Goal: Task Accomplishment & Management: Use online tool/utility

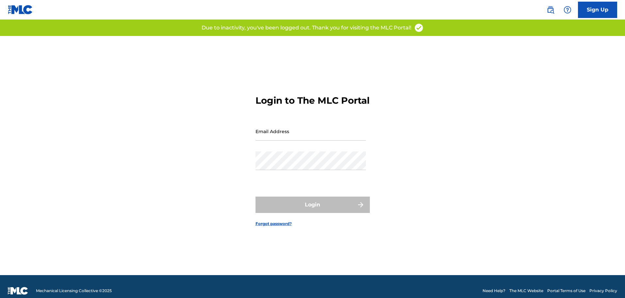
type input "[EMAIL_ADDRESS][DOMAIN_NAME]"
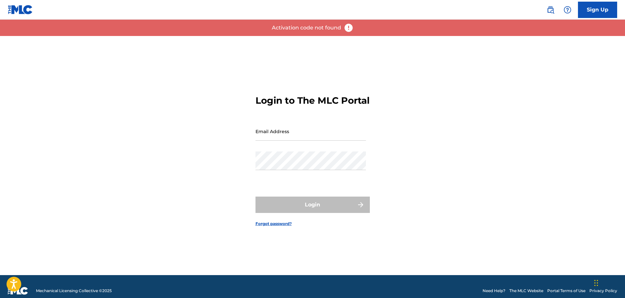
type input "[EMAIL_ADDRESS][DOMAIN_NAME]"
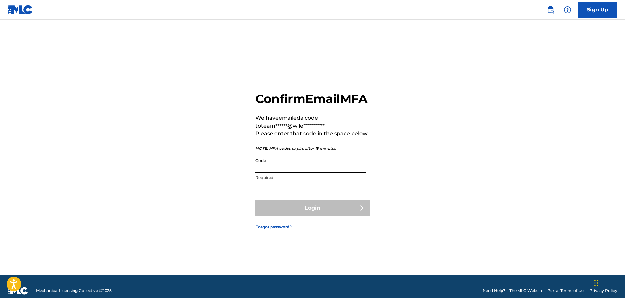
click at [291, 173] on input "Code" at bounding box center [310, 163] width 110 height 19
paste input "423125"
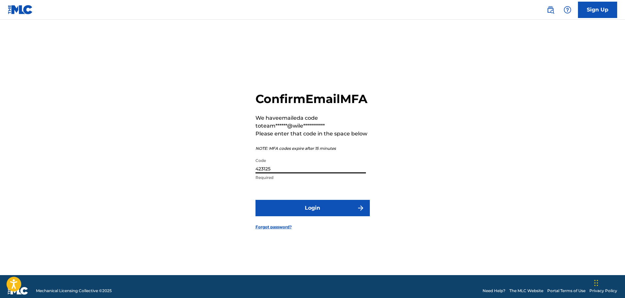
type input "423125"
click at [266, 216] on button "Login" at bounding box center [312, 208] width 114 height 16
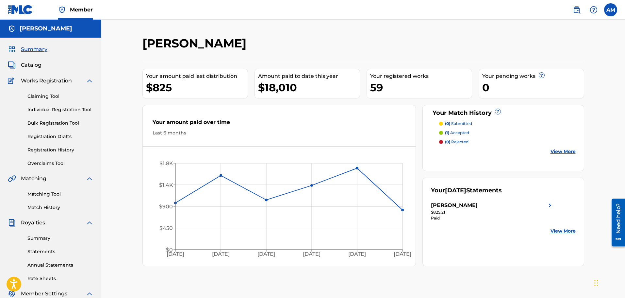
click at [38, 68] on span "Catalog" at bounding box center [31, 65] width 21 height 8
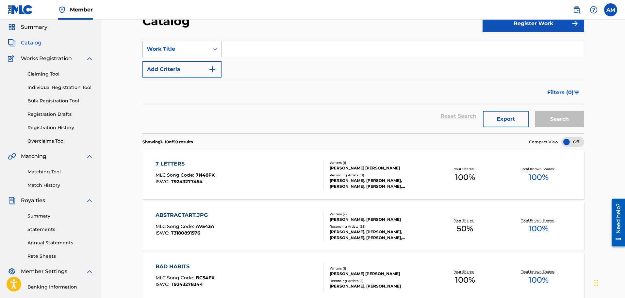
scroll to position [33, 0]
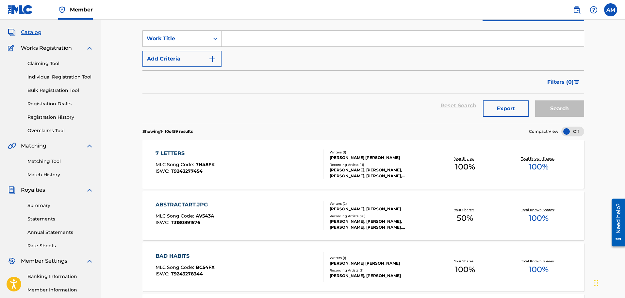
click at [223, 153] on div "7 LETTERS MLC Song Code : 7N48FK ISWC : T9243277454" at bounding box center [239, 163] width 168 height 29
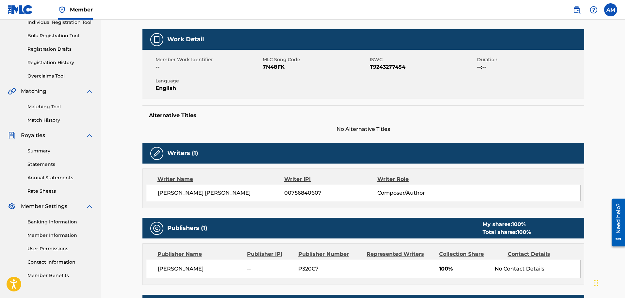
scroll to position [16, 0]
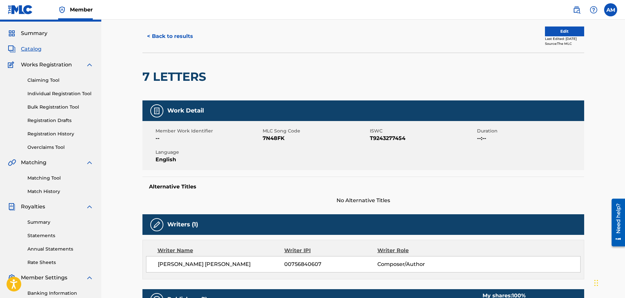
click at [49, 175] on link "Matching Tool" at bounding box center [60, 177] width 66 height 7
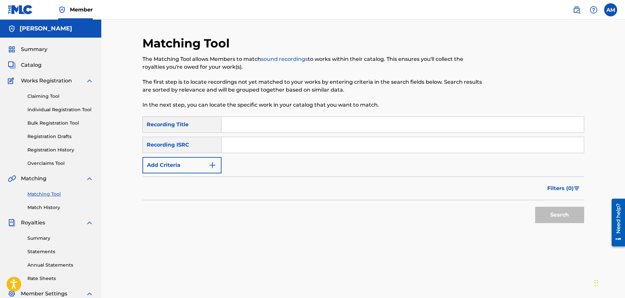
click at [230, 128] on input "Search Form" at bounding box center [402, 125] width 362 height 16
click at [196, 141] on div "Recording ISRC" at bounding box center [181, 145] width 79 height 16
click at [180, 164] on button "Add Criteria" at bounding box center [181, 165] width 79 height 16
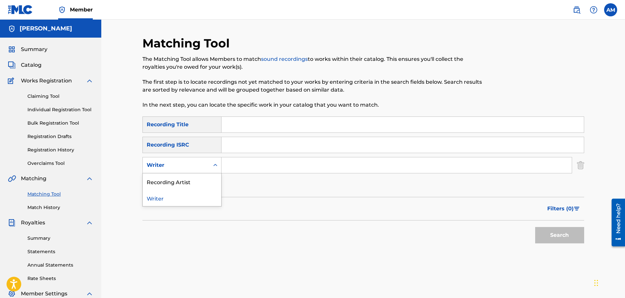
click at [177, 168] on div "Writer" at bounding box center [176, 165] width 59 height 8
click at [182, 179] on div "Recording Artist" at bounding box center [182, 181] width 78 height 16
click at [226, 168] on input "Search Form" at bounding box center [396, 165] width 350 height 16
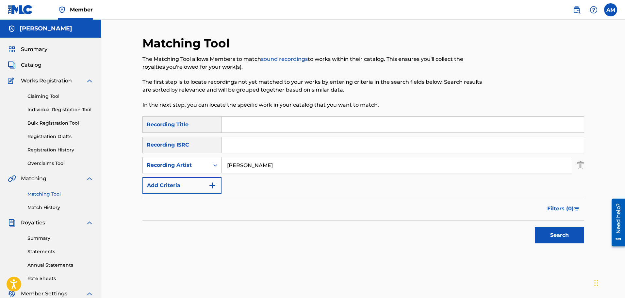
type input "[PERSON_NAME]"
click at [535, 227] on button "Search" at bounding box center [559, 235] width 49 height 16
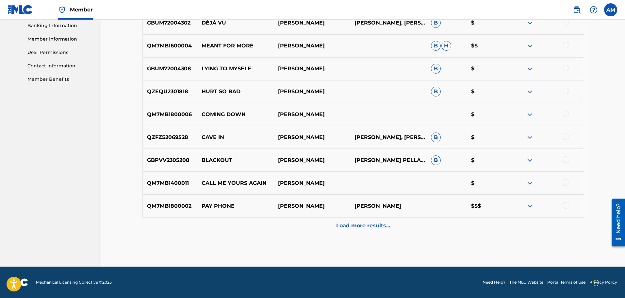
click at [354, 232] on div "Load more results..." at bounding box center [363, 225] width 442 height 16
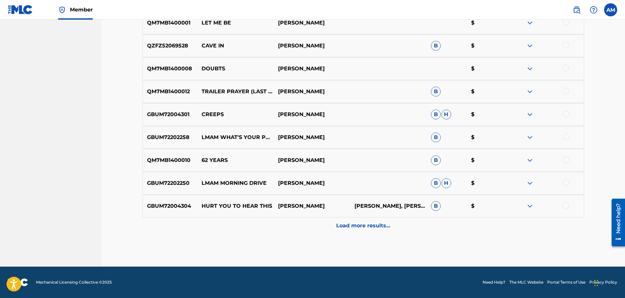
click at [347, 226] on p "Load more results..." at bounding box center [363, 225] width 54 height 8
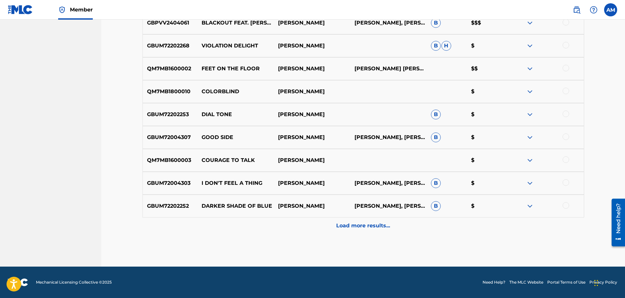
click at [350, 219] on div "Load more results..." at bounding box center [363, 225] width 442 height 16
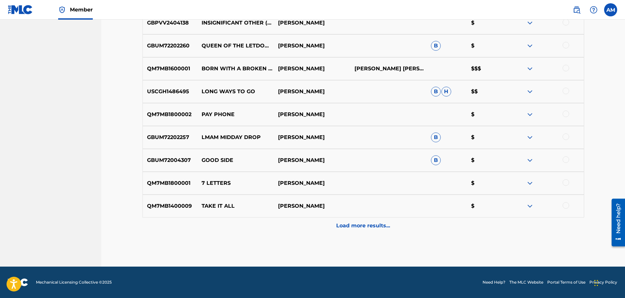
click at [340, 227] on p "Load more results..." at bounding box center [363, 225] width 54 height 8
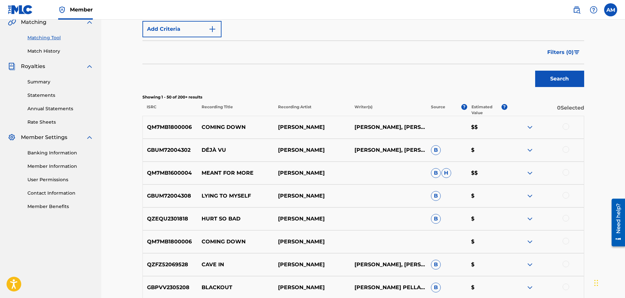
scroll to position [153, 0]
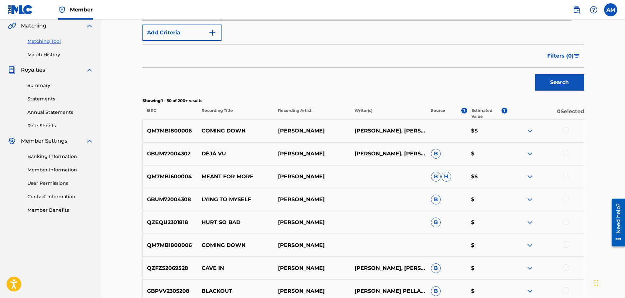
click at [483, 113] on p "Estimated Value" at bounding box center [486, 113] width 30 height 12
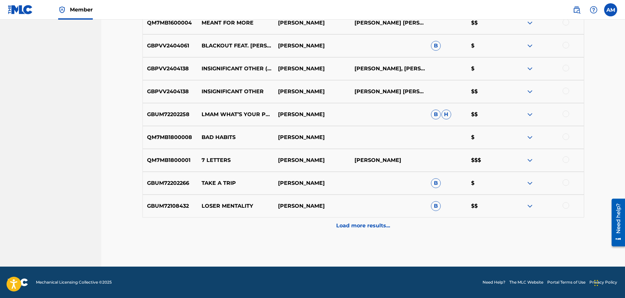
click at [351, 226] on p "Load more results..." at bounding box center [363, 225] width 54 height 8
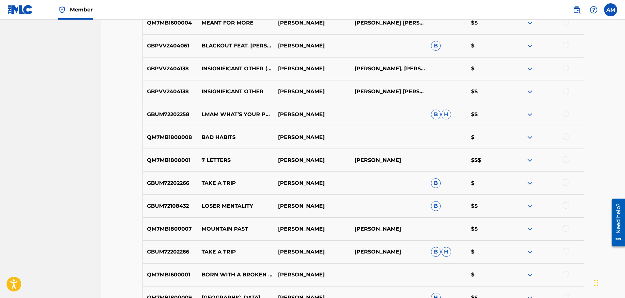
scroll to position [1426, 0]
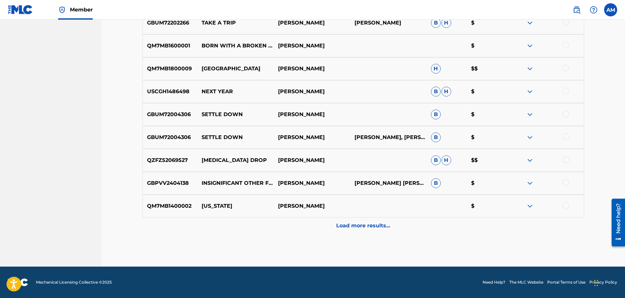
click at [340, 231] on div "Load more results..." at bounding box center [363, 225] width 442 height 16
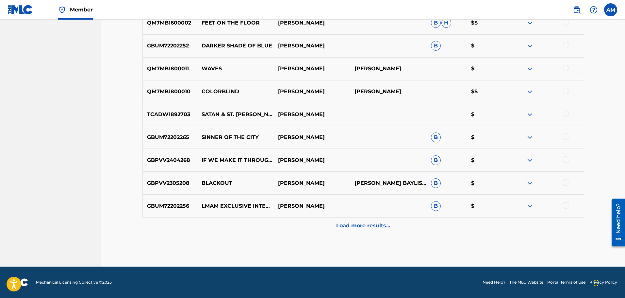
click at [354, 227] on p "Load more results..." at bounding box center [363, 225] width 54 height 8
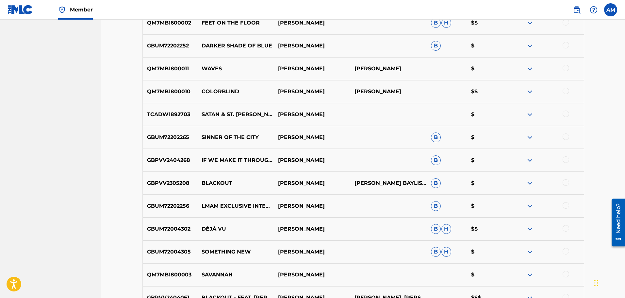
scroll to position [1884, 0]
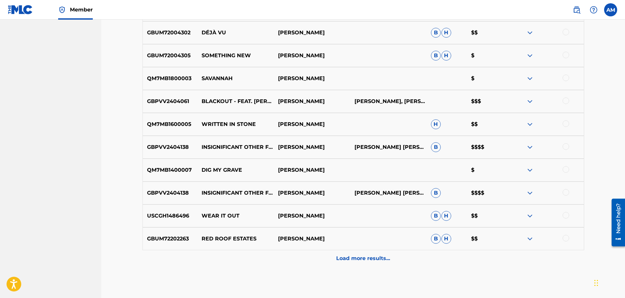
click at [366, 259] on p "Load more results..." at bounding box center [363, 258] width 54 height 8
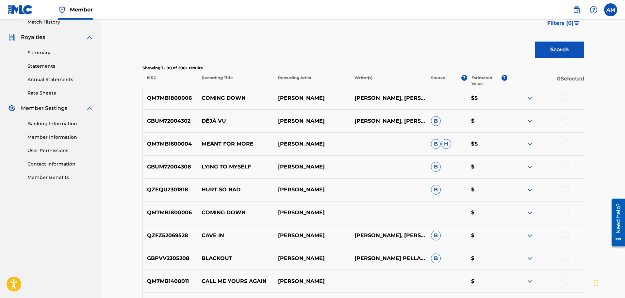
scroll to position [0, 0]
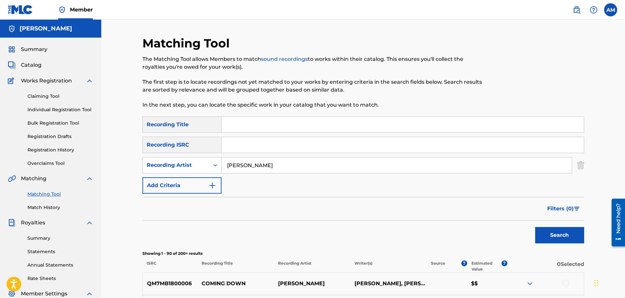
click at [249, 126] on input "Search Form" at bounding box center [402, 125] width 362 height 16
type input "Happier Alone"
click at [535, 227] on button "Search" at bounding box center [559, 235] width 49 height 16
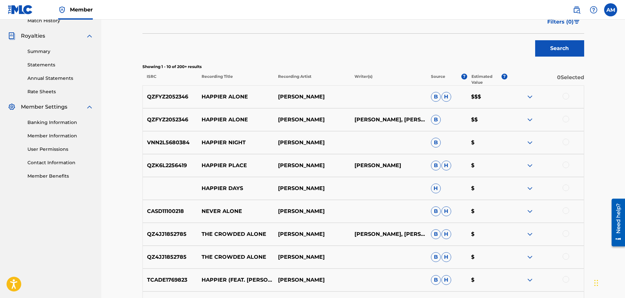
scroll to position [185, 0]
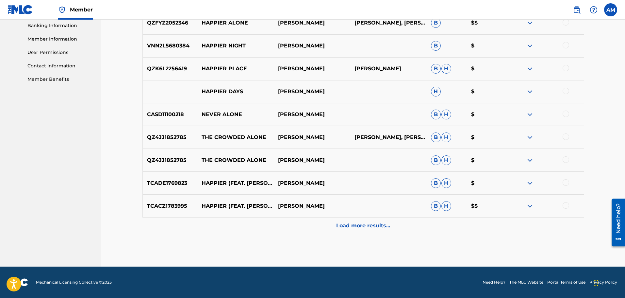
click at [358, 225] on p "Load more results..." at bounding box center [363, 225] width 54 height 8
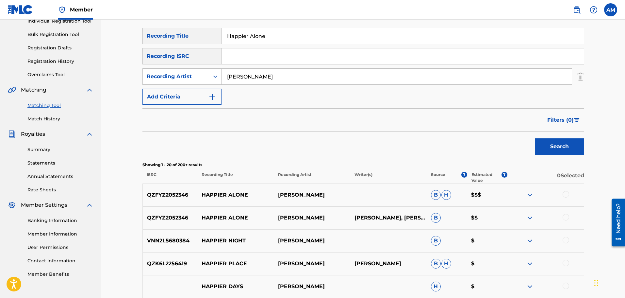
scroll to position [0, 0]
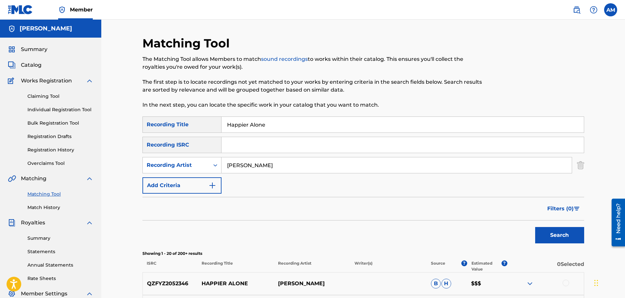
drag, startPoint x: 258, startPoint y: 159, endPoint x: 179, endPoint y: 156, distance: 79.4
click at [179, 156] on div "SearchWithCriteriac7efc40b-5ca1-420f-842e-8fedd786c946 Recording Title Happier …" at bounding box center [363, 154] width 442 height 77
click at [278, 140] on input "Search Form" at bounding box center [402, 145] width 362 height 16
paste input "QM7MB1800001"
type input "QM7MB1800001"
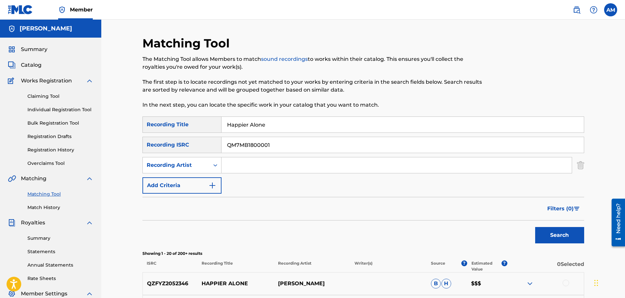
drag, startPoint x: 270, startPoint y: 125, endPoint x: 200, endPoint y: 122, distance: 70.0
click at [200, 122] on div "SearchWithCriteriac7efc40b-5ca1-420f-842e-8fedd786c946 Recording Title Happier …" at bounding box center [363, 124] width 442 height 16
click at [538, 230] on button "Search" at bounding box center [559, 235] width 49 height 16
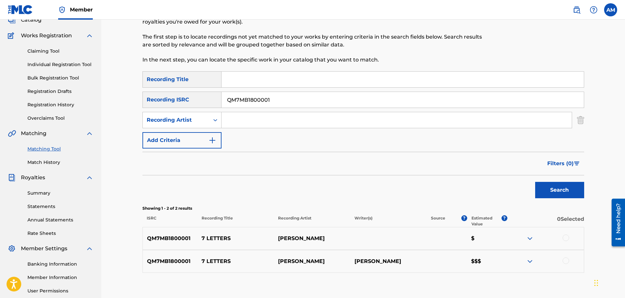
scroll to position [107, 0]
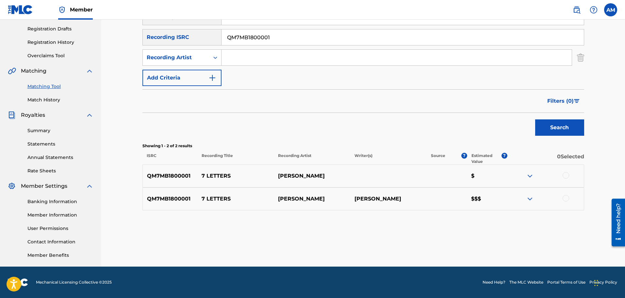
click at [566, 197] on div at bounding box center [565, 198] width 7 height 7
click at [563, 175] on div at bounding box center [565, 175] width 7 height 7
click at [462, 243] on button "Match 2 Groups" at bounding box center [459, 244] width 72 height 16
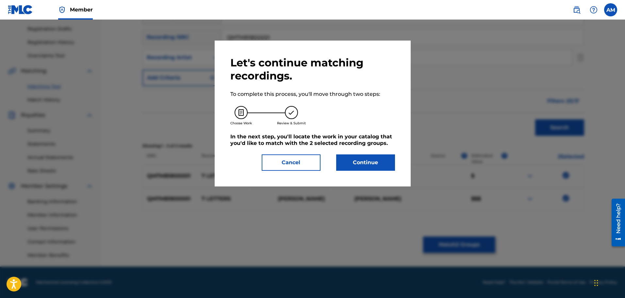
click at [377, 158] on button "Continue" at bounding box center [365, 162] width 59 height 16
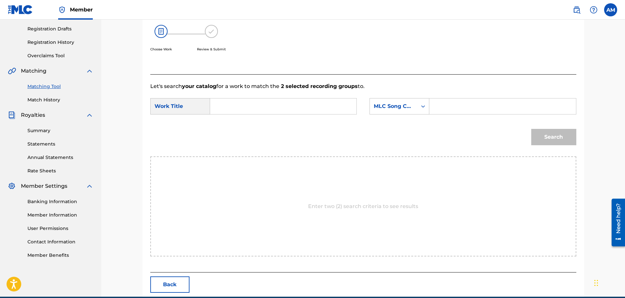
click at [242, 108] on input "Search Form" at bounding box center [283, 106] width 135 height 16
type input "7 letters"
click at [406, 98] on div "MLC Song Code" at bounding box center [399, 106] width 60 height 16
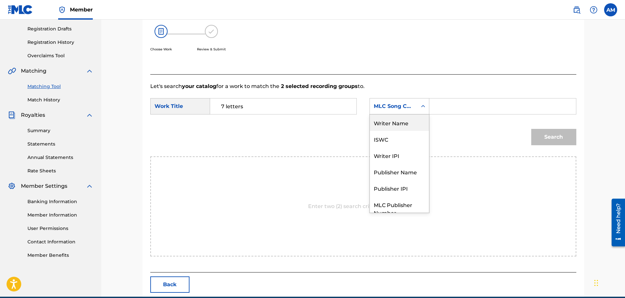
click at [399, 127] on div "Writer Name" at bounding box center [399, 122] width 59 height 16
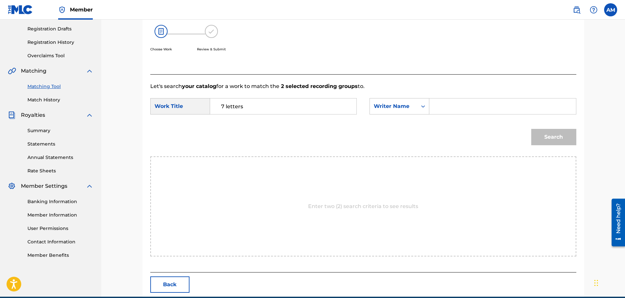
click at [451, 109] on input "Search Form" at bounding box center [502, 106] width 135 height 16
type input "[PERSON_NAME]"
click at [531, 129] on button "Search" at bounding box center [553, 137] width 45 height 16
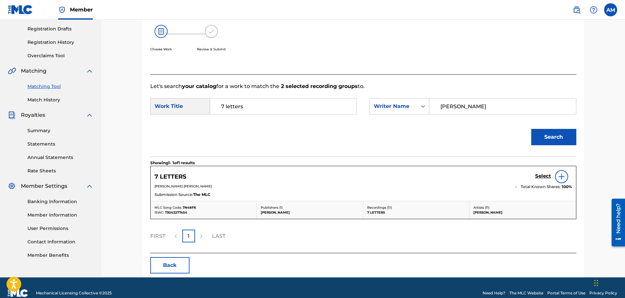
click at [537, 176] on h5 "Select" at bounding box center [543, 176] width 16 height 6
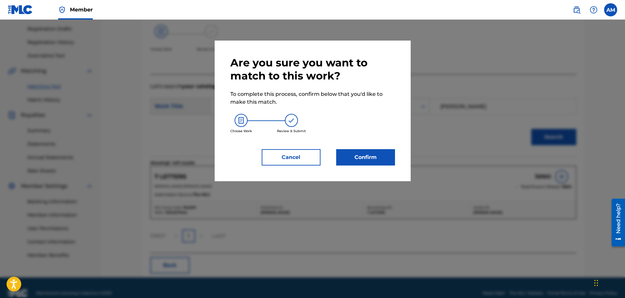
click at [371, 163] on button "Confirm" at bounding box center [365, 157] width 59 height 16
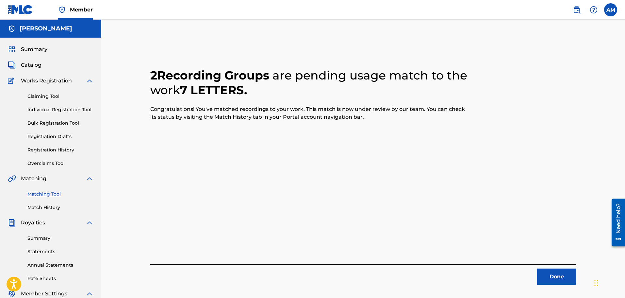
click at [552, 275] on button "Done" at bounding box center [556, 276] width 39 height 16
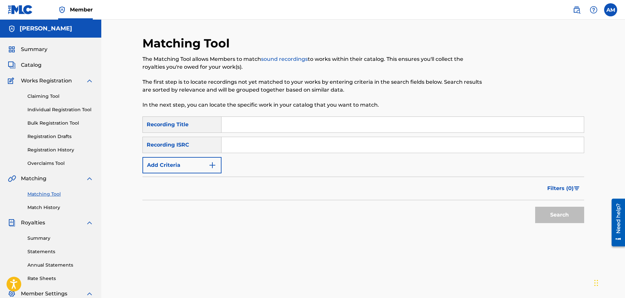
click at [237, 141] on input "Search Form" at bounding box center [402, 145] width 362 height 16
paste input "QM7MB1800002"
type input "QM7MB1800002"
click at [538, 210] on button "Search" at bounding box center [559, 214] width 49 height 16
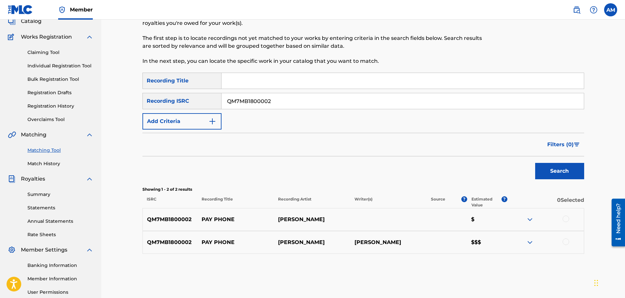
scroll to position [98, 0]
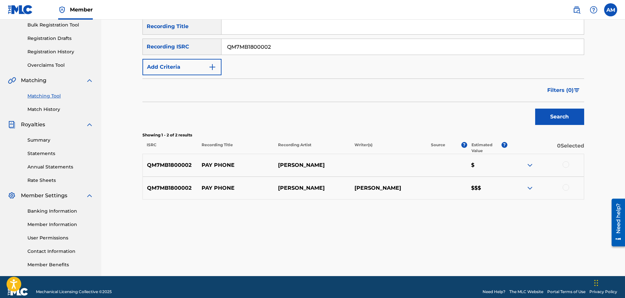
click at [565, 187] on div at bounding box center [565, 187] width 7 height 7
click at [567, 166] on div at bounding box center [565, 164] width 7 height 7
click at [459, 242] on button "Match 2 Groups" at bounding box center [459, 244] width 72 height 16
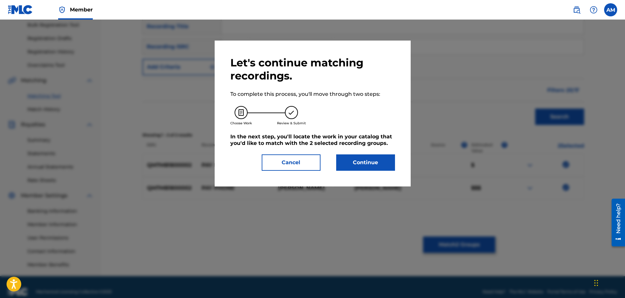
click at [373, 160] on button "Continue" at bounding box center [365, 162] width 59 height 16
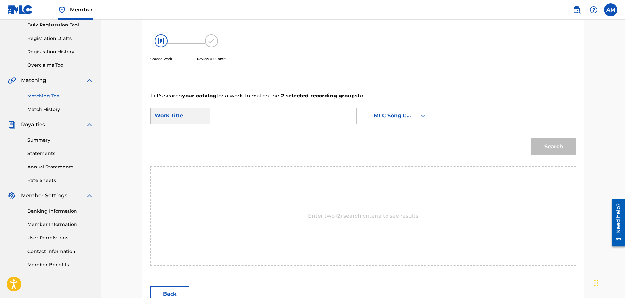
click at [219, 105] on form "SearchWithCriteria81bf6070-c052-4105-922b-844d49b4ea7a Work Title SearchWithCri…" at bounding box center [363, 133] width 426 height 66
click at [221, 113] on input "Search Form" at bounding box center [283, 116] width 135 height 16
type input "A"
type input "t"
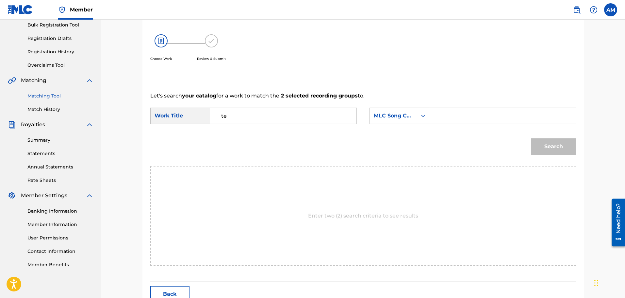
type input "t"
drag, startPoint x: 310, startPoint y: 118, endPoint x: 222, endPoint y: 109, distance: 88.7
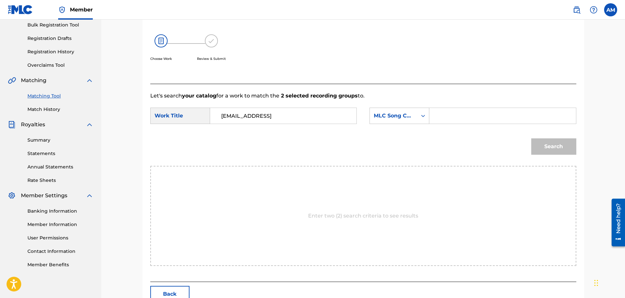
click at [222, 109] on input "[EMAIL_ADDRESS]" at bounding box center [283, 116] width 135 height 16
type input "t"
type input "n"
drag, startPoint x: 310, startPoint y: 115, endPoint x: 193, endPoint y: 114, distance: 117.3
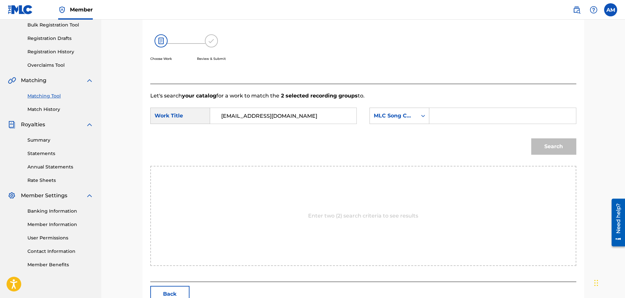
click at [193, 114] on div "SearchWithCriteria81bf6070-c052-4105-922b-844d49b4ea7a Work Title [EMAIL_ADDRES…" at bounding box center [253, 115] width 206 height 16
type input "f"
click at [322, 118] on input "[EMAIL_ADDRESS][DOMAIN_NAME]" at bounding box center [283, 116] width 135 height 16
click at [360, 113] on div "SearchWithCriteria81bf6070-c052-4105-922b-844d49b4ea7a Work Title [EMAIL_ADDRES…" at bounding box center [363, 117] width 426 height 20
click at [347, 114] on input "[EMAIL_ADDRESS][DOMAIN_NAME]" at bounding box center [283, 116] width 135 height 16
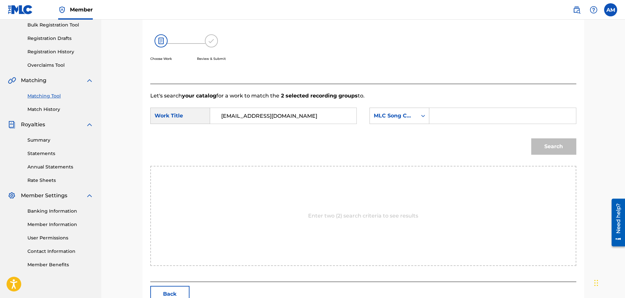
click at [347, 114] on input "[EMAIL_ADDRESS][DOMAIN_NAME]" at bounding box center [283, 116] width 135 height 16
type input "t"
type input "o"
type input "t"
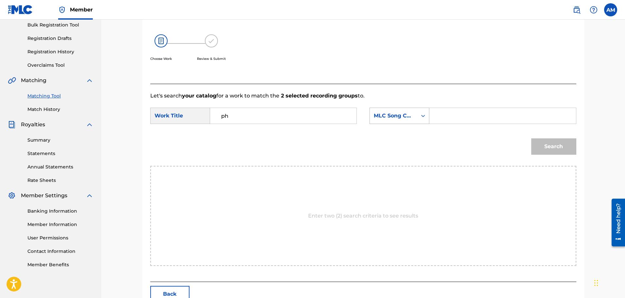
type input "ph"
click at [413, 113] on div "MLC Song Code" at bounding box center [394, 116] width 40 height 8
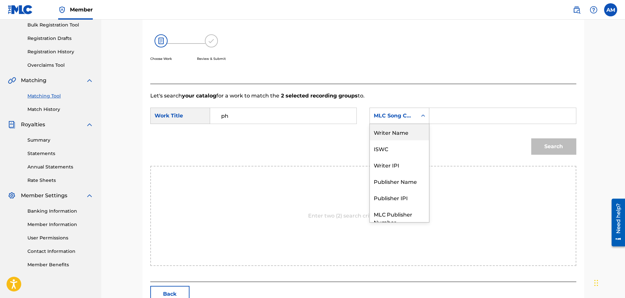
click at [406, 132] on div "Writer Name" at bounding box center [399, 132] width 59 height 16
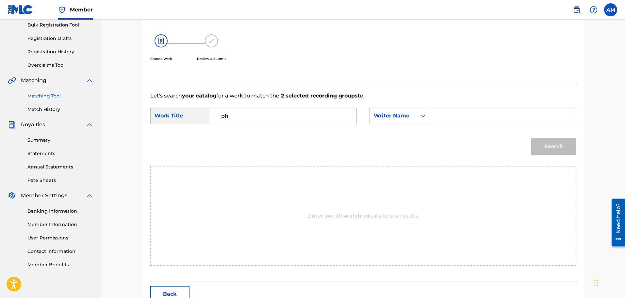
click at [448, 117] on input "Search Form" at bounding box center [502, 116] width 135 height 16
type input "[PERSON_NAME]"
click at [531, 138] on button "Search" at bounding box center [553, 146] width 45 height 16
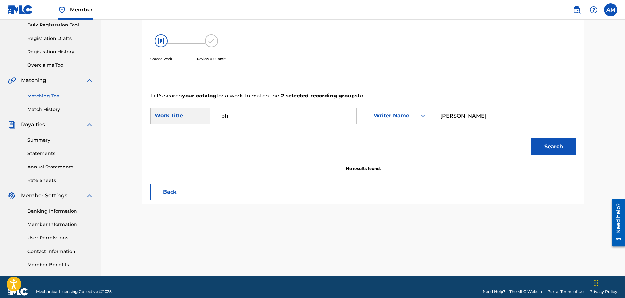
click at [297, 120] on input "ph" at bounding box center [283, 116] width 135 height 16
type input "phone"
click at [531, 138] on button "Search" at bounding box center [553, 146] width 45 height 16
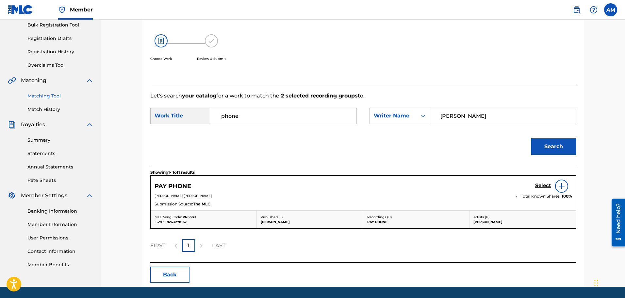
click at [543, 184] on h5 "Select" at bounding box center [543, 185] width 16 height 6
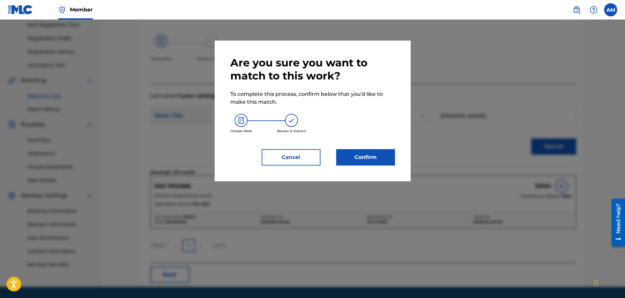
click at [358, 152] on button "Confirm" at bounding box center [365, 157] width 59 height 16
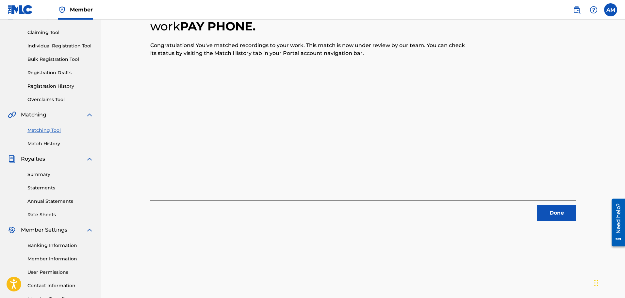
scroll to position [107, 0]
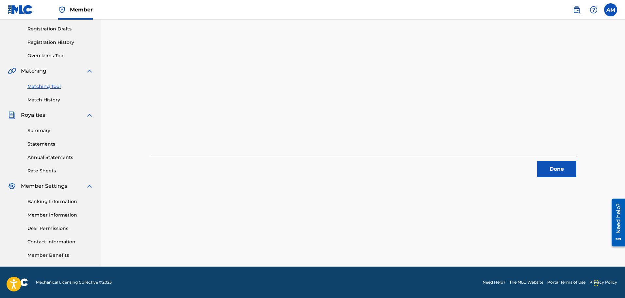
click at [546, 163] on button "Done" at bounding box center [556, 169] width 39 height 16
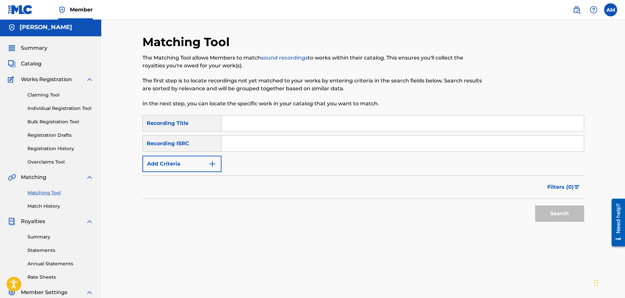
scroll to position [0, 0]
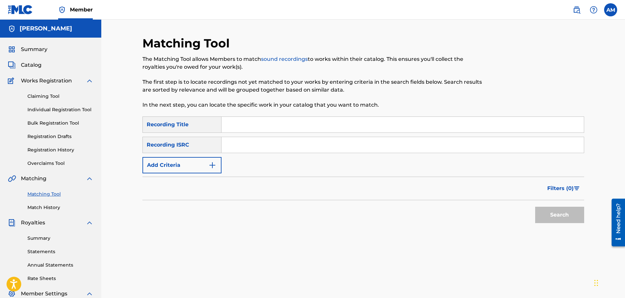
click at [248, 123] on input "Search Form" at bounding box center [402, 125] width 362 height 16
type input "S"
paste input "QM7MB1800003"
type input "QM7MB1800003"
drag, startPoint x: 291, startPoint y: 122, endPoint x: 164, endPoint y: 123, distance: 127.4
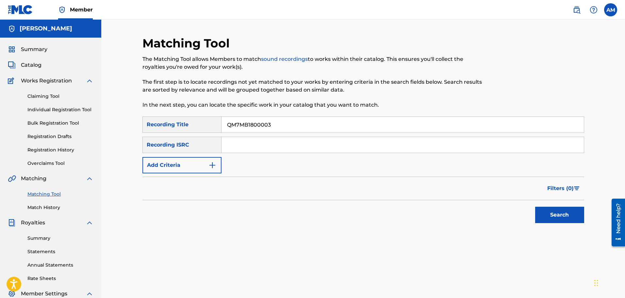
click at [165, 122] on div "SearchWithCriteriac7efc40b-5ca1-420f-842e-8fedd786c946 Recording Title QM7MB180…" at bounding box center [363, 124] width 442 height 16
click at [238, 145] on input "Search Form" at bounding box center [402, 145] width 362 height 16
paste input "QM7MB1800003"
type input "QM7MB1800003"
click at [541, 209] on button "Search" at bounding box center [559, 214] width 49 height 16
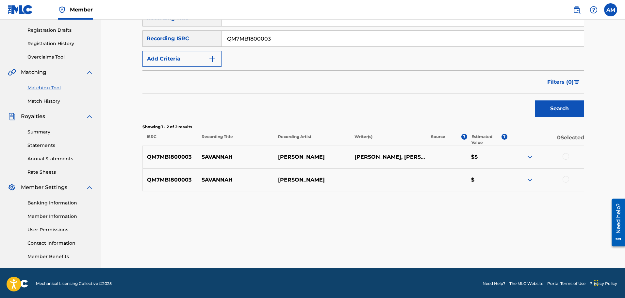
scroll to position [107, 0]
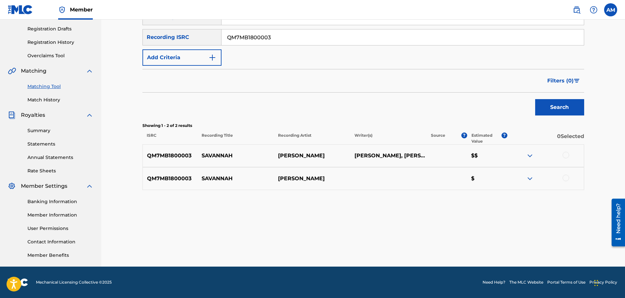
click at [565, 156] on div at bounding box center [565, 155] width 7 height 7
click at [566, 176] on div at bounding box center [565, 177] width 7 height 7
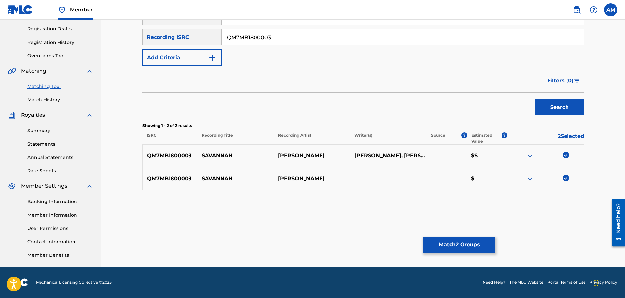
click at [482, 237] on button "Match 2 Groups" at bounding box center [459, 244] width 72 height 16
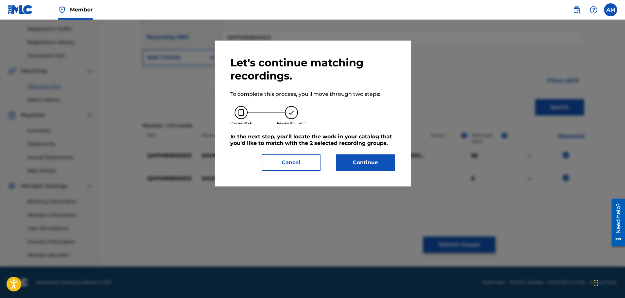
click at [384, 168] on button "Continue" at bounding box center [365, 162] width 59 height 16
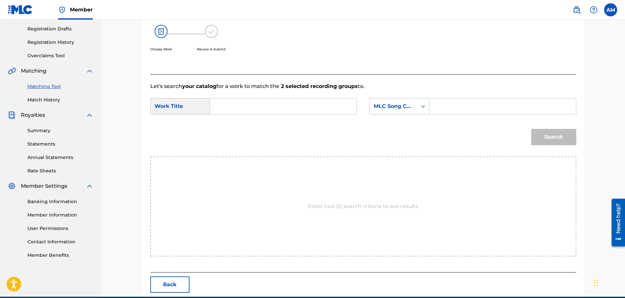
click at [271, 106] on input "Search Form" at bounding box center [283, 106] width 135 height 16
click at [239, 121] on span "nnah" at bounding box center [241, 121] width 14 height 6
type input "savannah"
click at [406, 105] on div "MLC Song Code" at bounding box center [394, 106] width 40 height 8
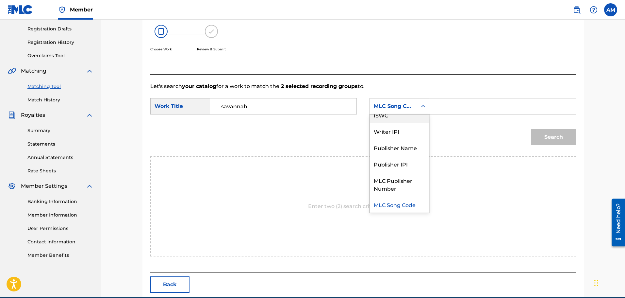
scroll to position [0, 0]
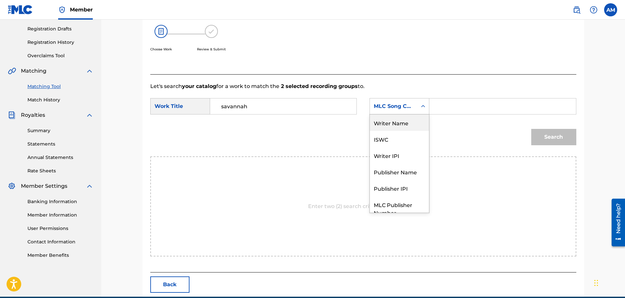
click at [389, 123] on div "Writer Name" at bounding box center [399, 122] width 59 height 16
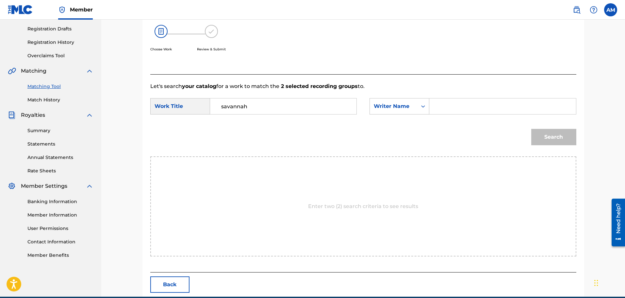
click at [438, 108] on input "Search Form" at bounding box center [502, 106] width 135 height 16
type input "[PERSON_NAME]"
click at [564, 145] on div "Search" at bounding box center [552, 135] width 48 height 26
click at [561, 143] on button "Search" at bounding box center [553, 137] width 45 height 16
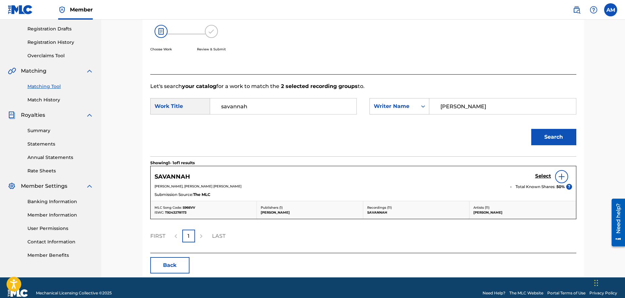
click at [545, 175] on h5 "Select" at bounding box center [543, 176] width 16 height 6
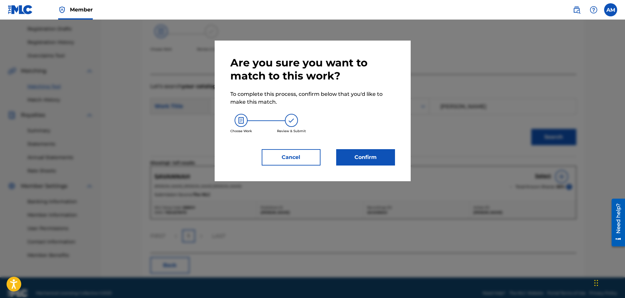
click at [401, 162] on div "Are you sure you want to match to this work? To complete this process, confirm …" at bounding box center [313, 110] width 196 height 140
click at [397, 162] on div "Are you sure you want to match to this work? To complete this process, confirm …" at bounding box center [313, 110] width 196 height 140
click at [392, 162] on button "Confirm" at bounding box center [365, 157] width 59 height 16
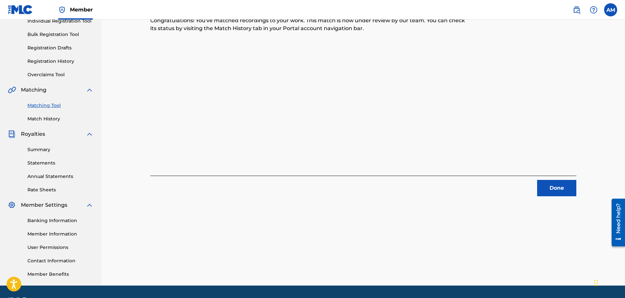
scroll to position [98, 0]
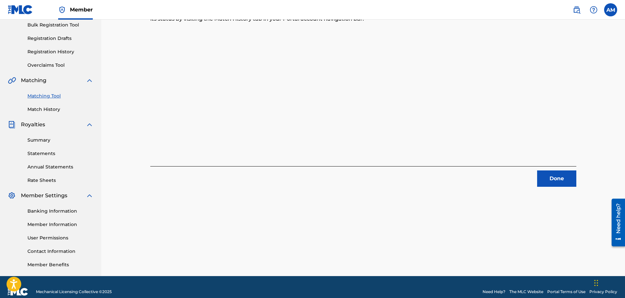
click at [558, 172] on button "Done" at bounding box center [556, 178] width 39 height 16
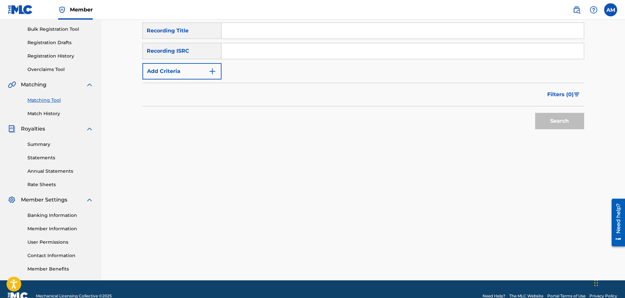
scroll to position [0, 0]
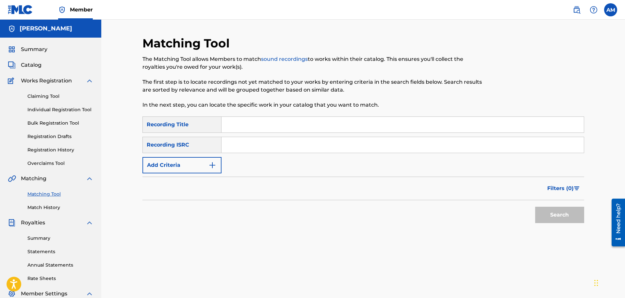
click at [249, 132] on input "Search Form" at bounding box center [402, 125] width 362 height 16
type input "g"
click at [263, 147] on input "Search Form" at bounding box center [402, 145] width 362 height 16
paste input "QM7MB1800004"
type input "QM7MB1800004"
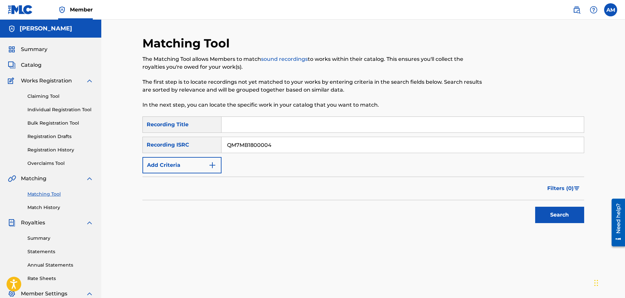
click at [545, 208] on button "Search" at bounding box center [559, 214] width 49 height 16
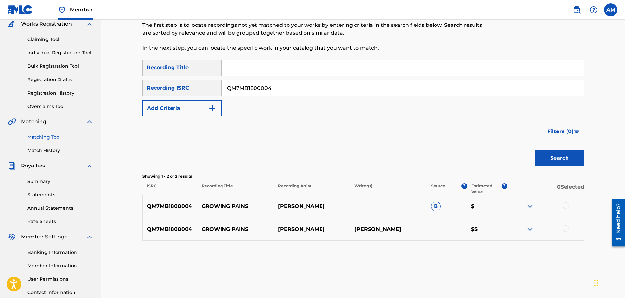
scroll to position [107, 0]
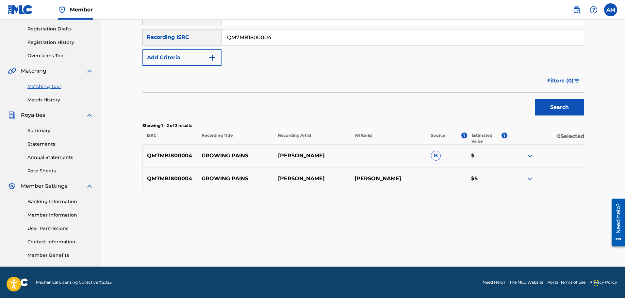
click at [568, 180] on div at bounding box center [545, 178] width 76 height 8
click at [565, 177] on div at bounding box center [565, 177] width 7 height 7
click at [565, 159] on div at bounding box center [545, 156] width 76 height 8
click at [565, 158] on div at bounding box center [565, 155] width 7 height 7
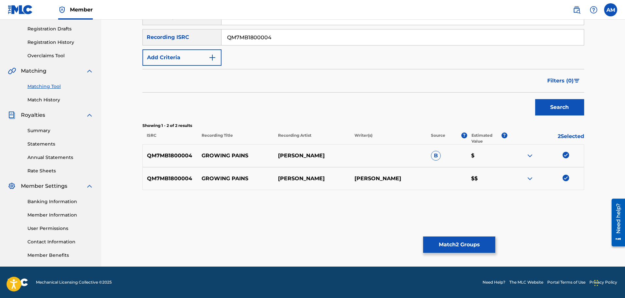
click at [437, 247] on button "Match 2 Groups" at bounding box center [459, 244] width 72 height 16
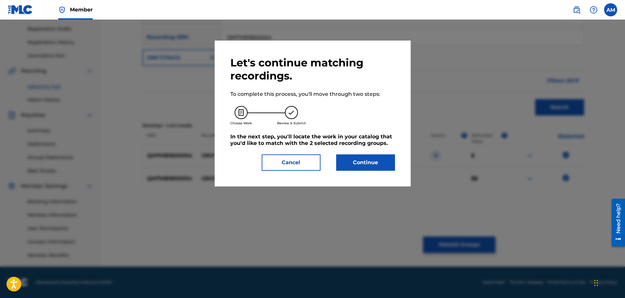
click at [394, 165] on button "Continue" at bounding box center [365, 162] width 59 height 16
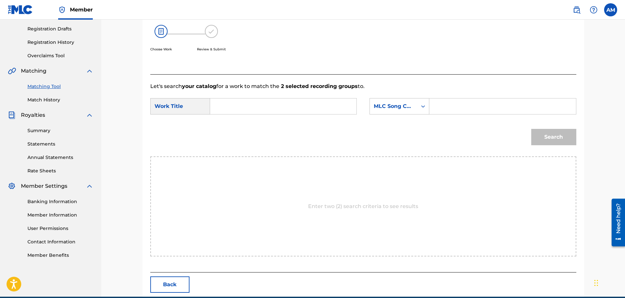
click at [262, 114] on input "Search Form" at bounding box center [283, 106] width 135 height 16
type input "growing pains"
click at [402, 102] on div "MLC Song Code" at bounding box center [393, 106] width 47 height 12
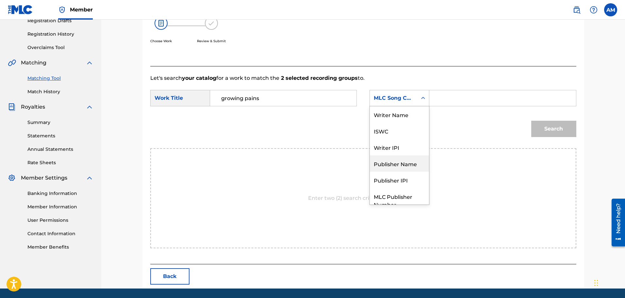
scroll to position [105, 0]
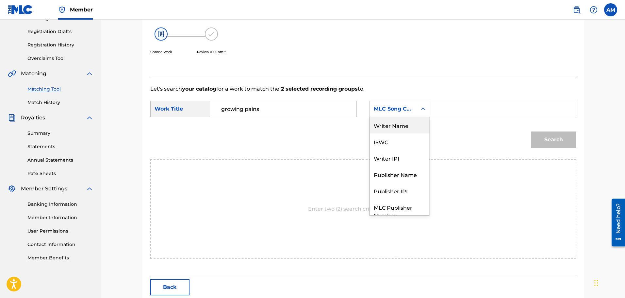
click at [394, 130] on div "Writer Name" at bounding box center [399, 125] width 59 height 16
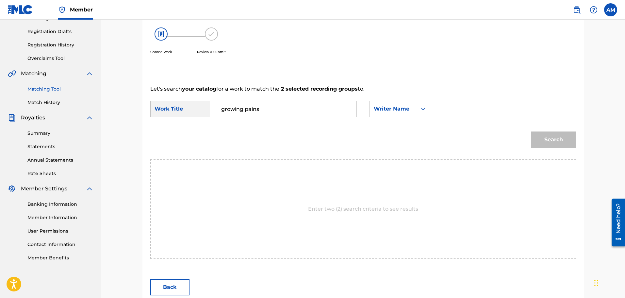
click at [459, 110] on input "Search Form" at bounding box center [502, 109] width 135 height 16
type input "[PERSON_NAME]"
click at [531, 131] on button "Search" at bounding box center [553, 139] width 45 height 16
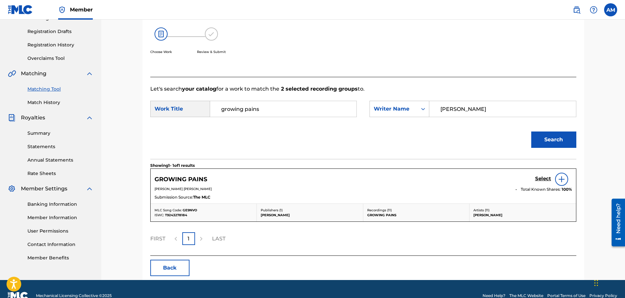
click at [543, 178] on h5 "Select" at bounding box center [543, 178] width 16 height 6
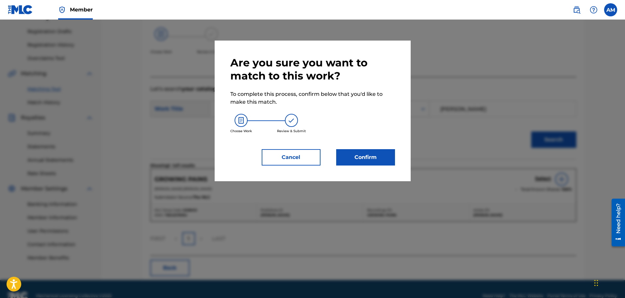
click at [359, 167] on div "Are you sure you want to match to this work? To complete this process, confirm …" at bounding box center [313, 110] width 196 height 140
click at [359, 165] on button "Confirm" at bounding box center [365, 157] width 59 height 16
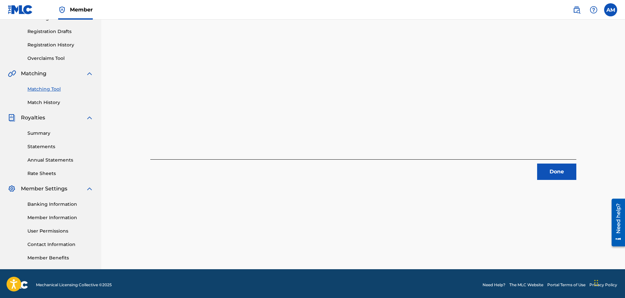
click at [558, 174] on button "Done" at bounding box center [556, 171] width 39 height 16
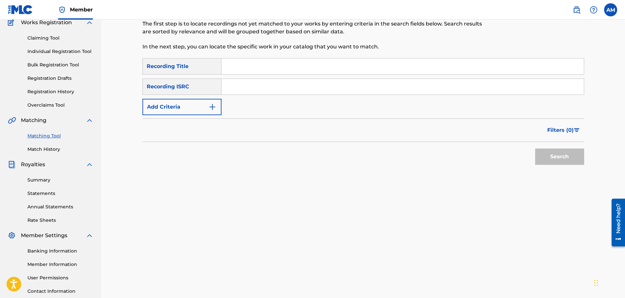
scroll to position [7, 0]
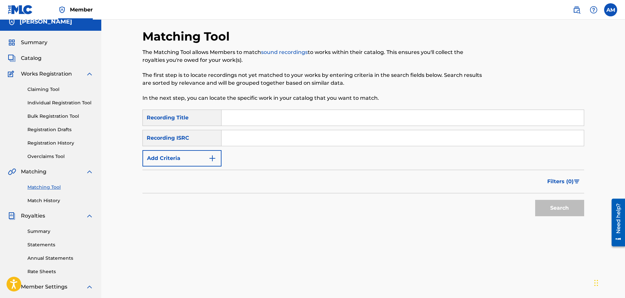
click at [230, 143] on input "Search Form" at bounding box center [402, 138] width 362 height 16
paste input "[URL][DOMAIN_NAME]"
type input "[URL][DOMAIN_NAME]"
drag, startPoint x: 158, startPoint y: 139, endPoint x: 135, endPoint y: 138, distance: 22.5
click at [135, 138] on div "Matching Tool The Matching Tool allows Members to match sound recordings to wor…" at bounding box center [363, 198] width 457 height 338
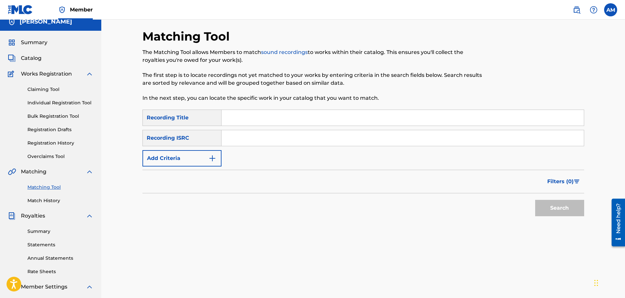
paste input "QM7MB1800005"
type input "QM7MB1800005"
click at [549, 203] on button "Search" at bounding box center [559, 208] width 49 height 16
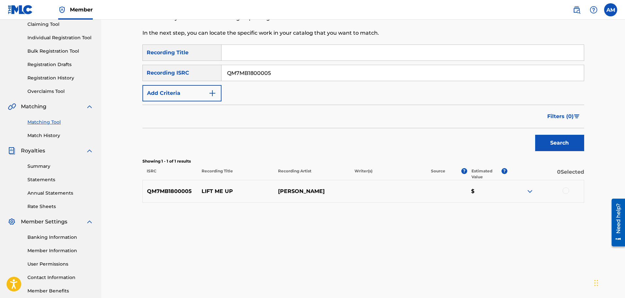
scroll to position [72, 0]
click at [564, 187] on div at bounding box center [545, 191] width 76 height 8
click at [564, 188] on div at bounding box center [565, 190] width 7 height 7
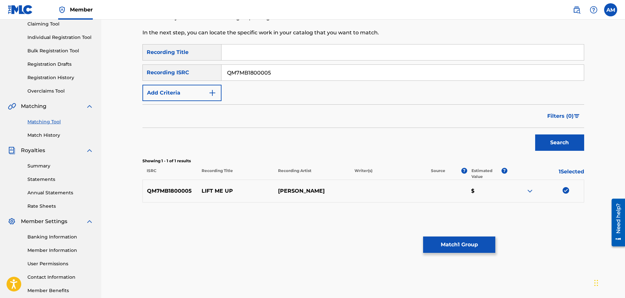
click at [487, 238] on button "Match 1 Group" at bounding box center [459, 244] width 72 height 16
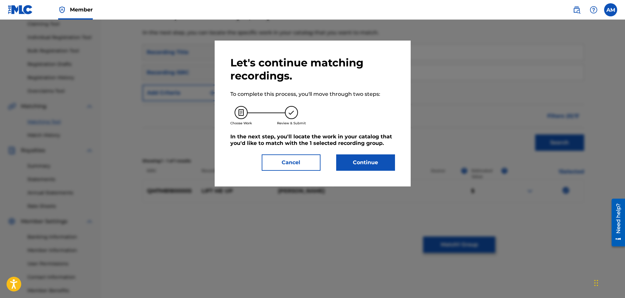
click at [374, 152] on div "Let's continue matching recordings. To complete this process, you'll move throu…" at bounding box center [312, 113] width 165 height 114
click at [372, 160] on button "Continue" at bounding box center [365, 162] width 59 height 16
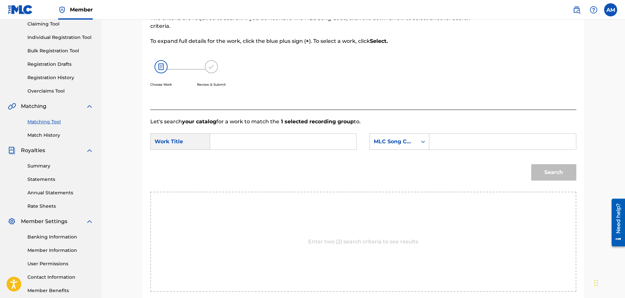
click at [251, 139] on input "Search Form" at bounding box center [283, 142] width 135 height 16
type input "I"
type input "lift me up"
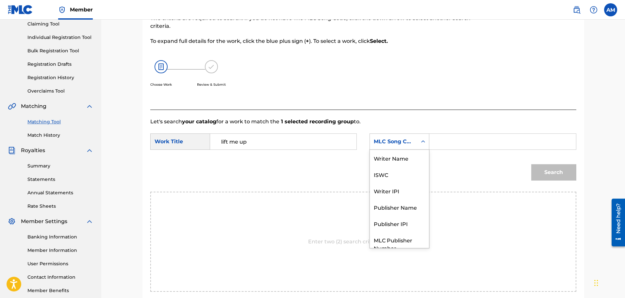
click at [393, 144] on div "MLC Song Code" at bounding box center [394, 142] width 40 height 8
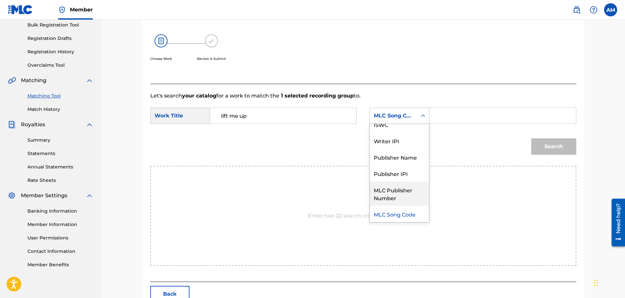
scroll to position [0, 0]
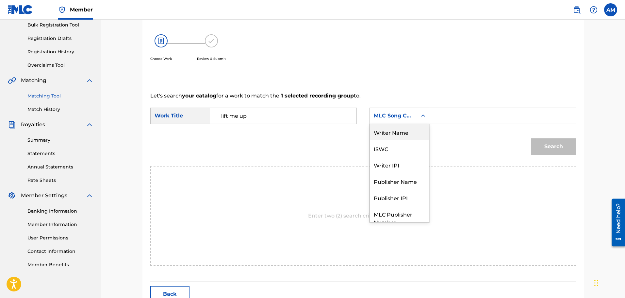
click at [389, 131] on div "Writer Name" at bounding box center [399, 132] width 59 height 16
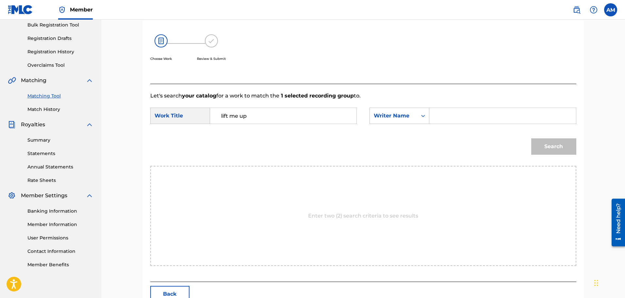
click at [449, 116] on input "Search Form" at bounding box center [502, 116] width 135 height 16
click at [531, 138] on button "Search" at bounding box center [553, 146] width 45 height 16
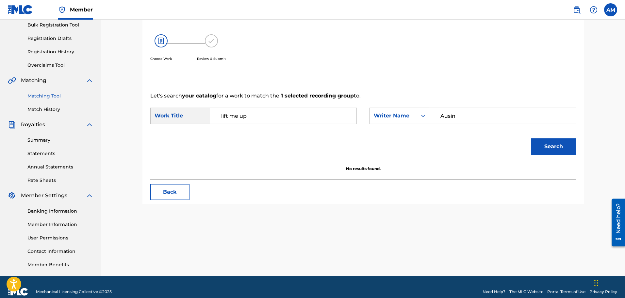
drag, startPoint x: 465, startPoint y: 116, endPoint x: 393, endPoint y: 111, distance: 72.6
click at [393, 111] on div "SearchWithCriteria662b9dd8-ec4c-4d56-8431-02dab33d26bb Writer Name Ausin" at bounding box center [472, 115] width 206 height 16
type input "[PERSON_NAME]"
click at [531, 138] on button "Search" at bounding box center [553, 146] width 45 height 16
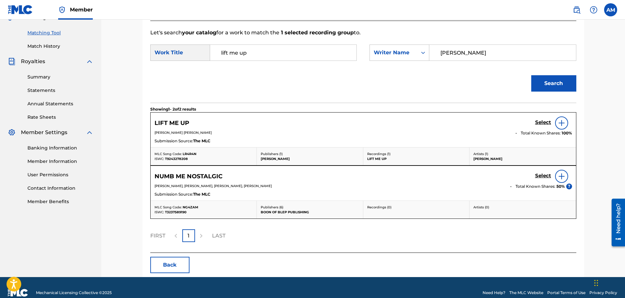
scroll to position [163, 0]
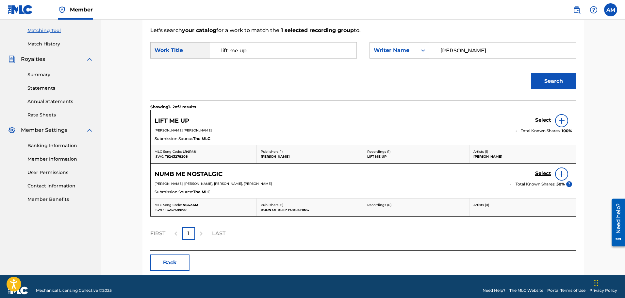
click at [539, 121] on h5 "Select" at bounding box center [543, 120] width 16 height 6
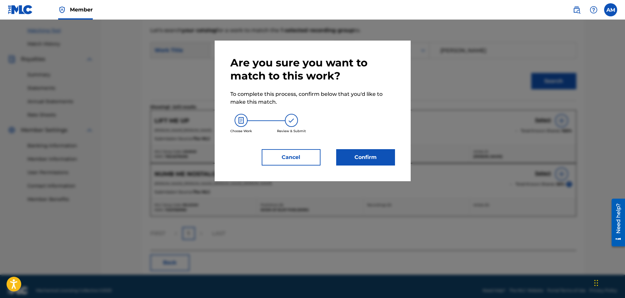
click at [360, 161] on button "Confirm" at bounding box center [365, 157] width 59 height 16
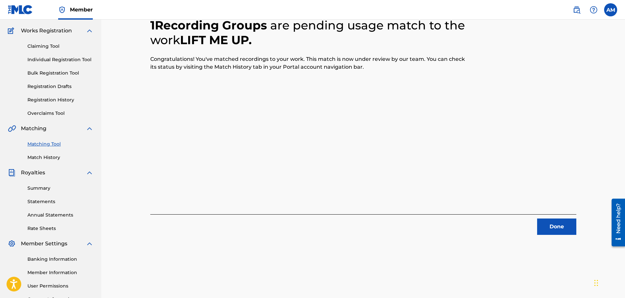
scroll to position [107, 0]
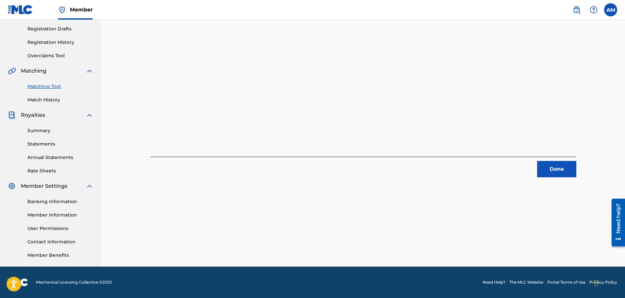
click at [558, 161] on button "Done" at bounding box center [556, 169] width 39 height 16
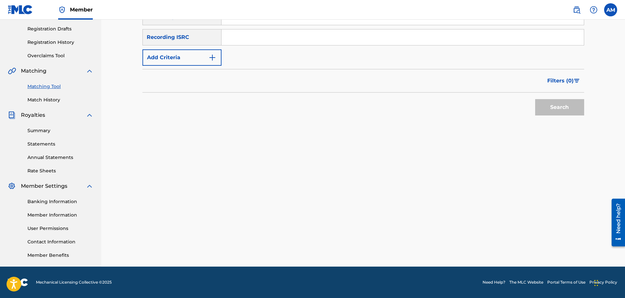
scroll to position [9, 0]
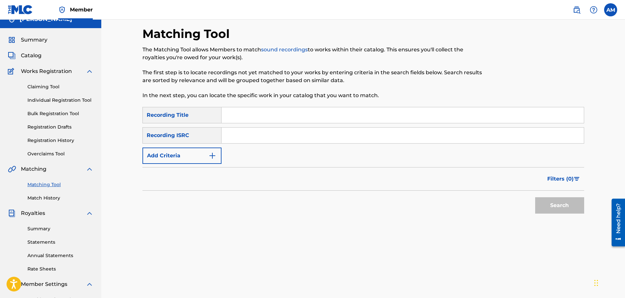
click at [255, 138] on input "Search Form" at bounding box center [402, 135] width 362 height 16
paste input "QM7MB1800006"
type input "QM7MB1800006"
click at [561, 206] on button "Search" at bounding box center [559, 205] width 49 height 16
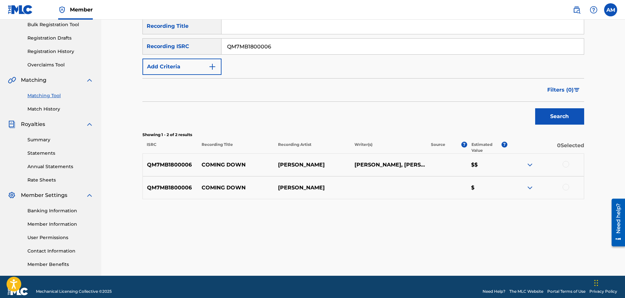
scroll to position [107, 0]
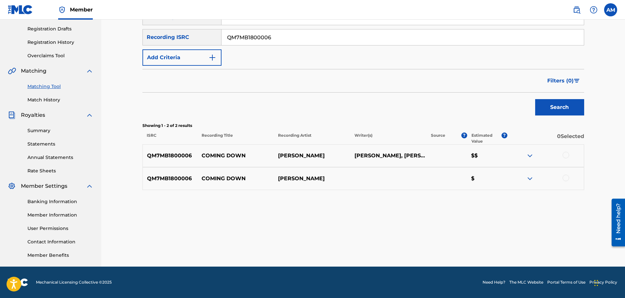
click at [567, 155] on div at bounding box center [565, 155] width 7 height 7
click at [566, 176] on div at bounding box center [565, 177] width 7 height 7
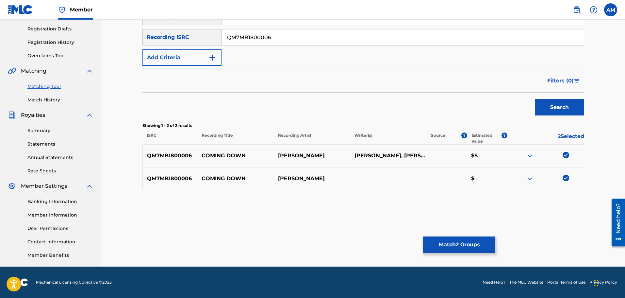
click at [483, 239] on button "Match 2 Groups" at bounding box center [459, 244] width 72 height 16
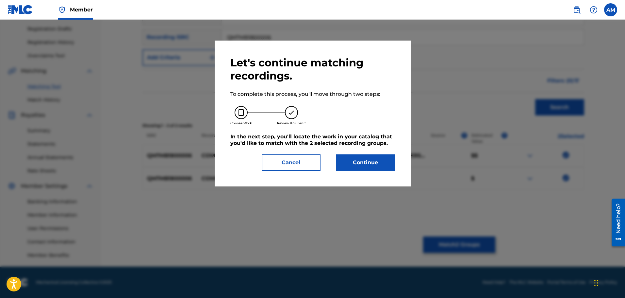
click at [376, 168] on button "Continue" at bounding box center [365, 162] width 59 height 16
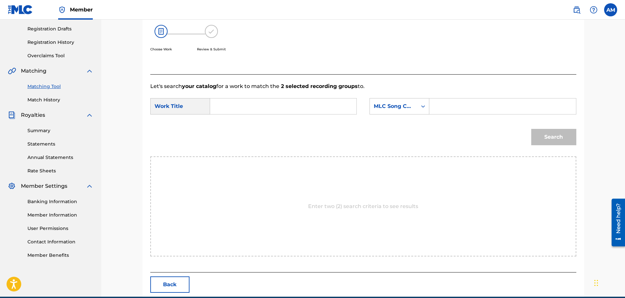
click at [278, 101] on input "Search Form" at bounding box center [283, 106] width 135 height 16
type input "A"
type input "coming down"
click at [413, 107] on div "MLC Song Code" at bounding box center [394, 106] width 40 height 8
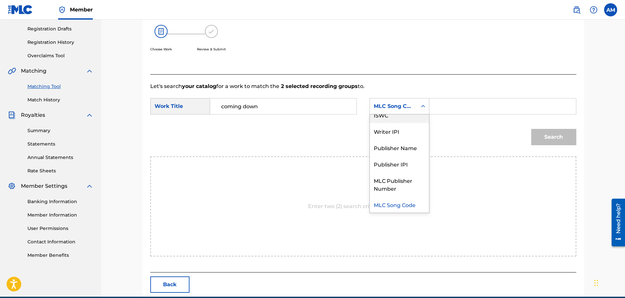
scroll to position [0, 0]
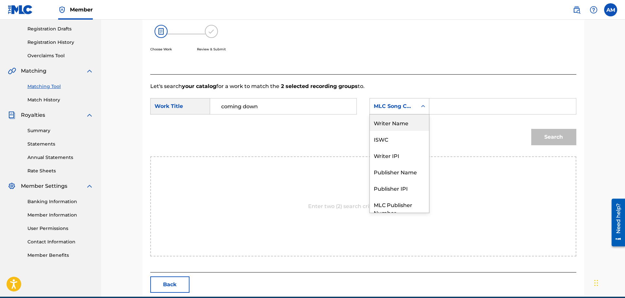
click at [395, 127] on div "Writer Name" at bounding box center [399, 122] width 59 height 16
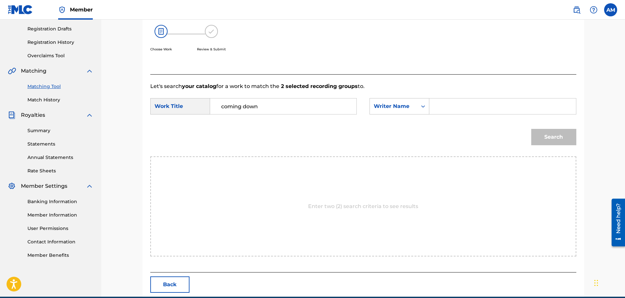
click at [466, 112] on input "Search Form" at bounding box center [502, 106] width 135 height 16
type input "[PERSON_NAME]"
click at [531, 129] on button "Search" at bounding box center [553, 137] width 45 height 16
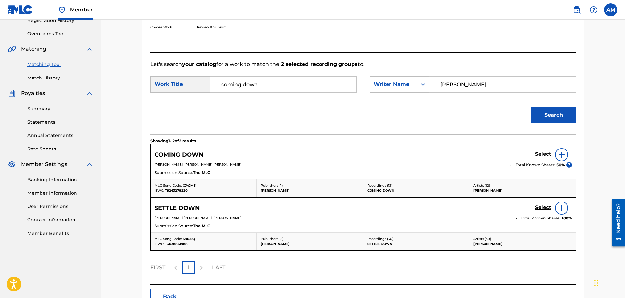
scroll to position [140, 0]
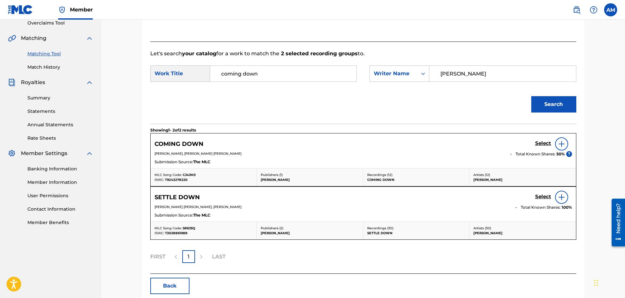
click at [549, 143] on h5 "Select" at bounding box center [543, 143] width 16 height 6
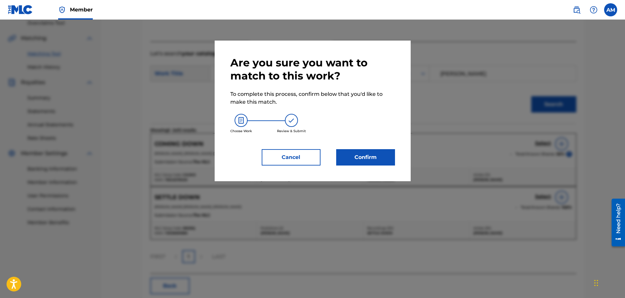
click at [350, 158] on button "Confirm" at bounding box center [365, 157] width 59 height 16
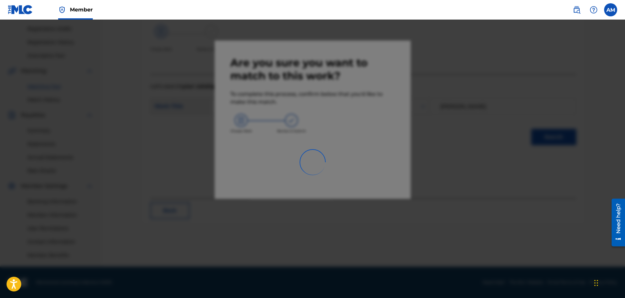
scroll to position [107, 0]
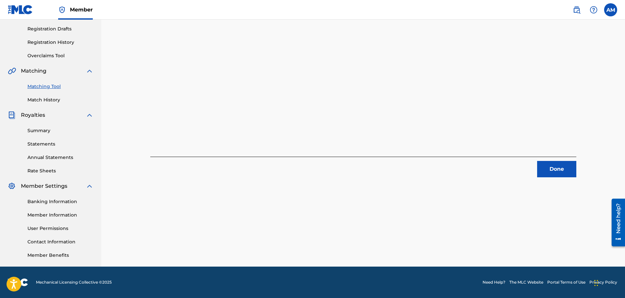
click at [568, 167] on button "Done" at bounding box center [556, 169] width 39 height 16
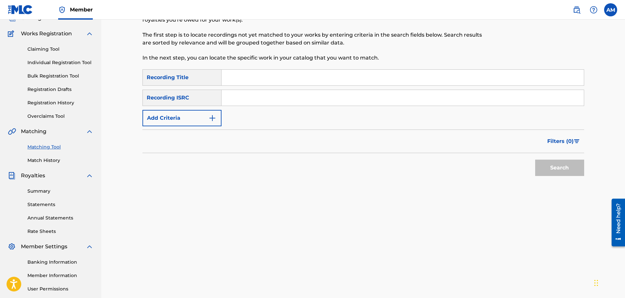
scroll to position [0, 0]
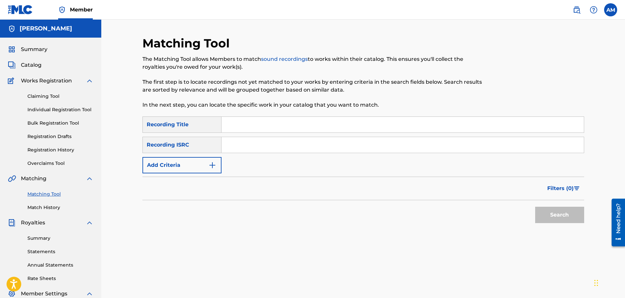
click at [244, 125] on input "Search Form" at bounding box center [402, 125] width 362 height 16
type input "m"
click at [233, 144] on input "Search Form" at bounding box center [402, 145] width 362 height 16
paste input "[URL][DOMAIN_NAME]"
type input "[URL][DOMAIN_NAME]"
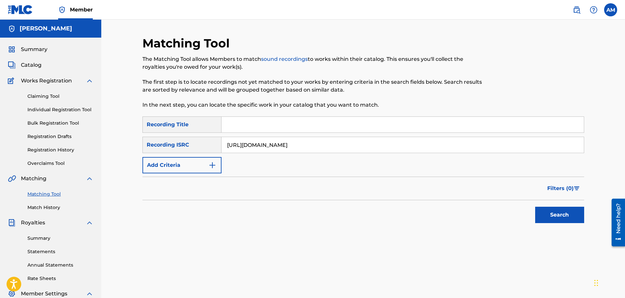
click at [565, 206] on div "Search" at bounding box center [558, 213] width 52 height 26
click at [562, 207] on button "Search" at bounding box center [559, 214] width 49 height 16
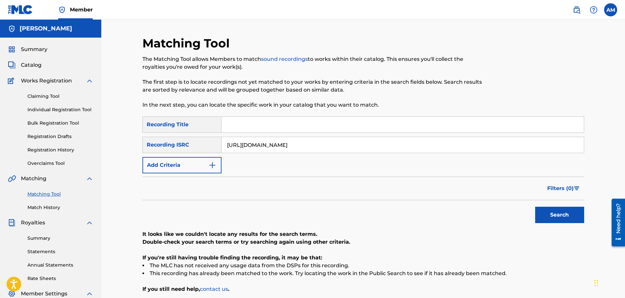
drag, startPoint x: 436, startPoint y: 143, endPoint x: 150, endPoint y: 140, distance: 286.8
click at [150, 140] on div "SearchWithCriteria099cd92a-efca-418b-86c4-b04e0bda0f7c Recording ISRC [URL][DOM…" at bounding box center [363, 145] width 442 height 16
paste input "QM7MB1800007"
type input "QM7MB1800007"
click at [553, 210] on button "Search" at bounding box center [559, 214] width 49 height 16
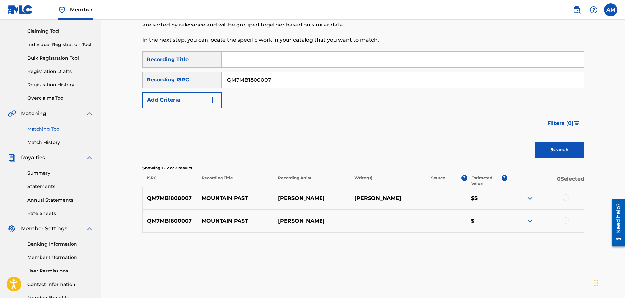
scroll to position [65, 0]
click at [568, 195] on div at bounding box center [565, 197] width 7 height 7
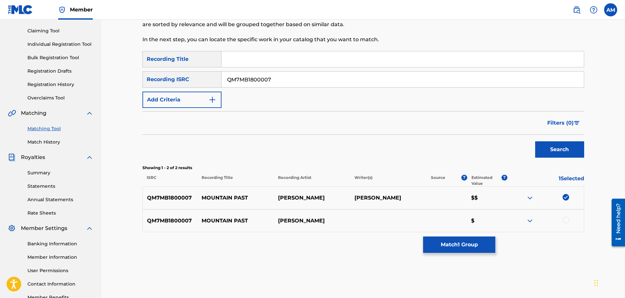
click at [566, 217] on div at bounding box center [565, 220] width 7 height 7
click at [466, 240] on button "Match 2 Groups" at bounding box center [459, 244] width 72 height 16
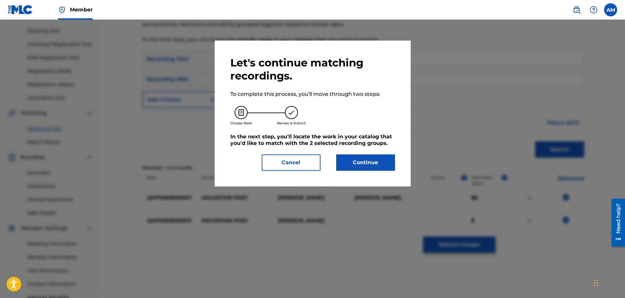
click at [341, 163] on button "Continue" at bounding box center [365, 162] width 59 height 16
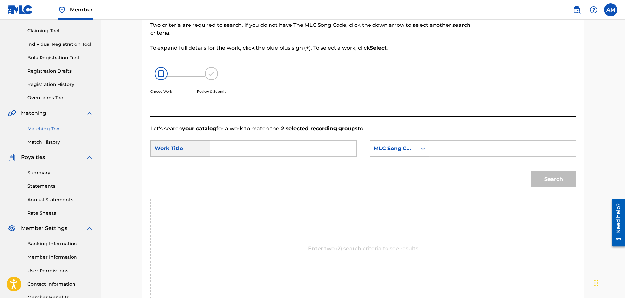
click at [227, 145] on input "Search Form" at bounding box center [283, 148] width 135 height 16
click at [248, 166] on span "past" at bounding box center [254, 163] width 12 height 6
type input "mountain past"
click at [385, 148] on div "MLC Song Code" at bounding box center [394, 148] width 40 height 8
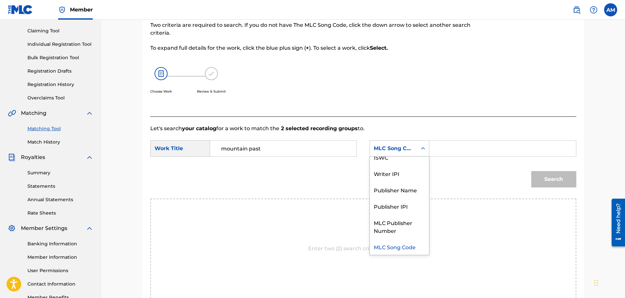
scroll to position [0, 0]
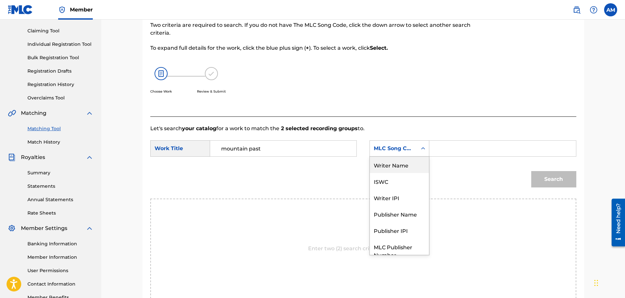
click at [392, 163] on div "Writer Name" at bounding box center [399, 164] width 59 height 16
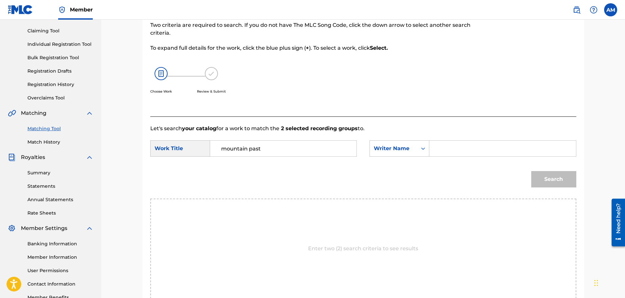
click at [441, 153] on input "Search Form" at bounding box center [502, 148] width 135 height 16
type input "[PERSON_NAME]"
click at [551, 185] on button "Search" at bounding box center [553, 179] width 45 height 16
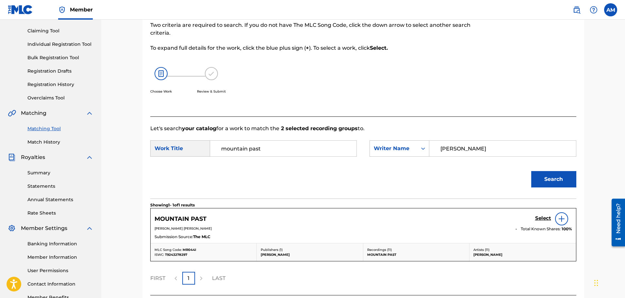
scroll to position [98, 0]
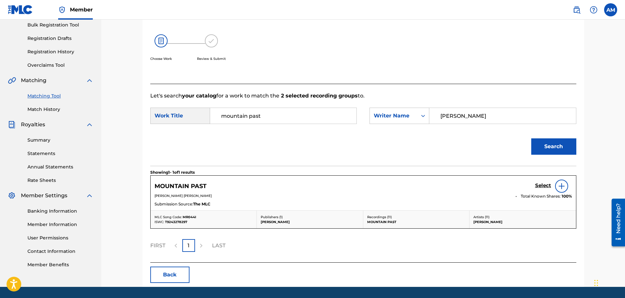
click at [545, 186] on h5 "Select" at bounding box center [543, 185] width 16 height 6
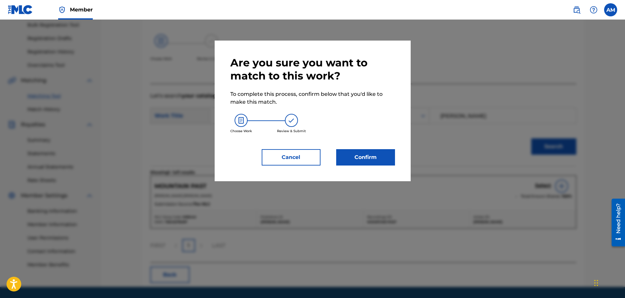
click at [347, 162] on button "Confirm" at bounding box center [365, 157] width 59 height 16
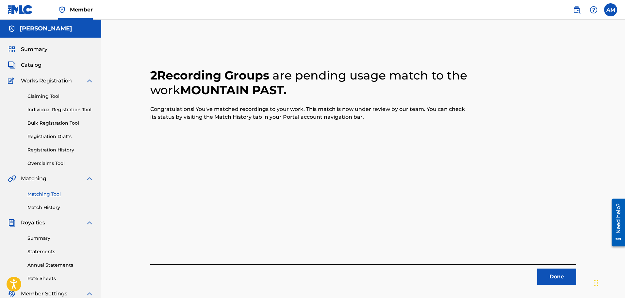
scroll to position [107, 0]
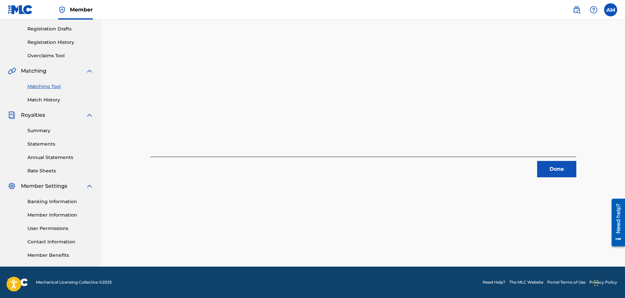
click at [557, 166] on button "Done" at bounding box center [556, 169] width 39 height 16
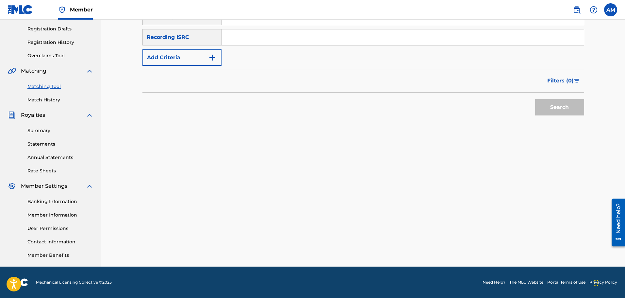
scroll to position [9, 0]
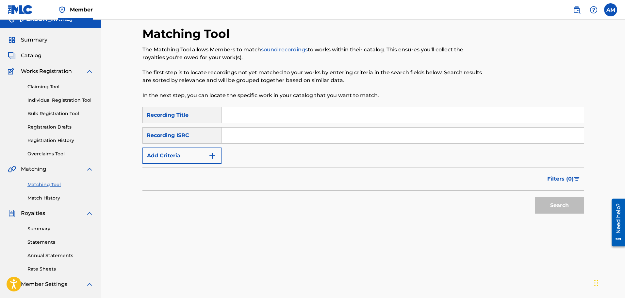
click at [241, 119] on input "Search Form" at bounding box center [402, 115] width 362 height 16
click at [232, 133] on input "Search Form" at bounding box center [402, 135] width 362 height 16
paste input "QM7MB1800008"
type input "QM7MB1800008"
click at [548, 202] on button "Search" at bounding box center [559, 205] width 49 height 16
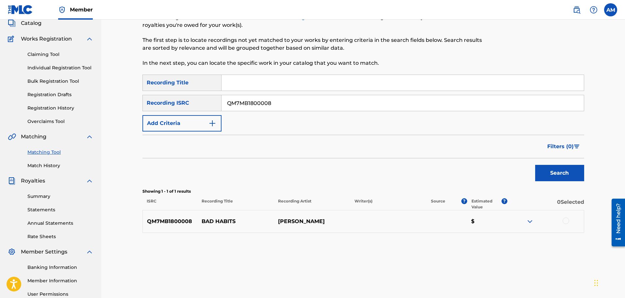
scroll to position [42, 0]
click at [567, 221] on div at bounding box center [565, 220] width 7 height 7
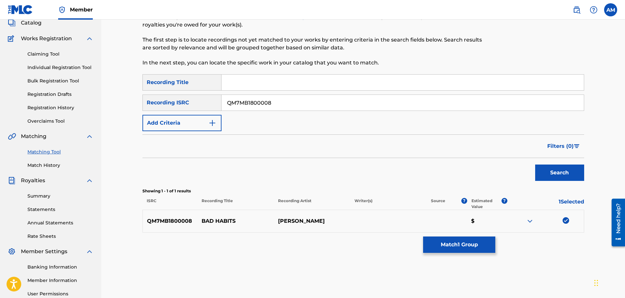
drag, startPoint x: 289, startPoint y: 100, endPoint x: 151, endPoint y: 106, distance: 138.3
click at [152, 106] on div "SearchWithCriteria099cd92a-efca-418b-86c4-b04e0bda0f7c Recording ISRC QM7MB1800…" at bounding box center [363, 102] width 442 height 16
click at [228, 74] on input "Search Form" at bounding box center [402, 82] width 362 height 16
type input "Bad Habits"
click at [162, 121] on button "Add Criteria" at bounding box center [181, 123] width 79 height 16
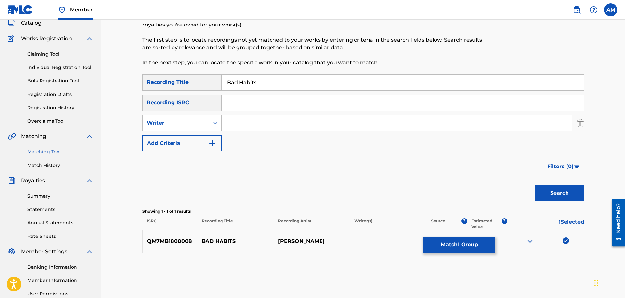
click at [251, 120] on input "Search Form" at bounding box center [396, 123] width 350 height 16
click at [196, 121] on div "Writer" at bounding box center [176, 123] width 59 height 8
click at [188, 135] on div "Recording Artist" at bounding box center [182, 139] width 78 height 16
click at [231, 121] on input "Search Form" at bounding box center [396, 123] width 350 height 16
type input "[PERSON_NAME]"
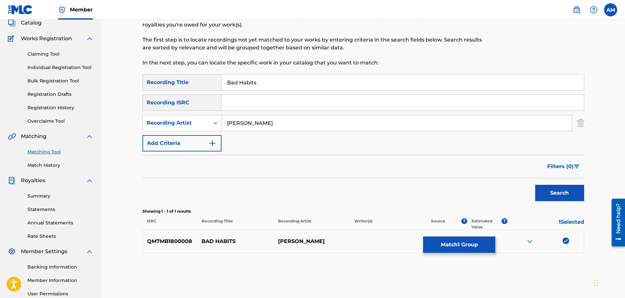
click at [535, 185] on button "Search" at bounding box center [559, 193] width 49 height 16
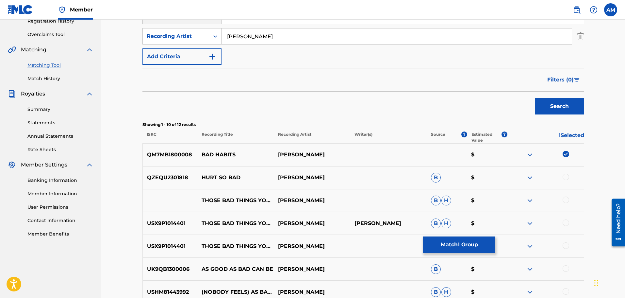
scroll to position [140, 0]
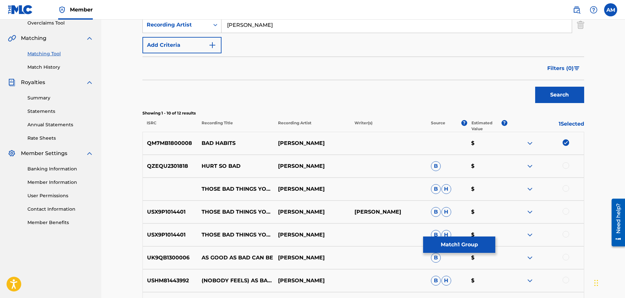
click at [568, 166] on div at bounding box center [565, 165] width 7 height 7
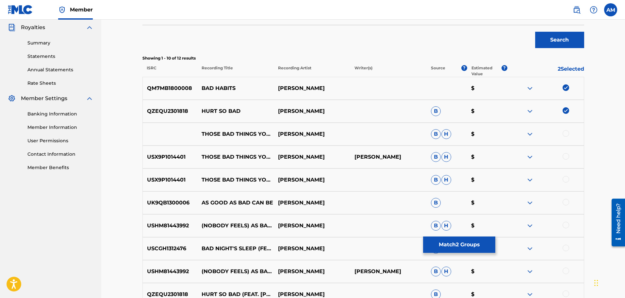
scroll to position [238, 0]
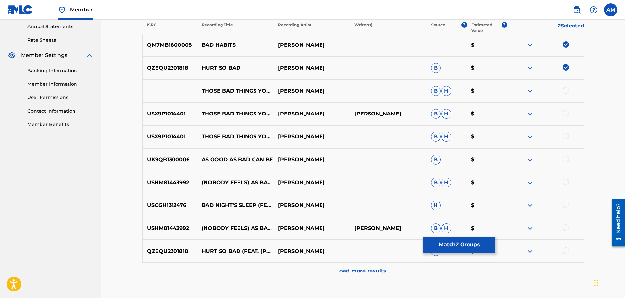
click at [471, 240] on button "Match 2 Groups" at bounding box center [459, 244] width 72 height 16
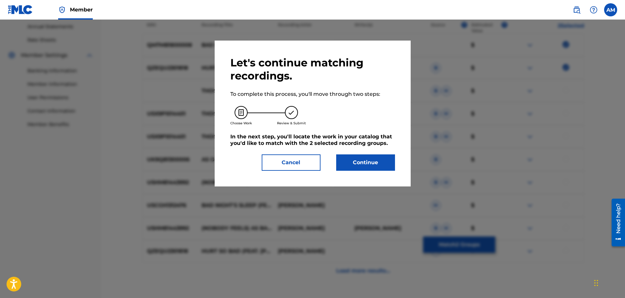
click at [394, 175] on div "Let's continue matching recordings. To complete this process, you'll move throu…" at bounding box center [313, 113] width 196 height 146
click at [373, 167] on button "Continue" at bounding box center [365, 162] width 59 height 16
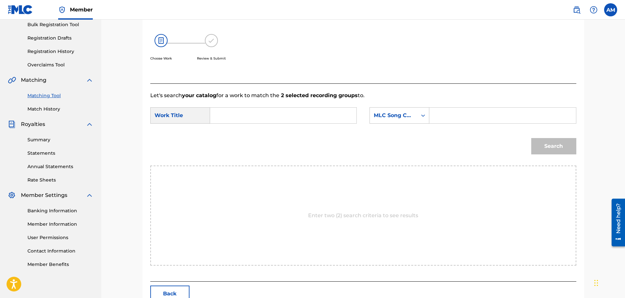
scroll to position [40, 0]
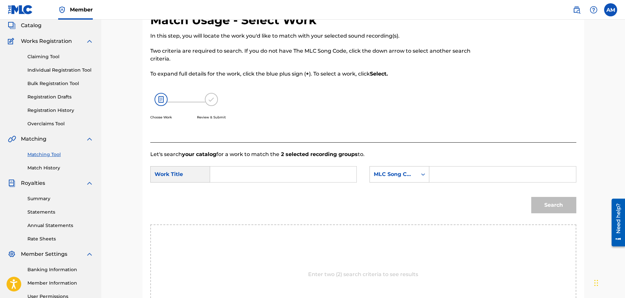
click at [263, 170] on input "Search Form" at bounding box center [283, 174] width 135 height 16
click at [242, 192] on div "bad habits" at bounding box center [234, 189] width 37 height 12
type input "bad habits"
click at [445, 173] on input "Search Form" at bounding box center [502, 174] width 135 height 16
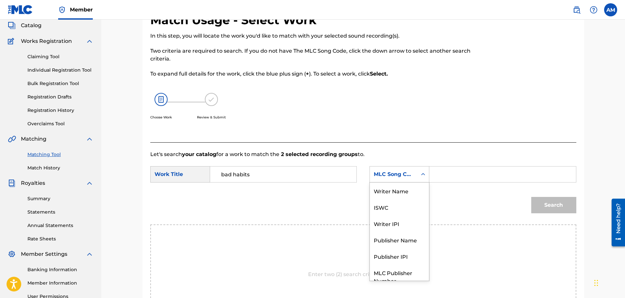
click at [395, 172] on div "MLC Song Code" at bounding box center [394, 174] width 40 height 8
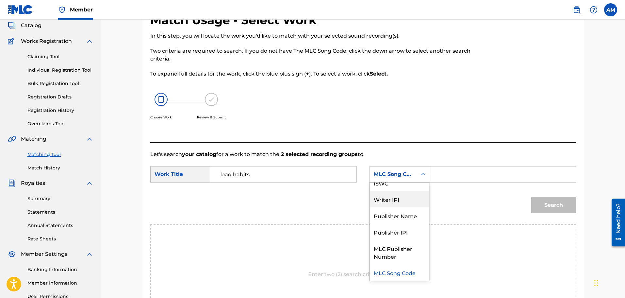
scroll to position [0, 0]
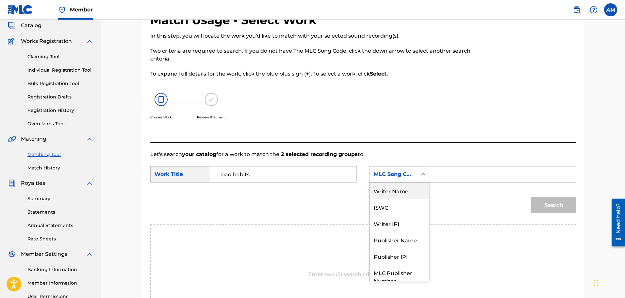
click at [396, 192] on div "Writer Name" at bounding box center [399, 190] width 59 height 16
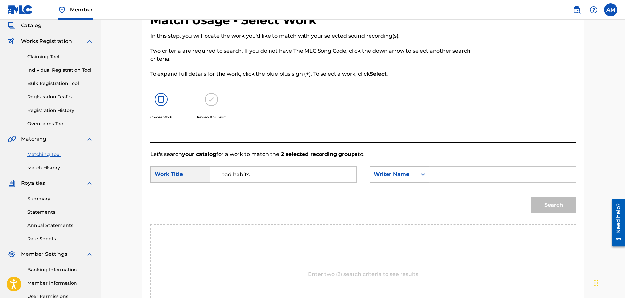
click at [472, 175] on input "Search Form" at bounding box center [502, 174] width 135 height 16
type input "[PERSON_NAME]"
click at [543, 194] on div "Search" at bounding box center [552, 203] width 48 height 26
click at [544, 198] on button "Search" at bounding box center [553, 205] width 45 height 16
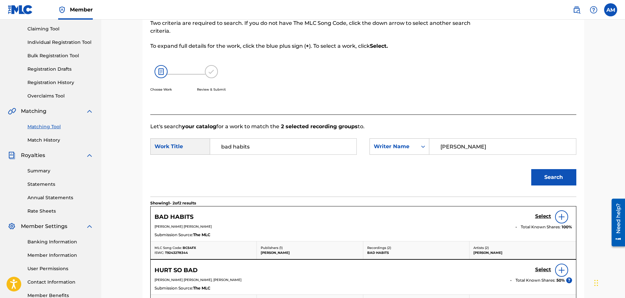
scroll to position [105, 0]
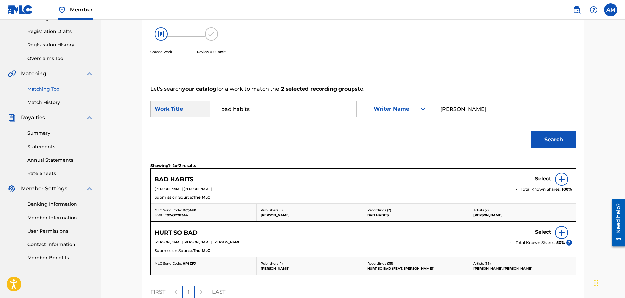
click at [540, 177] on h5 "Select" at bounding box center [543, 178] width 16 height 6
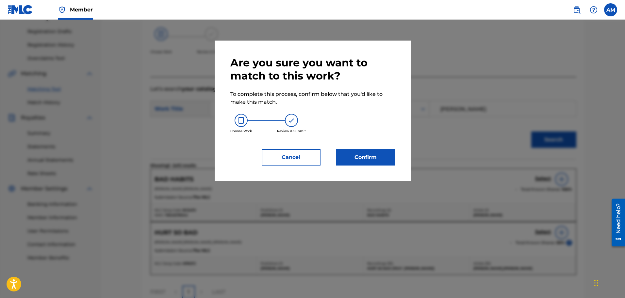
click at [348, 158] on button "Confirm" at bounding box center [365, 157] width 59 height 16
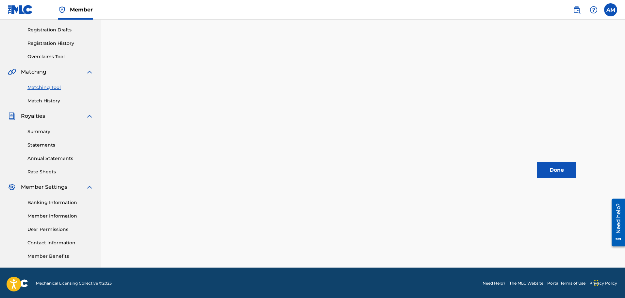
scroll to position [107, 0]
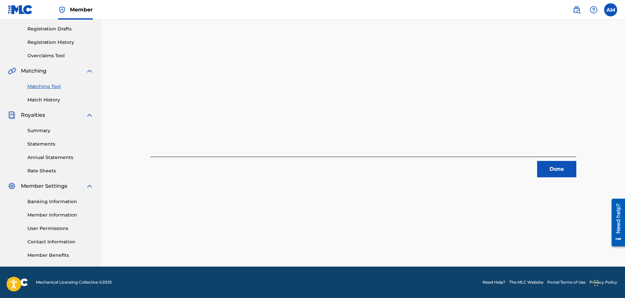
click at [538, 169] on button "Done" at bounding box center [556, 169] width 39 height 16
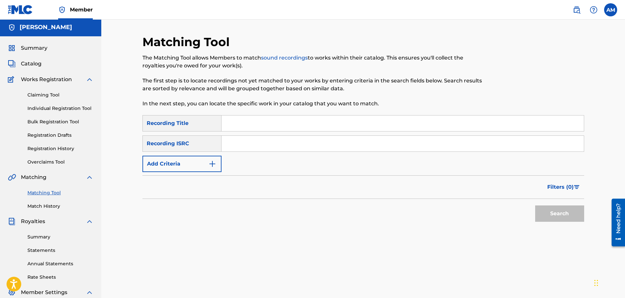
scroll to position [0, 0]
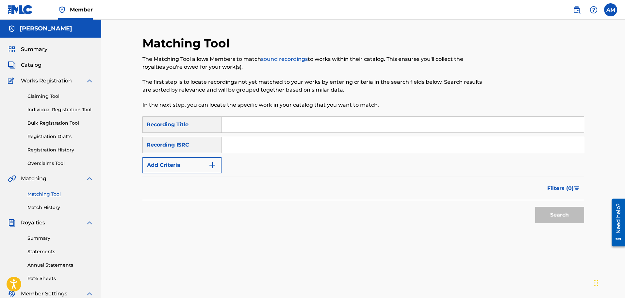
click at [225, 124] on input "Search Form" at bounding box center [402, 125] width 362 height 16
type input "[GEOGRAPHIC_DATA]"
click at [190, 166] on button "Add Criteria" at bounding box center [181, 165] width 79 height 16
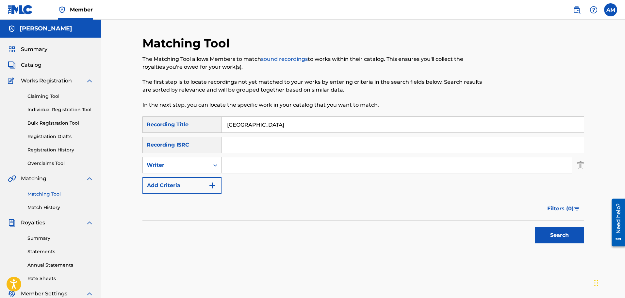
click at [247, 166] on input "Search Form" at bounding box center [396, 165] width 350 height 16
click at [178, 169] on div "Writer" at bounding box center [176, 165] width 59 height 8
click at [179, 183] on div "Recording Artist" at bounding box center [182, 181] width 78 height 16
click at [248, 173] on div "Search Form" at bounding box center [396, 165] width 350 height 16
click at [247, 167] on input "Search Form" at bounding box center [396, 165] width 350 height 16
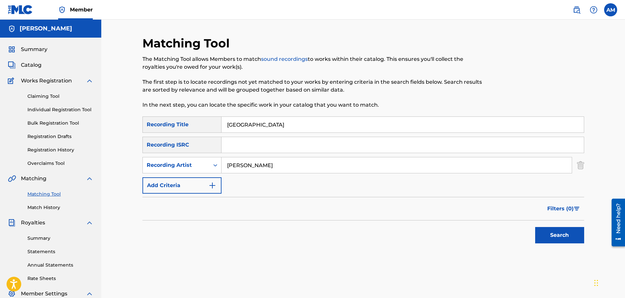
type input "[PERSON_NAME]"
click at [535, 227] on button "Search" at bounding box center [559, 235] width 49 height 16
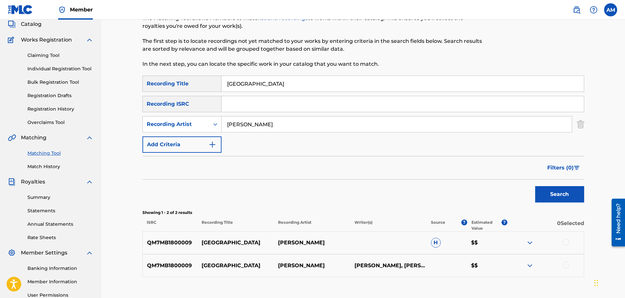
scroll to position [98, 0]
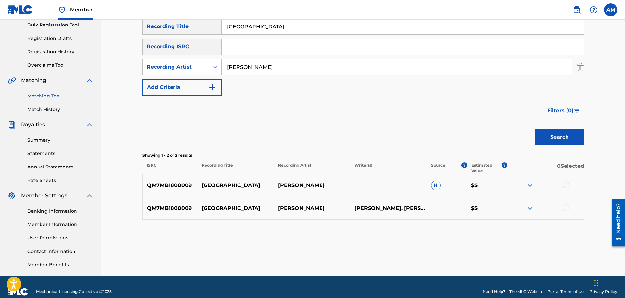
click at [569, 209] on div at bounding box center [545, 208] width 76 height 8
click at [567, 206] on div at bounding box center [565, 207] width 7 height 7
click at [566, 184] on div at bounding box center [565, 184] width 7 height 7
click at [473, 240] on button "Match 2 Groups" at bounding box center [459, 244] width 72 height 16
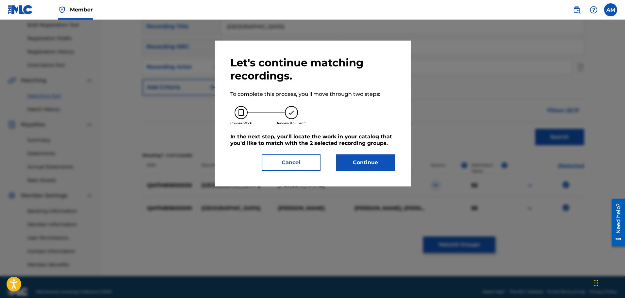
click at [383, 167] on button "Continue" at bounding box center [365, 162] width 59 height 16
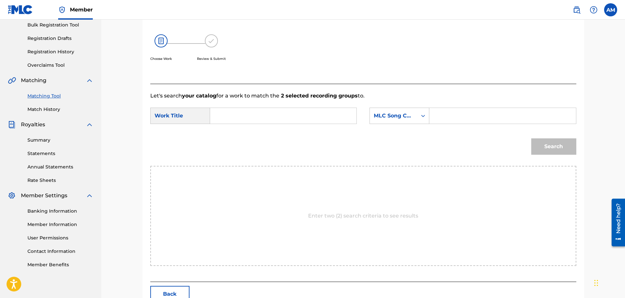
click at [270, 122] on input "Search Form" at bounding box center [283, 116] width 135 height 16
type input "[GEOGRAPHIC_DATA]"
click at [384, 113] on div "MLC Song Code" at bounding box center [394, 116] width 40 height 8
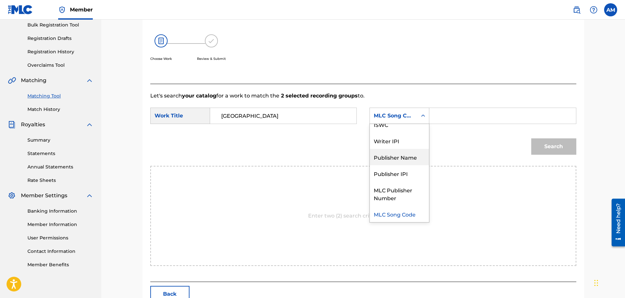
scroll to position [0, 0]
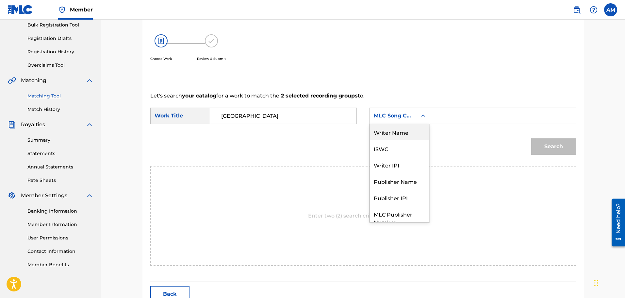
click at [389, 134] on div "Writer Name" at bounding box center [399, 132] width 59 height 16
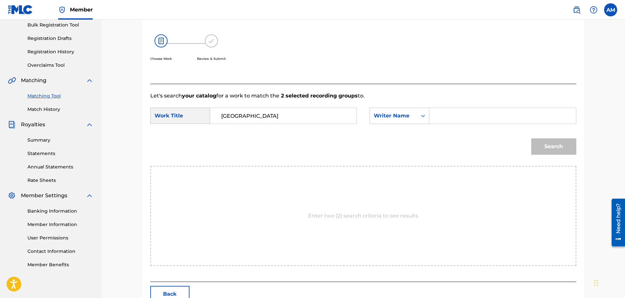
click at [439, 115] on input "Search Form" at bounding box center [502, 116] width 135 height 16
type input "[PERSON_NAME]"
click at [567, 147] on button "Search" at bounding box center [553, 146] width 45 height 16
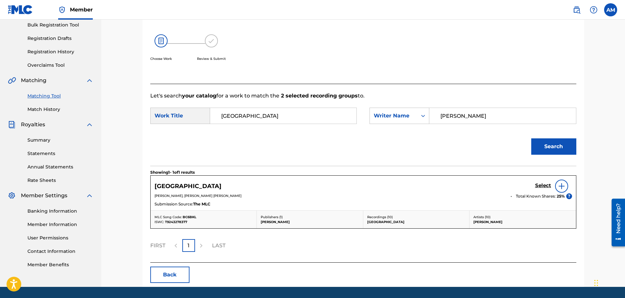
click at [543, 187] on h5 "Select" at bounding box center [543, 185] width 16 height 6
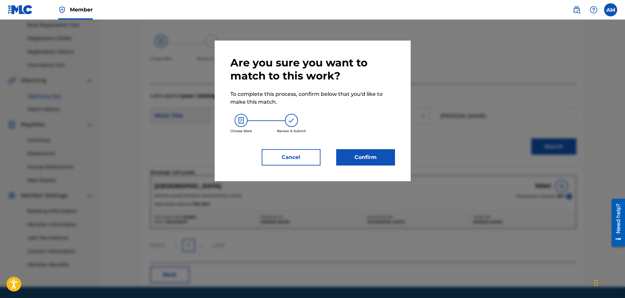
click at [374, 159] on button "Confirm" at bounding box center [365, 157] width 59 height 16
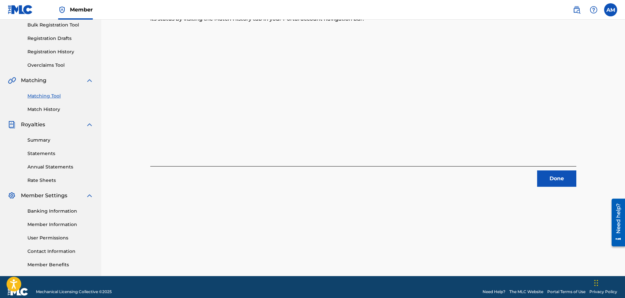
click at [560, 177] on button "Done" at bounding box center [556, 178] width 39 height 16
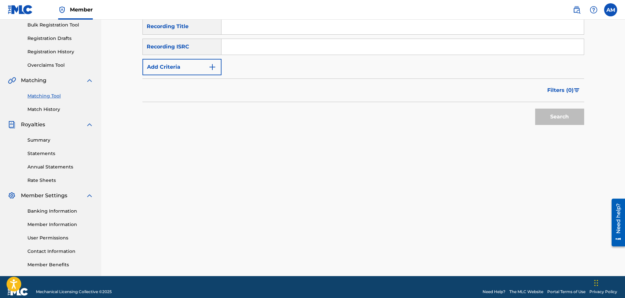
scroll to position [33, 0]
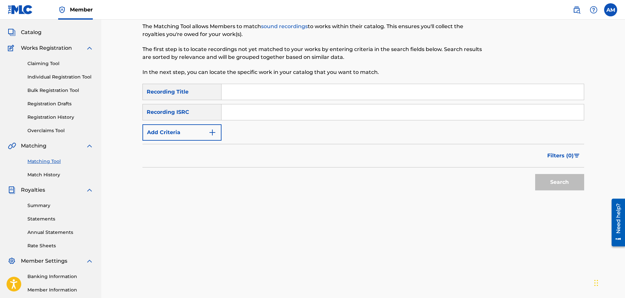
click at [259, 93] on input "Search Form" at bounding box center [402, 92] width 362 height 16
type input "colorblind"
click at [195, 119] on div "Recording ISRC" at bounding box center [181, 112] width 79 height 16
click at [193, 124] on button "Add Criteria" at bounding box center [181, 132] width 79 height 16
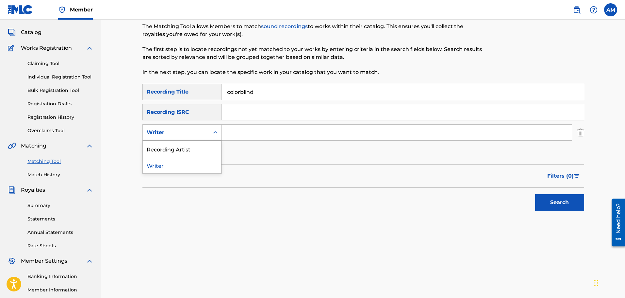
click at [207, 134] on div "Writer" at bounding box center [176, 132] width 67 height 12
click at [187, 153] on div "Recording Artist" at bounding box center [182, 148] width 78 height 16
click at [250, 137] on input "Search Form" at bounding box center [396, 132] width 350 height 16
type input "[PERSON_NAME]"
click at [535, 194] on button "Search" at bounding box center [559, 202] width 49 height 16
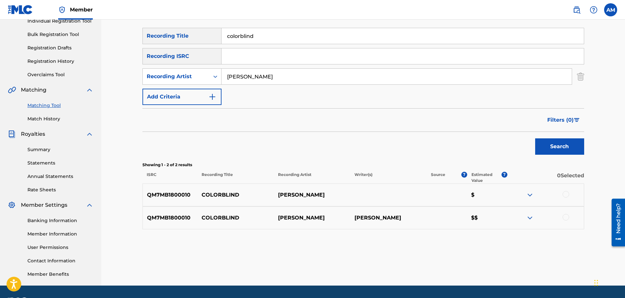
scroll to position [98, 0]
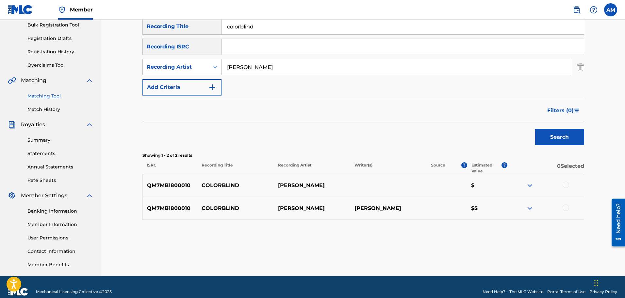
click at [566, 205] on div at bounding box center [565, 207] width 7 height 7
click at [566, 180] on div "QM7MB1800010 COLORBLIND [PERSON_NAME] $" at bounding box center [363, 185] width 442 height 23
click at [568, 185] on div at bounding box center [565, 184] width 7 height 7
click at [484, 246] on button "Match 2 Groups" at bounding box center [459, 244] width 72 height 16
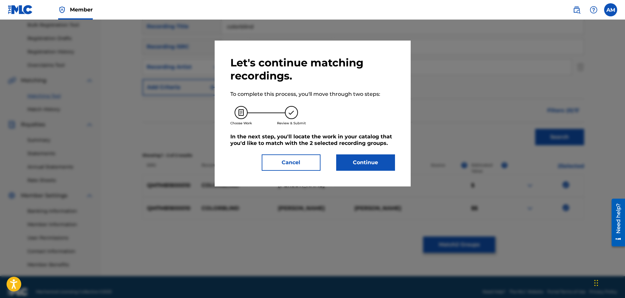
click at [358, 166] on button "Continue" at bounding box center [365, 162] width 59 height 16
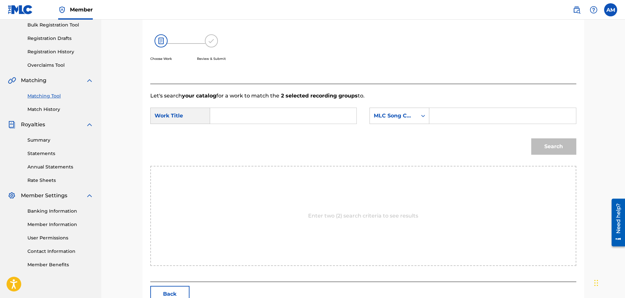
click at [273, 110] on input "Search Form" at bounding box center [283, 116] width 135 height 16
type input "colorblind"
click at [380, 119] on div "MLC Song Code" at bounding box center [394, 116] width 40 height 8
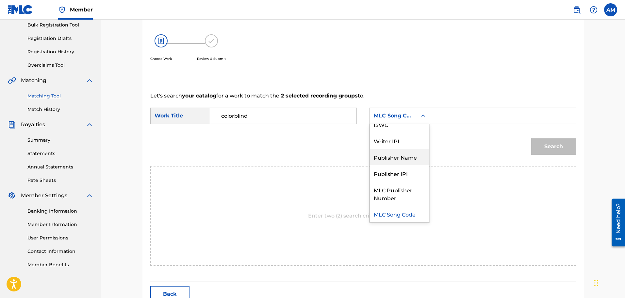
scroll to position [0, 0]
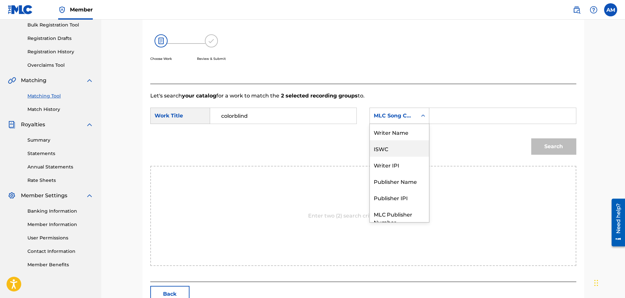
click at [386, 138] on div "Writer Name" at bounding box center [399, 132] width 59 height 16
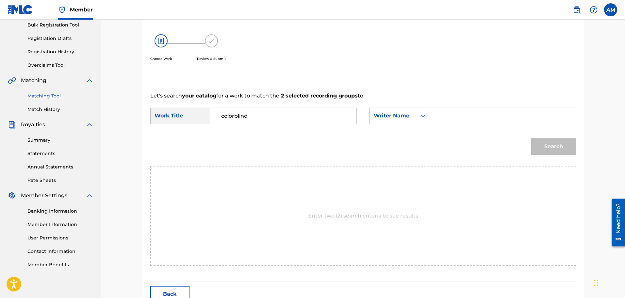
click at [421, 120] on div "Search Form" at bounding box center [423, 116] width 12 height 12
click at [434, 115] on div "Search Form" at bounding box center [502, 115] width 147 height 16
click at [442, 113] on input "Search Form" at bounding box center [502, 116] width 135 height 16
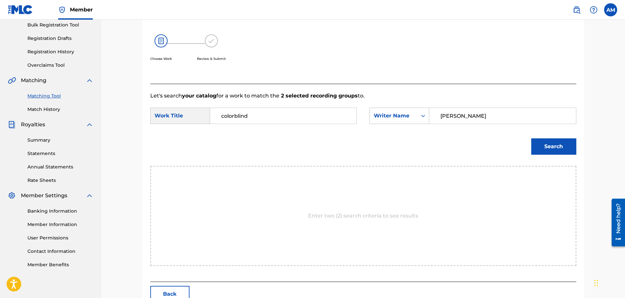
type input "[PERSON_NAME]"
click at [552, 138] on button "Search" at bounding box center [553, 146] width 45 height 16
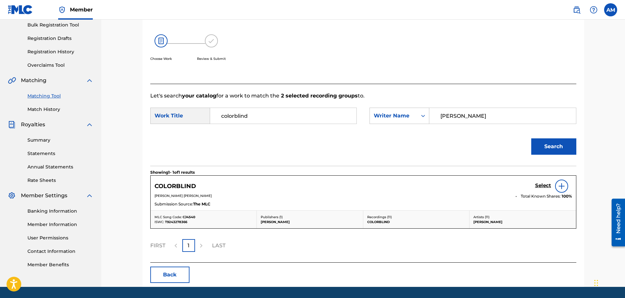
click at [548, 184] on h5 "Select" at bounding box center [543, 185] width 16 height 6
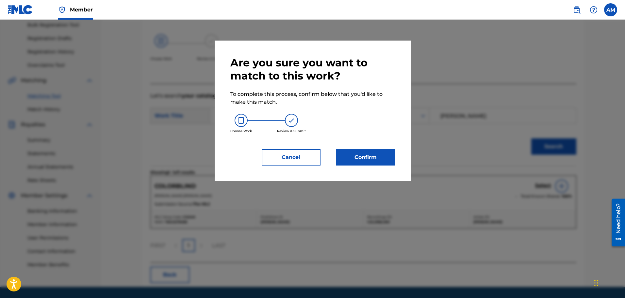
click at [384, 160] on button "Confirm" at bounding box center [365, 157] width 59 height 16
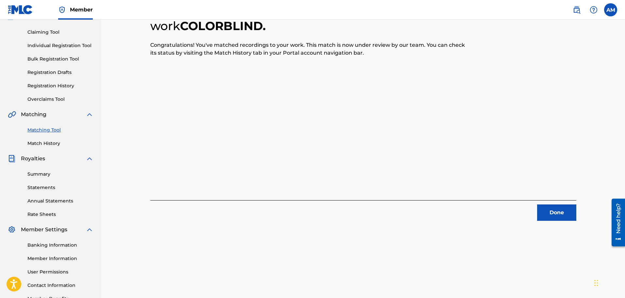
scroll to position [65, 0]
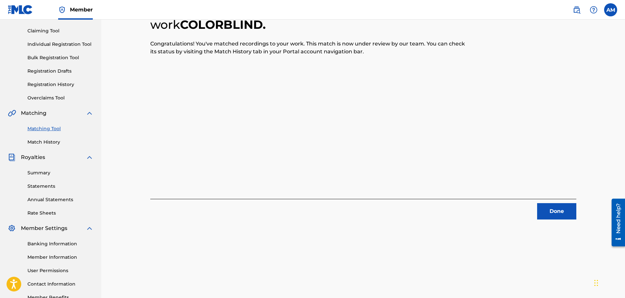
click at [559, 210] on button "Done" at bounding box center [556, 211] width 39 height 16
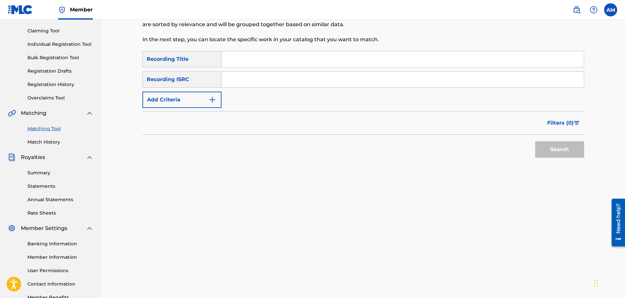
click at [253, 65] on input "Search Form" at bounding box center [402, 59] width 362 height 16
type input "waves"
click at [174, 94] on button "Add Criteria" at bounding box center [181, 99] width 79 height 16
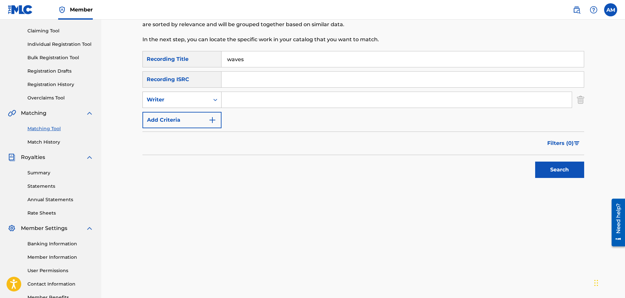
click at [213, 99] on icon "Search Form" at bounding box center [215, 99] width 7 height 7
click at [200, 113] on div "Recording Artist" at bounding box center [182, 116] width 78 height 16
click at [276, 97] on input "Search Form" at bounding box center [396, 100] width 350 height 16
type input "[PERSON_NAME]"
click at [535, 161] on button "Search" at bounding box center [559, 169] width 49 height 16
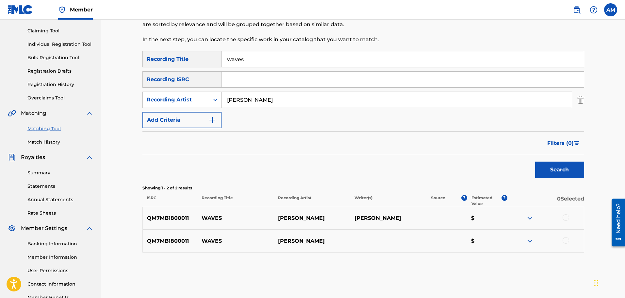
click at [563, 219] on div at bounding box center [545, 218] width 76 height 8
click at [565, 218] on div at bounding box center [565, 217] width 7 height 7
click at [566, 247] on div "QM7MB1800011 WAVES [PERSON_NAME] $" at bounding box center [363, 240] width 442 height 23
click at [565, 242] on div at bounding box center [565, 240] width 7 height 7
click at [481, 241] on button "Match 2 Groups" at bounding box center [459, 244] width 72 height 16
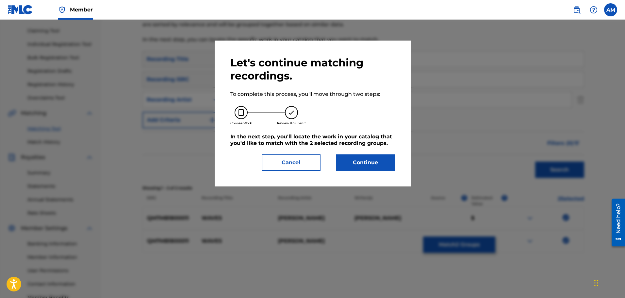
click at [338, 153] on div "Let's continue matching recordings. To complete this process, you'll move throu…" at bounding box center [312, 113] width 165 height 114
click at [349, 156] on button "Continue" at bounding box center [365, 162] width 59 height 16
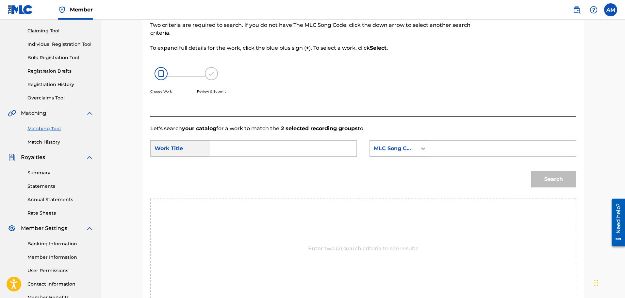
click at [305, 151] on input "Search Form" at bounding box center [283, 148] width 135 height 16
type input "e"
click at [234, 161] on span "es" at bounding box center [236, 163] width 6 height 6
type input "waves"
click at [408, 144] on div "MLC Song Code" at bounding box center [394, 148] width 40 height 8
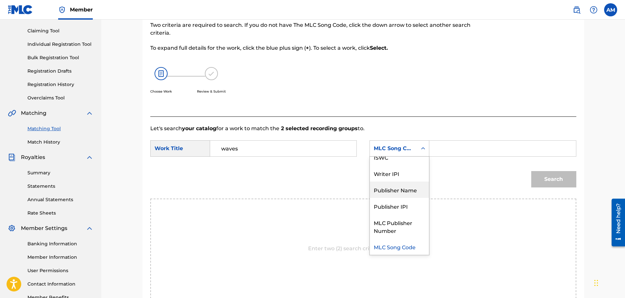
scroll to position [0, 0]
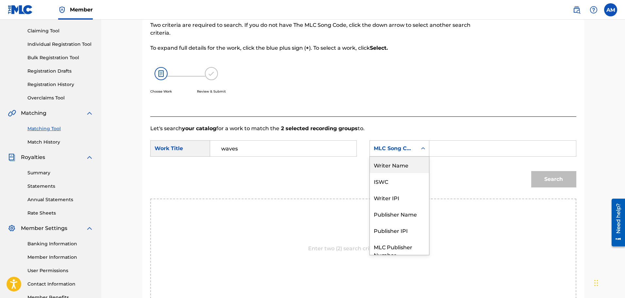
click at [389, 170] on div "Writer Name" at bounding box center [399, 164] width 59 height 16
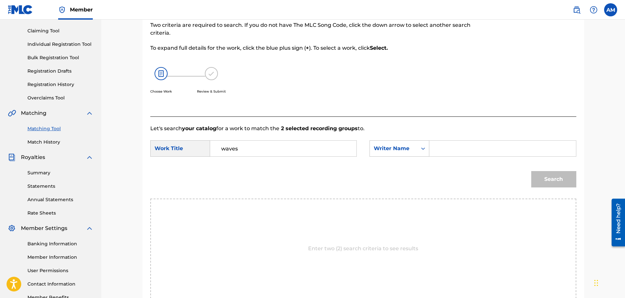
click at [443, 150] on input "Search Form" at bounding box center [502, 148] width 135 height 16
type input "[PERSON_NAME]"
click at [531, 171] on button "Search" at bounding box center [553, 179] width 45 height 16
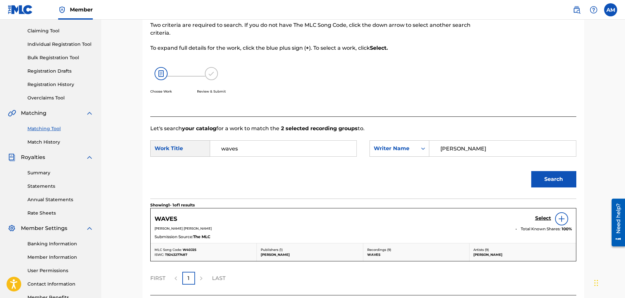
click at [535, 219] on h5 "Select" at bounding box center [543, 218] width 16 height 6
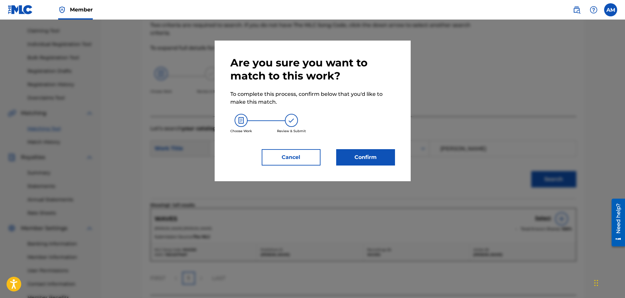
click at [346, 148] on div "Are you sure you want to match to this work? To complete this process, confirm …" at bounding box center [312, 110] width 165 height 109
click at [349, 158] on button "Confirm" at bounding box center [365, 157] width 59 height 16
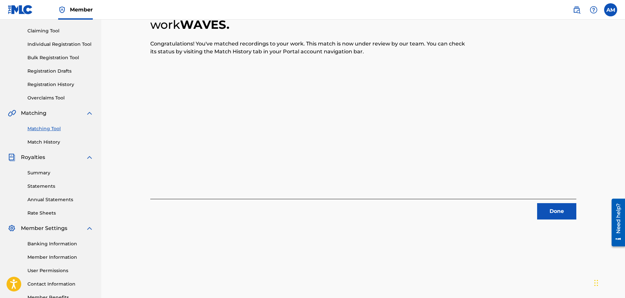
click at [558, 223] on div "2 Recording Groups are pending usage match to the work WAVES . Congratulations!…" at bounding box center [363, 140] width 457 height 338
click at [556, 218] on button "Done" at bounding box center [556, 211] width 39 height 16
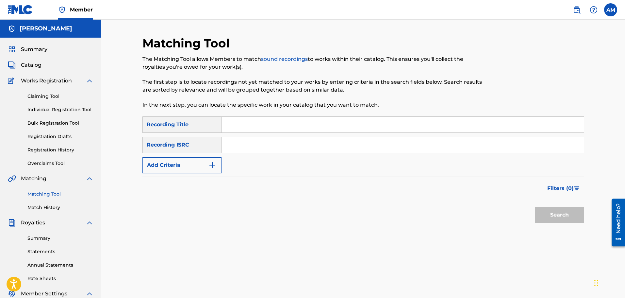
click at [230, 127] on input "Search Form" at bounding box center [402, 125] width 362 height 16
type input "Dopeamine Drop"
click at [168, 162] on button "Add Criteria" at bounding box center [181, 165] width 79 height 16
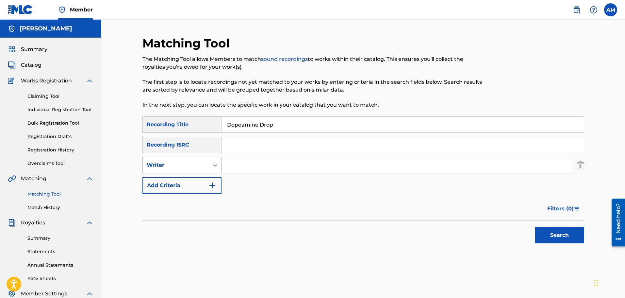
click at [202, 161] on div "Writer" at bounding box center [176, 165] width 59 height 8
click at [192, 184] on div "Recording Artist" at bounding box center [182, 181] width 78 height 16
click at [260, 163] on input "Search Form" at bounding box center [396, 165] width 350 height 16
type input "[PERSON_NAME]"
click at [535, 227] on button "Search" at bounding box center [559, 235] width 49 height 16
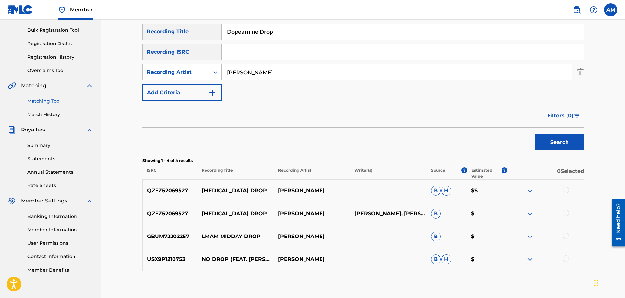
scroll to position [130, 0]
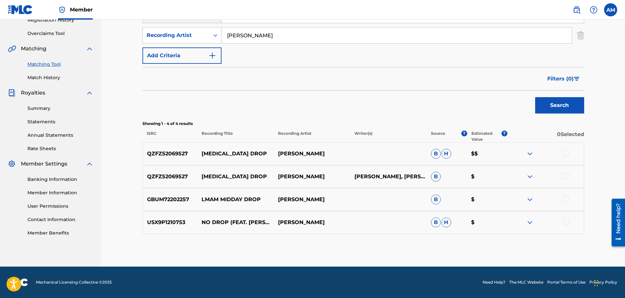
click at [566, 174] on div at bounding box center [565, 175] width 7 height 7
click at [565, 153] on div at bounding box center [565, 153] width 7 height 7
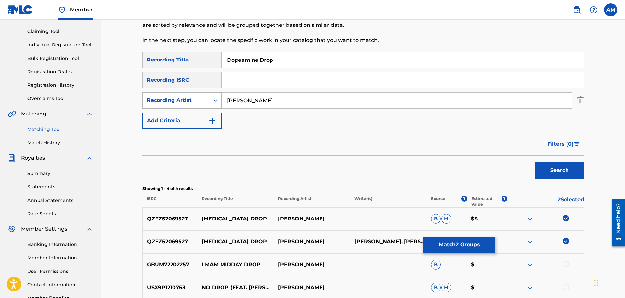
scroll to position [64, 0]
drag, startPoint x: 249, startPoint y: 100, endPoint x: 169, endPoint y: 99, distance: 80.3
click at [169, 99] on div "SearchWithCriteria92fd4fb1-00d3-427a-926f-9ab383606963 Recording Artist [PERSON…" at bounding box center [363, 100] width 442 height 16
click at [267, 76] on input "Search Form" at bounding box center [402, 81] width 362 height 16
paste input "QZFZ52069527"
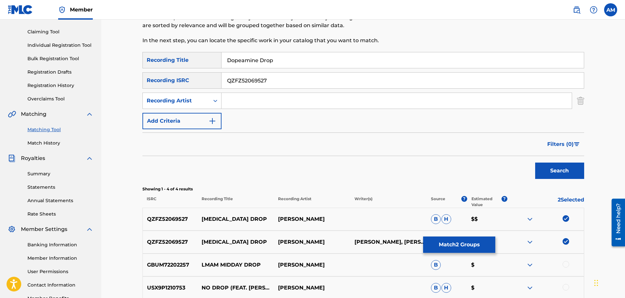
type input "QZFZ52069527"
drag, startPoint x: 280, startPoint y: 62, endPoint x: 196, endPoint y: 59, distance: 83.6
click at [196, 59] on div "SearchWithCriteriac7efc40b-5ca1-420f-842e-8fedd786c946 Recording Title Dopeamin…" at bounding box center [363, 60] width 442 height 16
click at [562, 167] on button "Search" at bounding box center [559, 170] width 49 height 16
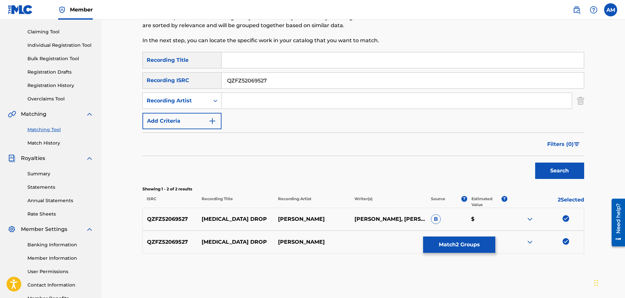
scroll to position [97, 0]
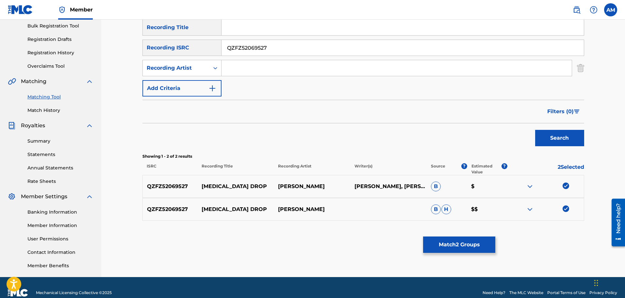
click at [459, 239] on button "Match 2 Groups" at bounding box center [459, 244] width 72 height 16
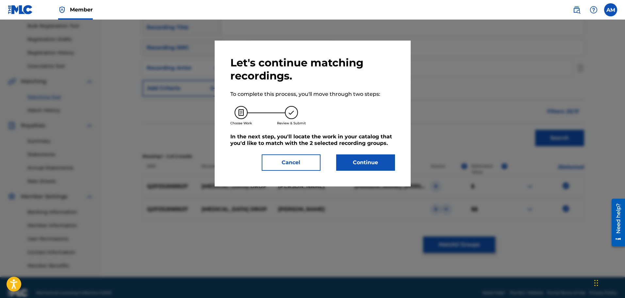
click at [373, 158] on button "Continue" at bounding box center [365, 162] width 59 height 16
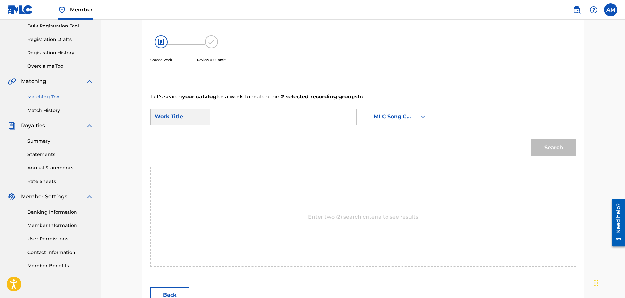
click at [251, 114] on input "Search Form" at bounding box center [283, 117] width 135 height 16
type input "[MEDICAL_DATA] drop"
click at [414, 107] on form "SearchWithCriteria81bf6070-c052-4105-922b-844d49b4ea7a Work Title [MEDICAL_DATA…" at bounding box center [363, 134] width 426 height 66
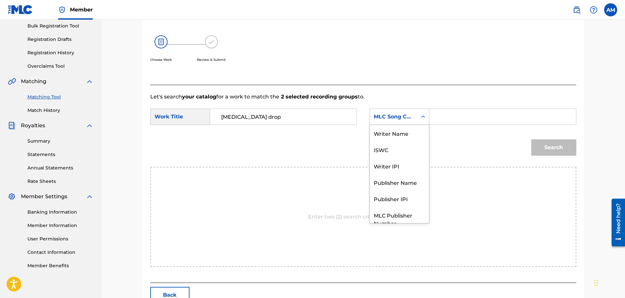
click at [409, 115] on div "MLC Song Code" at bounding box center [394, 117] width 40 height 8
click at [400, 132] on div "Writer Name" at bounding box center [399, 133] width 59 height 16
click at [443, 119] on input "Search Form" at bounding box center [502, 117] width 135 height 16
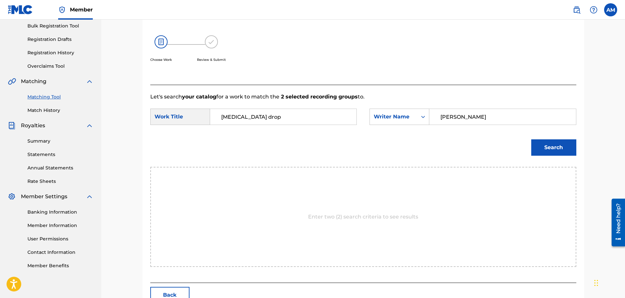
type input "[PERSON_NAME]"
click at [545, 147] on button "Search" at bounding box center [553, 147] width 45 height 16
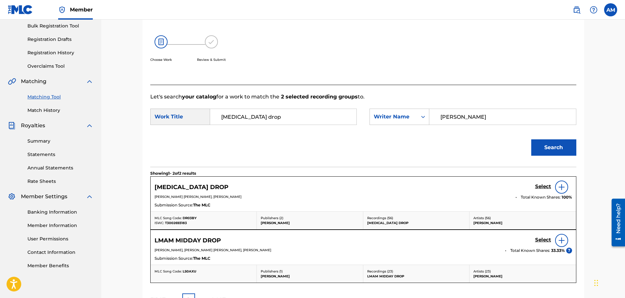
click at [542, 188] on h5 "Select" at bounding box center [543, 186] width 16 height 6
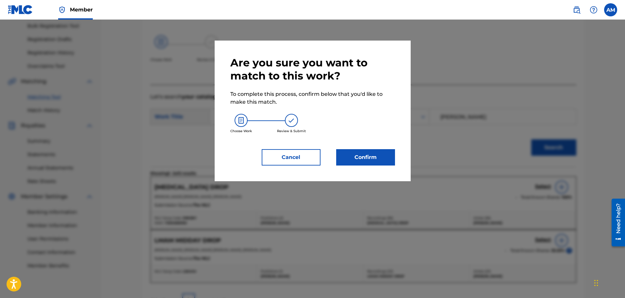
click at [345, 158] on button "Confirm" at bounding box center [365, 157] width 59 height 16
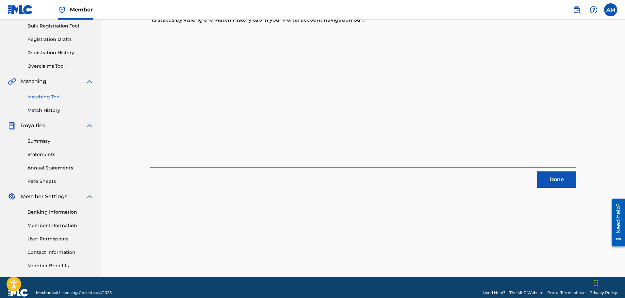
click at [568, 180] on button "Done" at bounding box center [556, 179] width 39 height 16
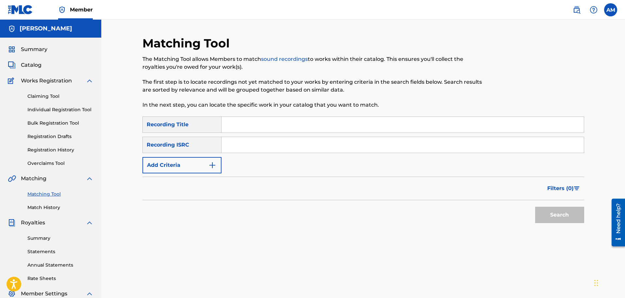
click at [253, 126] on input "Search Form" at bounding box center [402, 125] width 362 height 16
type input "cave in"
click at [535, 206] on button "Search" at bounding box center [559, 214] width 49 height 16
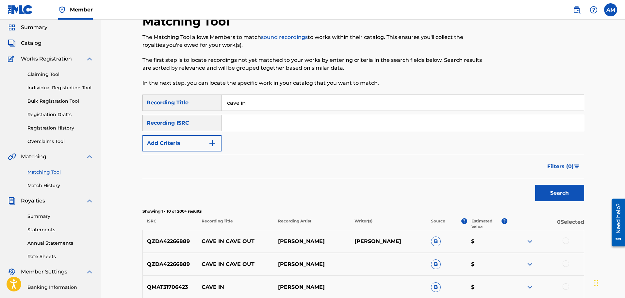
scroll to position [33, 0]
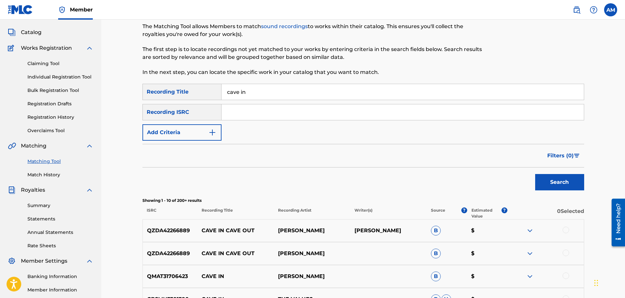
click at [187, 133] on button "Add Criteria" at bounding box center [181, 132] width 79 height 16
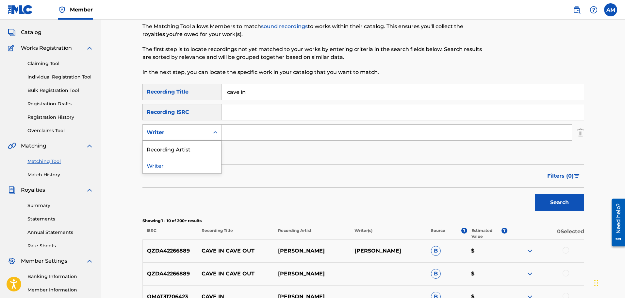
scroll to position [0, 0]
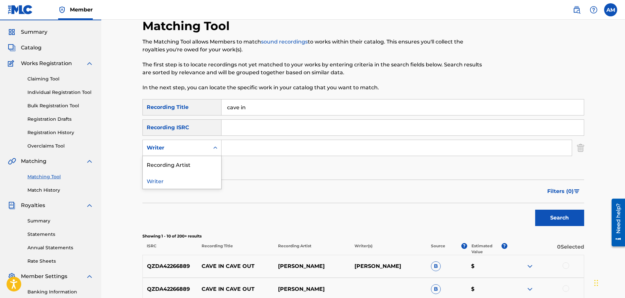
click at [194, 131] on div "SearchWithCriteriac7efc40b-5ca1-420f-842e-8fedd786c946 Recording Title cave in …" at bounding box center [363, 137] width 442 height 77
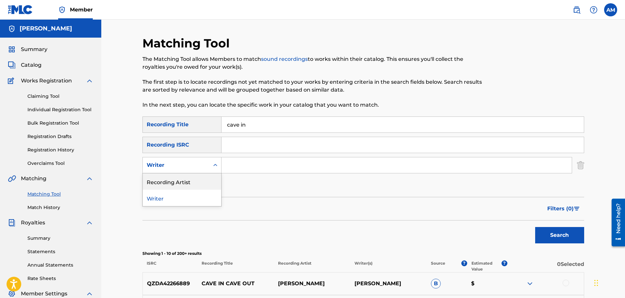
click at [184, 184] on div "Recording Artist" at bounding box center [182, 181] width 78 height 16
click at [249, 163] on input "Search Form" at bounding box center [396, 165] width 350 height 16
type input "[PERSON_NAME]"
click at [535, 227] on button "Search" at bounding box center [559, 235] width 49 height 16
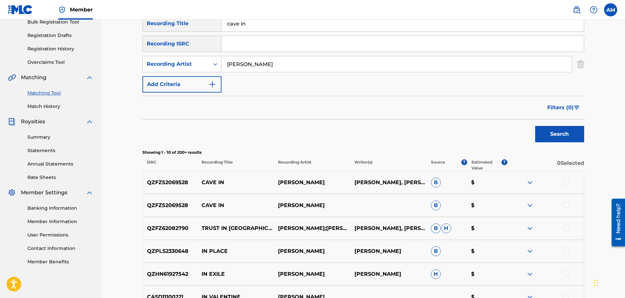
scroll to position [163, 0]
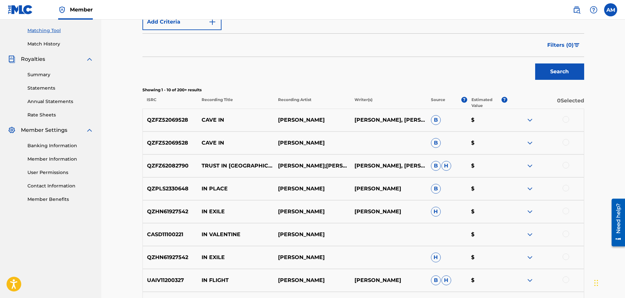
click at [568, 121] on div at bounding box center [565, 119] width 7 height 7
click at [567, 144] on div at bounding box center [565, 142] width 7 height 7
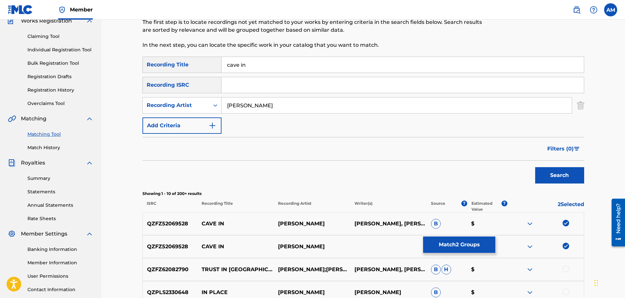
scroll to position [33, 0]
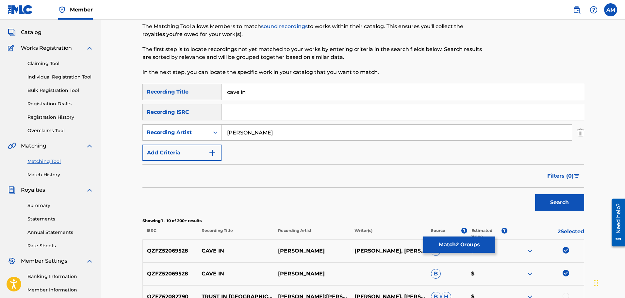
drag, startPoint x: 265, startPoint y: 93, endPoint x: 167, endPoint y: 92, distance: 98.3
click at [167, 92] on div "SearchWithCriteriac7efc40b-5ca1-420f-842e-8fedd786c946 Recording Title cave in" at bounding box center [363, 92] width 442 height 16
drag, startPoint x: 263, startPoint y: 133, endPoint x: 143, endPoint y: 119, distance: 121.0
click at [143, 119] on div "SearchWithCriteriac7efc40b-5ca1-420f-842e-8fedd786c946 Recording Title SearchWi…" at bounding box center [363, 122] width 442 height 77
click at [253, 110] on input "Search Form" at bounding box center [402, 112] width 362 height 16
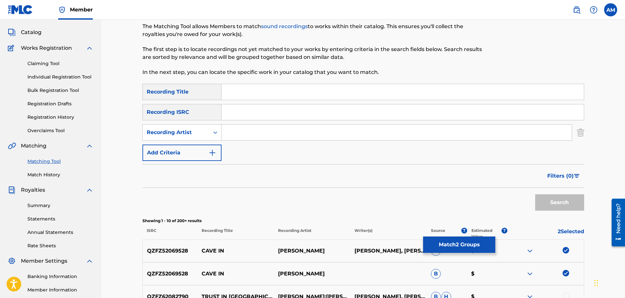
paste input "QZFZ52069528"
type input "QZFZ52069528"
click at [547, 194] on button "Search" at bounding box center [559, 202] width 49 height 16
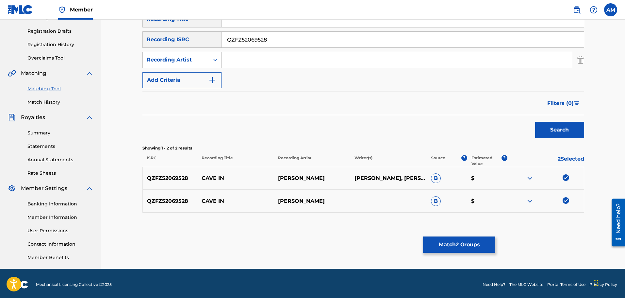
scroll to position [107, 0]
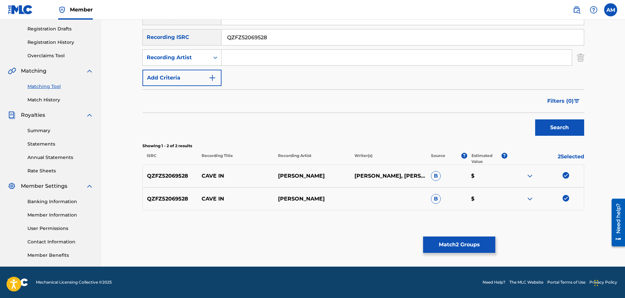
click at [459, 238] on button "Match 2 Groups" at bounding box center [459, 244] width 72 height 16
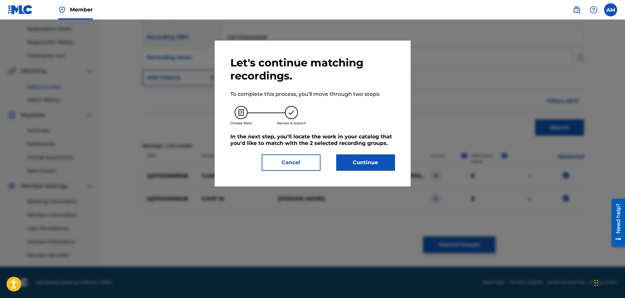
click at [392, 168] on button "Continue" at bounding box center [365, 162] width 59 height 16
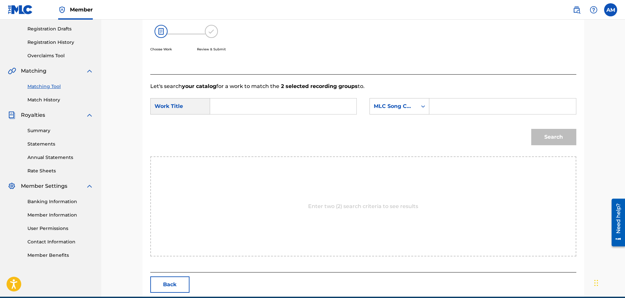
click at [283, 105] on input "Search Form" at bounding box center [283, 106] width 135 height 16
click at [244, 121] on div "cave in" at bounding box center [234, 121] width 37 height 12
type input "cave in"
click at [403, 106] on div "MLC Song Code" at bounding box center [394, 106] width 40 height 8
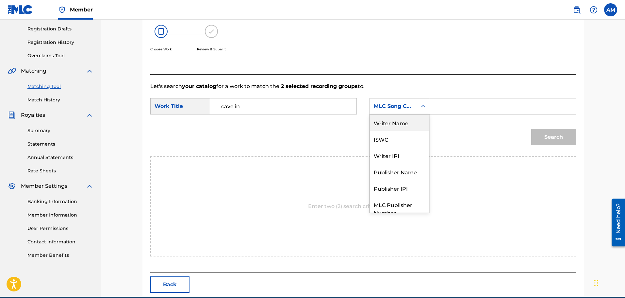
click at [401, 124] on div "Writer Name" at bounding box center [399, 122] width 59 height 16
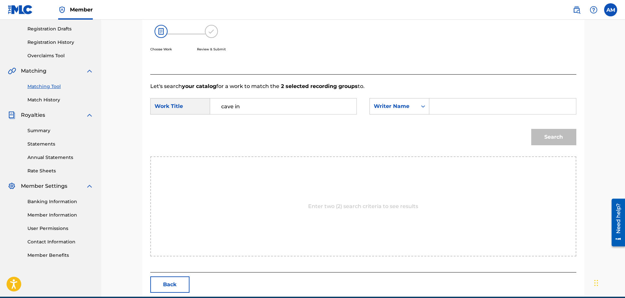
click at [438, 114] on input "Search Form" at bounding box center [502, 106] width 135 height 16
type input "[PERSON_NAME]"
click at [537, 134] on button "Search" at bounding box center [553, 137] width 45 height 16
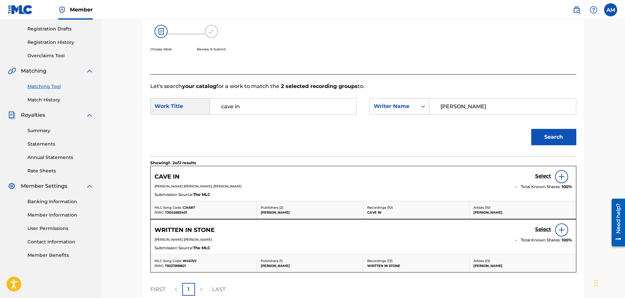
click at [540, 179] on link "Select" at bounding box center [543, 176] width 16 height 7
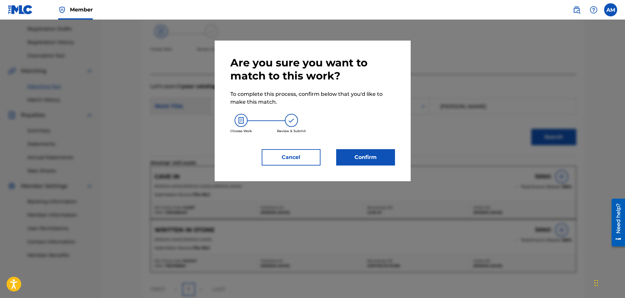
click at [372, 165] on button "Confirm" at bounding box center [365, 157] width 59 height 16
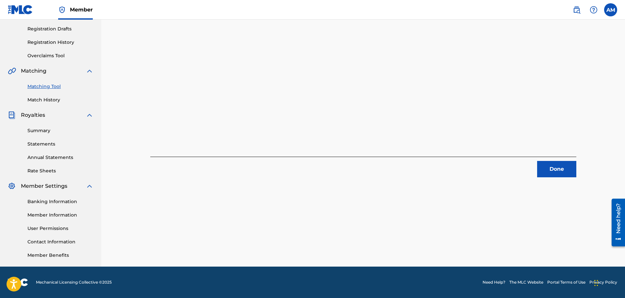
click at [547, 174] on button "Done" at bounding box center [556, 169] width 39 height 16
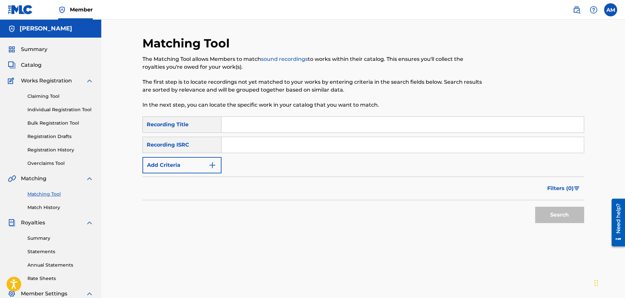
click at [272, 126] on input "Search Form" at bounding box center [402, 125] width 362 height 16
type input "creeps"
click at [204, 160] on button "Add Criteria" at bounding box center [181, 165] width 79 height 16
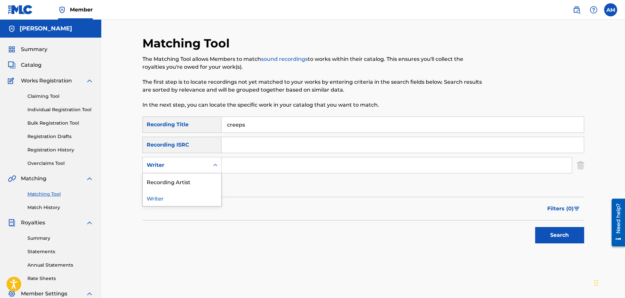
click at [189, 165] on div "Writer" at bounding box center [176, 165] width 59 height 8
click at [182, 186] on div "Recording Artist" at bounding box center [182, 181] width 78 height 16
click at [219, 169] on div "Search Form" at bounding box center [215, 165] width 12 height 12
click at [229, 167] on input "Search Form" at bounding box center [396, 165] width 350 height 16
type input "[PERSON_NAME]"
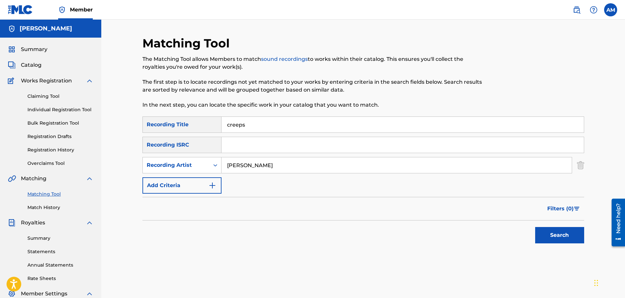
click at [550, 232] on button "Search" at bounding box center [559, 235] width 49 height 16
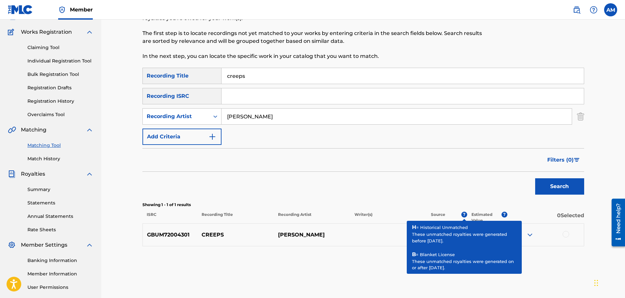
scroll to position [98, 0]
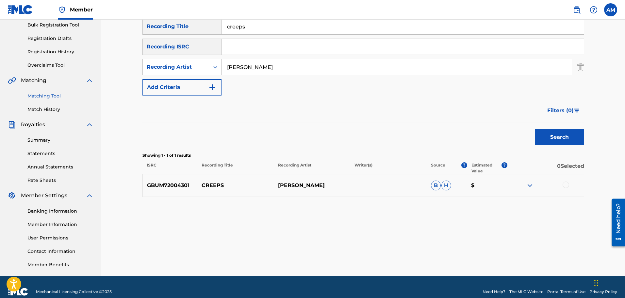
click at [568, 186] on div at bounding box center [565, 184] width 7 height 7
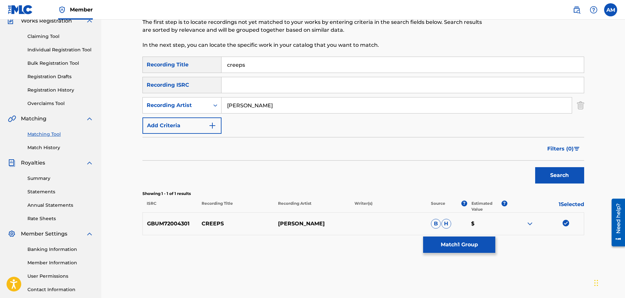
scroll to position [0, 0]
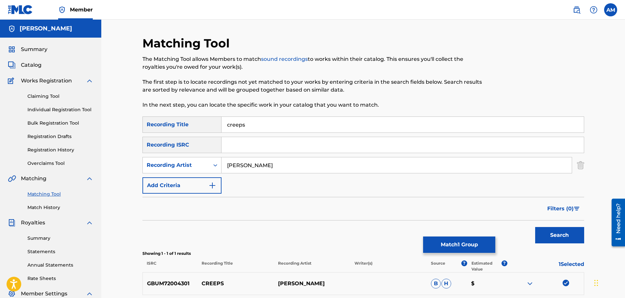
click at [271, 145] on input "Search Form" at bounding box center [402, 145] width 362 height 16
paste input "GBUM72004301"
type input "GBUM72004301"
drag, startPoint x: 254, startPoint y: 164, endPoint x: 80, endPoint y: 163, distance: 173.4
click at [81, 164] on main "[PERSON_NAME] Summary Catalog Works Registration Claiming Tool Individual Regis…" at bounding box center [312, 197] width 625 height 354
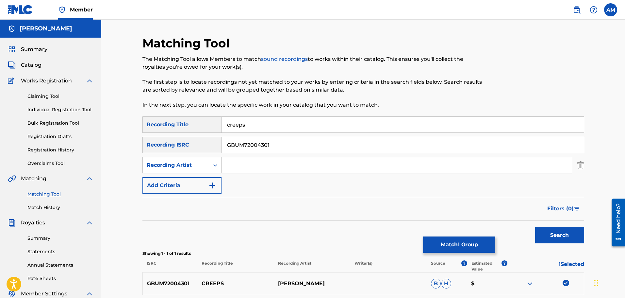
drag, startPoint x: 274, startPoint y: 126, endPoint x: 147, endPoint y: 119, distance: 127.3
click at [147, 119] on div "SearchWithCriteriac7efc40b-5ca1-420f-842e-8fedd786c946 Recording Title creeps" at bounding box center [363, 124] width 442 height 16
click at [566, 235] on button "Search" at bounding box center [559, 235] width 49 height 16
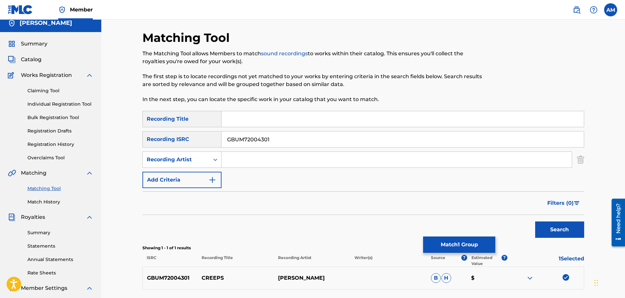
scroll to position [98, 0]
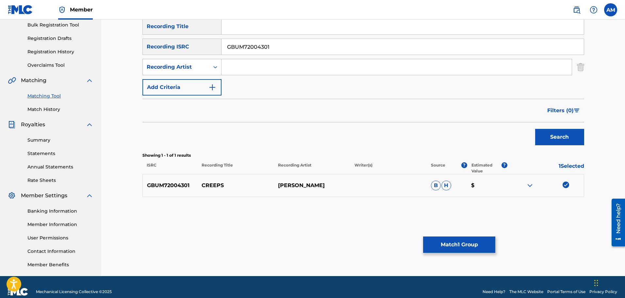
click at [473, 241] on button "Match 1 Group" at bounding box center [459, 244] width 72 height 16
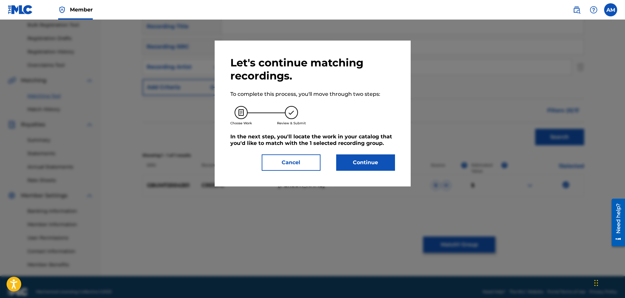
drag, startPoint x: 396, startPoint y: 173, endPoint x: 383, endPoint y: 164, distance: 16.5
click at [395, 171] on div "Let's continue matching recordings. To complete this process, you'll move throu…" at bounding box center [313, 113] width 196 height 146
click at [383, 164] on button "Continue" at bounding box center [365, 162] width 59 height 16
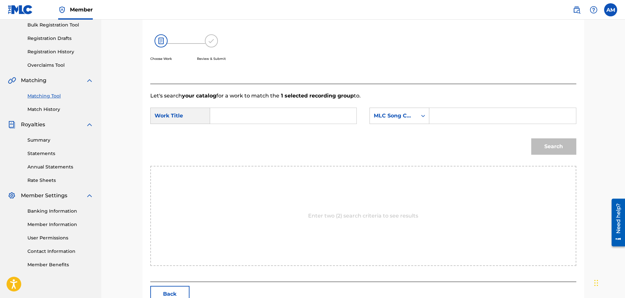
click at [244, 125] on div "SearchWithCriteria81bf6070-c052-4105-922b-844d49b4ea7a Work Title SearchWithCri…" at bounding box center [363, 117] width 426 height 20
click at [243, 122] on input "Search Form" at bounding box center [283, 116] width 135 height 16
click at [234, 132] on span "ps" at bounding box center [236, 130] width 6 height 6
type input "creeps"
click at [376, 117] on div "MLC Song Code" at bounding box center [394, 116] width 40 height 8
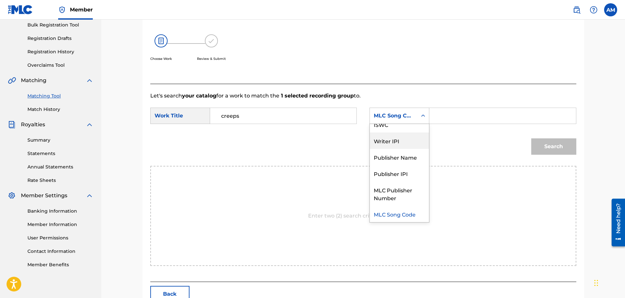
scroll to position [0, 0]
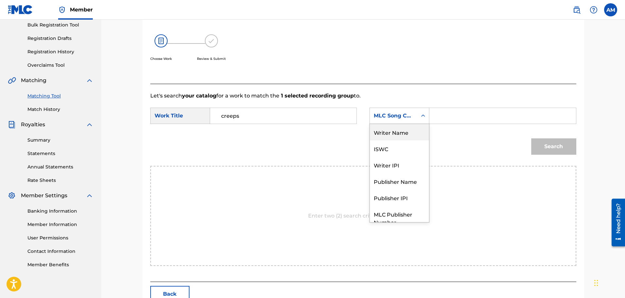
drag, startPoint x: 389, startPoint y: 134, endPoint x: 409, endPoint y: 129, distance: 21.2
click at [389, 134] on div "Writer Name" at bounding box center [399, 132] width 59 height 16
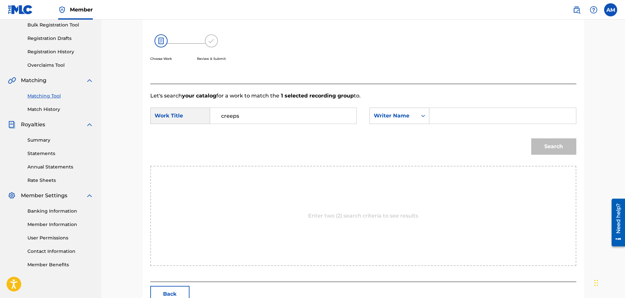
click at [445, 121] on input "Search Form" at bounding box center [502, 116] width 135 height 16
type input "[PERSON_NAME]"
click at [548, 152] on button "Search" at bounding box center [553, 146] width 45 height 16
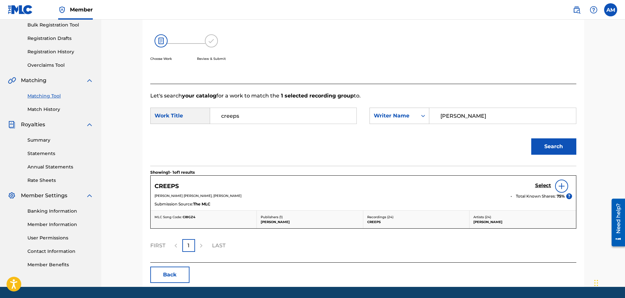
click at [537, 186] on h5 "Select" at bounding box center [543, 185] width 16 height 6
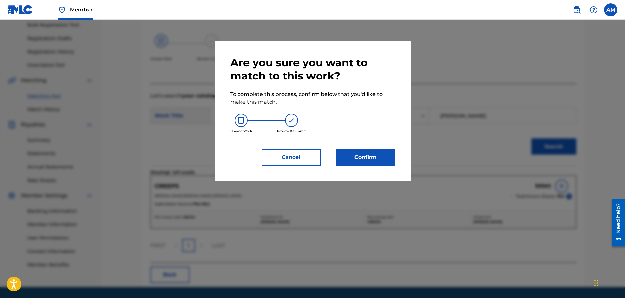
click at [352, 160] on button "Confirm" at bounding box center [365, 157] width 59 height 16
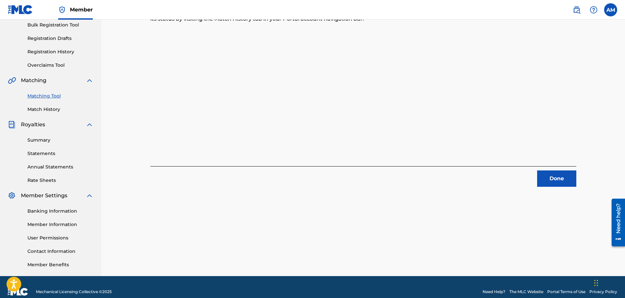
click at [544, 175] on button "Done" at bounding box center [556, 178] width 39 height 16
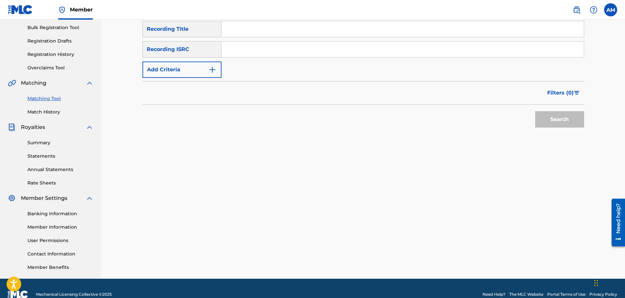
scroll to position [33, 0]
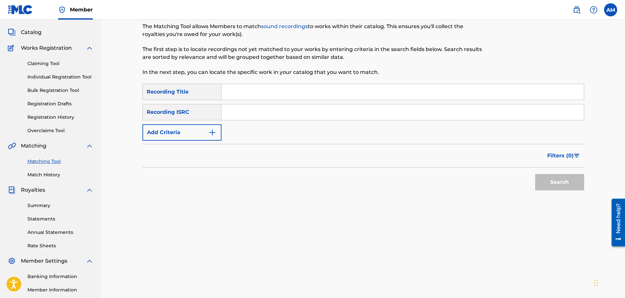
click at [243, 99] on input "Search Form" at bounding box center [402, 92] width 362 height 16
type input "happier alone"
click at [174, 138] on button "Add Criteria" at bounding box center [181, 132] width 79 height 16
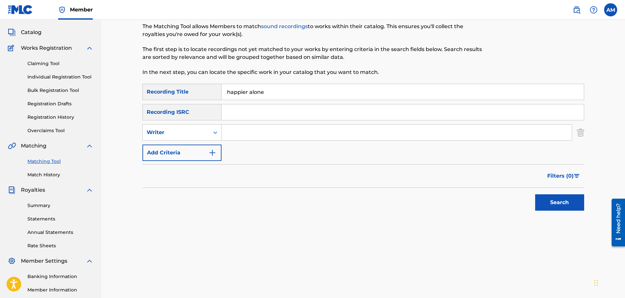
click at [281, 131] on input "Search Form" at bounding box center [396, 132] width 350 height 16
click at [205, 134] on div "Writer" at bounding box center [176, 132] width 59 height 8
click at [192, 150] on div "Recording Artist" at bounding box center [182, 148] width 78 height 16
click at [229, 138] on input "Search Form" at bounding box center [396, 132] width 350 height 16
type input "[PERSON_NAME]"
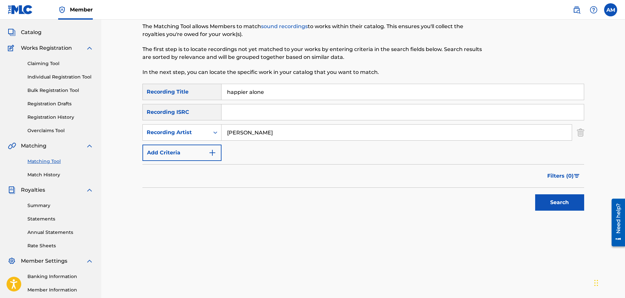
click at [547, 199] on button "Search" at bounding box center [559, 202] width 49 height 16
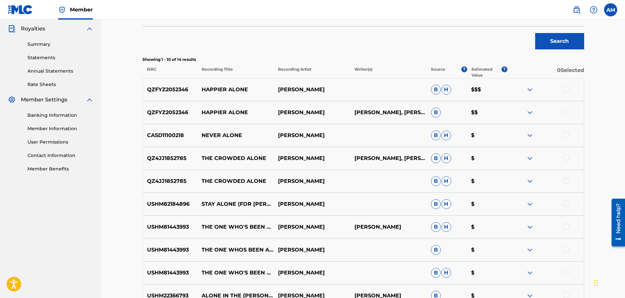
scroll to position [196, 0]
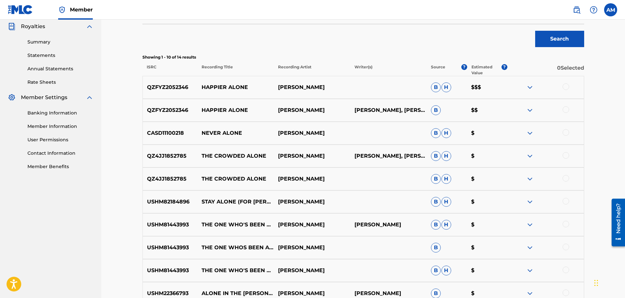
click at [566, 89] on div at bounding box center [565, 86] width 7 height 7
click at [565, 110] on div at bounding box center [565, 109] width 7 height 7
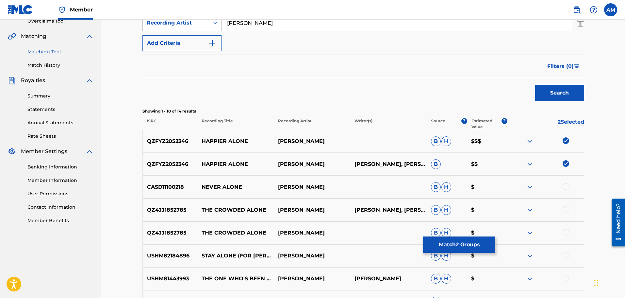
scroll to position [65, 0]
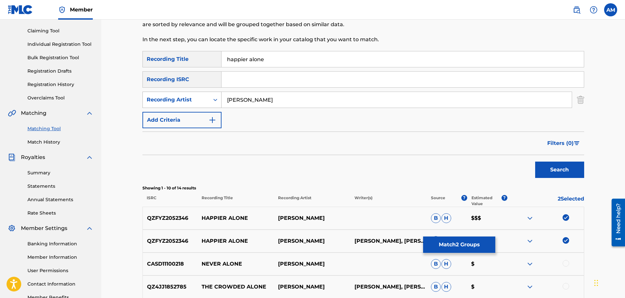
drag, startPoint x: 219, startPoint y: 97, endPoint x: 192, endPoint y: 94, distance: 26.9
click at [192, 95] on div "SearchWithCriteria08d45cd7-45b0-43a4-a5e8-b7626ebe45e8 Recording Artist [PERSON…" at bounding box center [363, 99] width 442 height 16
drag, startPoint x: 242, startPoint y: 59, endPoint x: 205, endPoint y: 57, distance: 37.0
click at [205, 57] on div "SearchWithCriteriac7efc40b-5ca1-420f-842e-8fedd786c946 Recording Title happier …" at bounding box center [363, 59] width 442 height 16
click at [263, 81] on input "Search Form" at bounding box center [402, 80] width 362 height 16
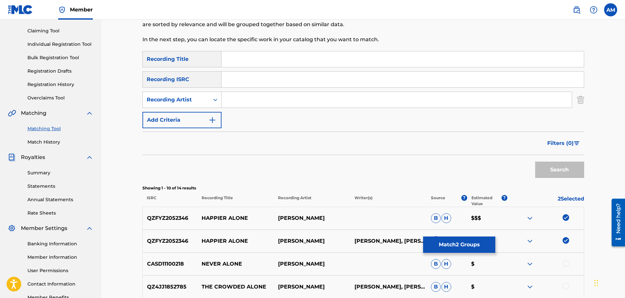
paste input "QZFYZ2052346"
type input "QZFYZ2052346"
click at [540, 168] on button "Search" at bounding box center [559, 169] width 49 height 16
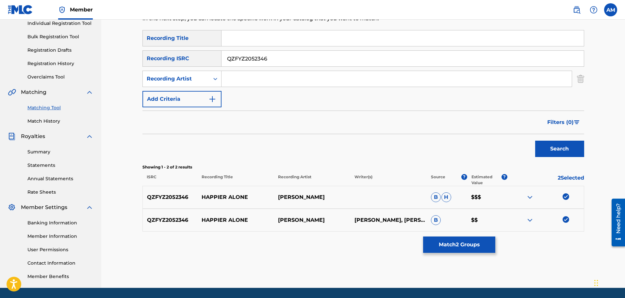
scroll to position [98, 0]
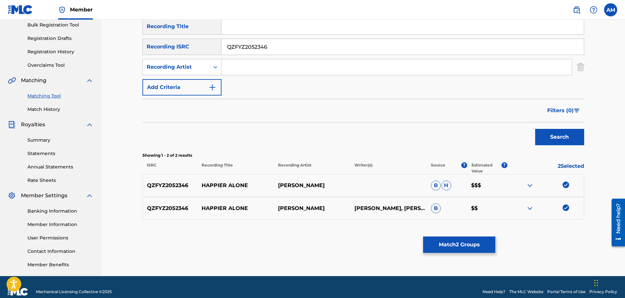
click at [444, 240] on button "Match 2 Groups" at bounding box center [459, 244] width 72 height 16
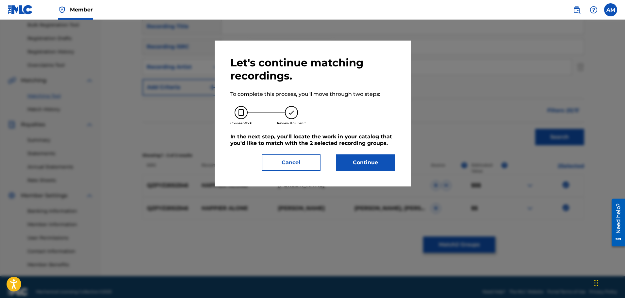
click at [350, 149] on div "Let's continue matching recordings. To complete this process, you'll move throu…" at bounding box center [312, 113] width 165 height 114
click at [352, 154] on button "Continue" at bounding box center [365, 162] width 59 height 16
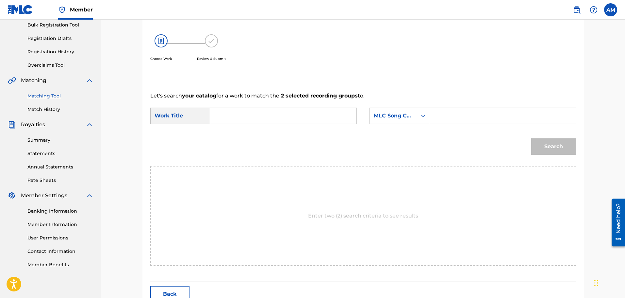
click at [263, 117] on input "Search Form" at bounding box center [283, 116] width 135 height 16
type input "happier alone"
click at [421, 113] on icon "Search Form" at bounding box center [423, 115] width 7 height 7
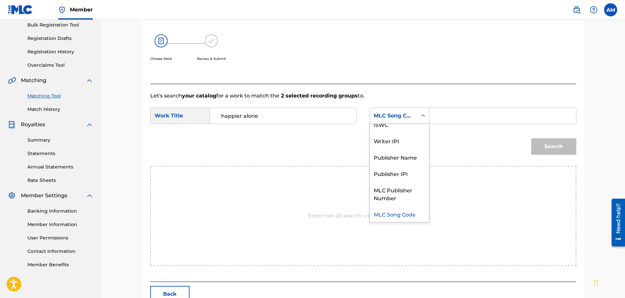
scroll to position [0, 0]
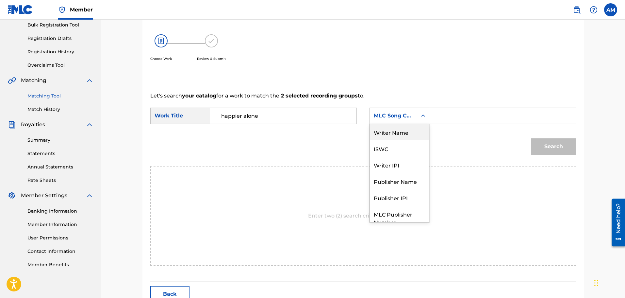
click at [383, 136] on div "Writer Name" at bounding box center [399, 132] width 59 height 16
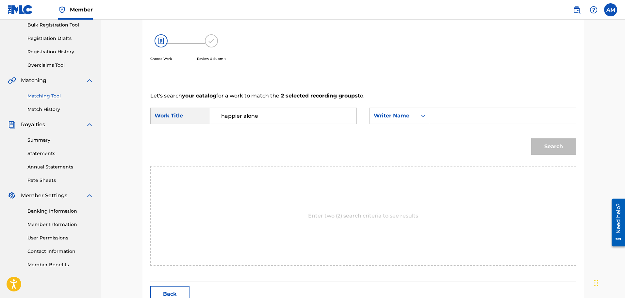
click at [466, 110] on input "Search Form" at bounding box center [502, 116] width 135 height 16
type input "r"
type input "[PERSON_NAME]"
click at [531, 138] on button "Search" at bounding box center [553, 146] width 45 height 16
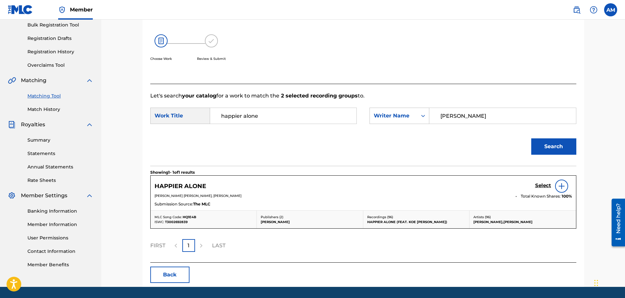
click at [538, 185] on h5 "Select" at bounding box center [543, 185] width 16 height 6
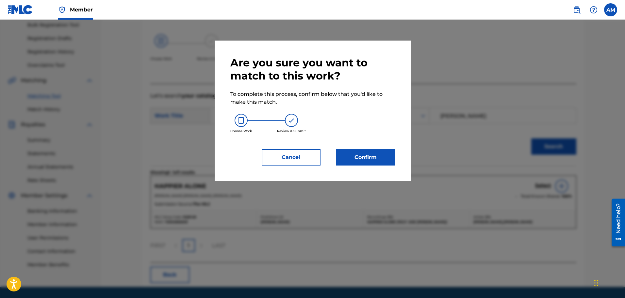
click at [369, 157] on button "Confirm" at bounding box center [365, 157] width 59 height 16
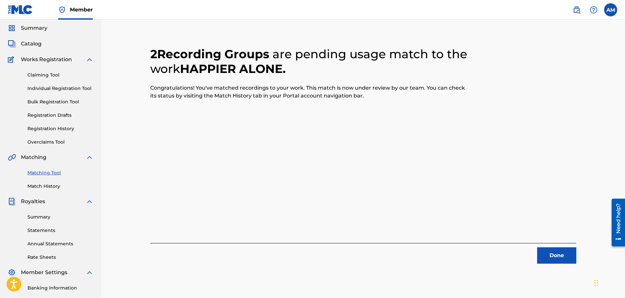
scroll to position [33, 0]
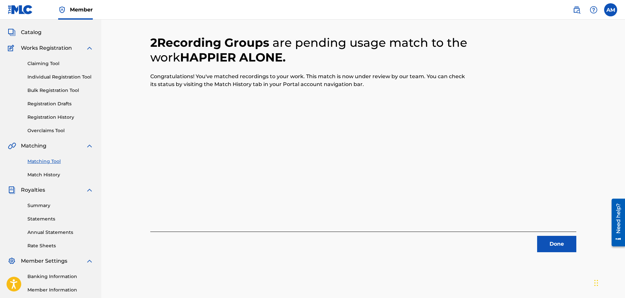
click at [550, 245] on button "Done" at bounding box center [556, 243] width 39 height 16
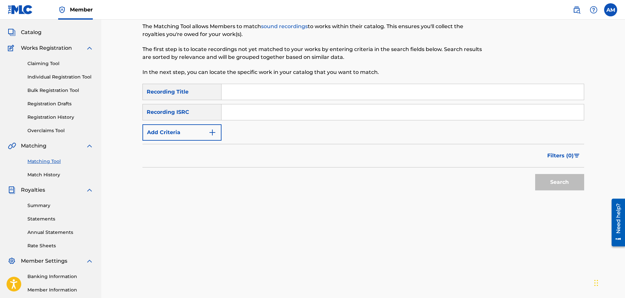
click at [250, 93] on input "Search Form" at bounding box center [402, 92] width 362 height 16
type input "deja vu"
click at [189, 113] on div "Recording ISRC" at bounding box center [181, 112] width 79 height 16
click at [185, 130] on button "Add Criteria" at bounding box center [181, 132] width 79 height 16
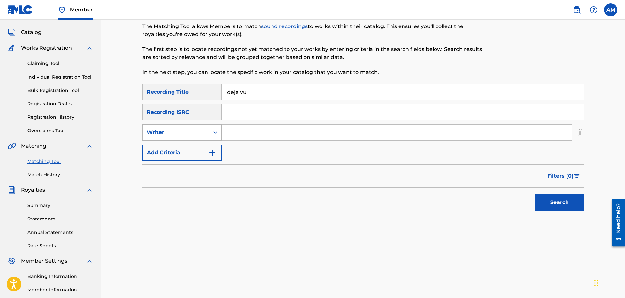
click at [188, 138] on div "Writer" at bounding box center [176, 132] width 67 height 12
click at [187, 145] on div "Recording Artist" at bounding box center [182, 148] width 78 height 16
click at [241, 135] on input "Search Form" at bounding box center [396, 132] width 350 height 16
type input "[PERSON_NAME]"
click at [535, 194] on button "Search" at bounding box center [559, 202] width 49 height 16
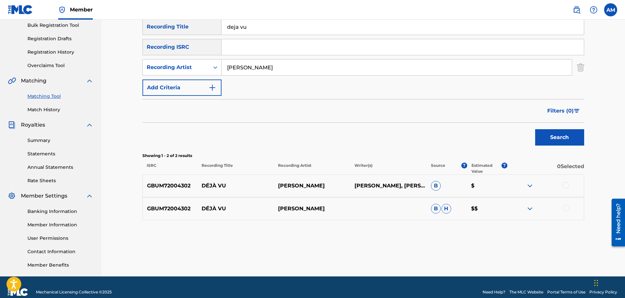
scroll to position [98, 0]
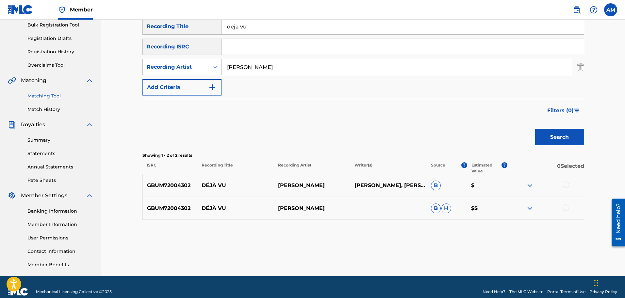
click at [570, 209] on div at bounding box center [545, 208] width 76 height 8
click at [566, 208] on div at bounding box center [565, 207] width 7 height 7
click at [565, 184] on div at bounding box center [565, 184] width 7 height 7
click at [442, 248] on button "Match 2 Groups" at bounding box center [459, 244] width 72 height 16
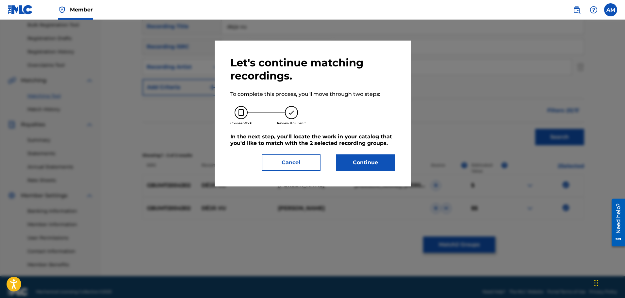
click at [371, 165] on button "Continue" at bounding box center [365, 162] width 59 height 16
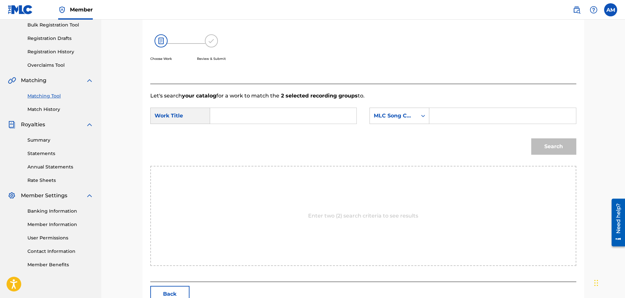
click at [253, 120] on input "Search Form" at bounding box center [283, 116] width 135 height 16
click at [239, 129] on span "vu" at bounding box center [236, 130] width 7 height 6
type input "deja vu"
click at [371, 120] on div "MLC Song Code" at bounding box center [393, 115] width 47 height 12
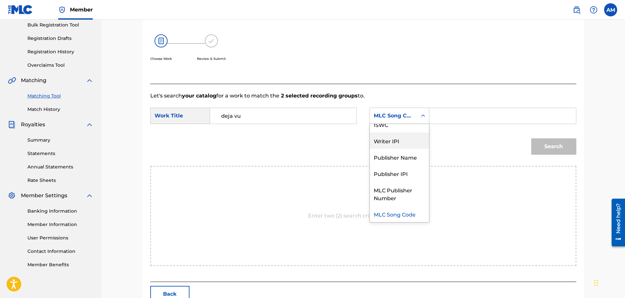
scroll to position [0, 0]
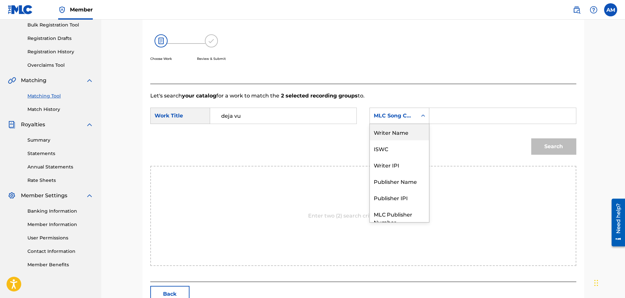
click at [396, 139] on div "Writer Name" at bounding box center [399, 132] width 59 height 16
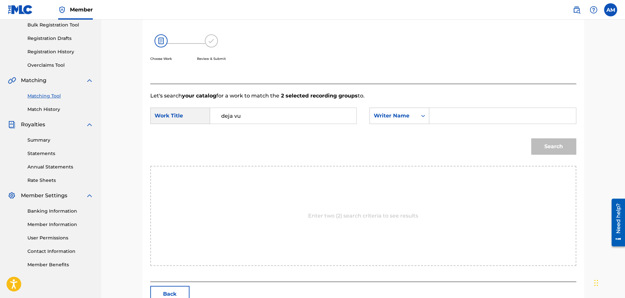
click at [440, 116] on input "Search Form" at bounding box center [502, 116] width 135 height 16
type input "[PERSON_NAME]"
click at [556, 147] on button "Search" at bounding box center [553, 146] width 45 height 16
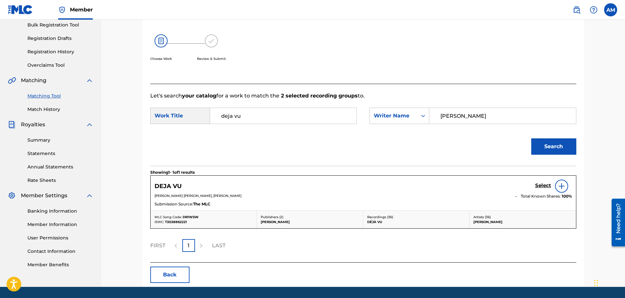
click at [538, 183] on h5 "Select" at bounding box center [543, 185] width 16 height 6
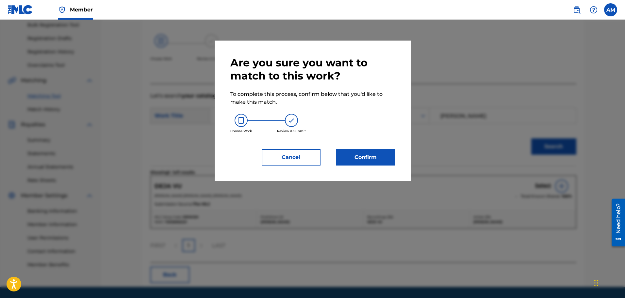
click at [382, 155] on button "Confirm" at bounding box center [365, 157] width 59 height 16
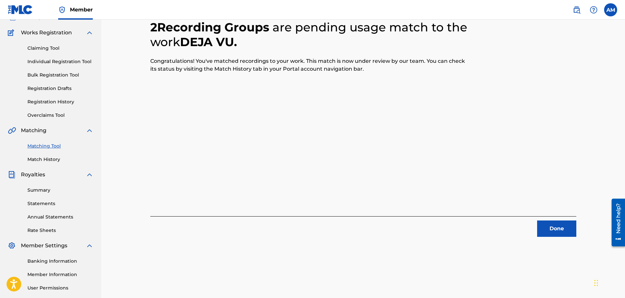
scroll to position [107, 0]
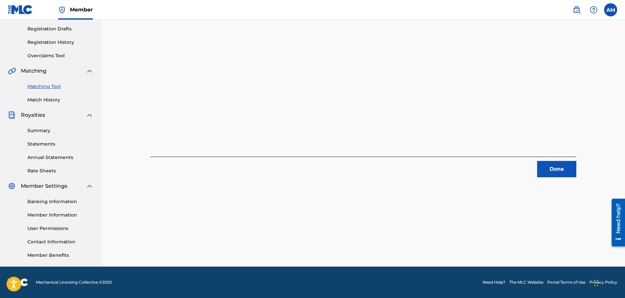
click at [567, 174] on button "Done" at bounding box center [556, 169] width 39 height 16
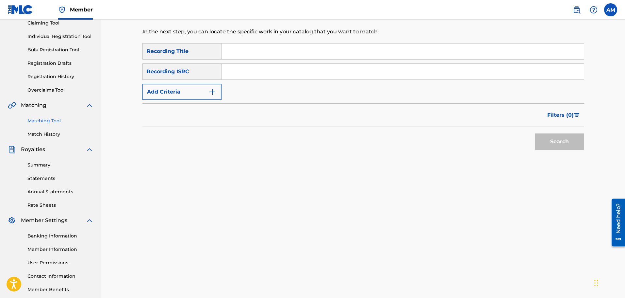
scroll to position [9, 0]
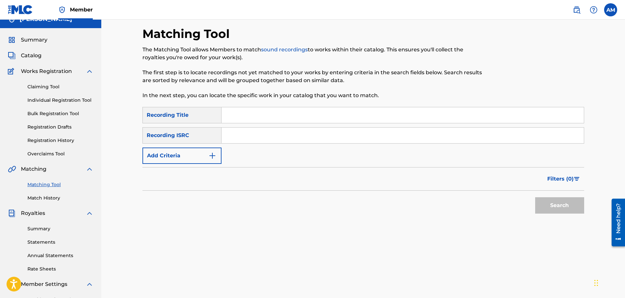
click at [272, 117] on input "Search Form" at bounding box center [402, 115] width 362 height 16
type input "I don't feel a thing"
click at [176, 157] on button "Add Criteria" at bounding box center [181, 155] width 79 height 16
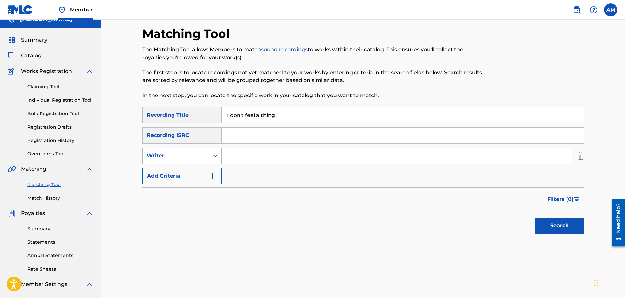
click at [178, 159] on div "Writer" at bounding box center [176, 155] width 67 height 12
click at [175, 176] on div "Recording Artist" at bounding box center [182, 172] width 78 height 16
click at [233, 161] on input "Search Form" at bounding box center [396, 156] width 350 height 16
type input "[PERSON_NAME]"
click at [542, 220] on button "Search" at bounding box center [559, 225] width 49 height 16
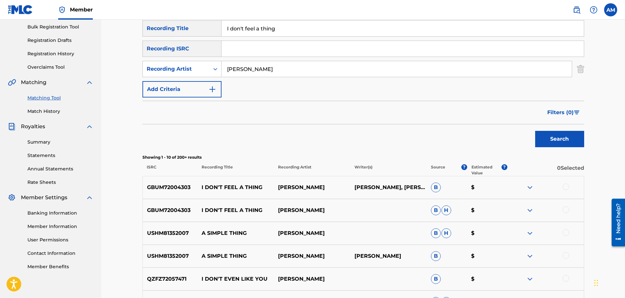
scroll to position [107, 0]
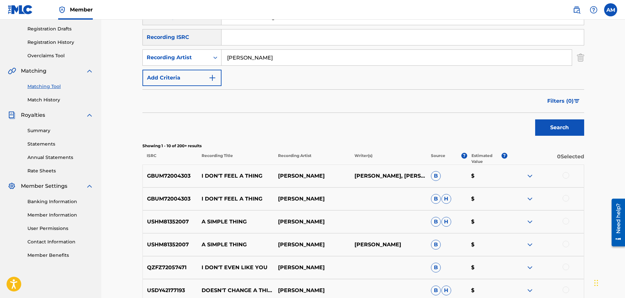
click at [564, 178] on div at bounding box center [565, 175] width 7 height 7
click at [563, 196] on div at bounding box center [565, 198] width 7 height 7
click at [463, 239] on button "Match 2 Groups" at bounding box center [459, 244] width 72 height 16
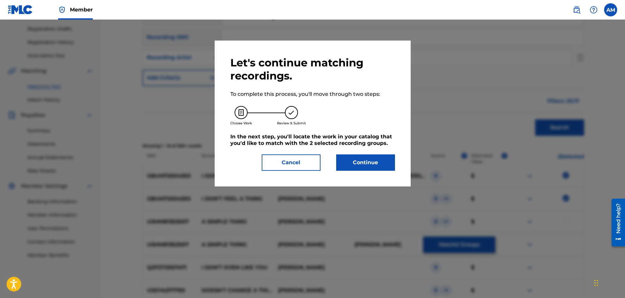
click at [358, 158] on button "Continue" at bounding box center [365, 162] width 59 height 16
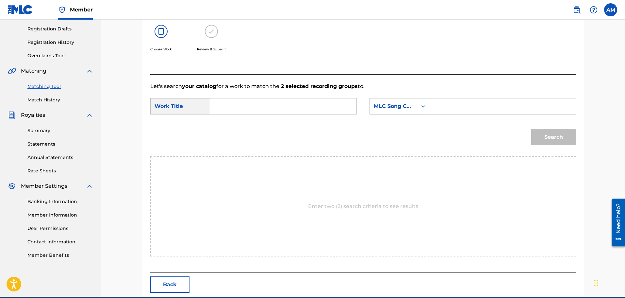
click at [257, 107] on input "Search Form" at bounding box center [283, 106] width 135 height 16
click at [242, 122] on div "i don't feel a thing" at bounding box center [234, 128] width 37 height 27
type input "i don't feel a thing"
click at [396, 107] on div "MLC Song Code" at bounding box center [394, 106] width 40 height 8
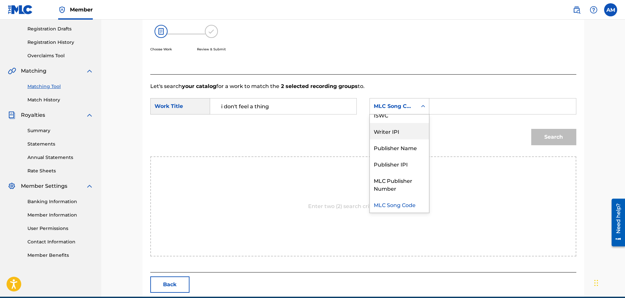
scroll to position [0, 0]
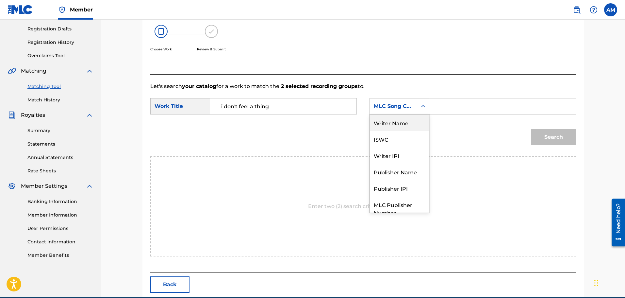
click at [399, 125] on div "Writer Name" at bounding box center [399, 122] width 59 height 16
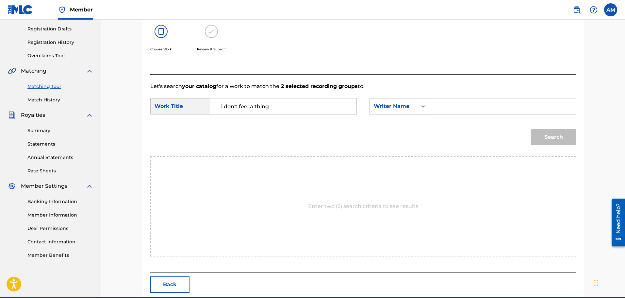
click at [448, 113] on input "Search Form" at bounding box center [502, 106] width 135 height 16
type input "[PERSON_NAME]"
click at [534, 132] on div "Search" at bounding box center [552, 135] width 48 height 26
click at [534, 133] on button "Search" at bounding box center [553, 137] width 45 height 16
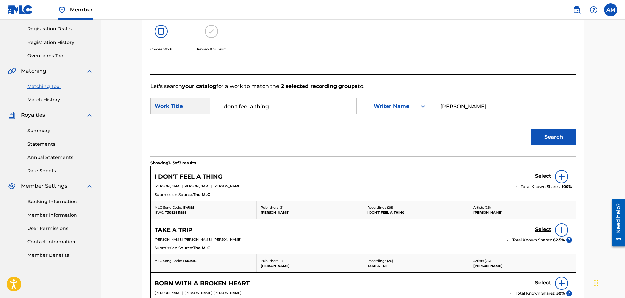
click at [535, 176] on h5 "Select" at bounding box center [543, 176] width 16 height 6
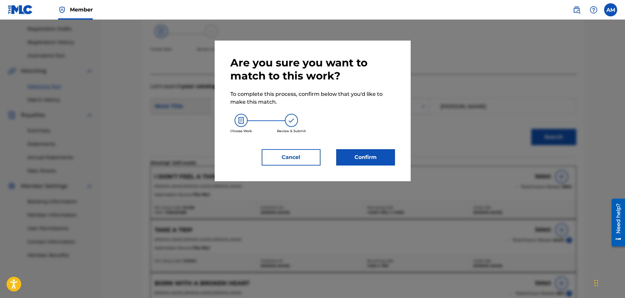
click at [368, 158] on button "Confirm" at bounding box center [365, 157] width 59 height 16
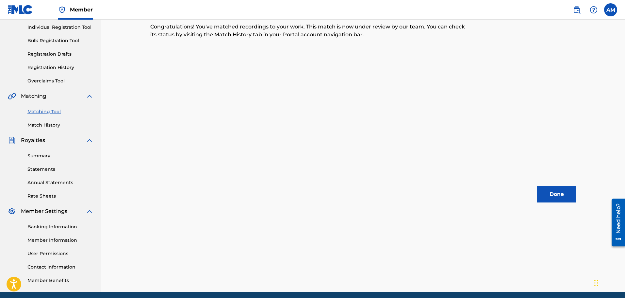
scroll to position [75, 0]
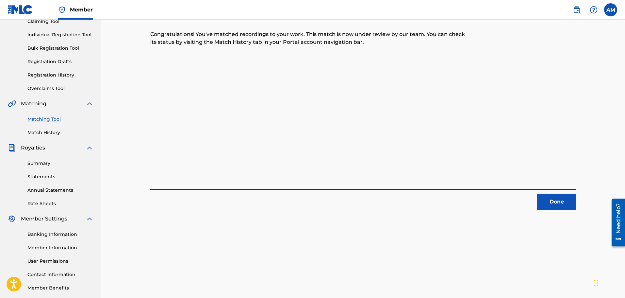
click at [557, 164] on div "2 Recording Groups are pending usage match to the work I DON'T FEEL A THING . C…" at bounding box center [363, 93] width 426 height 232
click at [549, 200] on button "Done" at bounding box center [556, 201] width 39 height 16
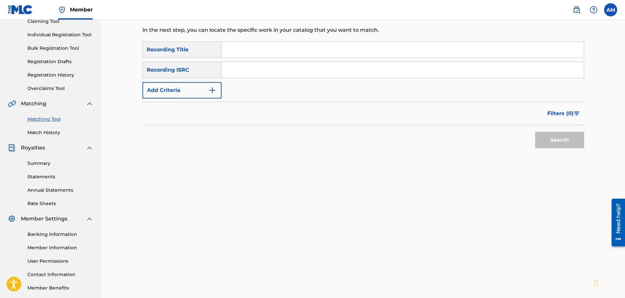
click at [244, 56] on input "Search Form" at bounding box center [402, 50] width 362 height 16
type input "hurt you to hear this"
click at [535, 132] on button "Search" at bounding box center [559, 140] width 49 height 16
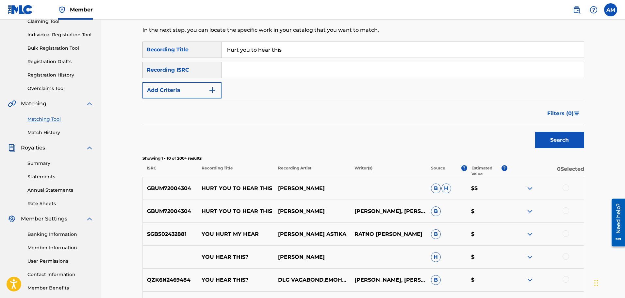
click at [198, 87] on button "Add Criteria" at bounding box center [181, 90] width 79 height 16
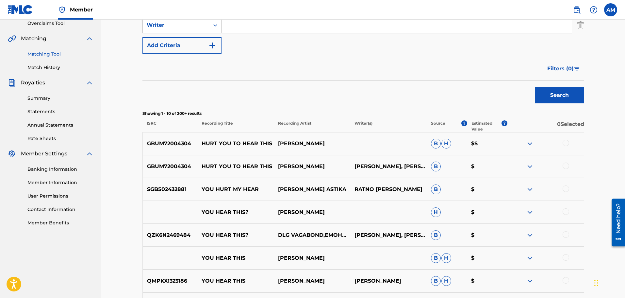
scroll to position [140, 0]
click at [563, 144] on div at bounding box center [565, 142] width 7 height 7
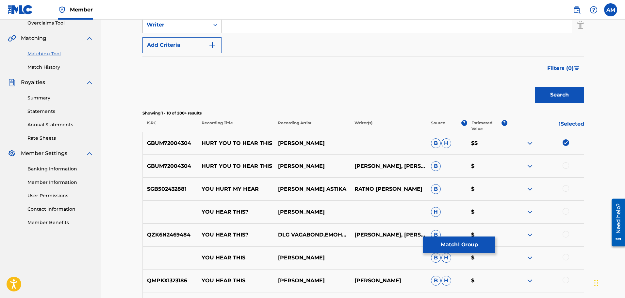
click at [565, 165] on div at bounding box center [565, 165] width 7 height 7
click at [467, 238] on button "Match 2 Groups" at bounding box center [459, 244] width 72 height 16
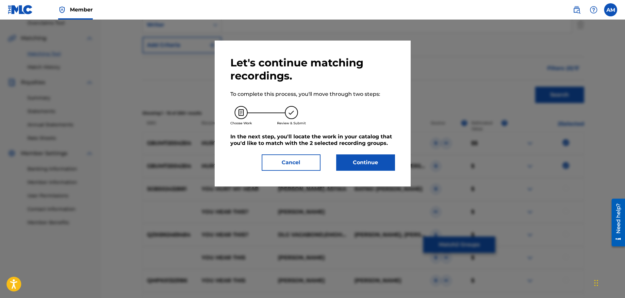
click at [365, 157] on button "Continue" at bounding box center [365, 162] width 59 height 16
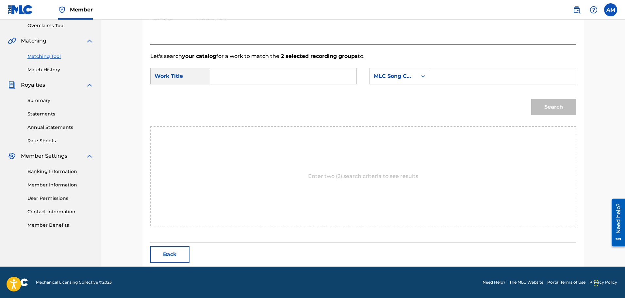
click at [254, 77] on input "Search Form" at bounding box center [283, 76] width 135 height 16
click at [240, 110] on span "you to hear this" at bounding box center [232, 118] width 22 height 22
type input "hurt you to hear this"
click at [407, 74] on div "MLC Song Code" at bounding box center [394, 76] width 40 height 8
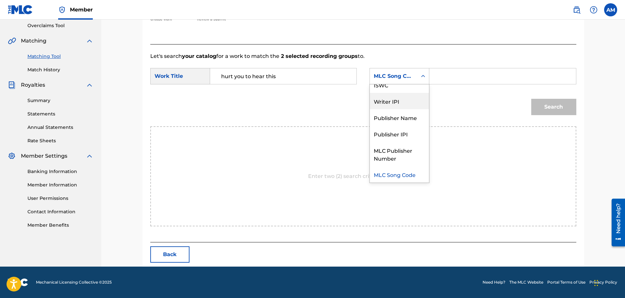
scroll to position [0, 0]
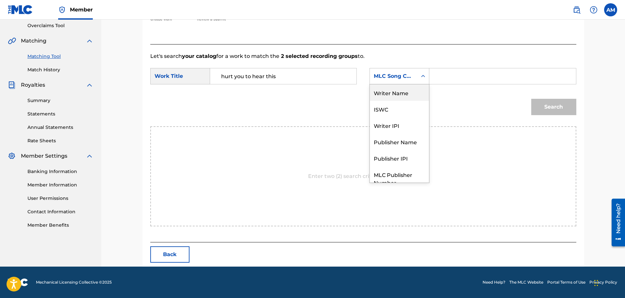
click at [397, 97] on div "Writer Name" at bounding box center [399, 92] width 59 height 16
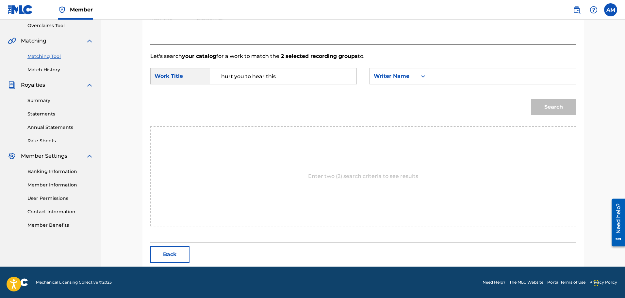
drag, startPoint x: 451, startPoint y: 86, endPoint x: 450, endPoint y: 80, distance: 5.9
click at [450, 82] on div "SearchWithCriteria81bf6070-c052-4105-922b-844d49b4ea7a Work Title hurt you to h…" at bounding box center [363, 78] width 426 height 20
click at [450, 79] on input "Search Form" at bounding box center [502, 76] width 135 height 16
type input "[PERSON_NAME]"
click at [540, 103] on button "Search" at bounding box center [553, 107] width 45 height 16
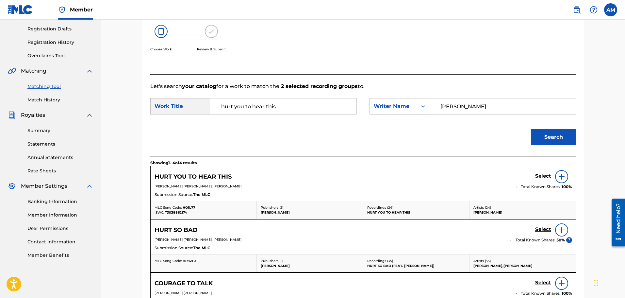
scroll to position [138, 0]
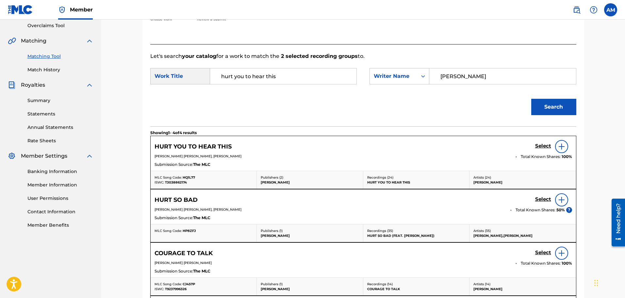
click at [534, 145] on div "HURT YOU TO HEAR THIS Select" at bounding box center [362, 146] width 417 height 13
click at [536, 145] on h5 "Select" at bounding box center [543, 146] width 16 height 6
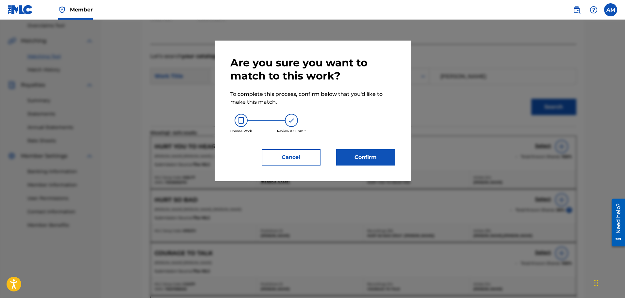
click at [348, 151] on button "Confirm" at bounding box center [365, 157] width 59 height 16
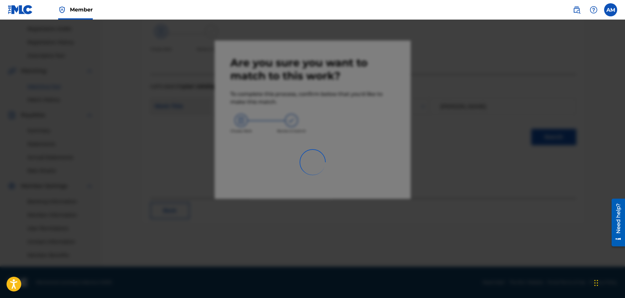
scroll to position [107, 0]
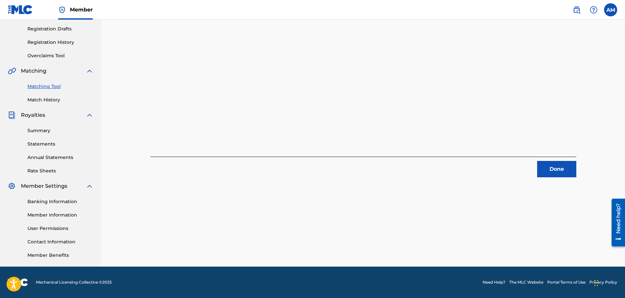
click at [544, 165] on button "Done" at bounding box center [556, 169] width 39 height 16
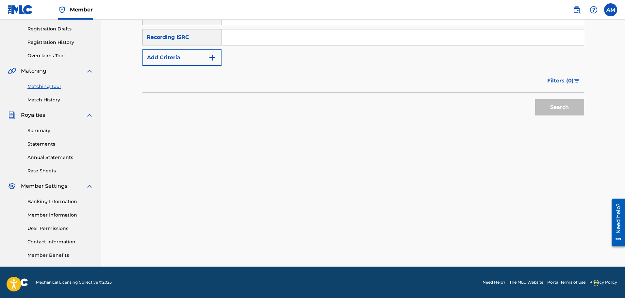
scroll to position [42, 0]
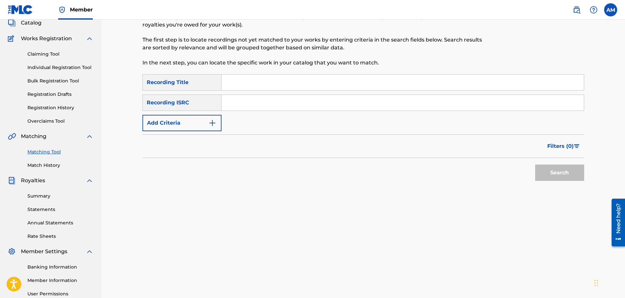
click at [247, 83] on input "Search Form" at bounding box center [402, 82] width 362 height 16
type input "something new"
click at [535, 164] on button "Search" at bounding box center [559, 172] width 49 height 16
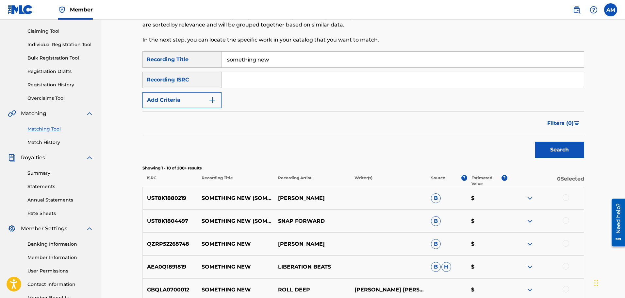
scroll to position [75, 0]
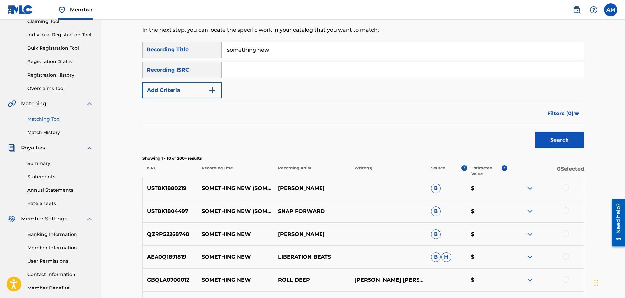
click at [188, 94] on button "Add Criteria" at bounding box center [181, 90] width 79 height 16
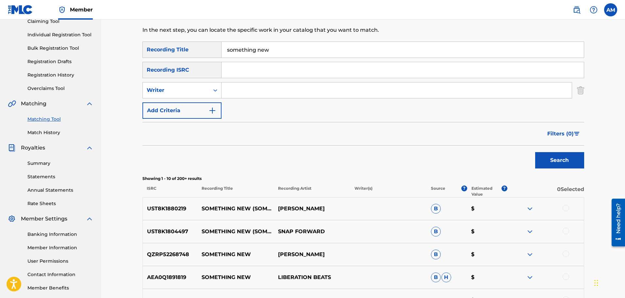
click at [244, 90] on input "Search Form" at bounding box center [396, 90] width 350 height 16
type input "[PERSON_NAME]"
click at [173, 92] on div "Writer" at bounding box center [176, 90] width 59 height 8
click at [172, 112] on div "Recording Artist" at bounding box center [182, 106] width 78 height 16
click at [280, 89] on input "Search Form" at bounding box center [396, 90] width 350 height 16
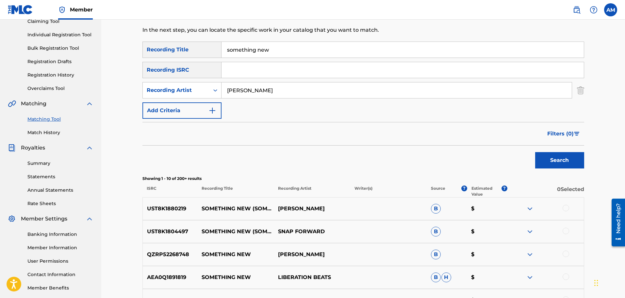
type input "[PERSON_NAME]"
click at [571, 152] on button "Search" at bounding box center [559, 160] width 49 height 16
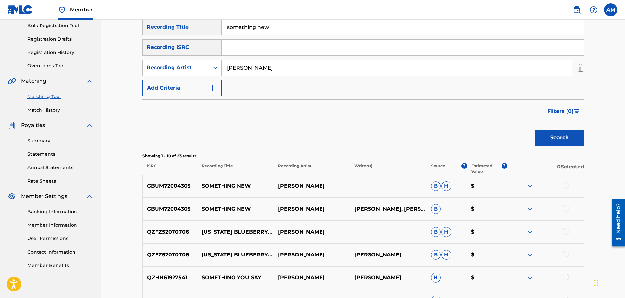
scroll to position [107, 0]
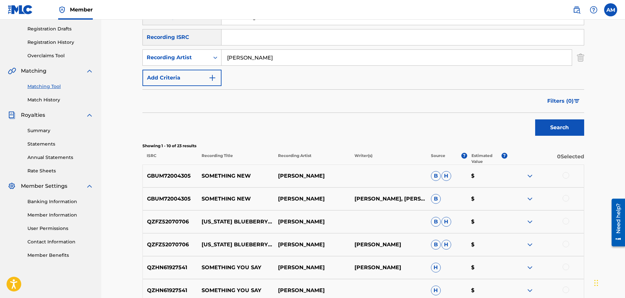
click at [563, 177] on div at bounding box center [565, 175] width 7 height 7
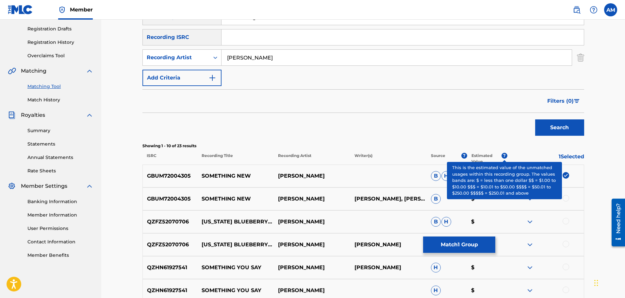
click at [506, 155] on span "?" at bounding box center [504, 156] width 6 height 6
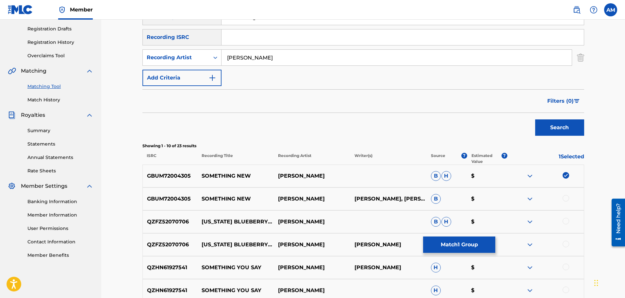
click at [569, 198] on div at bounding box center [545, 199] width 76 height 8
click at [568, 197] on div at bounding box center [565, 198] width 7 height 7
click at [471, 243] on button "Match 2 Groups" at bounding box center [459, 244] width 72 height 16
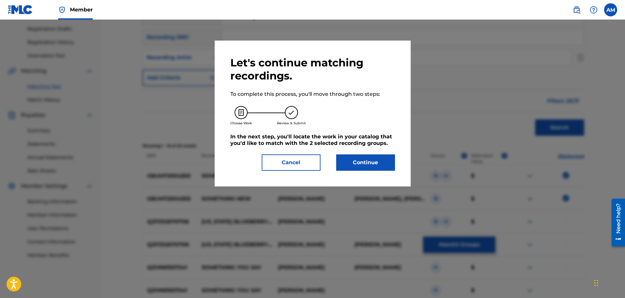
click at [361, 158] on button "Continue" at bounding box center [365, 162] width 59 height 16
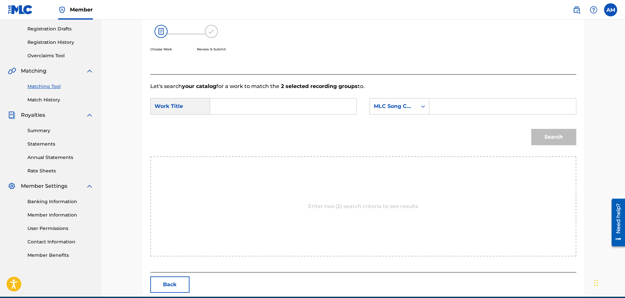
click at [261, 105] on input "Search Form" at bounding box center [283, 106] width 135 height 16
type input "something new"
click at [393, 112] on div "MLC Song Code" at bounding box center [393, 106] width 47 height 12
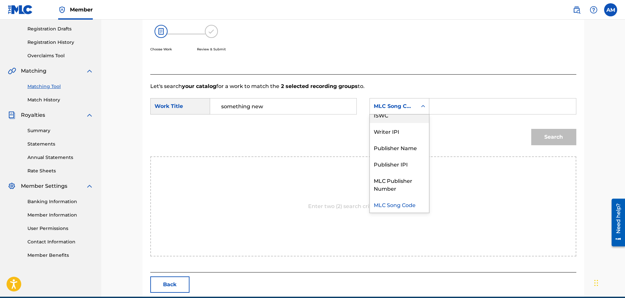
scroll to position [0, 0]
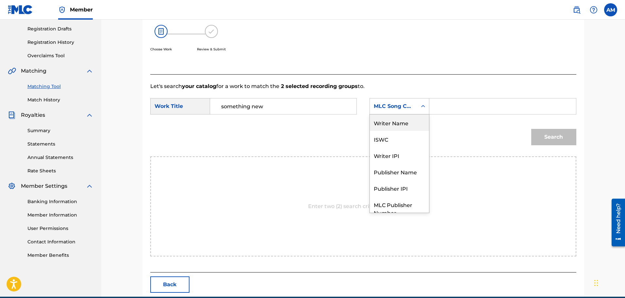
click at [394, 124] on div "Writer Name" at bounding box center [399, 122] width 59 height 16
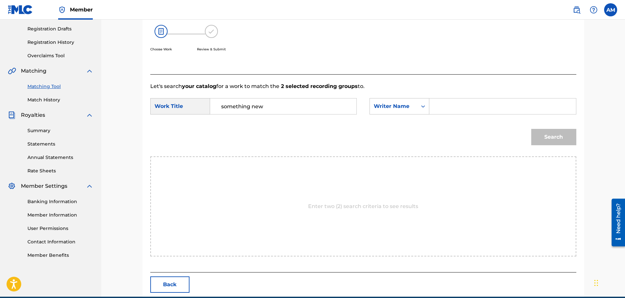
click at [435, 112] on input "Search Form" at bounding box center [502, 106] width 135 height 16
type input "[PERSON_NAME]"
click at [543, 133] on button "Search" at bounding box center [553, 137] width 45 height 16
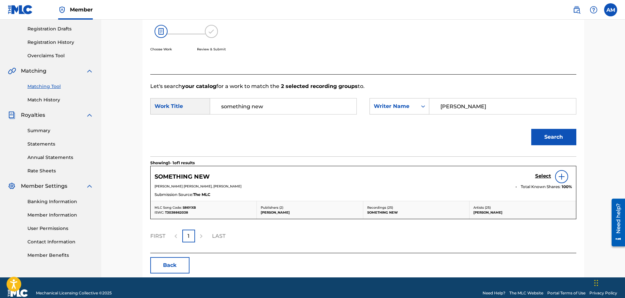
click at [541, 174] on h5 "Select" at bounding box center [543, 176] width 16 height 6
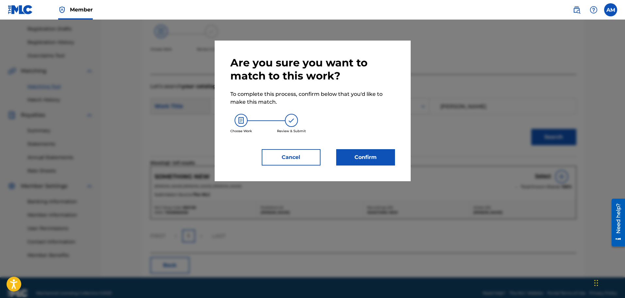
click at [374, 153] on button "Confirm" at bounding box center [365, 157] width 59 height 16
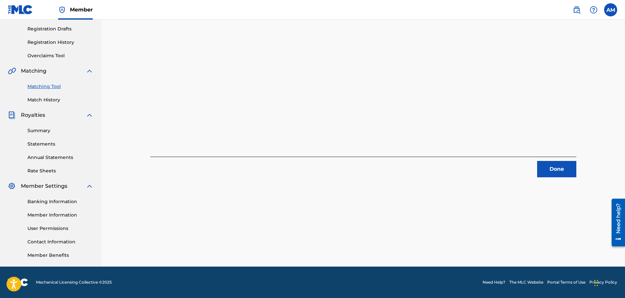
click at [580, 171] on div "2 Recording Groups are pending usage match to the work SOMETHING NEW . Congratu…" at bounding box center [363, 61] width 442 height 232
click at [556, 170] on button "Done" at bounding box center [556, 169] width 39 height 16
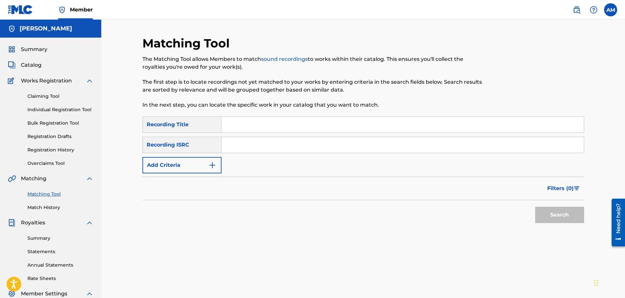
click at [51, 98] on link "Claiming Tool" at bounding box center [60, 96] width 66 height 7
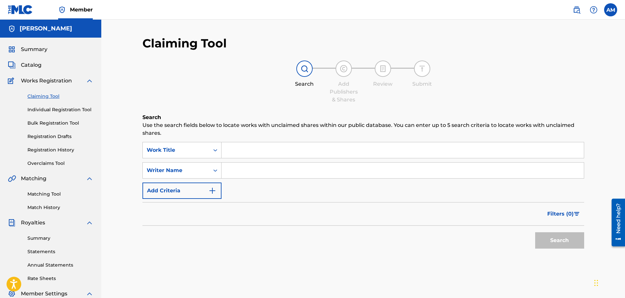
click at [178, 186] on button "Add Criteria" at bounding box center [181, 190] width 79 height 16
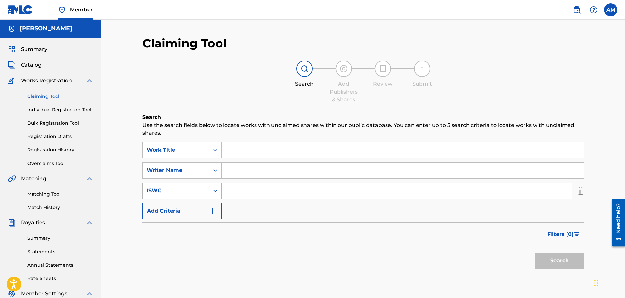
click at [184, 193] on div "ISWC" at bounding box center [176, 190] width 59 height 8
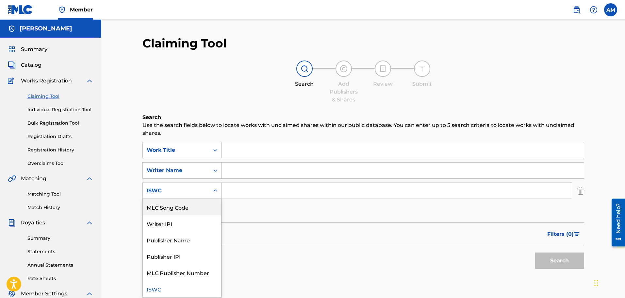
click at [46, 197] on link "Matching Tool" at bounding box center [60, 193] width 66 height 7
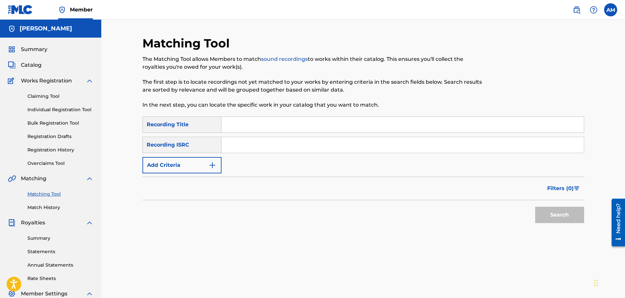
click at [176, 125] on div "Recording Title" at bounding box center [181, 124] width 79 height 16
click at [188, 155] on div "SearchWithCriteriac7efc40b-5ca1-420f-842e-8fedd786c946 Recording Title SearchWi…" at bounding box center [363, 144] width 442 height 57
click at [186, 162] on button "Add Criteria" at bounding box center [181, 165] width 79 height 16
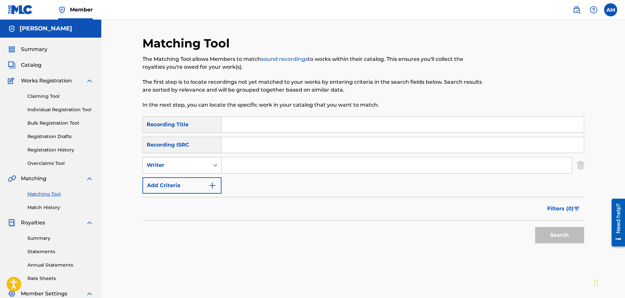
click at [191, 165] on div "Writer" at bounding box center [176, 165] width 59 height 8
click at [190, 180] on div "Recording Artist" at bounding box center [182, 181] width 78 height 16
click at [243, 174] on div "SearchWithCriteriac7efc40b-5ca1-420f-842e-8fedd786c946 Recording Title SearchWi…" at bounding box center [363, 154] width 442 height 77
click at [243, 167] on input "Search Form" at bounding box center [396, 165] width 350 height 16
type input "[PERSON_NAME]"
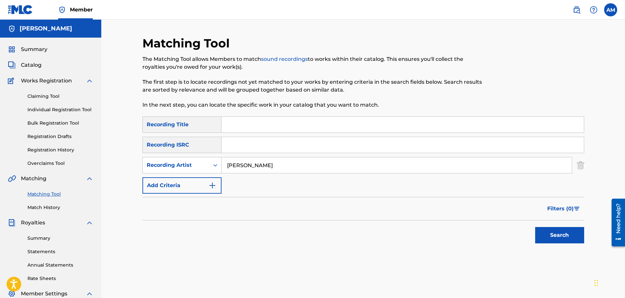
click at [535, 227] on button "Search" at bounding box center [559, 235] width 49 height 16
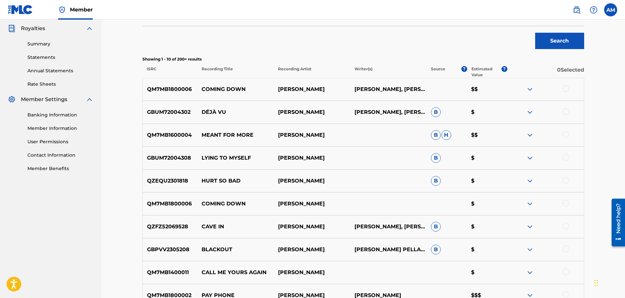
scroll to position [283, 0]
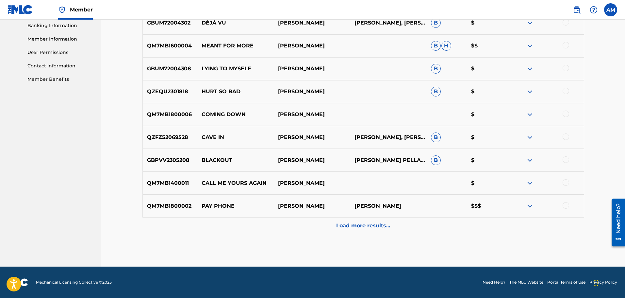
click at [383, 223] on p "Load more results..." at bounding box center [363, 225] width 54 height 8
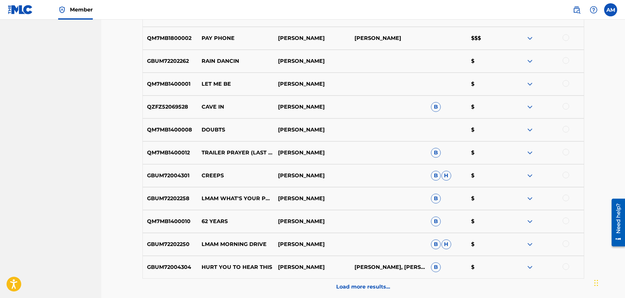
scroll to position [512, 0]
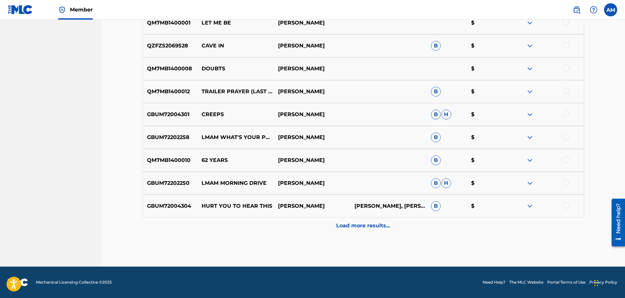
click at [370, 222] on p "Load more results..." at bounding box center [363, 225] width 54 height 8
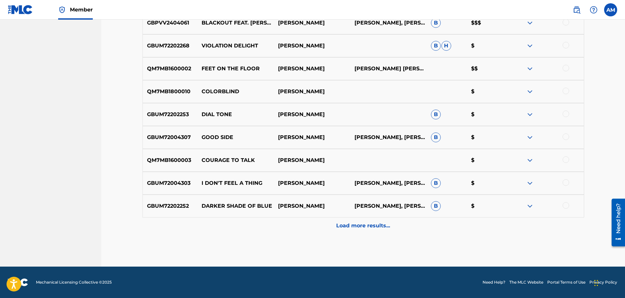
click at [384, 220] on div "Load more results..." at bounding box center [363, 225] width 442 height 16
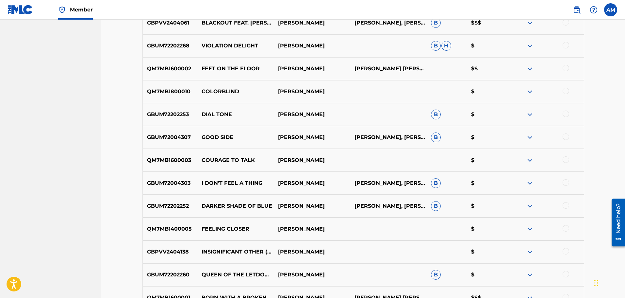
scroll to position [936, 0]
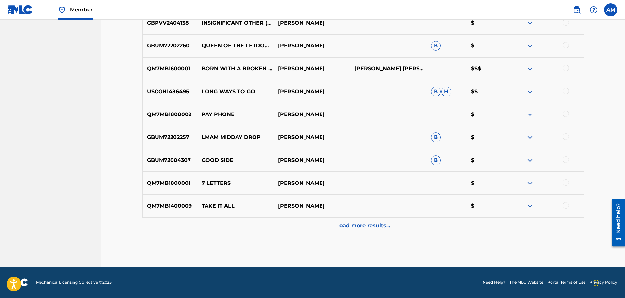
click at [373, 222] on p "Load more results..." at bounding box center [363, 225] width 54 height 8
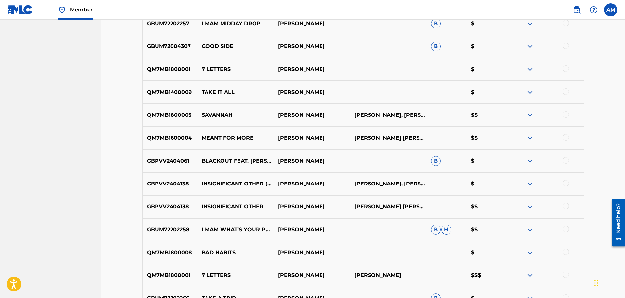
scroll to position [1198, 0]
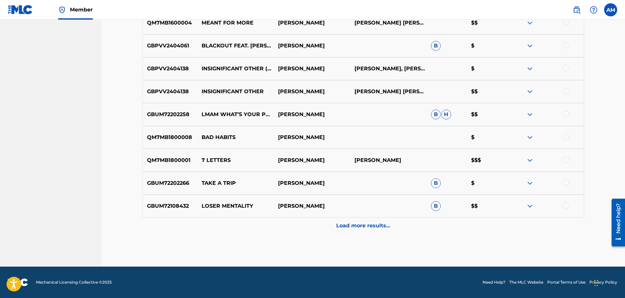
click at [378, 226] on p "Load more results..." at bounding box center [363, 225] width 54 height 8
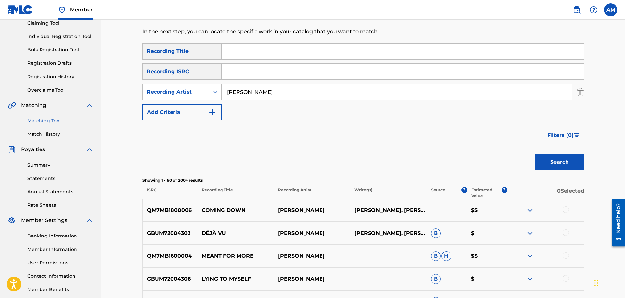
scroll to position [0, 0]
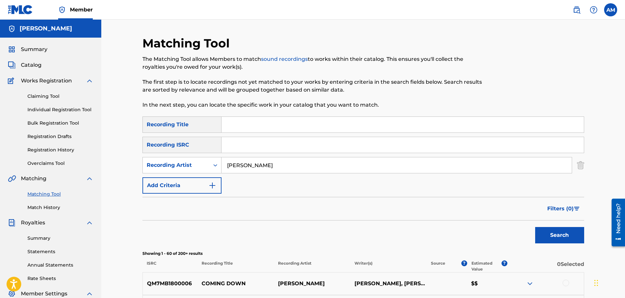
click at [302, 124] on input "Search Form" at bounding box center [402, 125] width 362 height 16
type input "insignificant Other"
click at [535, 227] on button "Search" at bounding box center [559, 235] width 49 height 16
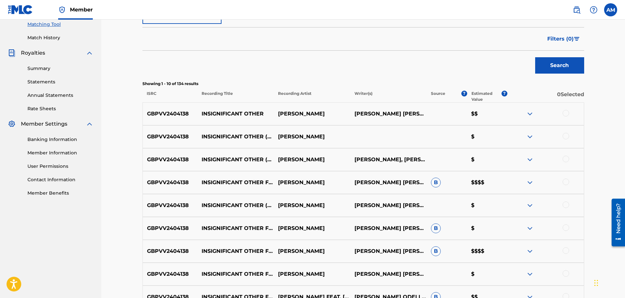
scroll to position [229, 0]
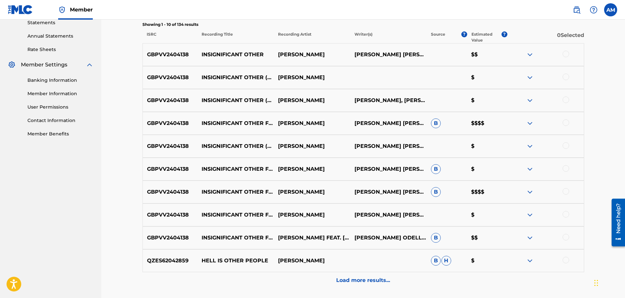
click at [575, 56] on div at bounding box center [545, 55] width 76 height 8
click at [569, 54] on div at bounding box center [565, 54] width 7 height 7
click at [565, 76] on div at bounding box center [565, 76] width 7 height 7
click at [566, 100] on div at bounding box center [565, 99] width 7 height 7
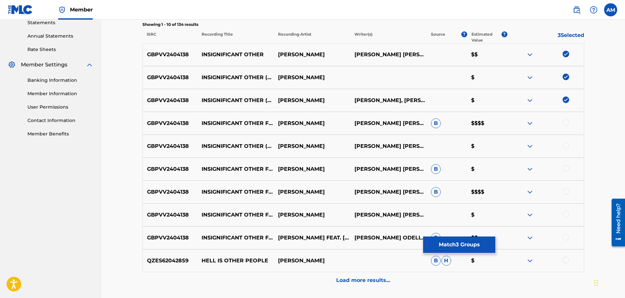
click at [566, 123] on div at bounding box center [565, 122] width 7 height 7
click at [566, 146] on div at bounding box center [565, 145] width 7 height 7
click at [566, 168] on div at bounding box center [565, 168] width 7 height 7
click at [566, 189] on div at bounding box center [565, 191] width 7 height 7
click at [566, 213] on div at bounding box center [565, 214] width 7 height 7
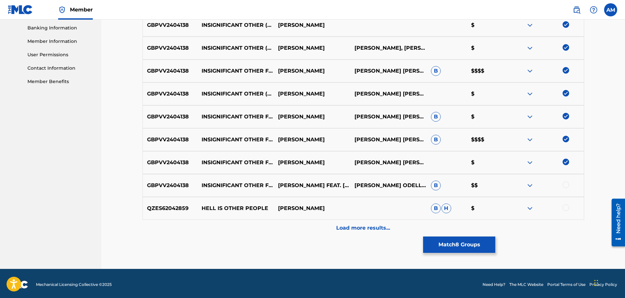
scroll to position [283, 0]
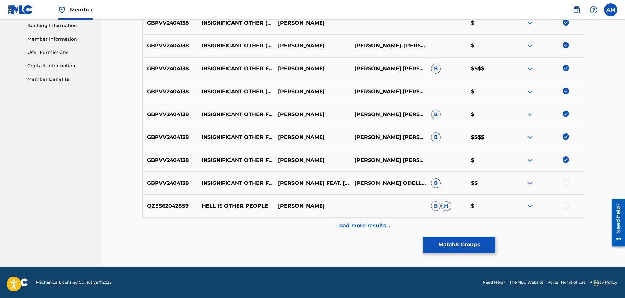
click at [566, 184] on div at bounding box center [565, 182] width 7 height 7
click at [436, 242] on button "Match 9 Groups" at bounding box center [459, 244] width 72 height 16
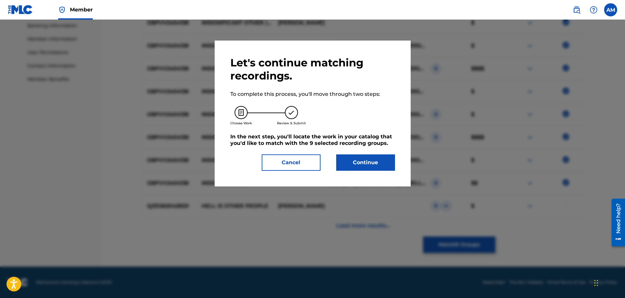
click at [364, 158] on button "Continue" at bounding box center [365, 162] width 59 height 16
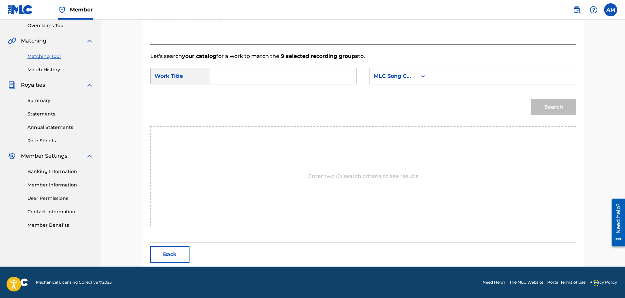
scroll to position [138, 0]
click at [256, 81] on input "Search Form" at bounding box center [283, 76] width 135 height 16
click at [238, 118] on span "ignificant other (ft. [PERSON_NAME] & [PERSON_NAME])" at bounding box center [244, 126] width 47 height 38
type input "insignificant other (ft. [PERSON_NAME] & [PERSON_NAME])"
click at [403, 76] on div "MLC Song Code" at bounding box center [394, 76] width 40 height 8
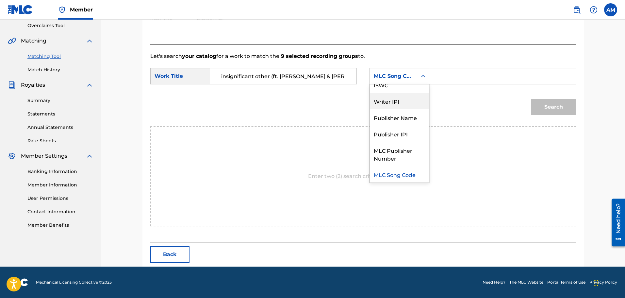
scroll to position [0, 0]
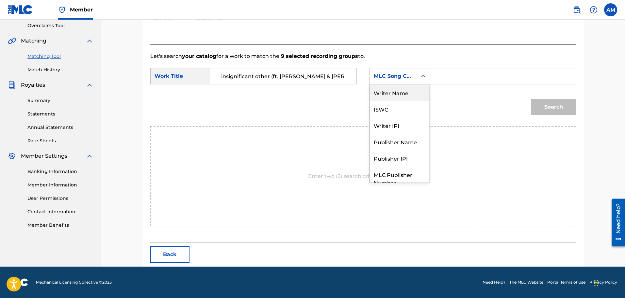
click at [397, 98] on div "Writer Name" at bounding box center [399, 92] width 59 height 16
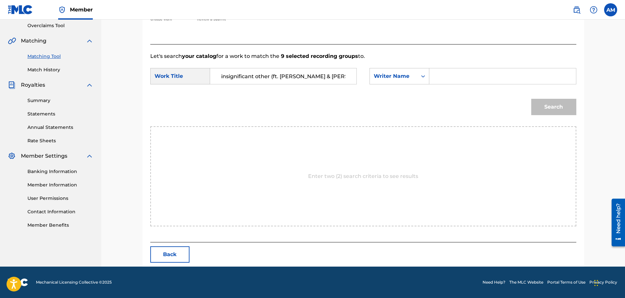
click at [484, 78] on input "Search Form" at bounding box center [502, 76] width 135 height 16
type input "[PERSON_NAME]"
click at [542, 104] on button "Search" at bounding box center [553, 107] width 45 height 16
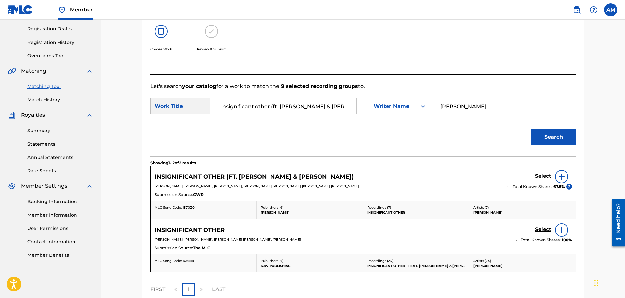
scroll to position [138, 0]
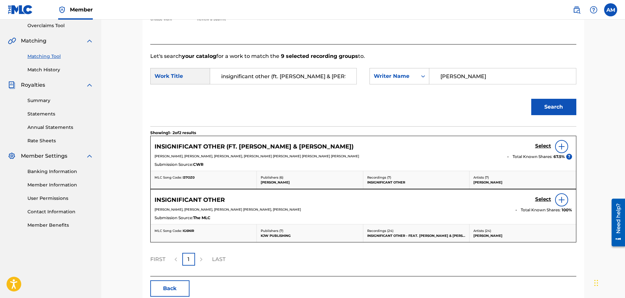
click at [544, 147] on h5 "Select" at bounding box center [543, 146] width 16 height 6
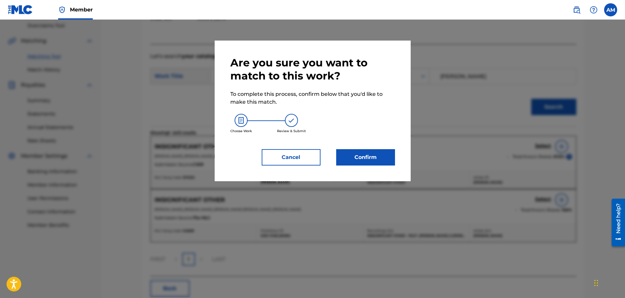
click at [368, 162] on button "Confirm" at bounding box center [365, 157] width 59 height 16
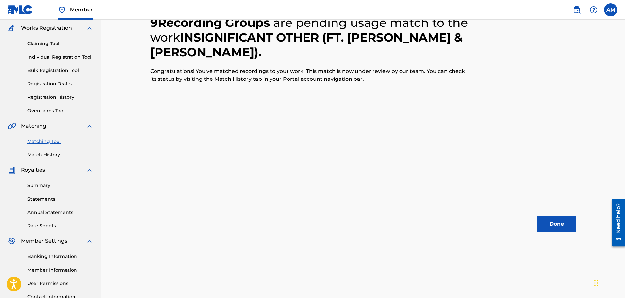
scroll to position [0, 0]
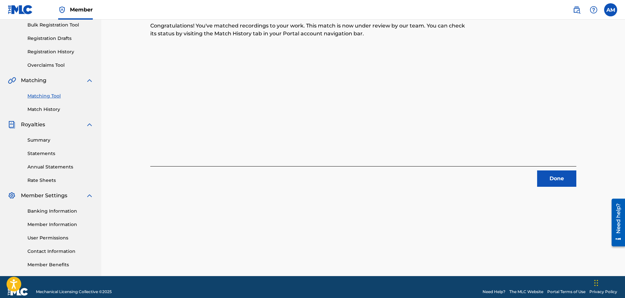
click at [549, 178] on button "Done" at bounding box center [556, 178] width 39 height 16
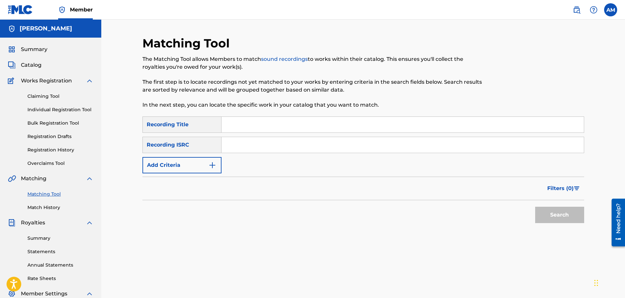
click at [270, 127] on input "Search Form" at bounding box center [402, 125] width 362 height 16
type input "Cave In"
click at [185, 176] on form "SearchWithCriteriac7efc40b-5ca1-420f-842e-8fedd786c946 Recording Title Cave In …" at bounding box center [363, 171] width 442 height 110
click at [185, 174] on form "SearchWithCriteriac7efc40b-5ca1-420f-842e-8fedd786c946 Recording Title Cave In …" at bounding box center [363, 171] width 442 height 110
click at [185, 172] on button "Add Criteria" at bounding box center [181, 165] width 79 height 16
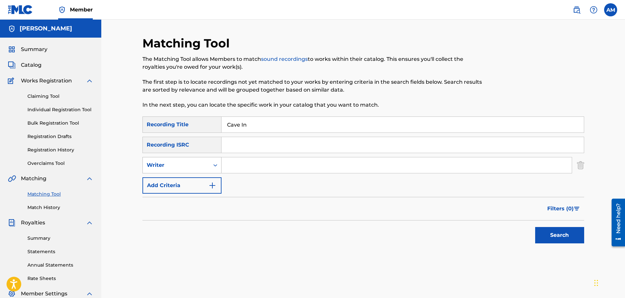
click at [192, 166] on div "Writer" at bounding box center [176, 165] width 59 height 8
click at [188, 186] on div "Recording Artist" at bounding box center [182, 181] width 78 height 16
click at [246, 171] on input "Search Form" at bounding box center [396, 165] width 350 height 16
type input "[PERSON_NAME]"
click at [535, 227] on button "Search" at bounding box center [559, 235] width 49 height 16
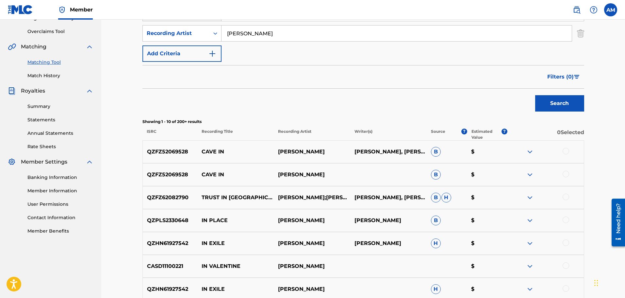
scroll to position [163, 0]
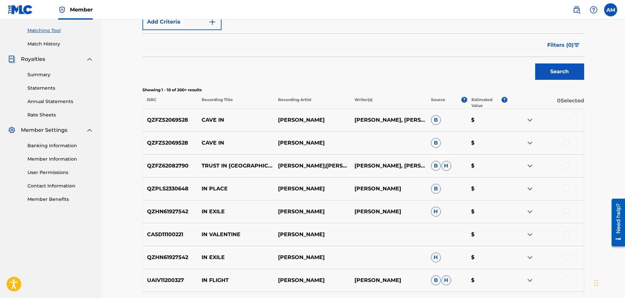
click at [565, 118] on div at bounding box center [565, 119] width 7 height 7
click at [565, 140] on div at bounding box center [565, 142] width 7 height 7
click at [452, 249] on button "Match 2 Groups" at bounding box center [459, 244] width 72 height 16
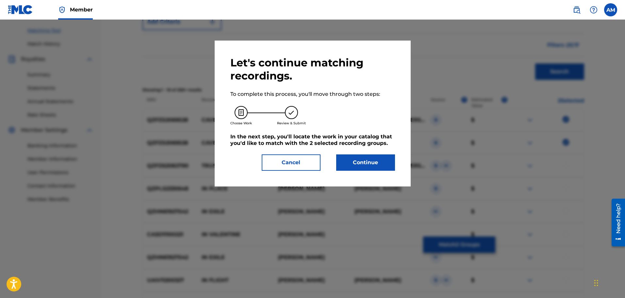
click at [348, 164] on button "Continue" at bounding box center [365, 162] width 59 height 16
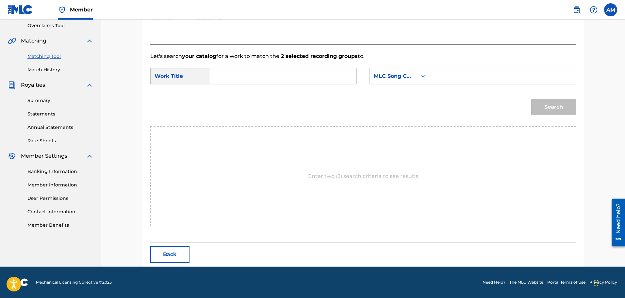
scroll to position [138, 0]
click at [279, 78] on input "Search Form" at bounding box center [283, 76] width 135 height 16
type input "m"
click at [218, 90] on div "cave in" at bounding box center [234, 91] width 37 height 12
type input "cave in"
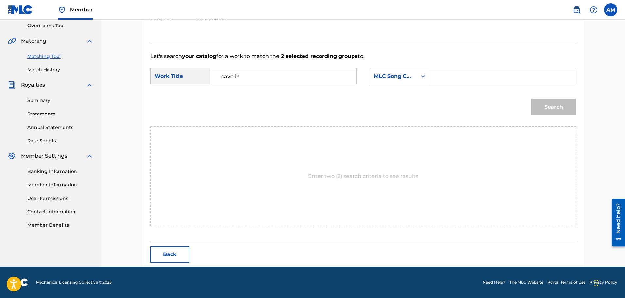
click at [390, 83] on div "MLC Song Code" at bounding box center [399, 76] width 60 height 16
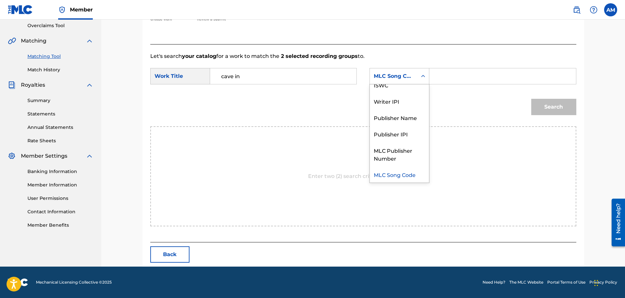
scroll to position [0, 0]
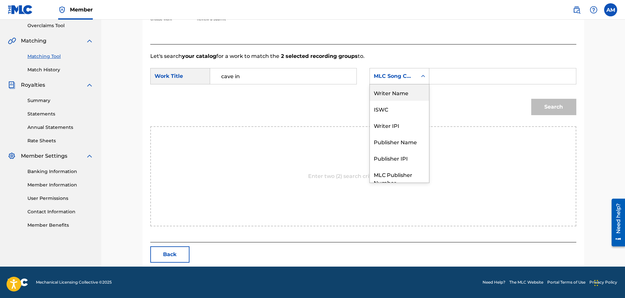
click at [389, 97] on div "Writer Name" at bounding box center [399, 92] width 59 height 16
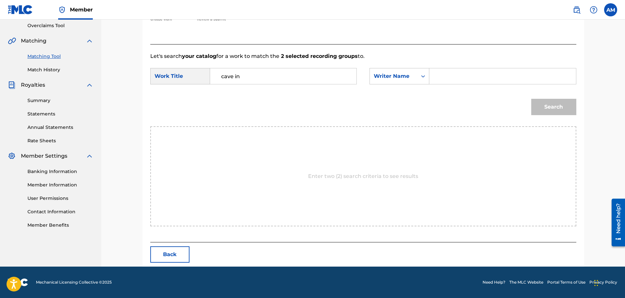
click at [456, 74] on input "Search Form" at bounding box center [502, 76] width 135 height 16
type input "[PERSON_NAME]"
click at [530, 105] on div "Search" at bounding box center [552, 105] width 48 height 26
click at [550, 106] on button "Search" at bounding box center [553, 107] width 45 height 16
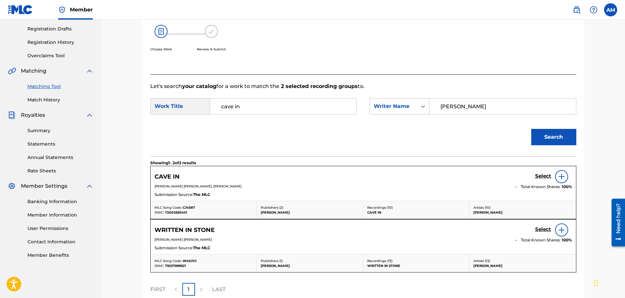
scroll to position [138, 0]
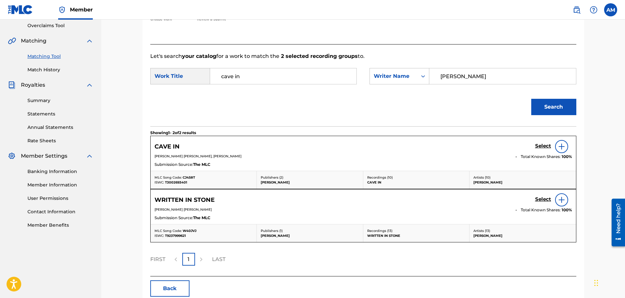
click at [538, 146] on h5 "Select" at bounding box center [543, 146] width 16 height 6
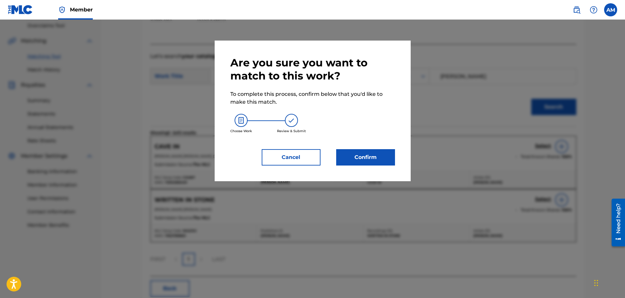
click at [389, 150] on button "Confirm" at bounding box center [365, 157] width 59 height 16
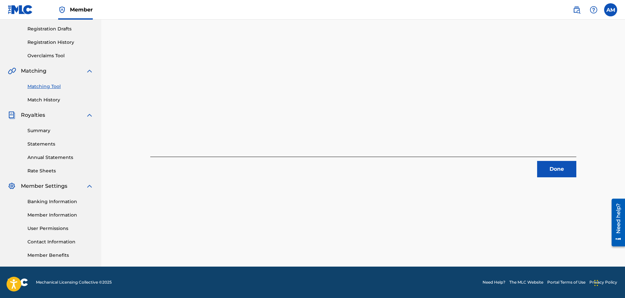
click at [560, 162] on button "Done" at bounding box center [556, 169] width 39 height 16
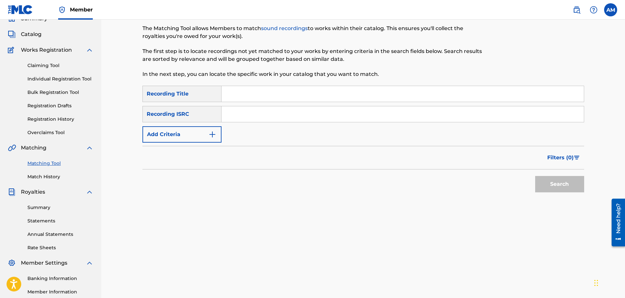
scroll to position [0, 0]
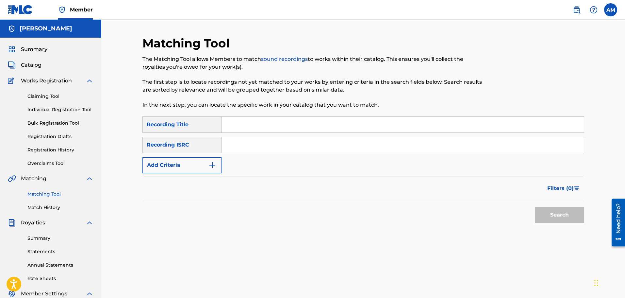
click at [242, 130] on input "Search Form" at bounding box center [402, 125] width 362 height 16
type input "settle down"
click at [168, 165] on button "Add Criteria" at bounding box center [181, 165] width 79 height 16
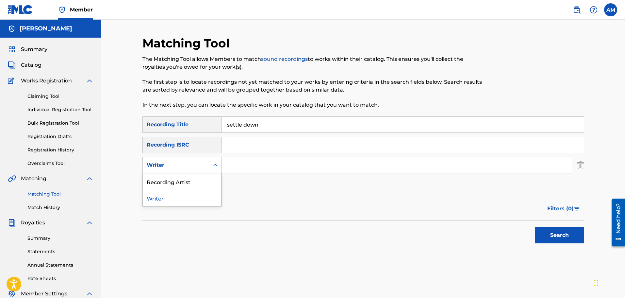
click at [217, 167] on icon "Search Form" at bounding box center [215, 165] width 7 height 7
click at [185, 185] on div "Recording Artist" at bounding box center [182, 181] width 78 height 16
click at [246, 165] on input "Search Form" at bounding box center [396, 165] width 350 height 16
type input "[PERSON_NAME]"
click at [550, 235] on button "Search" at bounding box center [559, 235] width 49 height 16
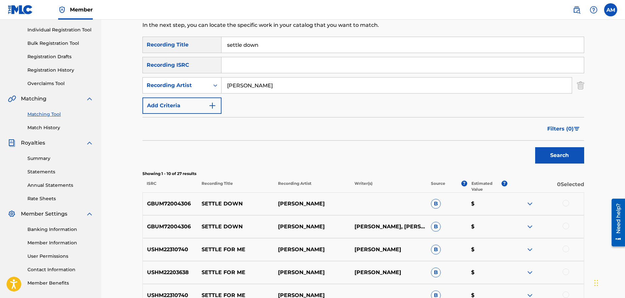
scroll to position [98, 0]
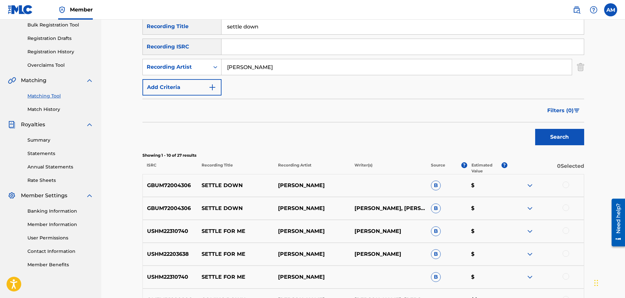
click at [567, 187] on div at bounding box center [565, 184] width 7 height 7
click at [568, 204] on div at bounding box center [545, 208] width 76 height 8
click at [567, 206] on div at bounding box center [565, 207] width 7 height 7
click at [463, 245] on button "Match 2 Groups" at bounding box center [459, 244] width 72 height 16
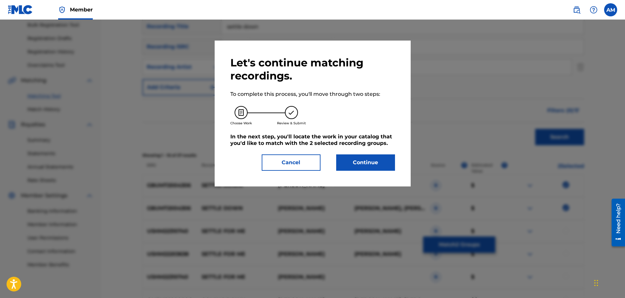
click at [357, 160] on button "Continue" at bounding box center [365, 162] width 59 height 16
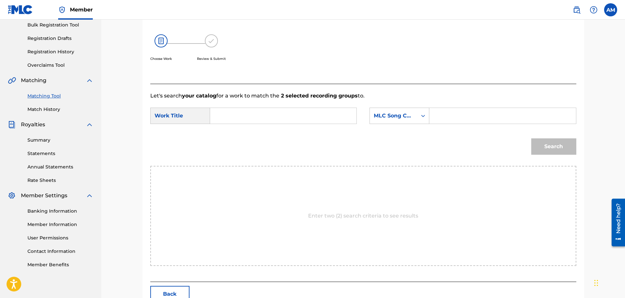
click at [255, 112] on input "Search Form" at bounding box center [283, 116] width 135 height 16
click at [241, 134] on div "settl e down" at bounding box center [234, 134] width 37 height 20
type input "settle down"
click at [407, 117] on div "MLC Song Code" at bounding box center [394, 116] width 40 height 8
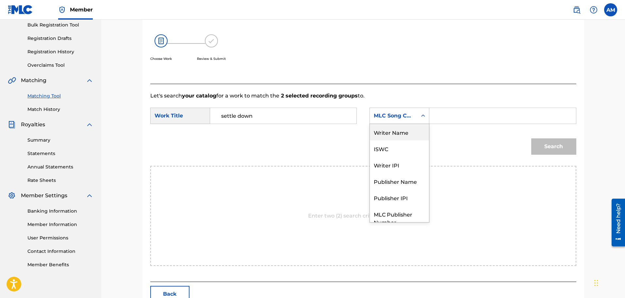
click at [391, 136] on div "Writer Name" at bounding box center [399, 132] width 59 height 16
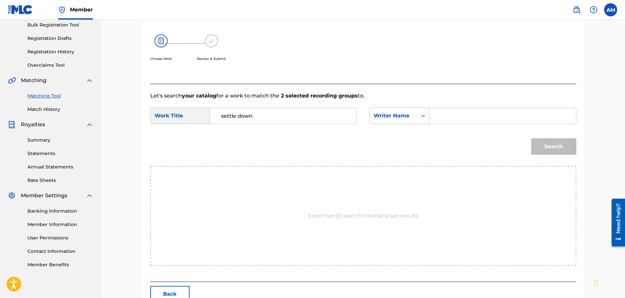
click at [448, 118] on input "Search Form" at bounding box center [502, 116] width 135 height 16
type input "[PERSON_NAME]"
click at [564, 149] on button "Search" at bounding box center [553, 146] width 45 height 16
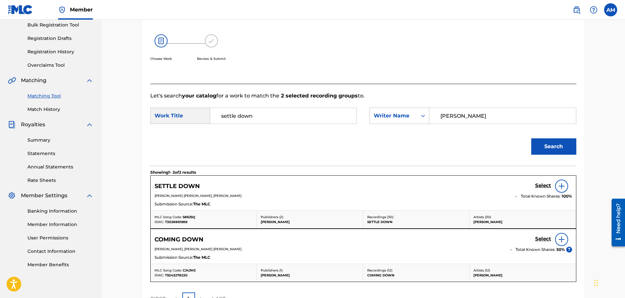
click at [542, 186] on h5 "Select" at bounding box center [543, 185] width 16 height 6
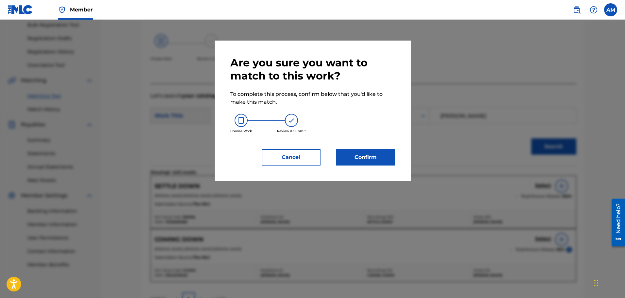
click at [363, 157] on button "Confirm" at bounding box center [365, 157] width 59 height 16
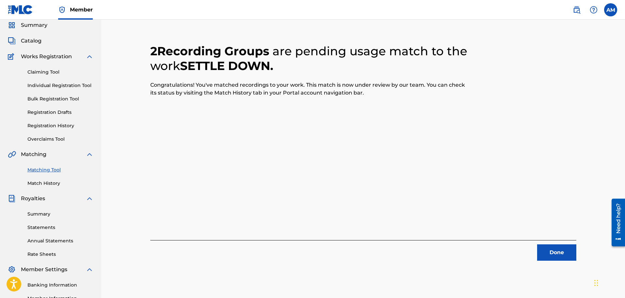
scroll to position [65, 0]
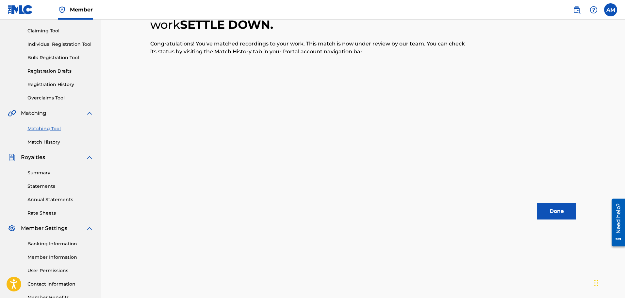
click at [539, 218] on button "Done" at bounding box center [556, 211] width 39 height 16
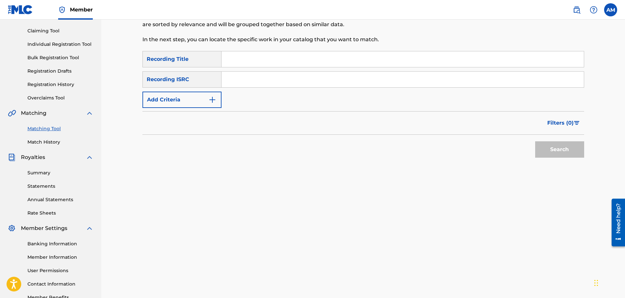
click at [285, 61] on input "Search Form" at bounding box center [402, 59] width 362 height 16
type input "good side"
click at [170, 96] on button "Add Criteria" at bounding box center [181, 99] width 79 height 16
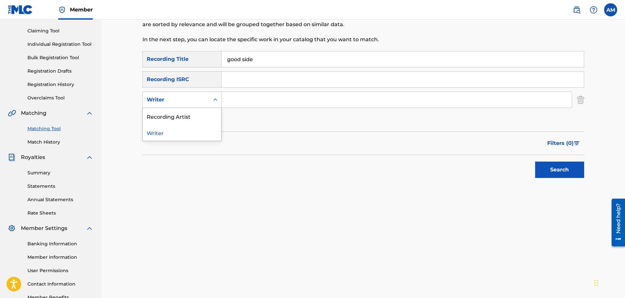
click at [174, 103] on div "Writer" at bounding box center [176, 100] width 59 height 8
click at [174, 121] on div "Recording Artist" at bounding box center [182, 116] width 78 height 16
click at [243, 100] on input "Search Form" at bounding box center [396, 100] width 350 height 16
type input "[PERSON_NAME]"
click at [556, 171] on button "Search" at bounding box center [559, 169] width 49 height 16
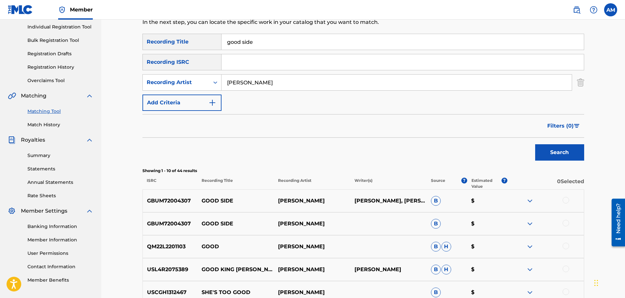
scroll to position [98, 0]
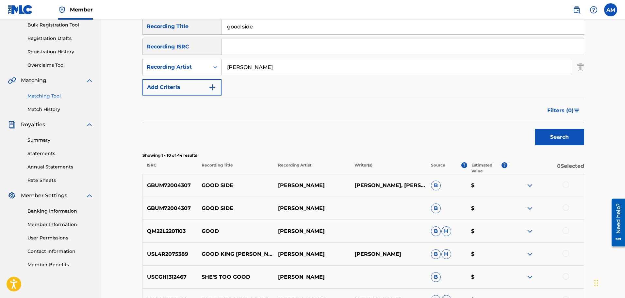
click at [568, 186] on div at bounding box center [565, 184] width 7 height 7
click at [566, 204] on div at bounding box center [565, 207] width 7 height 7
click at [488, 237] on button "Match 2 Groups" at bounding box center [459, 244] width 72 height 16
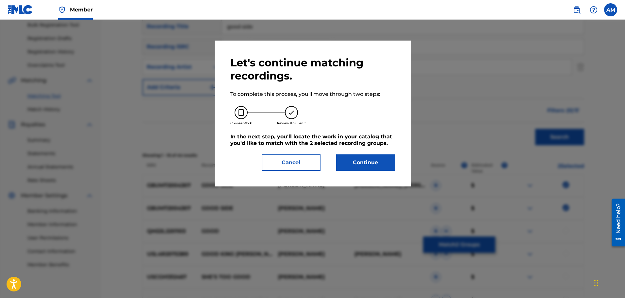
click at [387, 162] on button "Continue" at bounding box center [365, 162] width 59 height 16
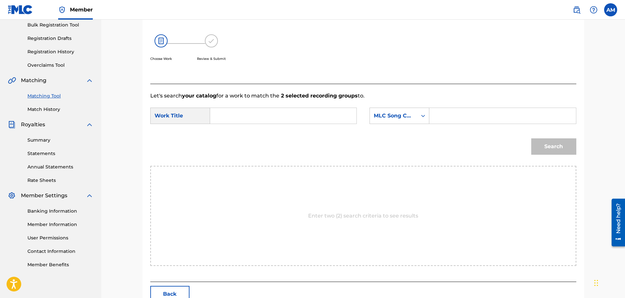
click at [290, 116] on input "Search Form" at bounding box center [283, 116] width 135 height 16
click at [234, 130] on strong "good" at bounding box center [228, 130] width 14 height 6
type input "good side"
drag, startPoint x: 454, startPoint y: 118, endPoint x: 430, endPoint y: 116, distance: 23.9
click at [454, 118] on input "Search Form" at bounding box center [502, 116] width 135 height 16
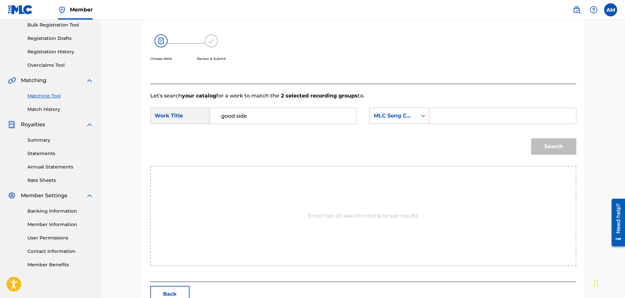
click at [412, 115] on div "MLC Song Code" at bounding box center [394, 116] width 40 height 8
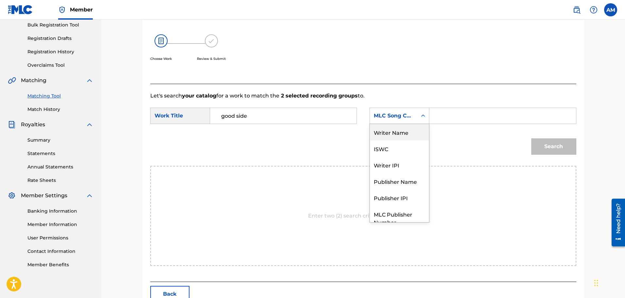
click at [404, 129] on div "Writer Name" at bounding box center [399, 132] width 59 height 16
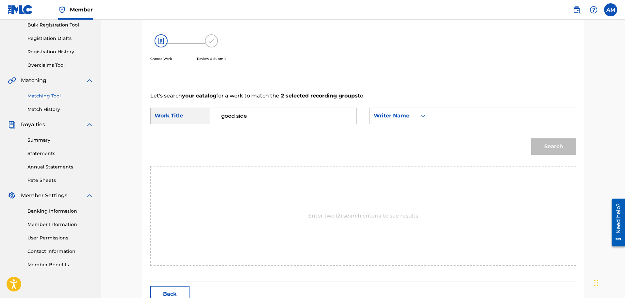
click at [453, 112] on input "Search Form" at bounding box center [502, 116] width 135 height 16
type input "[PERSON_NAME]"
click at [551, 148] on button "Search" at bounding box center [553, 146] width 45 height 16
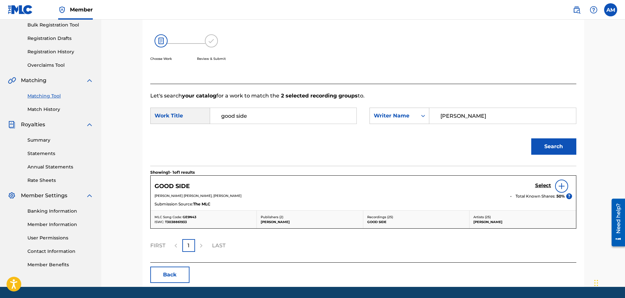
click at [542, 186] on h5 "Select" at bounding box center [543, 185] width 16 height 6
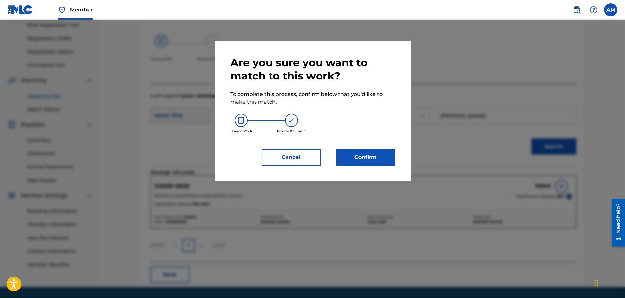
click at [375, 163] on button "Confirm" at bounding box center [365, 157] width 59 height 16
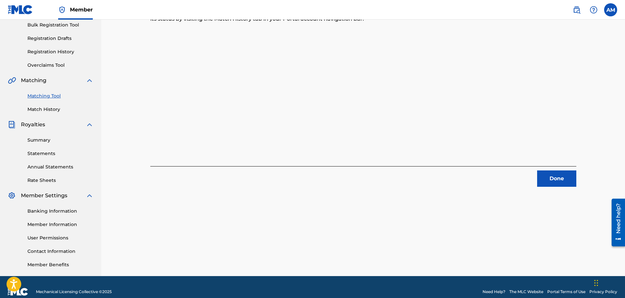
click at [560, 178] on button "Done" at bounding box center [556, 178] width 39 height 16
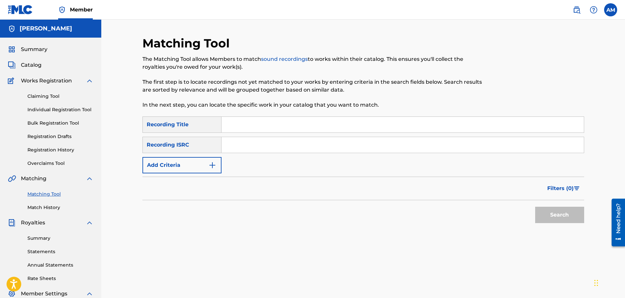
click at [246, 124] on input "Search Form" at bounding box center [402, 125] width 362 height 16
type input "lying to myself"
click at [207, 163] on button "Add Criteria" at bounding box center [181, 165] width 79 height 16
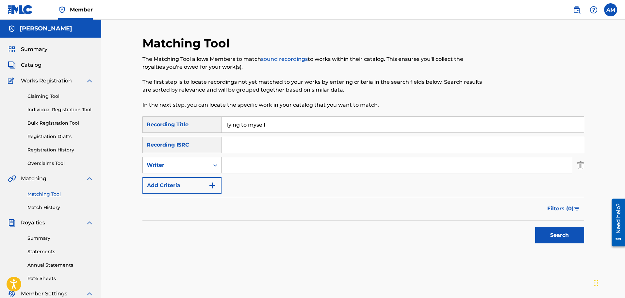
click at [204, 168] on div "Writer" at bounding box center [176, 165] width 59 height 8
click at [201, 179] on div "Recording Artist" at bounding box center [182, 181] width 78 height 16
click at [235, 169] on input "Search Form" at bounding box center [396, 165] width 350 height 16
type input "[PERSON_NAME]"
click at [573, 242] on button "Search" at bounding box center [559, 235] width 49 height 16
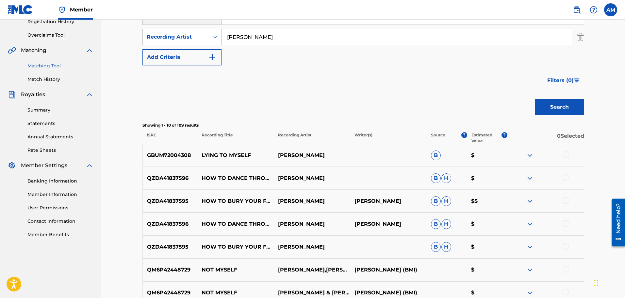
scroll to position [131, 0]
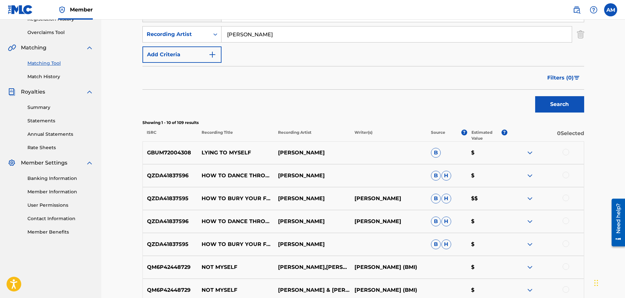
click at [566, 153] on div at bounding box center [565, 152] width 7 height 7
click at [459, 242] on button "Match 1 Group" at bounding box center [459, 244] width 72 height 16
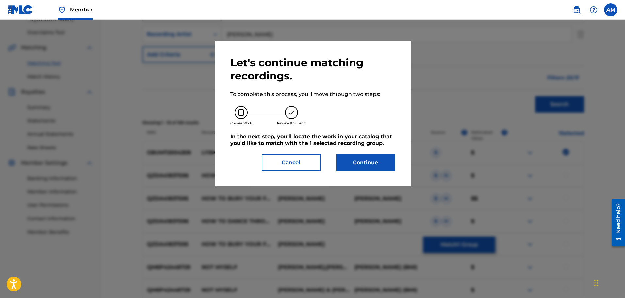
click at [374, 161] on button "Continue" at bounding box center [365, 162] width 59 height 16
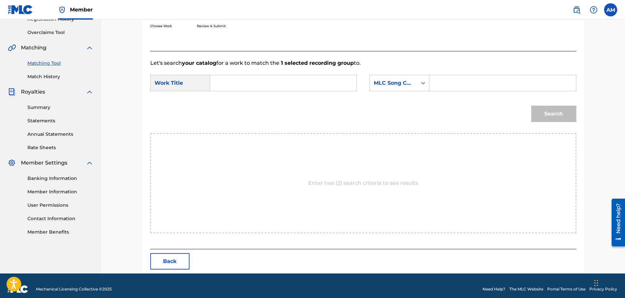
click at [239, 81] on input "Search Form" at bounding box center [283, 83] width 135 height 16
click at [237, 104] on span "to myself" at bounding box center [230, 101] width 19 height 14
type input "lying to myself"
click at [404, 85] on div "MLC Song Code" at bounding box center [394, 83] width 40 height 8
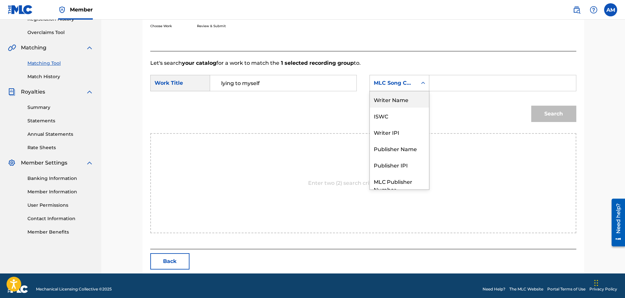
click at [392, 103] on div "Writer Name" at bounding box center [399, 99] width 59 height 16
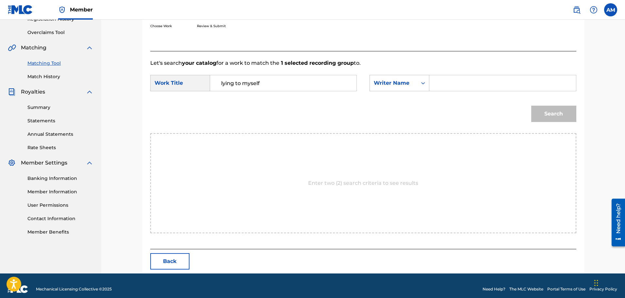
click at [458, 86] on input "Search Form" at bounding box center [502, 83] width 135 height 16
type input "[PERSON_NAME]"
click at [539, 115] on button "Search" at bounding box center [553, 113] width 45 height 16
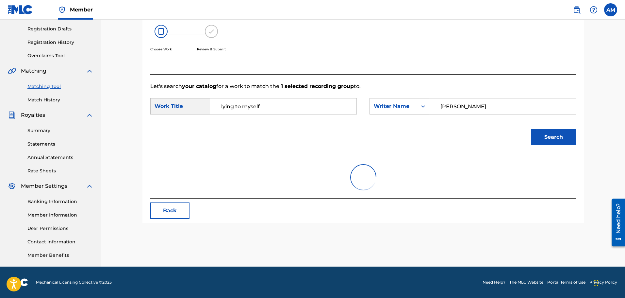
scroll to position [131, 0]
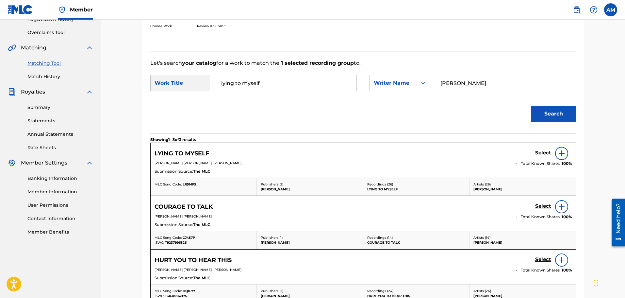
click at [542, 154] on h5 "Select" at bounding box center [543, 153] width 16 height 6
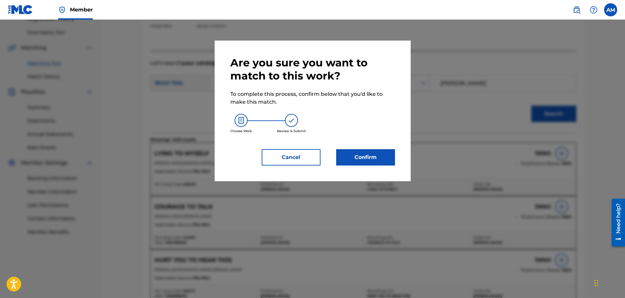
click at [366, 150] on div "Are you sure you want to match to this work? To complete this process, confirm …" at bounding box center [312, 110] width 165 height 109
click at [366, 150] on button "Confirm" at bounding box center [365, 157] width 59 height 16
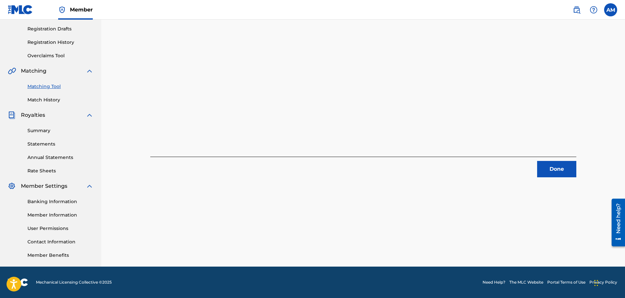
click at [562, 167] on button "Done" at bounding box center [556, 169] width 39 height 16
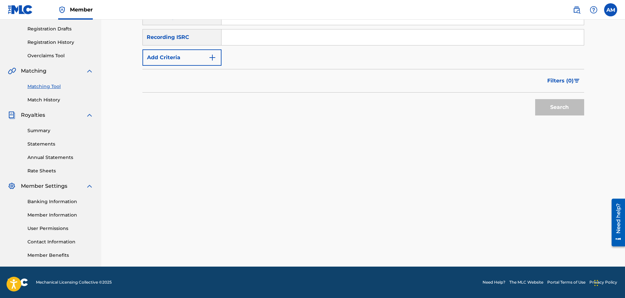
scroll to position [42, 0]
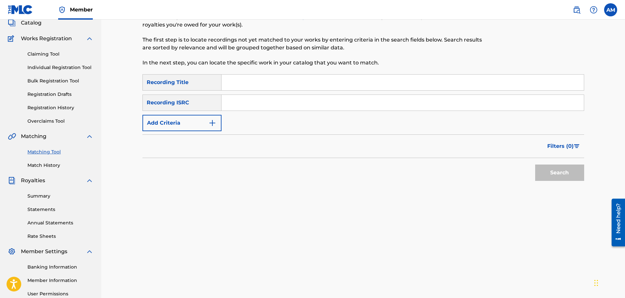
click at [251, 79] on input "Search Form" at bounding box center [402, 82] width 362 height 16
type input "black sheep"
click at [203, 114] on div "SearchWithCriteriac7efc40b-5ca1-420f-842e-8fedd786c946 Recording Title black sh…" at bounding box center [363, 102] width 442 height 57
click at [201, 124] on button "Add Criteria" at bounding box center [181, 123] width 79 height 16
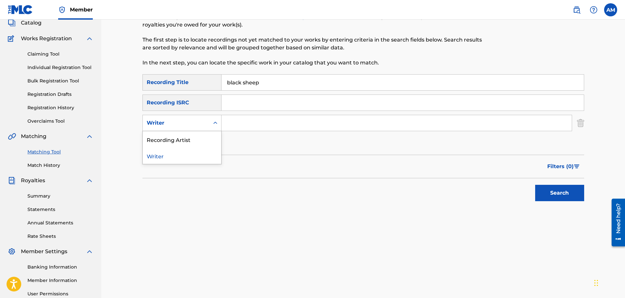
click at [197, 127] on div "Writer" at bounding box center [176, 123] width 67 height 12
click at [196, 138] on div "Recording Artist" at bounding box center [182, 139] width 78 height 16
click at [245, 127] on input "Search Form" at bounding box center [396, 123] width 350 height 16
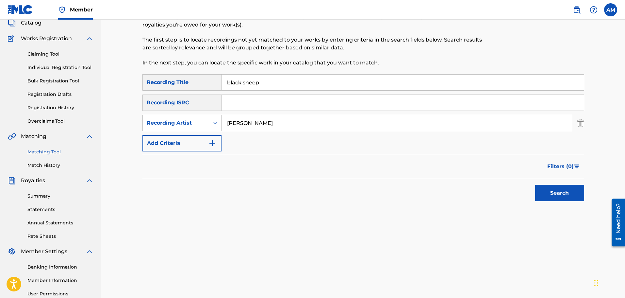
type input "[PERSON_NAME]"
click at [559, 198] on button "Search" at bounding box center [559, 193] width 49 height 16
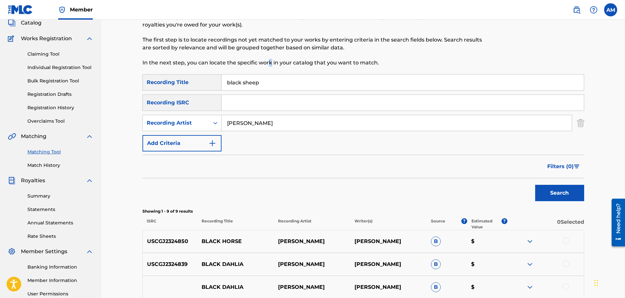
click at [269, 73] on div "Matching Tool The Matching Tool allows Members to match sound recordings to wor…" at bounding box center [312, 34] width 340 height 80
drag, startPoint x: 276, startPoint y: 88, endPoint x: 148, endPoint y: 86, distance: 127.7
click at [148, 86] on div "SearchWithCriteriac7efc40b-5ca1-420f-842e-8fedd786c946 Recording Title black sh…" at bounding box center [363, 82] width 442 height 16
type input "LMAM Morning Drive"
click at [535, 185] on button "Search" at bounding box center [559, 193] width 49 height 16
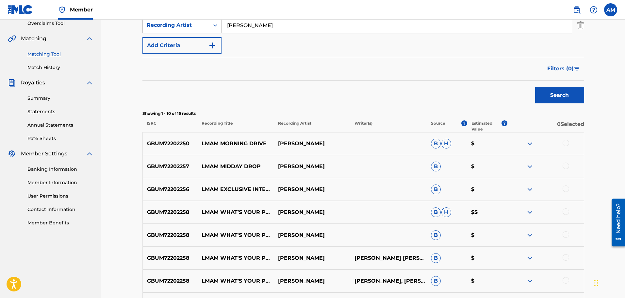
scroll to position [140, 0]
click at [568, 143] on div at bounding box center [565, 142] width 7 height 7
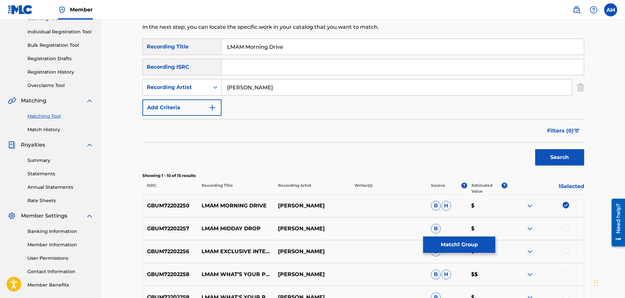
scroll to position [75, 0]
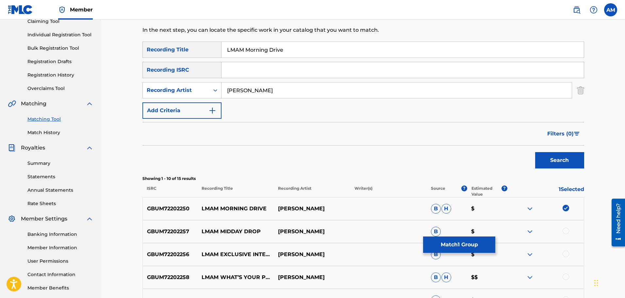
click at [466, 237] on button "Match 1 Group" at bounding box center [459, 244] width 72 height 16
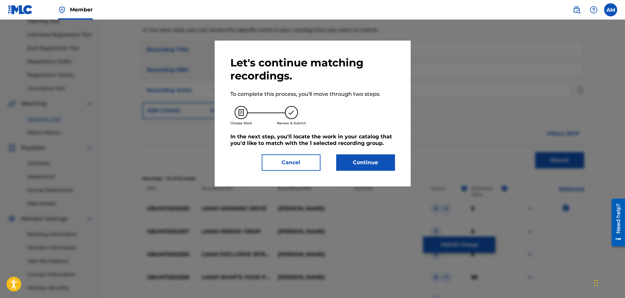
click at [370, 158] on button "Continue" at bounding box center [365, 162] width 59 height 16
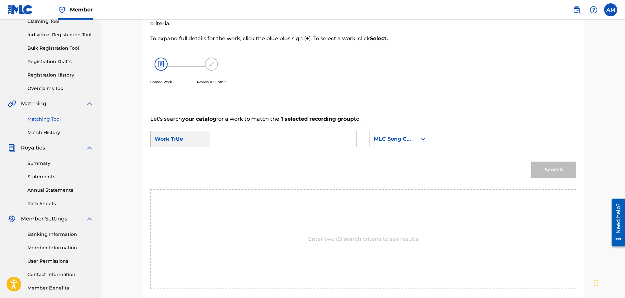
click at [277, 138] on input "Search Form" at bounding box center [283, 139] width 135 height 16
type input "lmam morning drive"
click at [394, 138] on div "MLC Song Code" at bounding box center [394, 139] width 40 height 8
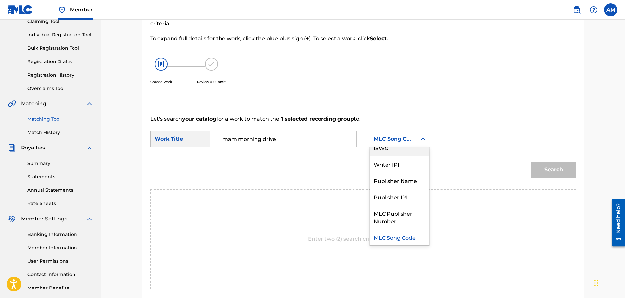
scroll to position [0, 0]
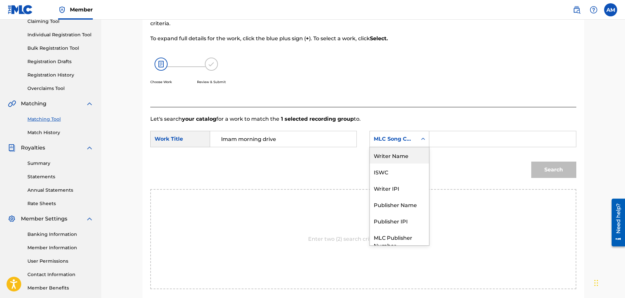
click at [393, 158] on div "Writer Name" at bounding box center [399, 155] width 59 height 16
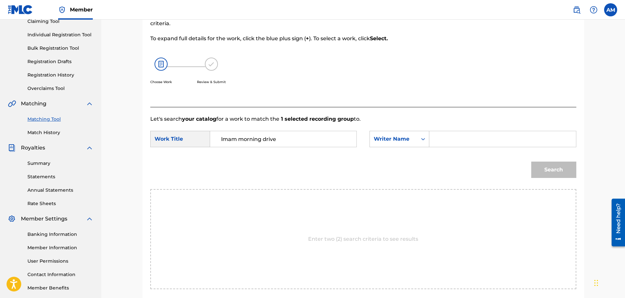
click at [443, 146] on input "Search Form" at bounding box center [502, 139] width 135 height 16
type input "[PERSON_NAME]"
click at [549, 176] on button "Search" at bounding box center [553, 169] width 45 height 16
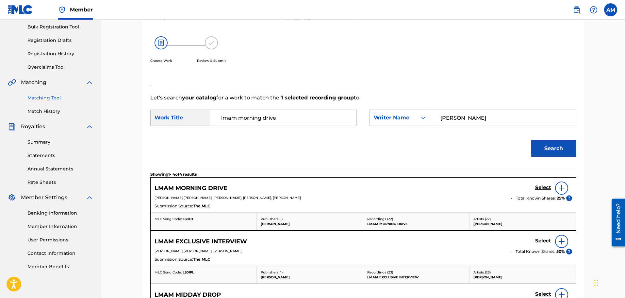
scroll to position [107, 0]
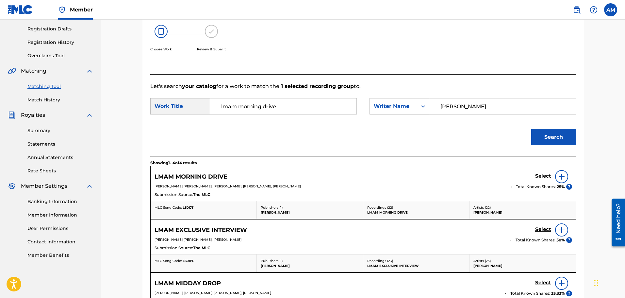
click at [538, 177] on h5 "Select" at bounding box center [543, 176] width 16 height 6
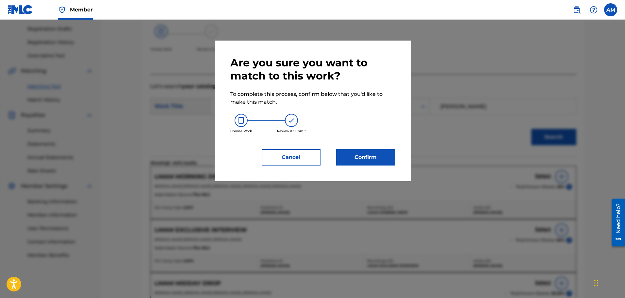
click at [370, 153] on button "Confirm" at bounding box center [365, 157] width 59 height 16
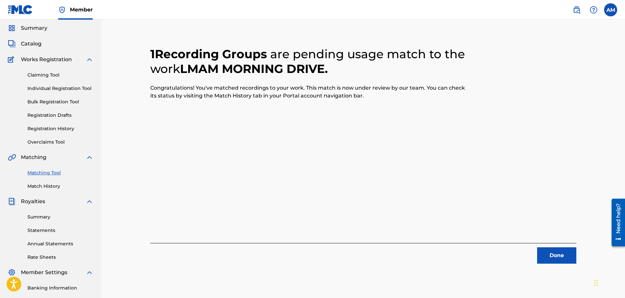
scroll to position [33, 0]
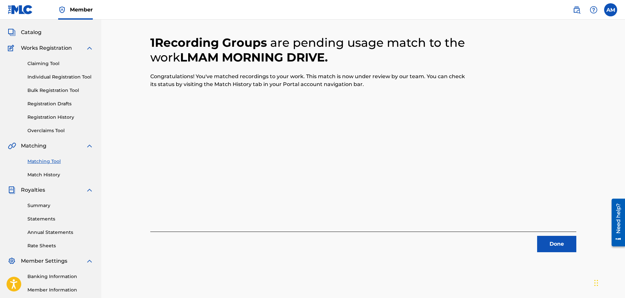
click at [558, 253] on div "1 Recording Groups are pending usage match to the work LMAM MORNING DRIVE . Con…" at bounding box center [363, 172] width 457 height 338
click at [556, 248] on button "Done" at bounding box center [556, 243] width 39 height 16
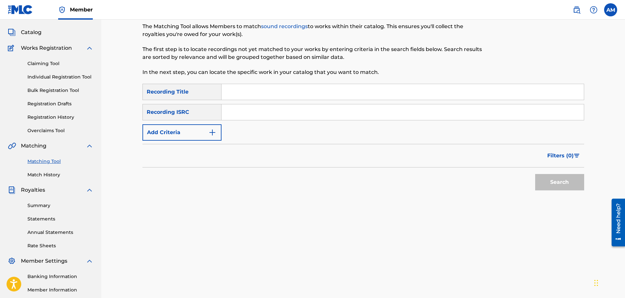
click at [245, 83] on div "Matching Tool The Matching Tool allows Members to match sound recordings to wor…" at bounding box center [312, 43] width 340 height 80
click at [251, 92] on input "Search Form" at bounding box center [402, 92] width 362 height 16
type input "Violation Delight"
click at [187, 137] on button "Add Criteria" at bounding box center [181, 132] width 79 height 16
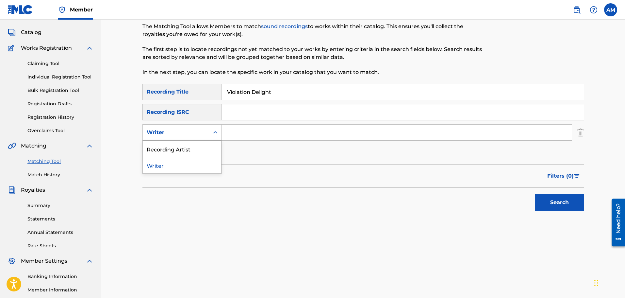
click at [182, 137] on div "Writer" at bounding box center [176, 132] width 67 height 12
click at [182, 146] on div "Recording Artist" at bounding box center [182, 148] width 78 height 16
click at [242, 142] on div "SearchWithCriteriac7efc40b-5ca1-420f-842e-8fedd786c946 Recording Title Violatio…" at bounding box center [363, 122] width 442 height 77
click at [242, 136] on input "Search Form" at bounding box center [396, 132] width 350 height 16
type input "[PERSON_NAME]"
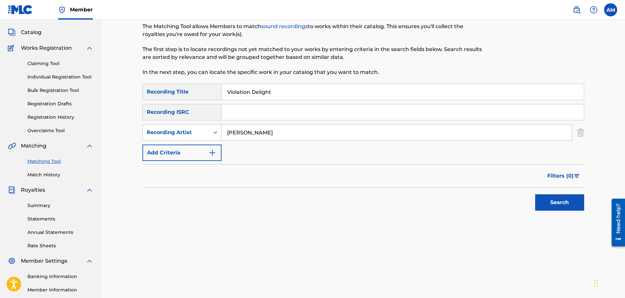
click at [556, 202] on button "Search" at bounding box center [559, 202] width 49 height 16
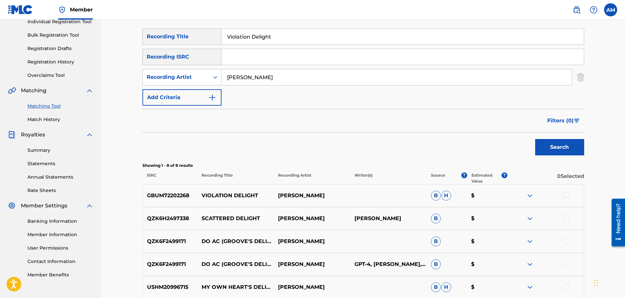
scroll to position [98, 0]
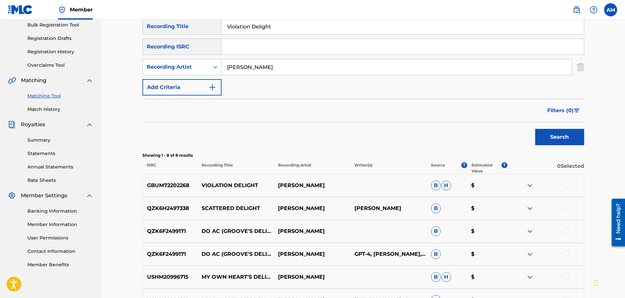
click at [563, 185] on div at bounding box center [565, 184] width 7 height 7
click at [480, 248] on button "Match 1 Group" at bounding box center [459, 244] width 72 height 16
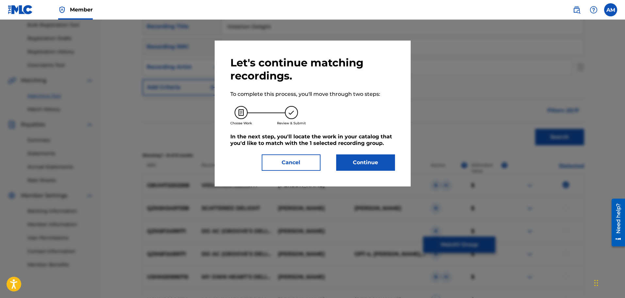
click at [367, 167] on button "Continue" at bounding box center [365, 162] width 59 height 16
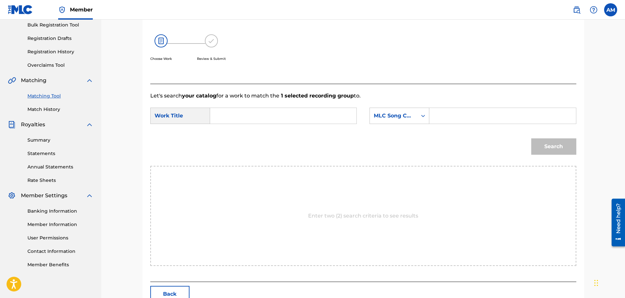
click at [273, 105] on form "SearchWithCriteria81bf6070-c052-4105-922b-844d49b4ea7a Work Title SearchWithCri…" at bounding box center [363, 133] width 426 height 66
click at [262, 108] on input "Search Form" at bounding box center [283, 116] width 135 height 16
click at [241, 127] on span "lation delight" at bounding box center [232, 134] width 23 height 14
type input "violation delight"
click at [413, 115] on div "MLC Song Code" at bounding box center [394, 116] width 40 height 8
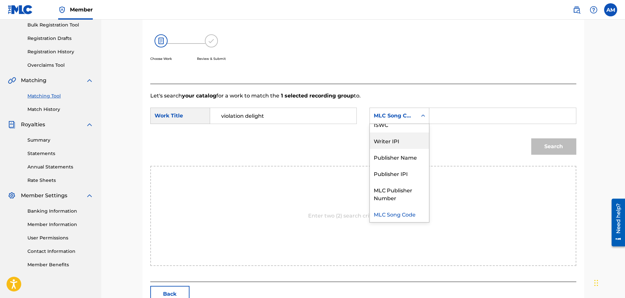
scroll to position [0, 0]
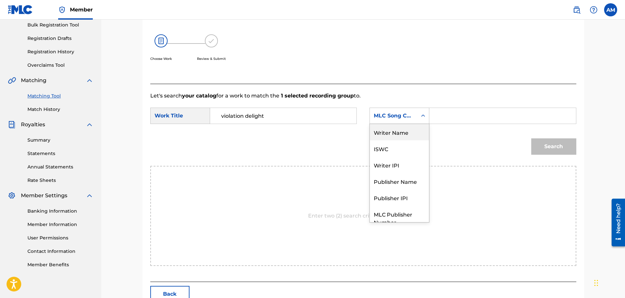
click at [402, 132] on div "Writer Name" at bounding box center [399, 132] width 59 height 16
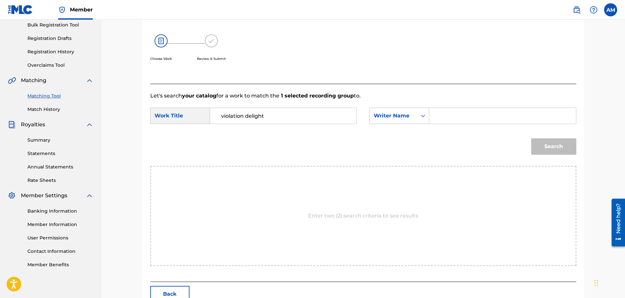
click at [439, 119] on input "Search Form" at bounding box center [502, 116] width 135 height 16
type input "[PERSON_NAME]"
click at [557, 142] on button "Search" at bounding box center [553, 146] width 45 height 16
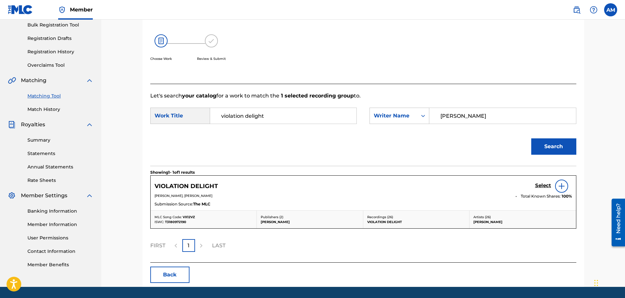
click at [542, 185] on h5 "Select" at bounding box center [543, 185] width 16 height 6
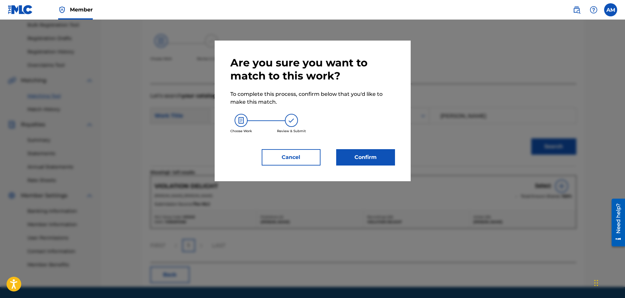
click at [364, 160] on button "Confirm" at bounding box center [365, 157] width 59 height 16
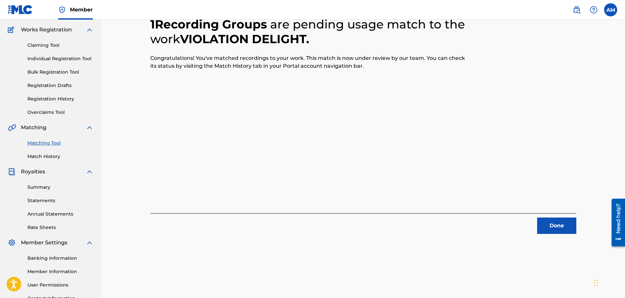
scroll to position [98, 0]
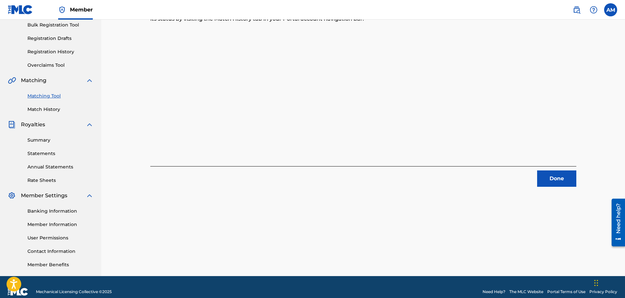
click at [546, 176] on button "Done" at bounding box center [556, 178] width 39 height 16
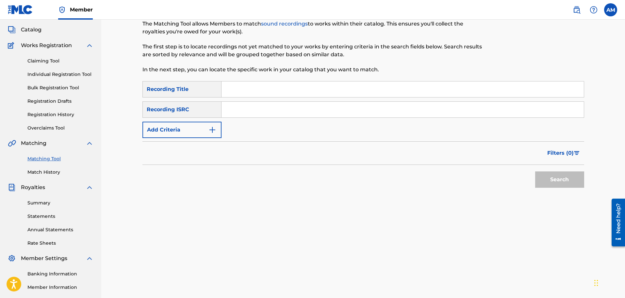
scroll to position [33, 0]
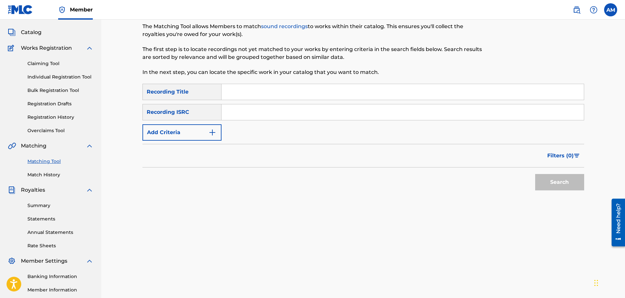
click at [252, 101] on div "SearchWithCriteriac7efc40b-5ca1-420f-842e-8fedd786c946 Recording Title SearchWi…" at bounding box center [363, 112] width 442 height 57
click at [250, 93] on input "Search Form" at bounding box center [402, 92] width 362 height 16
type input "red roof"
click at [198, 144] on div "Filters ( 0 )" at bounding box center [363, 156] width 442 height 24
click at [190, 135] on button "Add Criteria" at bounding box center [181, 132] width 79 height 16
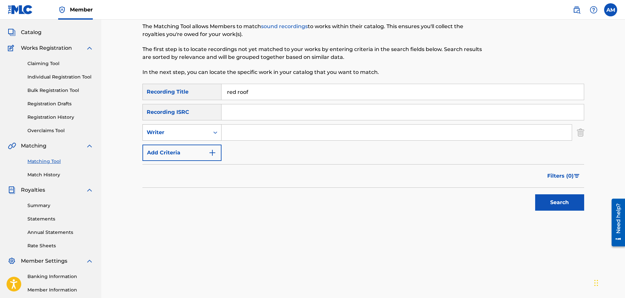
click at [184, 128] on div "Writer" at bounding box center [176, 132] width 67 height 12
click at [184, 146] on div "Recording Artist" at bounding box center [182, 148] width 78 height 16
click at [229, 136] on input "Search Form" at bounding box center [396, 132] width 350 height 16
type input "[PERSON_NAME]"
click at [535, 194] on button "Search" at bounding box center [559, 202] width 49 height 16
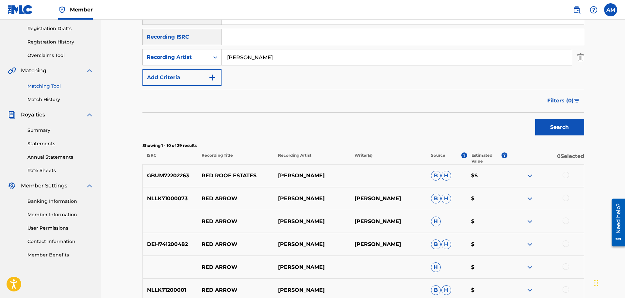
scroll to position [131, 0]
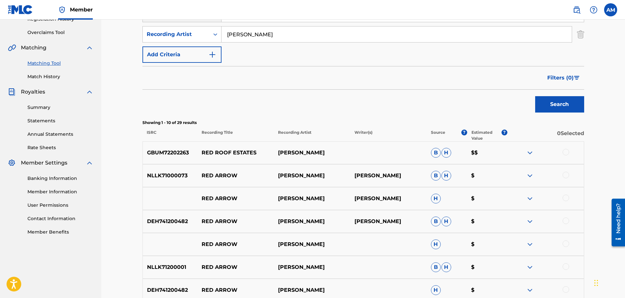
click at [569, 153] on div at bounding box center [565, 152] width 7 height 7
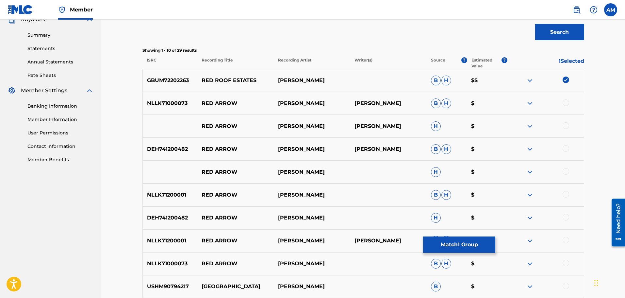
scroll to position [283, 0]
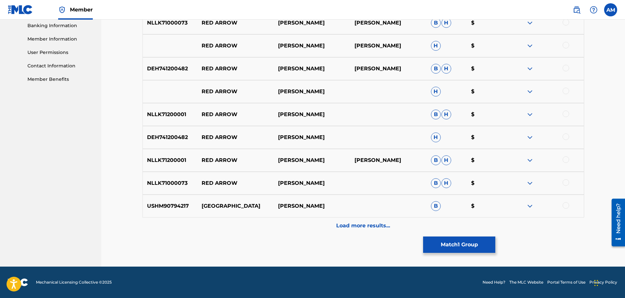
click at [474, 235] on div "Matching Tool The Matching Tool allows Members to match sound recordings to wor…" at bounding box center [363, 9] width 442 height 513
click at [472, 239] on button "Match 1 Group" at bounding box center [459, 244] width 72 height 16
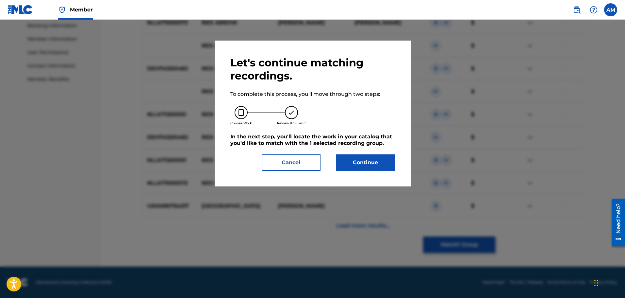
click at [351, 161] on button "Continue" at bounding box center [365, 162] width 59 height 16
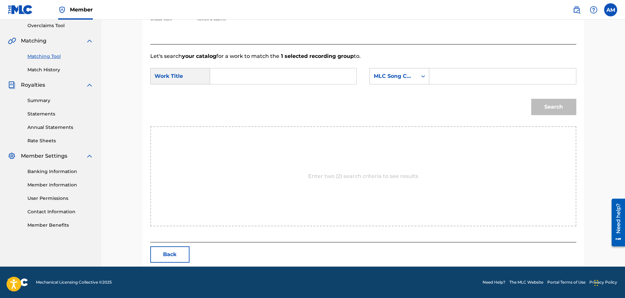
click at [248, 71] on input "Search Form" at bounding box center [283, 76] width 135 height 16
click at [241, 86] on div "red roof estates" at bounding box center [234, 95] width 37 height 20
type input "red roof estates"
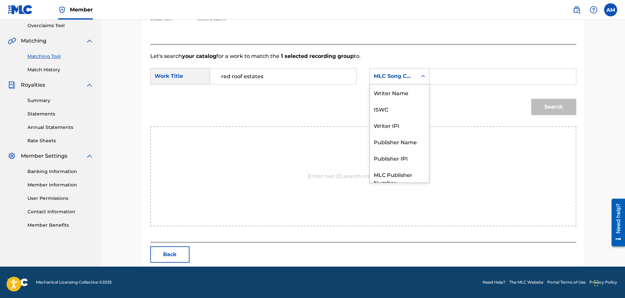
click at [377, 79] on div "MLC Song Code" at bounding box center [394, 76] width 40 height 8
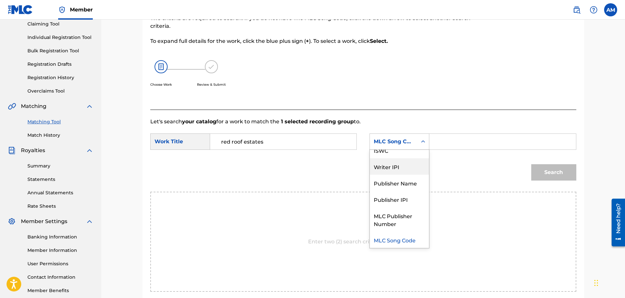
scroll to position [0, 0]
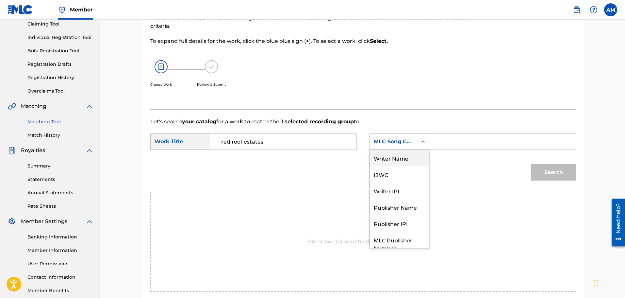
click at [396, 162] on div "Writer Name" at bounding box center [399, 158] width 59 height 16
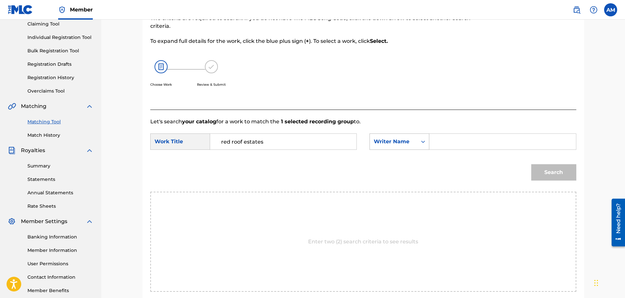
click at [426, 147] on div "Search Form" at bounding box center [423, 142] width 12 height 16
click at [430, 143] on div "Search Form" at bounding box center [502, 141] width 147 height 16
click at [440, 139] on input "Search Form" at bounding box center [502, 142] width 135 height 16
type input "[PERSON_NAME]"
click at [543, 166] on button "Search" at bounding box center [553, 172] width 45 height 16
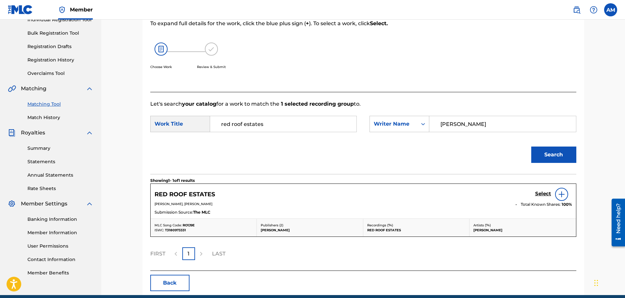
scroll to position [105, 0]
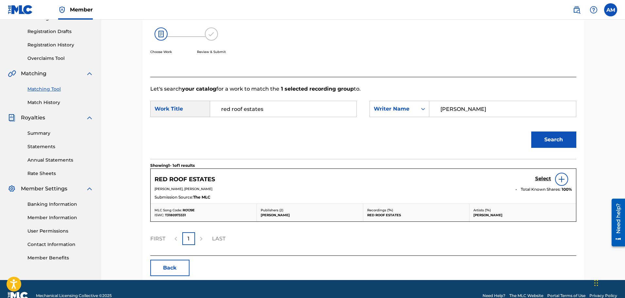
click at [538, 176] on h5 "Select" at bounding box center [543, 178] width 16 height 6
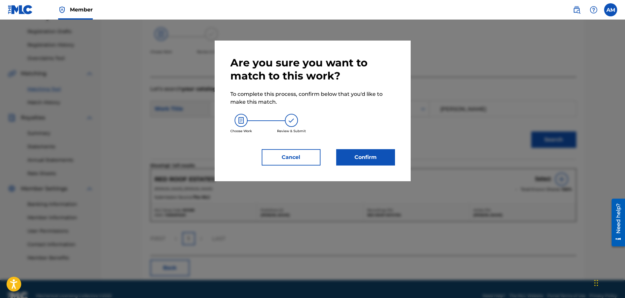
click at [383, 155] on button "Confirm" at bounding box center [365, 157] width 59 height 16
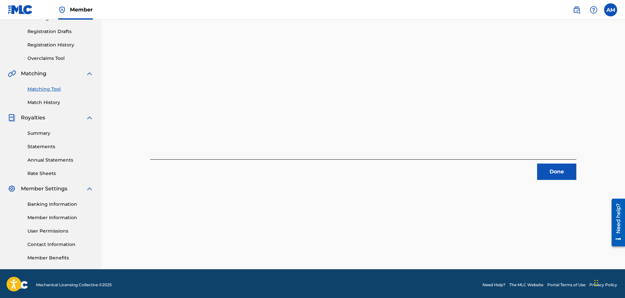
click at [554, 165] on button "Done" at bounding box center [556, 171] width 39 height 16
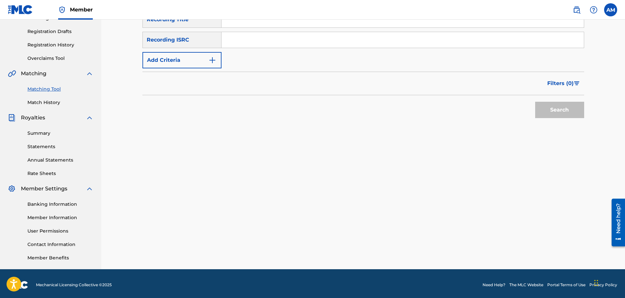
scroll to position [40, 0]
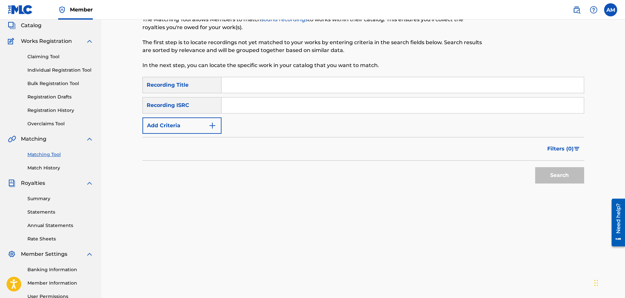
click at [225, 88] on input "Search Form" at bounding box center [402, 85] width 362 height 16
type input "sinner of the city"
click at [169, 131] on button "Add Criteria" at bounding box center [181, 125] width 79 height 16
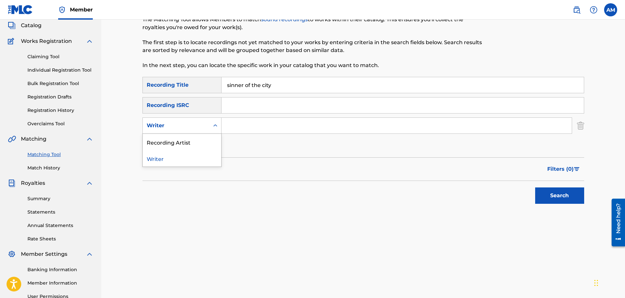
click at [183, 127] on div "Writer" at bounding box center [176, 125] width 59 height 8
click at [185, 141] on div "Recording Artist" at bounding box center [182, 142] width 78 height 16
click at [241, 129] on input "Search Form" at bounding box center [396, 126] width 350 height 16
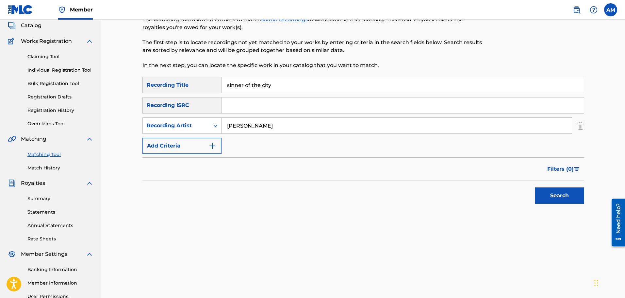
type input "[PERSON_NAME]"
click at [546, 197] on button "Search" at bounding box center [559, 195] width 49 height 16
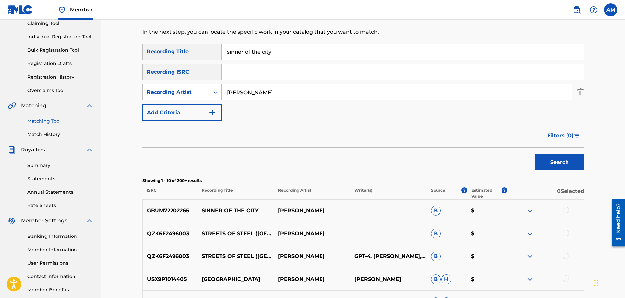
scroll to position [105, 0]
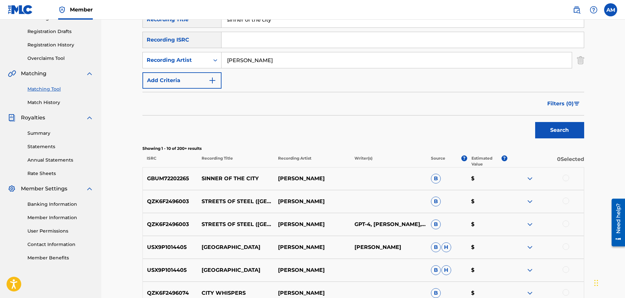
click at [565, 179] on div at bounding box center [565, 177] width 7 height 7
click at [463, 247] on button "Match 1 Group" at bounding box center [459, 244] width 72 height 16
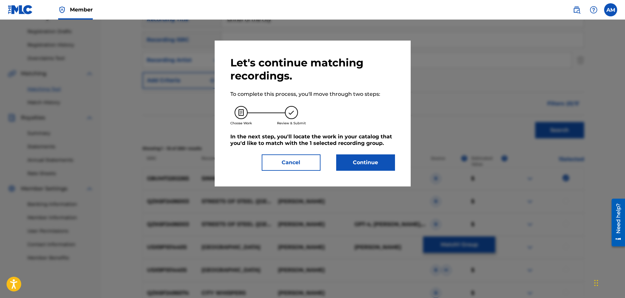
click at [383, 177] on div "Let's continue matching recordings. To complete this process, you'll move throu…" at bounding box center [313, 113] width 196 height 146
click at [379, 169] on button "Continue" at bounding box center [365, 162] width 59 height 16
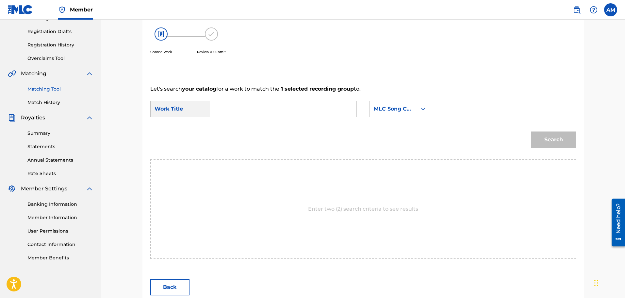
click at [240, 113] on input "Search Form" at bounding box center [283, 109] width 135 height 16
type input "sinner of the city"
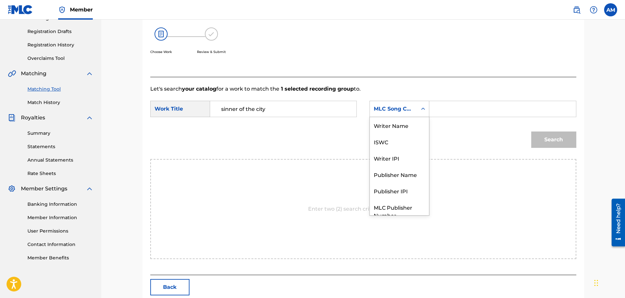
click at [381, 109] on div "MLC Song Code" at bounding box center [394, 109] width 40 height 8
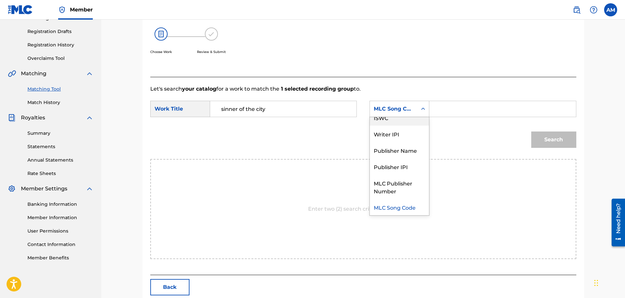
scroll to position [0, 0]
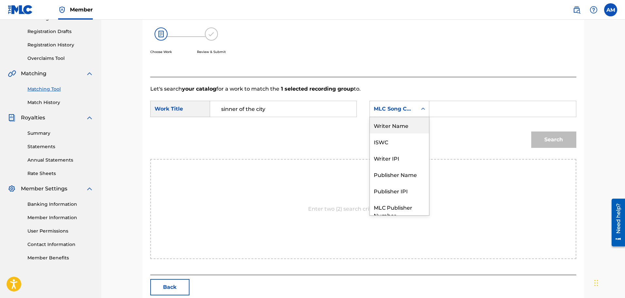
click at [393, 127] on div "Writer Name" at bounding box center [399, 125] width 59 height 16
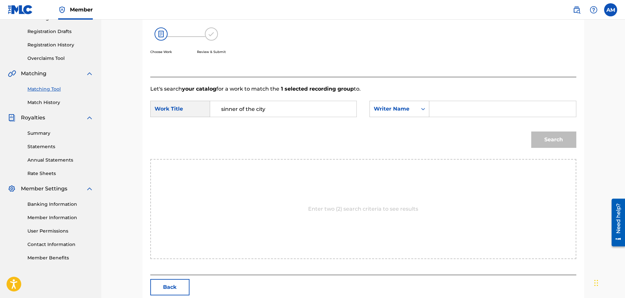
click at [445, 111] on input "Search Form" at bounding box center [502, 109] width 135 height 16
type input "[PERSON_NAME]"
click at [534, 138] on button "Search" at bounding box center [553, 139] width 45 height 16
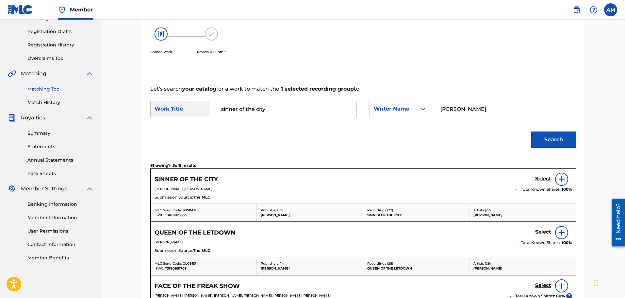
click at [538, 180] on h5 "Select" at bounding box center [543, 178] width 16 height 6
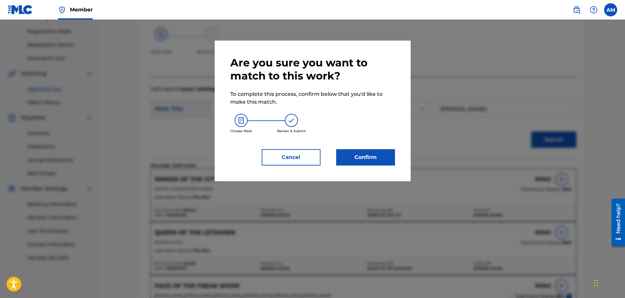
click at [353, 160] on button "Confirm" at bounding box center [365, 157] width 59 height 16
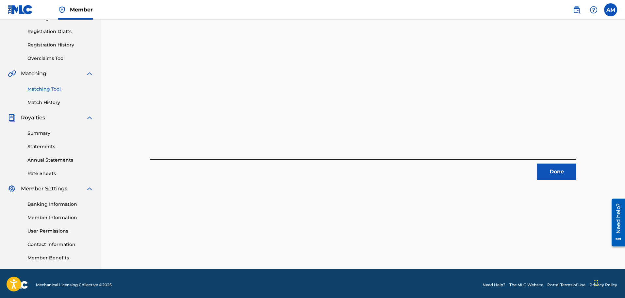
click at [525, 166] on div "Done" at bounding box center [363, 169] width 426 height 21
click at [547, 168] on button "Done" at bounding box center [556, 171] width 39 height 16
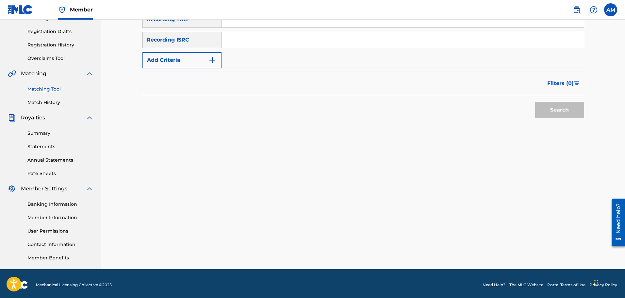
scroll to position [72, 0]
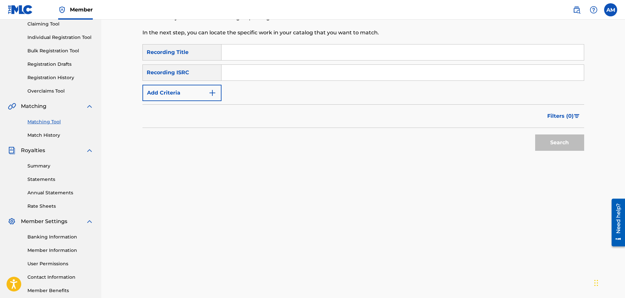
click at [241, 56] on input "Search Form" at bounding box center [402, 52] width 362 height 16
type input "late night"
click at [186, 93] on button "Add Criteria" at bounding box center [181, 93] width 79 height 16
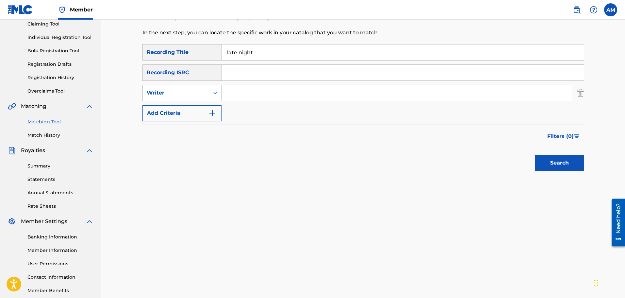
click at [186, 93] on div "Writer" at bounding box center [176, 93] width 59 height 8
click at [182, 113] on div "Recording Artist" at bounding box center [182, 109] width 78 height 16
click at [232, 101] on div "SearchWithCriteriac7efc40b-5ca1-420f-842e-8fedd786c946 Recording Title late nig…" at bounding box center [363, 82] width 442 height 77
click at [233, 98] on input "Search Form" at bounding box center [396, 93] width 350 height 16
type input "[PERSON_NAME]"
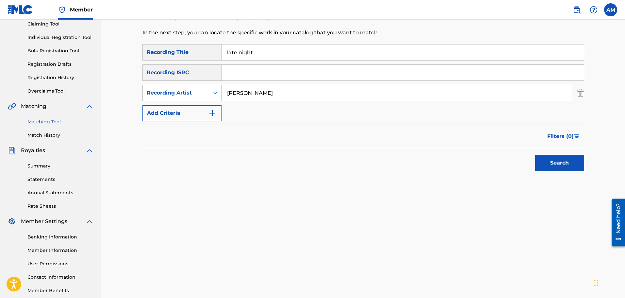
click at [553, 157] on button "Search" at bounding box center [559, 162] width 49 height 16
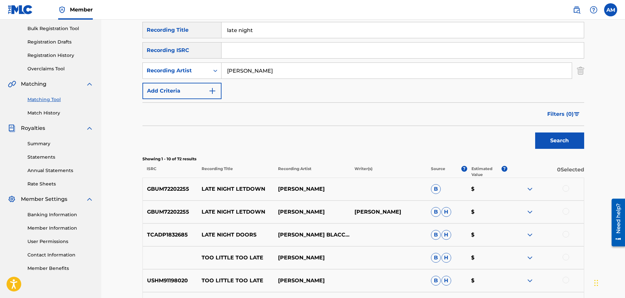
scroll to position [105, 0]
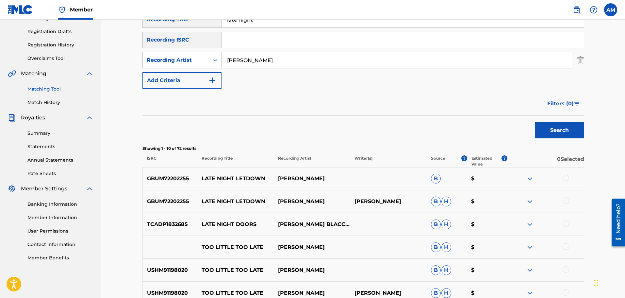
click at [563, 177] on div at bounding box center [565, 177] width 7 height 7
click at [567, 200] on div at bounding box center [565, 200] width 7 height 7
click at [480, 239] on button "Match 2 Groups" at bounding box center [459, 244] width 72 height 16
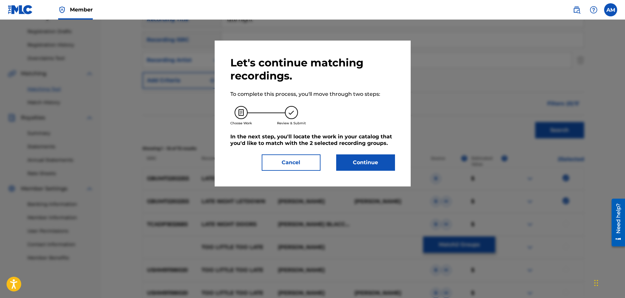
click at [370, 169] on button "Continue" at bounding box center [365, 162] width 59 height 16
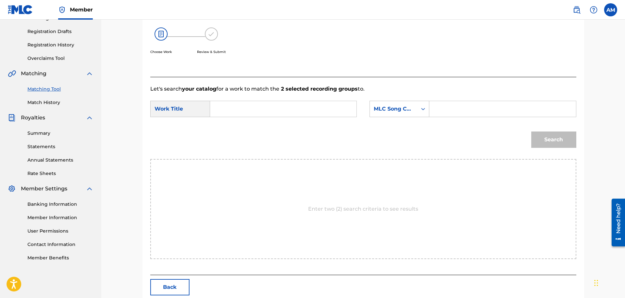
click at [282, 115] on input "Search Form" at bounding box center [283, 109] width 135 height 16
click at [230, 129] on span "night letdown" at bounding box center [233, 127] width 25 height 14
type input "late night letdown"
click at [422, 108] on icon "Search Form" at bounding box center [423, 108] width 7 height 7
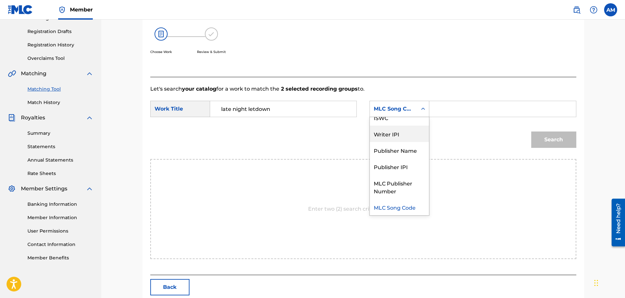
scroll to position [0, 0]
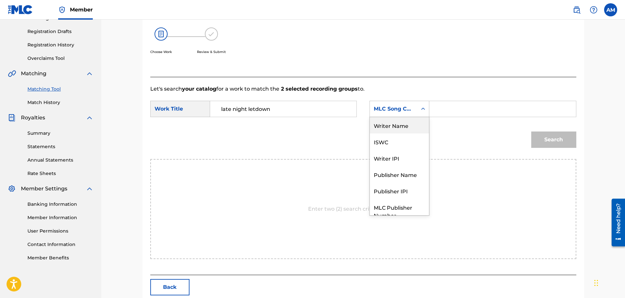
click at [395, 132] on div "Writer Name" at bounding box center [399, 125] width 59 height 16
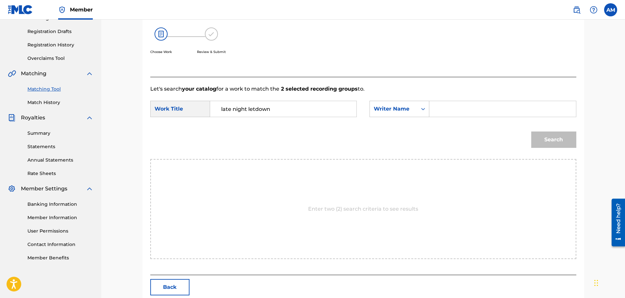
click at [445, 111] on input "Search Form" at bounding box center [502, 109] width 135 height 16
type input "[PERSON_NAME]"
click at [549, 141] on button "Search" at bounding box center [553, 139] width 45 height 16
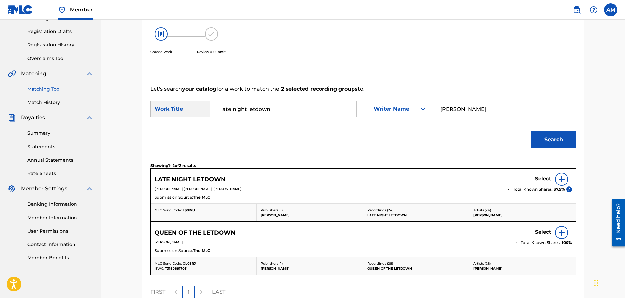
click at [544, 178] on h5 "Select" at bounding box center [543, 178] width 16 height 6
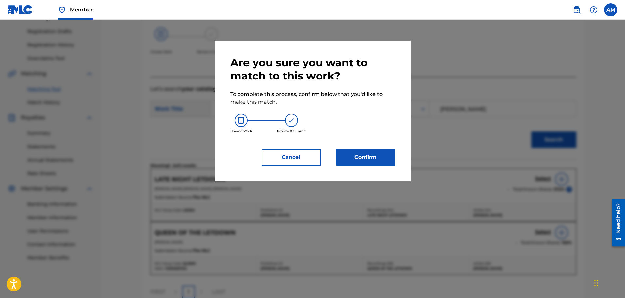
click at [384, 161] on button "Confirm" at bounding box center [365, 157] width 59 height 16
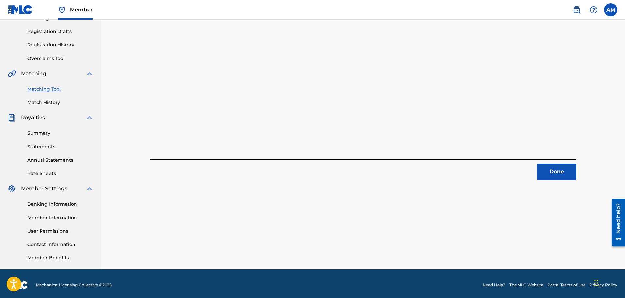
click at [560, 173] on button "Done" at bounding box center [556, 171] width 39 height 16
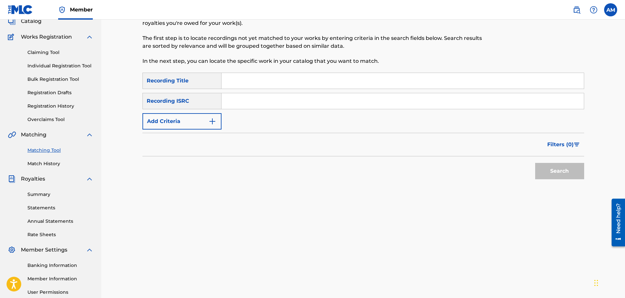
scroll to position [42, 0]
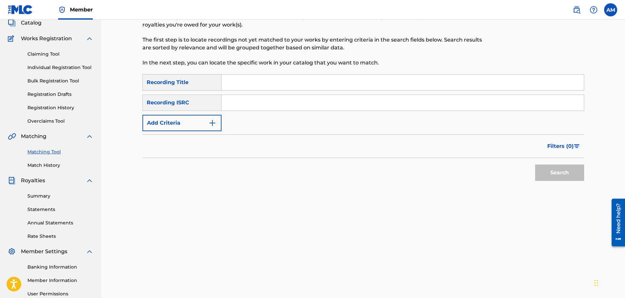
click at [271, 86] on input "Search Form" at bounding box center [402, 82] width 362 height 16
type input "LMAM"
drag, startPoint x: 234, startPoint y: 114, endPoint x: 234, endPoint y: 109, distance: 4.9
click at [234, 114] on div "SearchWithCriteriac7efc40b-5ca1-420f-842e-8fedd786c946 Recording Title LMAM Sea…" at bounding box center [363, 102] width 442 height 57
click at [233, 107] on input "Search Form" at bounding box center [402, 103] width 362 height 16
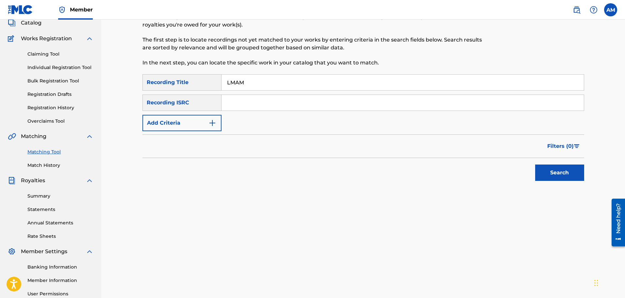
click at [203, 118] on button "Add Criteria" at bounding box center [181, 123] width 79 height 16
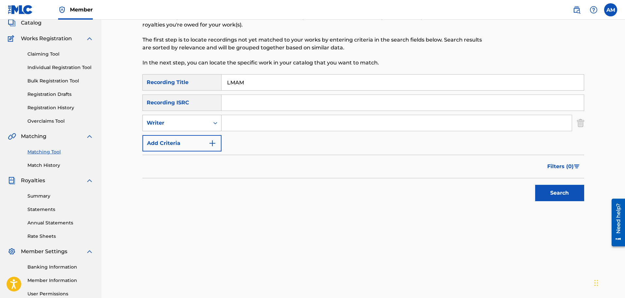
click at [192, 127] on div "Writer" at bounding box center [176, 123] width 67 height 12
click at [191, 133] on div "Recording Artist" at bounding box center [182, 139] width 78 height 16
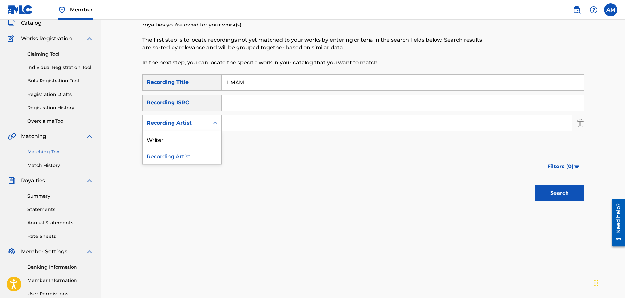
click at [218, 125] on icon "Search Form" at bounding box center [215, 123] width 7 height 7
click at [238, 123] on input "Search Form" at bounding box center [396, 123] width 350 height 16
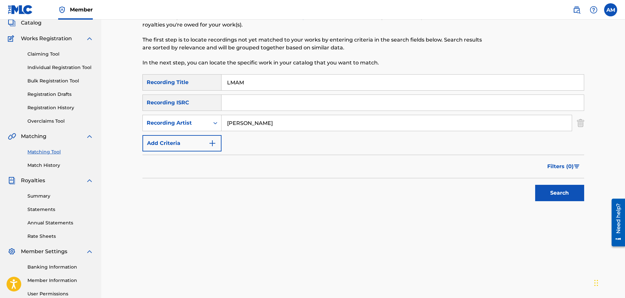
type input "[PERSON_NAME]"
click at [535, 185] on button "Search" at bounding box center [559, 193] width 49 height 16
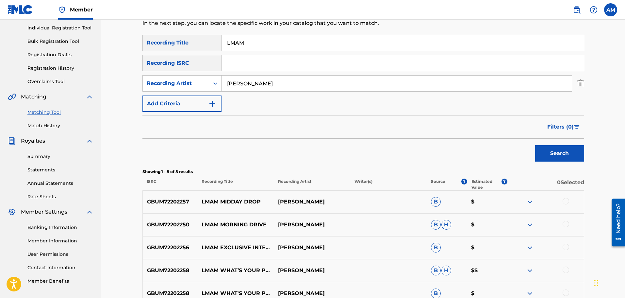
scroll to position [140, 0]
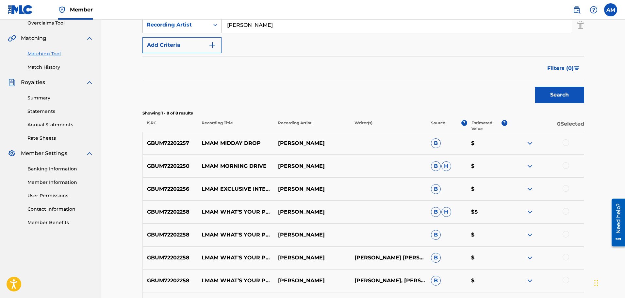
click at [565, 142] on div at bounding box center [565, 142] width 7 height 7
click at [432, 245] on button "Match 1 Group" at bounding box center [459, 244] width 72 height 16
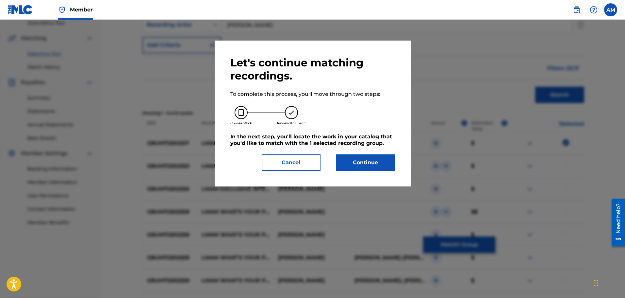
click at [380, 157] on button "Continue" at bounding box center [365, 162] width 59 height 16
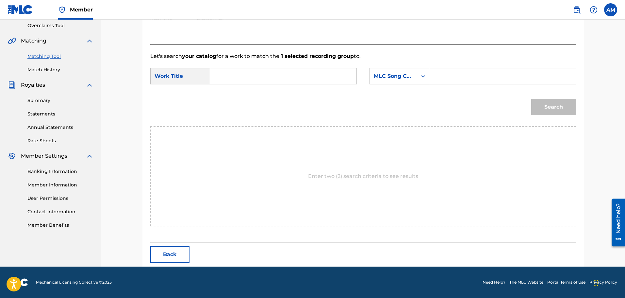
click at [273, 82] on input "Search Form" at bounding box center [283, 76] width 135 height 16
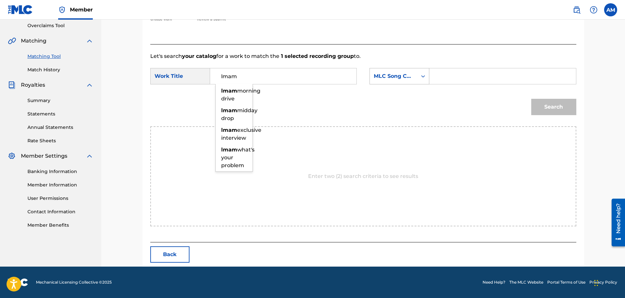
type input "lmam"
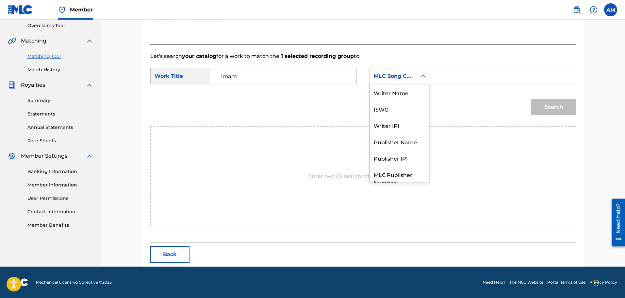
click at [394, 74] on div "MLC Song Code" at bounding box center [394, 76] width 40 height 8
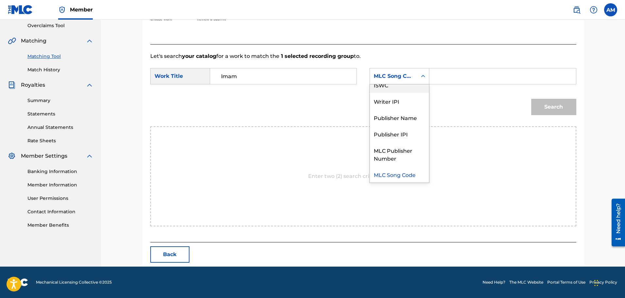
scroll to position [0, 0]
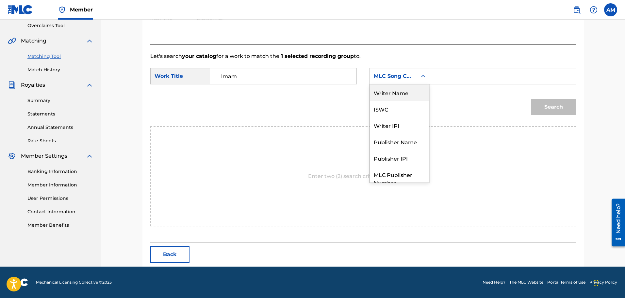
click at [394, 88] on div "Writer Name" at bounding box center [399, 92] width 59 height 16
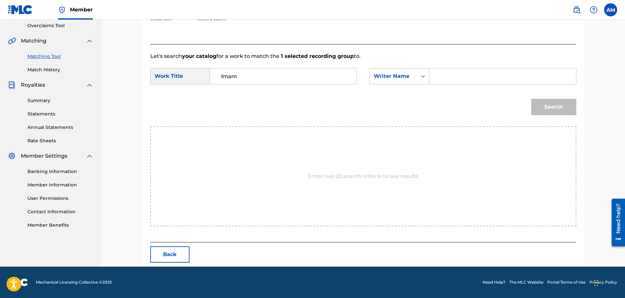
click at [464, 75] on input "Search Form" at bounding box center [502, 76] width 135 height 16
type input "[PERSON_NAME]"
click at [559, 104] on button "Search" at bounding box center [553, 107] width 45 height 16
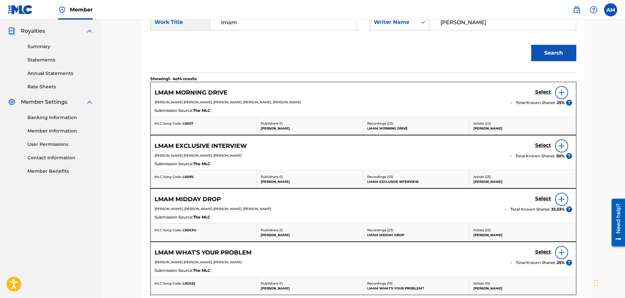
scroll to position [203, 0]
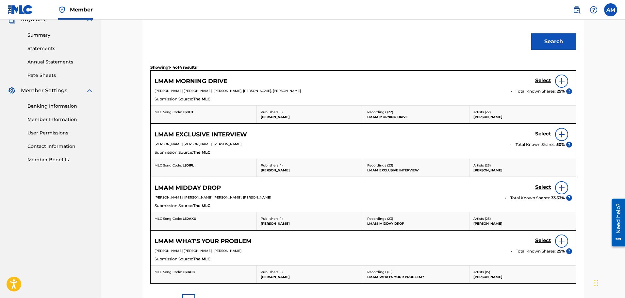
click at [536, 84] on h5 "Select" at bounding box center [543, 80] width 16 height 6
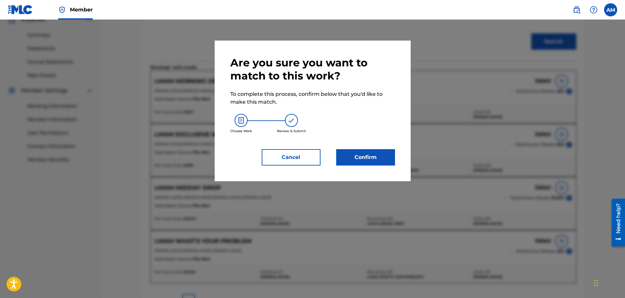
click at [363, 164] on button "Confirm" at bounding box center [365, 157] width 59 height 16
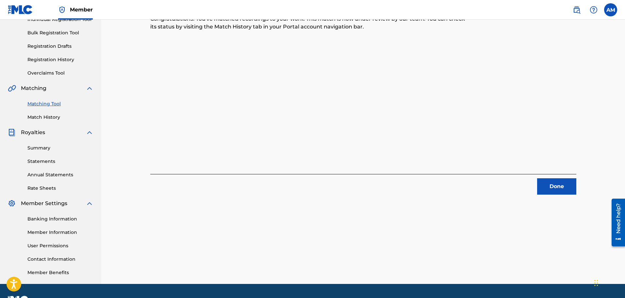
scroll to position [75, 0]
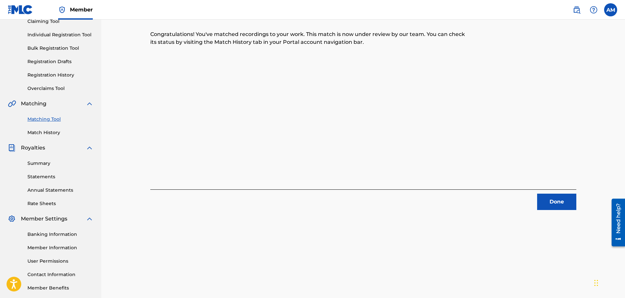
click at [547, 198] on button "Done" at bounding box center [556, 201] width 39 height 16
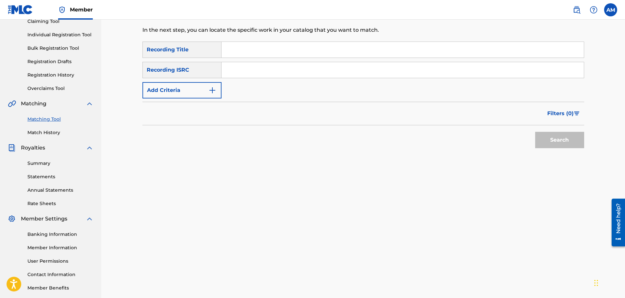
click at [252, 44] on input "Search Form" at bounding box center [402, 50] width 362 height 16
type input "Queen of the Letdown"
click at [189, 98] on button "Add Criteria" at bounding box center [181, 90] width 79 height 16
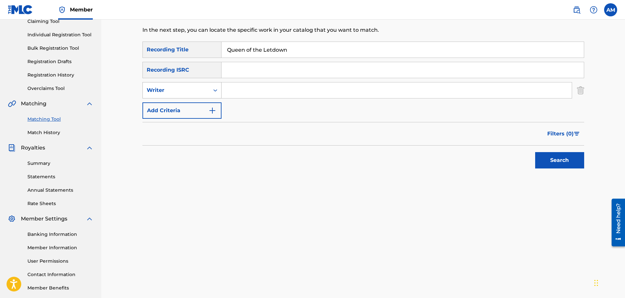
click at [182, 96] on div "Writer" at bounding box center [176, 90] width 67 height 12
drag, startPoint x: 181, startPoint y: 110, endPoint x: 195, endPoint y: 100, distance: 17.5
click at [181, 110] on div "Recording Artist" at bounding box center [182, 106] width 78 height 16
drag, startPoint x: 195, startPoint y: 100, endPoint x: 246, endPoint y: 91, distance: 51.7
click at [246, 91] on input "Search Form" at bounding box center [396, 90] width 350 height 16
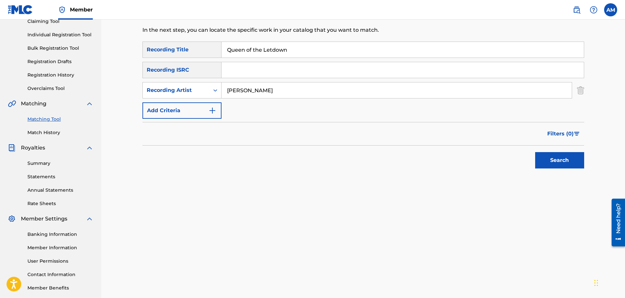
type input "[PERSON_NAME]"
click at [550, 156] on button "Search" at bounding box center [559, 160] width 49 height 16
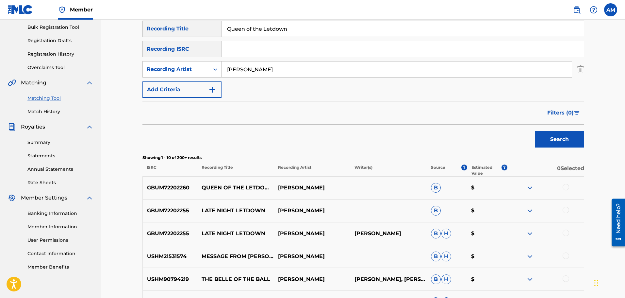
scroll to position [107, 0]
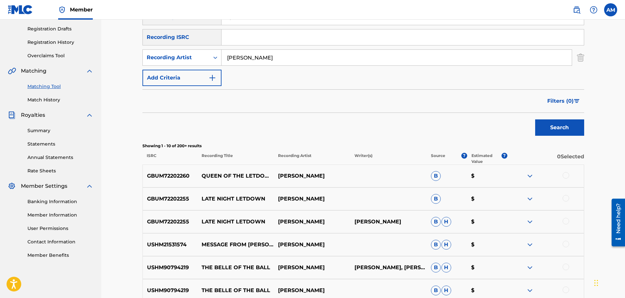
click at [566, 176] on div at bounding box center [565, 175] width 7 height 7
click at [554, 133] on button "Search" at bounding box center [559, 127] width 49 height 16
click at [476, 247] on button "Match 1 Group" at bounding box center [459, 244] width 72 height 16
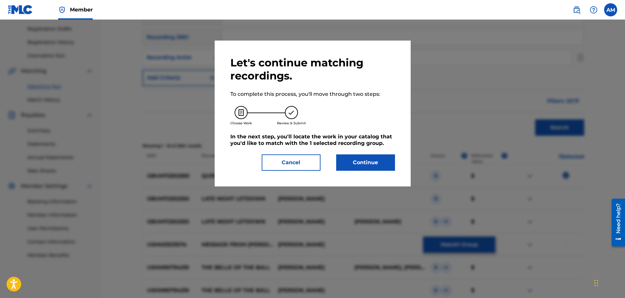
click at [380, 164] on button "Continue" at bounding box center [365, 162] width 59 height 16
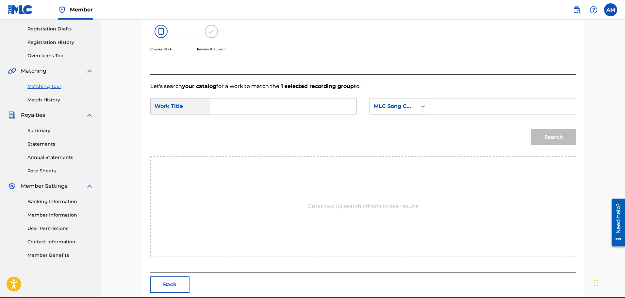
click at [266, 107] on input "Search Form" at bounding box center [283, 106] width 135 height 16
type input "Queen"
click at [406, 114] on div "SearchWithCriteria81bf6070-c052-4105-922b-844d49b4ea7a Work Title Queen SearchW…" at bounding box center [363, 108] width 426 height 20
click at [401, 110] on div "MLC Song Code" at bounding box center [393, 106] width 47 height 12
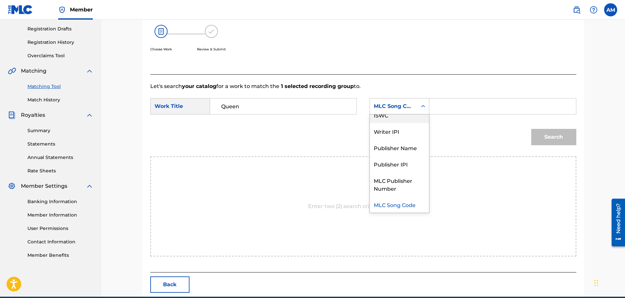
scroll to position [0, 0]
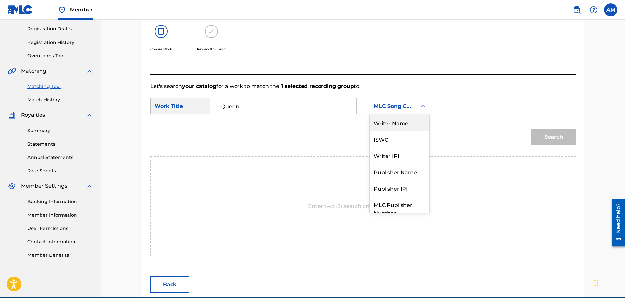
click at [399, 120] on div "Writer Name" at bounding box center [399, 122] width 59 height 16
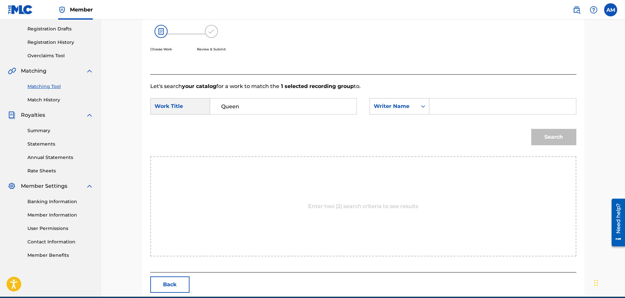
click at [440, 111] on input "Search Form" at bounding box center [502, 106] width 135 height 16
type input "[PERSON_NAME]"
click at [542, 138] on button "Search" at bounding box center [553, 137] width 45 height 16
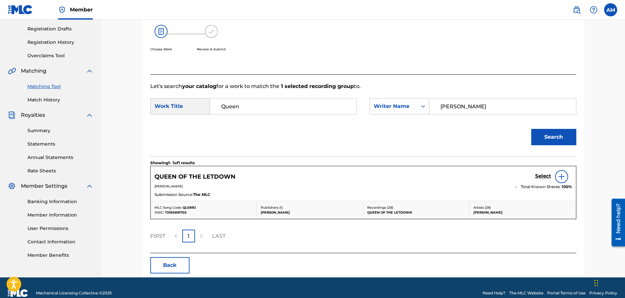
click at [544, 176] on h5 "Select" at bounding box center [543, 176] width 16 height 6
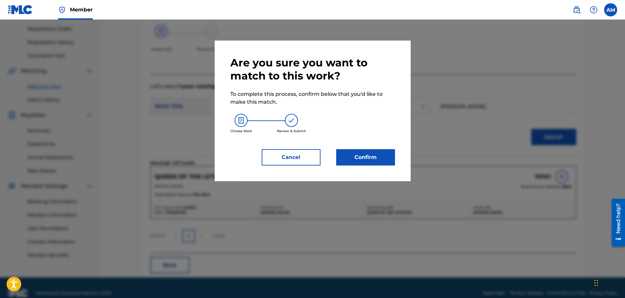
click at [388, 159] on button "Confirm" at bounding box center [365, 157] width 59 height 16
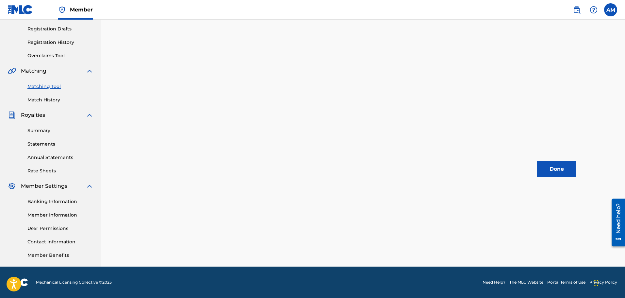
click at [578, 170] on div "1 Recording Groups are pending usage match to the work QUEEN OF THE LETDOWN . C…" at bounding box center [363, 61] width 442 height 232
click at [550, 169] on button "Done" at bounding box center [556, 169] width 39 height 16
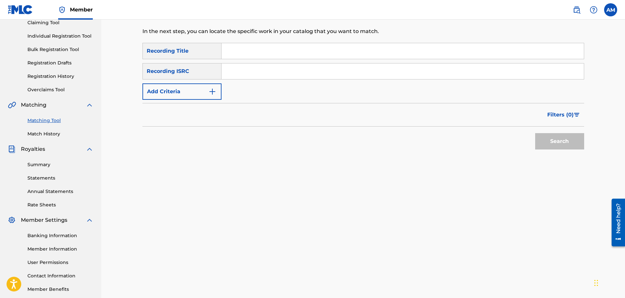
scroll to position [42, 0]
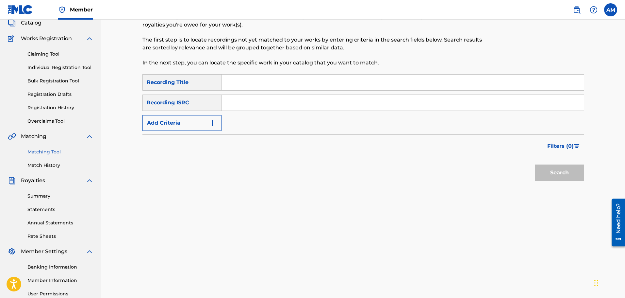
click at [264, 86] on input "Search Form" at bounding box center [402, 82] width 362 height 16
type input "rose romance"
click at [161, 128] on button "Add Criteria" at bounding box center [181, 123] width 79 height 16
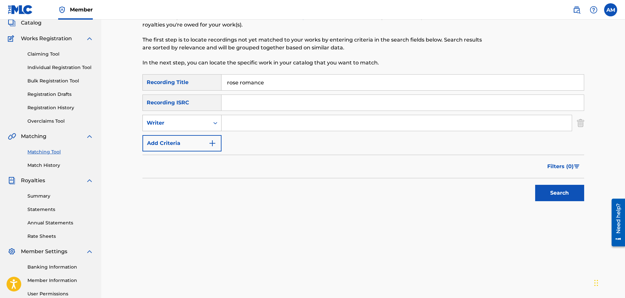
click at [179, 126] on div "Writer" at bounding box center [176, 123] width 59 height 8
click at [182, 138] on div "Recording Artist" at bounding box center [182, 139] width 78 height 16
click at [270, 121] on input "Search Form" at bounding box center [396, 123] width 350 height 16
type input "[PERSON_NAME]"
click at [549, 186] on button "Search" at bounding box center [559, 193] width 49 height 16
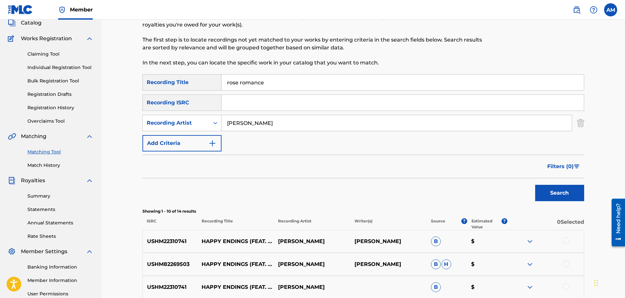
drag, startPoint x: 272, startPoint y: 88, endPoint x: 185, endPoint y: 89, distance: 87.2
click at [185, 89] on div "SearchWithCriteriac7efc40b-5ca1-420f-842e-8fedd786c946 Recording Title rose rom…" at bounding box center [363, 82] width 442 height 16
type input "romance"
click at [535, 185] on button "Search" at bounding box center [559, 193] width 49 height 16
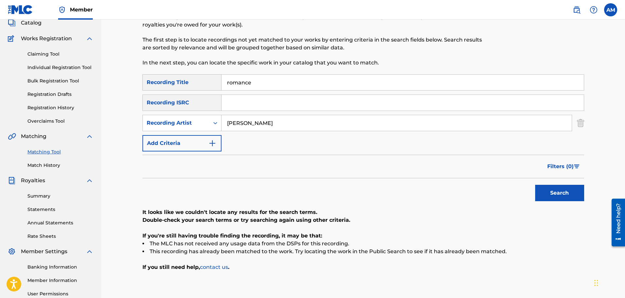
drag, startPoint x: 261, startPoint y: 86, endPoint x: 208, endPoint y: 86, distance: 52.9
click at [208, 86] on div "SearchWithCriteriac7efc40b-5ca1-420f-842e-8fedd786c946 Recording Title romance" at bounding box center [363, 82] width 442 height 16
type input "rose"
click at [535, 185] on button "Search" at bounding box center [559, 193] width 49 height 16
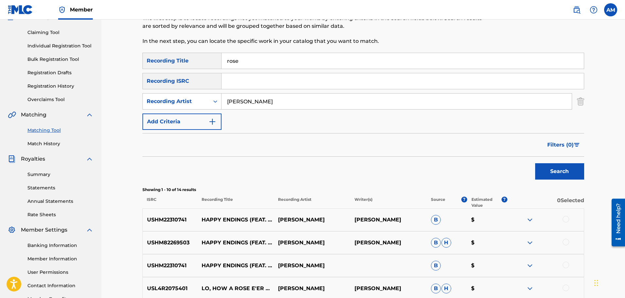
scroll to position [0, 0]
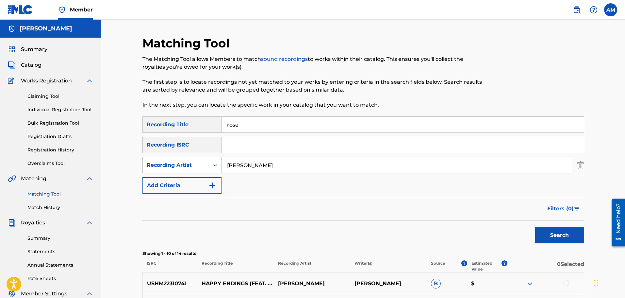
drag, startPoint x: 259, startPoint y: 121, endPoint x: 201, endPoint y: 124, distance: 58.8
click at [203, 124] on div "SearchWithCriteriac7efc40b-5ca1-420f-842e-8fedd786c946 Recording Title rose" at bounding box center [363, 124] width 442 height 16
type input "exclusive"
click at [535, 227] on button "Search" at bounding box center [559, 235] width 49 height 16
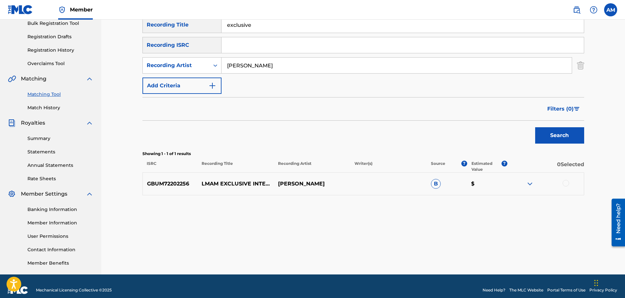
scroll to position [107, 0]
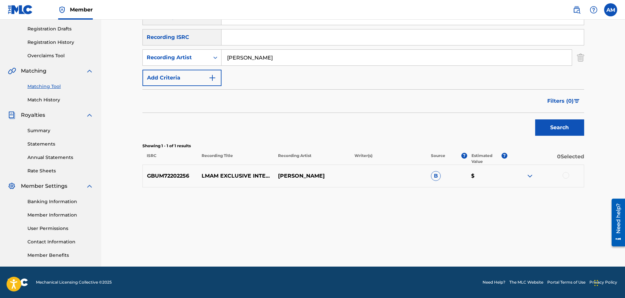
click at [566, 175] on div at bounding box center [565, 175] width 7 height 7
click at [474, 248] on button "Match 1 Group" at bounding box center [459, 244] width 72 height 16
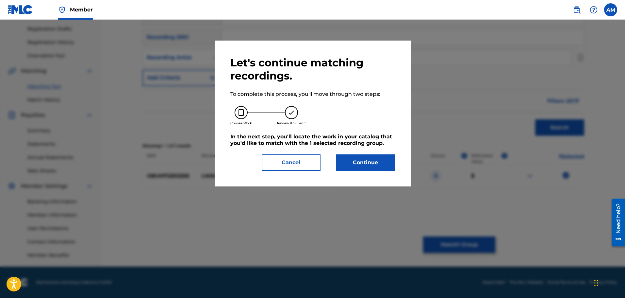
click at [346, 161] on button "Continue" at bounding box center [365, 162] width 59 height 16
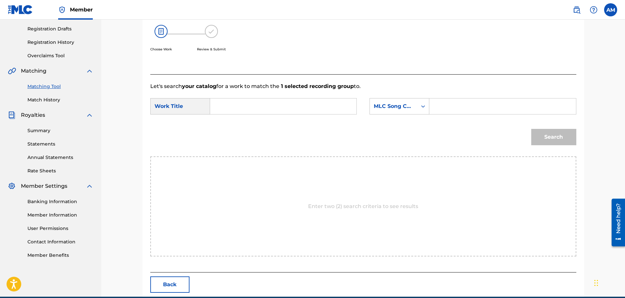
click at [195, 96] on form "SearchWithCriteria81bf6070-c052-4105-922b-844d49b4ea7a Work Title SearchWithCri…" at bounding box center [363, 123] width 426 height 66
click at [233, 99] on input "Search Form" at bounding box center [283, 106] width 135 height 16
type input "lmam exclusive interview"
click at [413, 102] on div "MLC Song Code" at bounding box center [393, 106] width 47 height 12
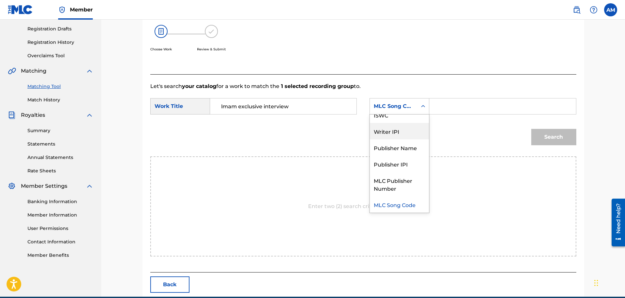
scroll to position [0, 0]
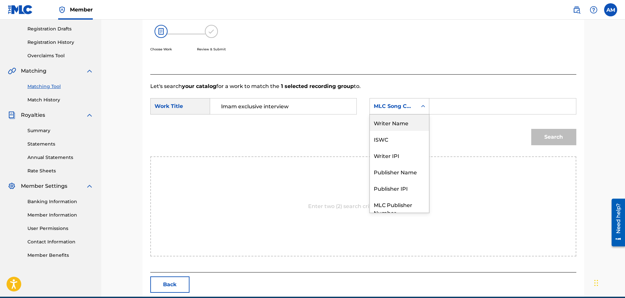
click at [398, 123] on div "Writer Name" at bounding box center [399, 122] width 59 height 16
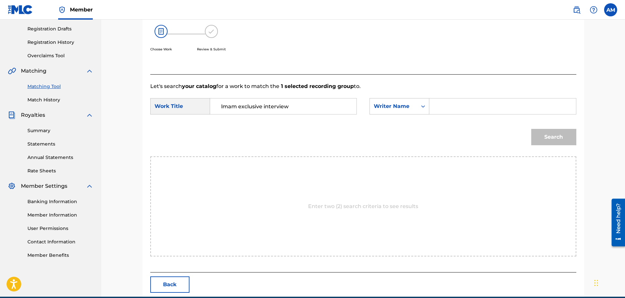
click at [444, 106] on input "Search Form" at bounding box center [502, 106] width 135 height 16
type input "r"
type input "[PERSON_NAME]"
click at [531, 129] on button "Search" at bounding box center [553, 137] width 45 height 16
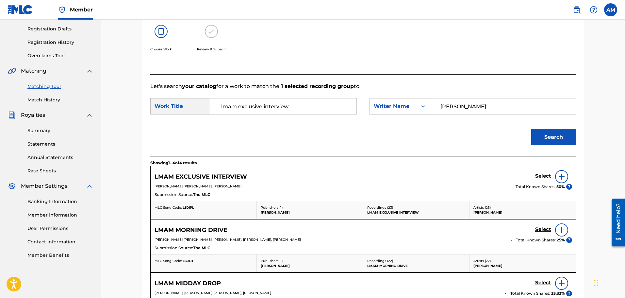
click at [542, 176] on h5 "Select" at bounding box center [543, 176] width 16 height 6
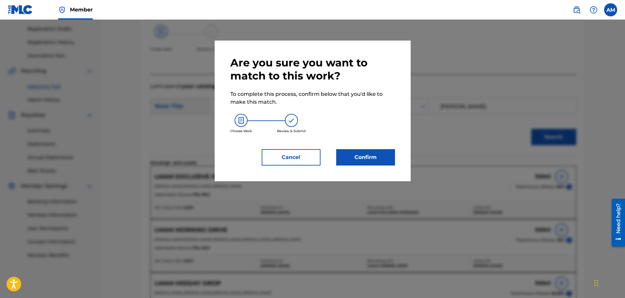
click at [389, 161] on button "Confirm" at bounding box center [365, 157] width 59 height 16
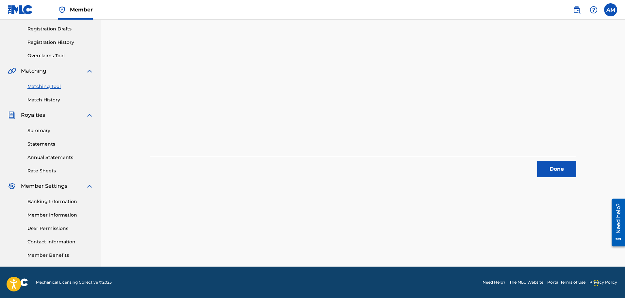
click at [560, 174] on button "Done" at bounding box center [556, 169] width 39 height 16
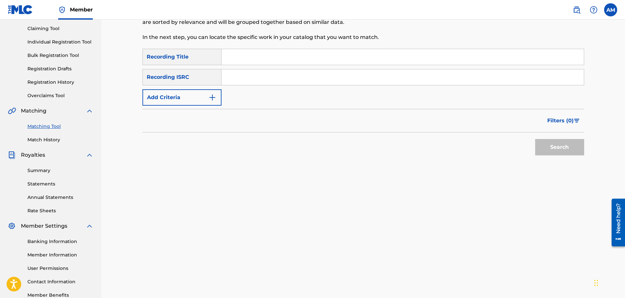
scroll to position [9, 0]
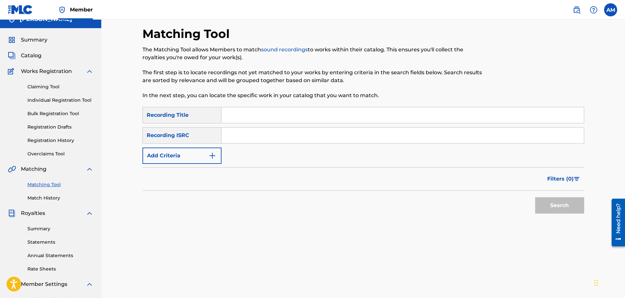
click at [249, 113] on input "Search Form" at bounding box center [402, 115] width 362 height 16
type input "Varsity Type"
click at [246, 137] on input "Search Form" at bounding box center [402, 135] width 362 height 16
click at [186, 149] on button "Add Criteria" at bounding box center [181, 155] width 79 height 16
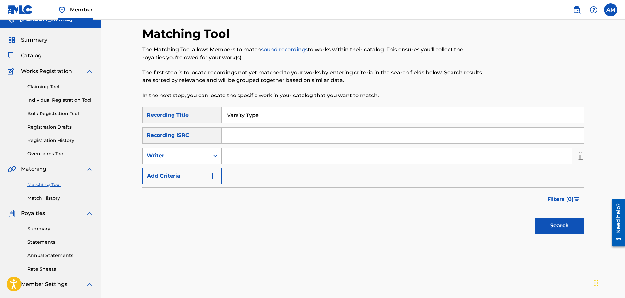
click at [183, 159] on div "Writer" at bounding box center [176, 156] width 59 height 8
click at [182, 168] on div "Recording Artist" at bounding box center [182, 172] width 78 height 16
click at [248, 155] on input "Search Form" at bounding box center [396, 156] width 350 height 16
type input "[PERSON_NAME]"
click at [552, 222] on button "Search" at bounding box center [559, 225] width 49 height 16
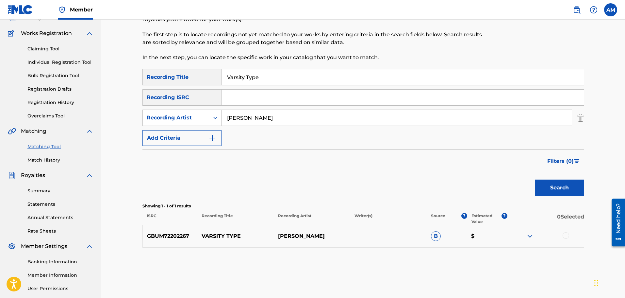
scroll to position [107, 0]
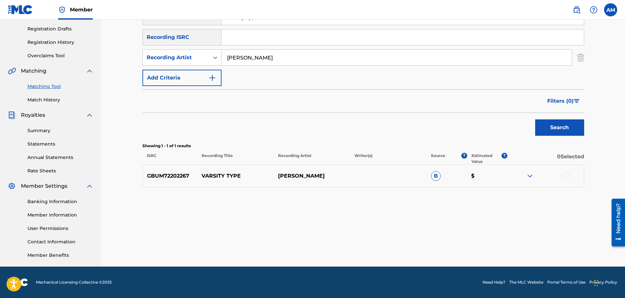
click at [563, 173] on div at bounding box center [565, 175] width 7 height 7
click at [443, 243] on button "Match 1 Group" at bounding box center [459, 244] width 72 height 16
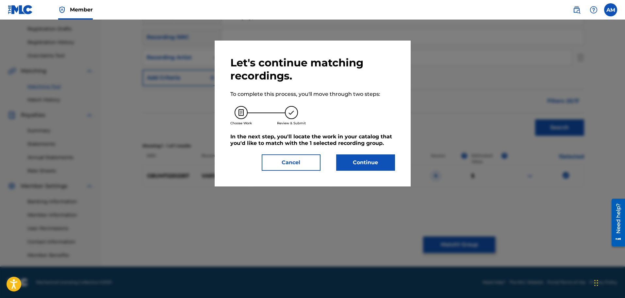
click at [370, 169] on button "Continue" at bounding box center [365, 162] width 59 height 16
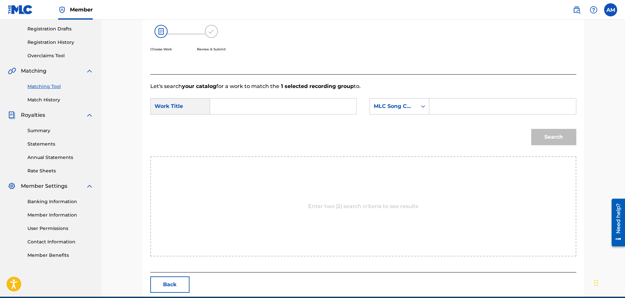
click at [253, 108] on input "Search Form" at bounding box center [283, 106] width 135 height 16
click at [233, 121] on span "ity type" at bounding box center [230, 125] width 18 height 14
type input "varsity type"
click at [383, 108] on div "MLC Song Code" at bounding box center [394, 106] width 40 height 8
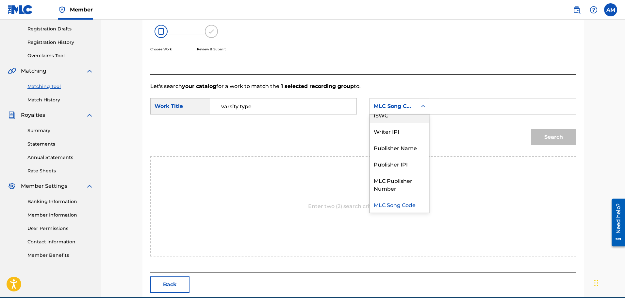
scroll to position [0, 0]
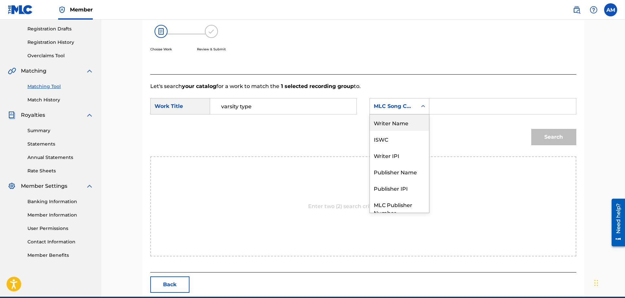
click at [394, 128] on div "Writer Name" at bounding box center [399, 122] width 59 height 16
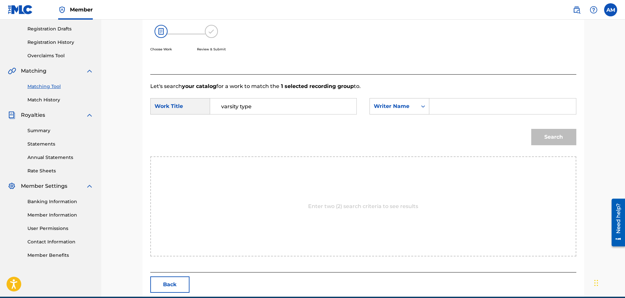
click at [446, 107] on input "Search Form" at bounding box center [502, 106] width 135 height 16
type input "[PERSON_NAME]"
click at [524, 136] on div "Search" at bounding box center [363, 139] width 426 height 34
click at [548, 137] on button "Search" at bounding box center [553, 137] width 45 height 16
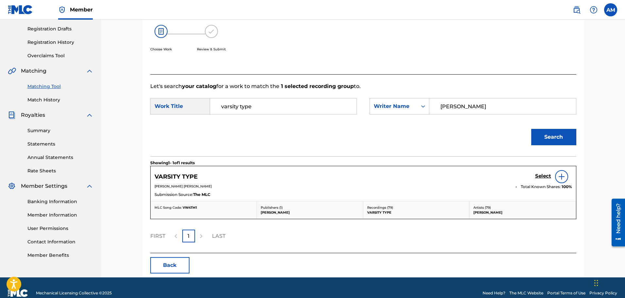
click at [545, 177] on h5 "Select" at bounding box center [543, 176] width 16 height 6
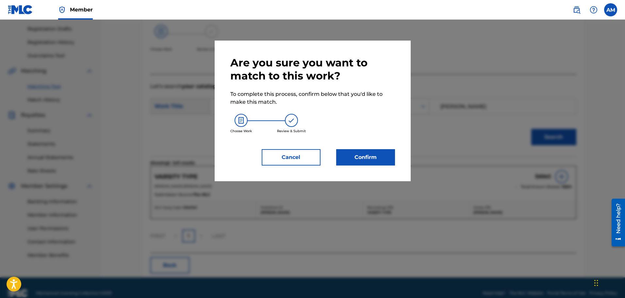
click at [354, 161] on button "Confirm" at bounding box center [365, 157] width 59 height 16
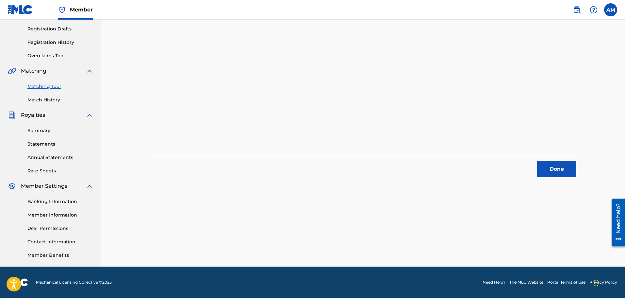
click at [566, 165] on button "Done" at bounding box center [556, 169] width 39 height 16
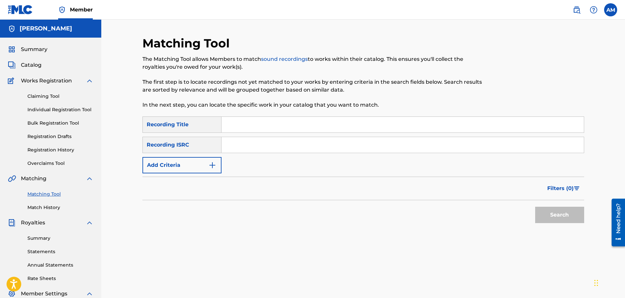
click at [244, 120] on input "Search Form" at bounding box center [402, 125] width 362 height 16
type input "LMAM What's Your Problem"
click at [182, 164] on button "Add Criteria" at bounding box center [181, 165] width 79 height 16
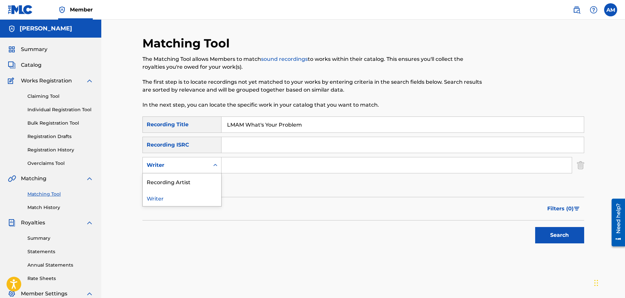
click at [182, 164] on div "Writer" at bounding box center [176, 165] width 59 height 8
click at [187, 182] on div "Recording Artist" at bounding box center [182, 181] width 78 height 16
click at [239, 169] on input "Search Form" at bounding box center [396, 165] width 350 height 16
type input "[PERSON_NAME]"
click at [535, 227] on button "Search" at bounding box center [559, 235] width 49 height 16
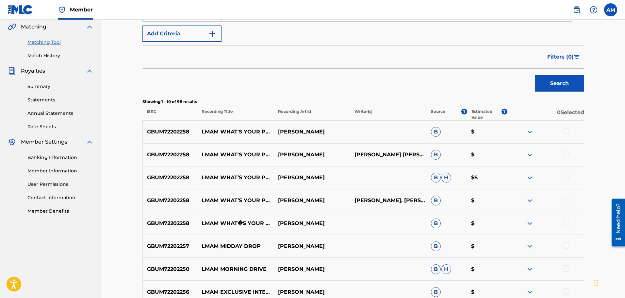
scroll to position [163, 0]
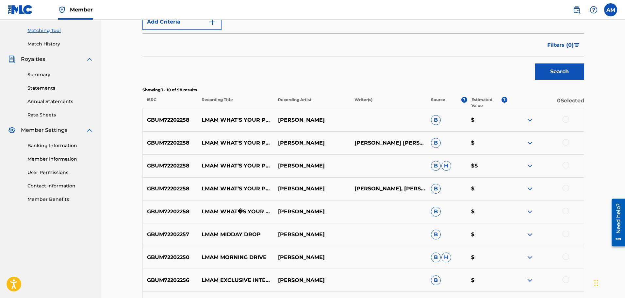
click at [566, 210] on div at bounding box center [565, 210] width 7 height 7
click at [565, 187] on div at bounding box center [565, 188] width 7 height 7
click at [565, 162] on div at bounding box center [565, 165] width 7 height 7
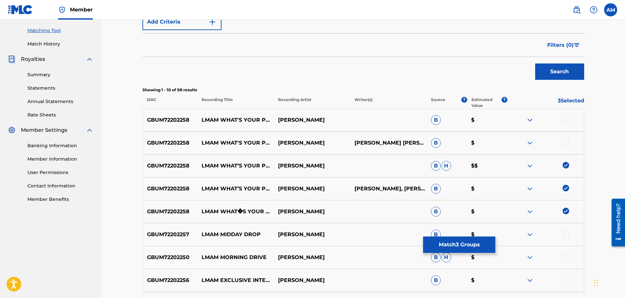
click at [563, 144] on div at bounding box center [565, 142] width 7 height 7
click at [566, 116] on div at bounding box center [565, 119] width 7 height 7
click at [460, 245] on button "Match 5 Groups" at bounding box center [459, 244] width 72 height 16
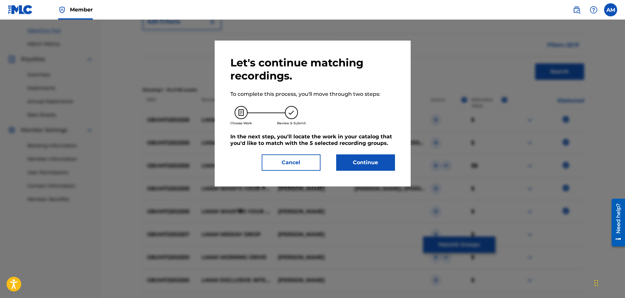
click at [372, 159] on button "Continue" at bounding box center [365, 162] width 59 height 16
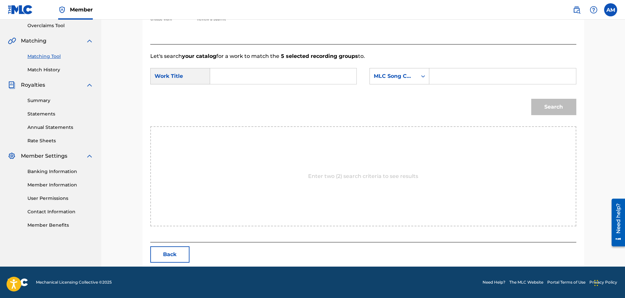
scroll to position [138, 0]
click at [243, 75] on input "Search Form" at bounding box center [283, 76] width 135 height 16
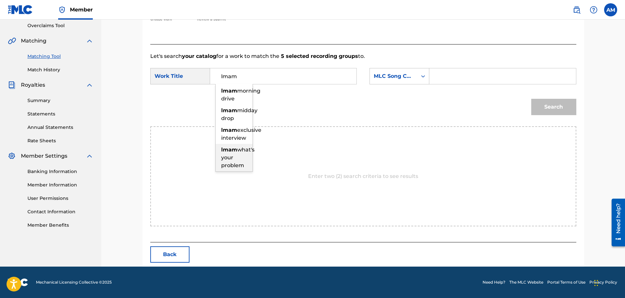
click at [236, 168] on span "what's your problem" at bounding box center [237, 157] width 33 height 22
type input "lmam what's your problem"
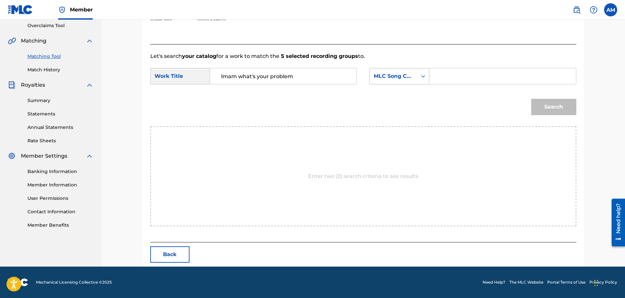
click at [414, 79] on div "MLC Song Code" at bounding box center [393, 76] width 47 height 12
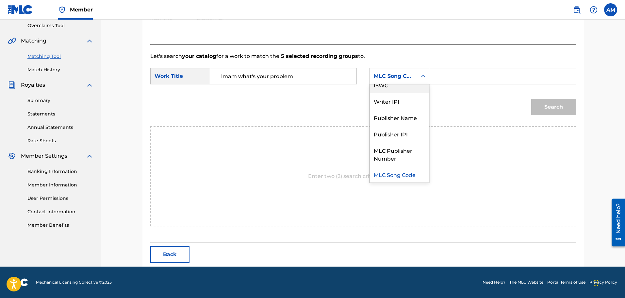
scroll to position [0, 0]
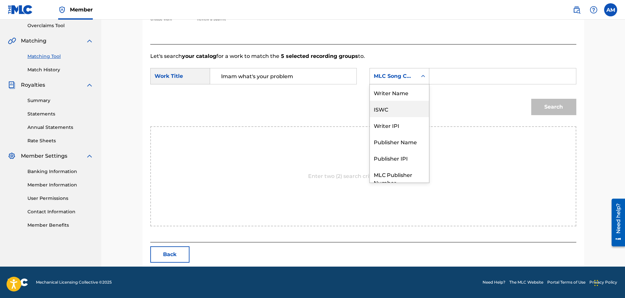
click at [397, 99] on div "Writer Name" at bounding box center [399, 92] width 59 height 16
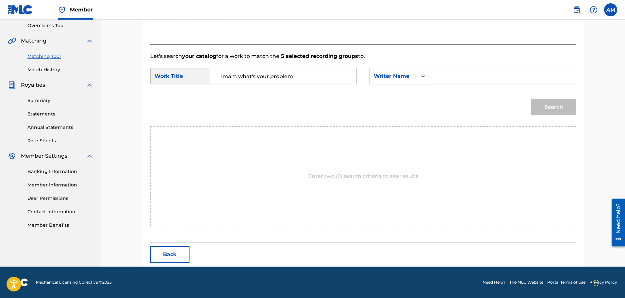
click at [470, 78] on input "Search Form" at bounding box center [502, 76] width 135 height 16
type input "[PERSON_NAME]"
click at [539, 101] on button "Search" at bounding box center [553, 107] width 45 height 16
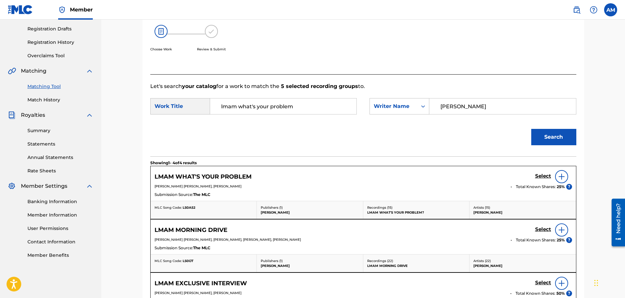
scroll to position [138, 0]
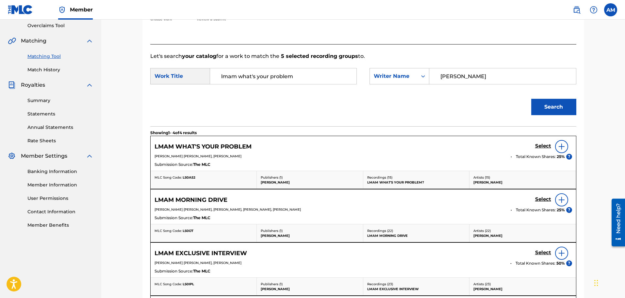
click at [543, 147] on h5 "Select" at bounding box center [543, 146] width 16 height 6
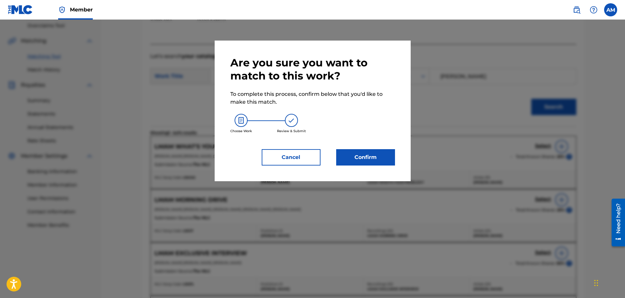
click at [368, 156] on button "Confirm" at bounding box center [365, 157] width 59 height 16
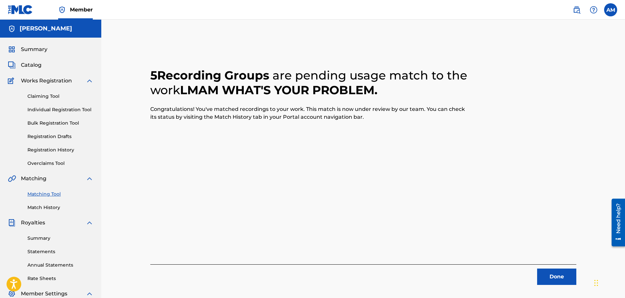
scroll to position [33, 0]
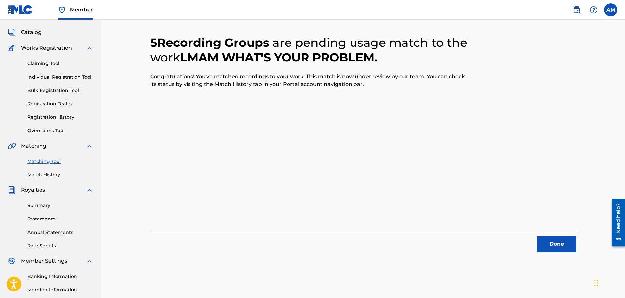
click at [564, 236] on button "Done" at bounding box center [556, 243] width 39 height 16
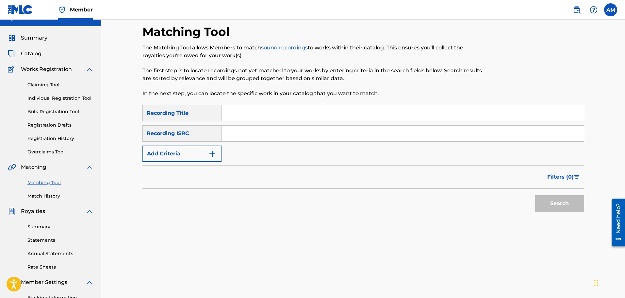
scroll to position [0, 0]
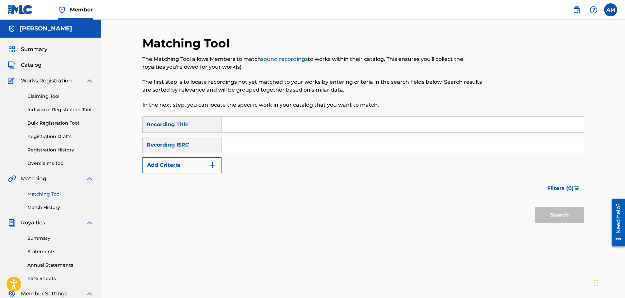
click at [251, 118] on input "Search Form" at bounding box center [402, 125] width 362 height 16
type input "loser mentality"
click at [194, 164] on button "Add Criteria" at bounding box center [181, 165] width 79 height 16
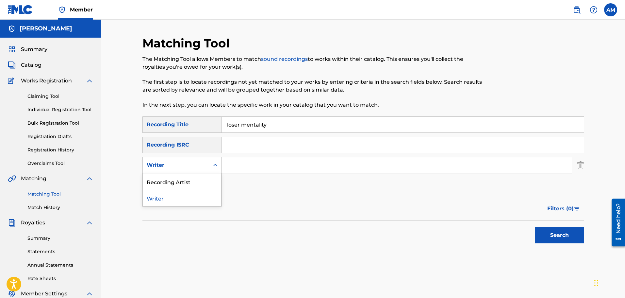
click at [188, 168] on div "Writer" at bounding box center [176, 165] width 59 height 8
click at [188, 178] on div "Recording Artist" at bounding box center [182, 181] width 78 height 16
click at [254, 167] on input "Search Form" at bounding box center [396, 165] width 350 height 16
type input "[PERSON_NAME]"
click at [276, 185] on div "SearchWithCriteriac7efc40b-5ca1-420f-842e-8fedd786c946 Recording Title loser me…" at bounding box center [363, 154] width 442 height 77
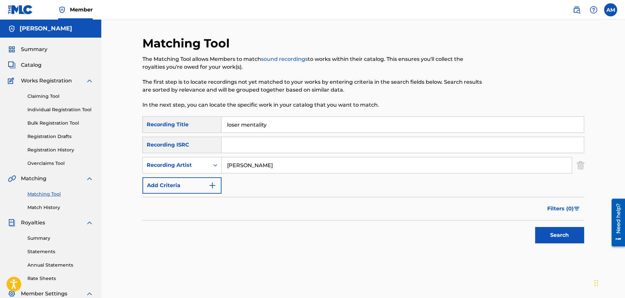
click at [550, 236] on button "Search" at bounding box center [559, 235] width 49 height 16
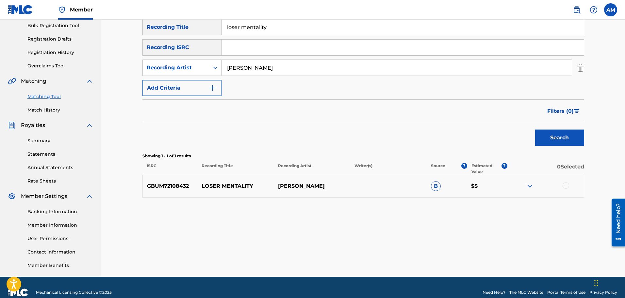
scroll to position [98, 0]
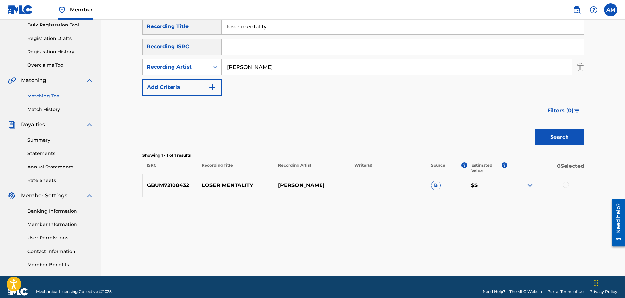
click at [565, 185] on div at bounding box center [565, 184] width 7 height 7
click at [472, 237] on button "Match 1 Group" at bounding box center [459, 244] width 72 height 16
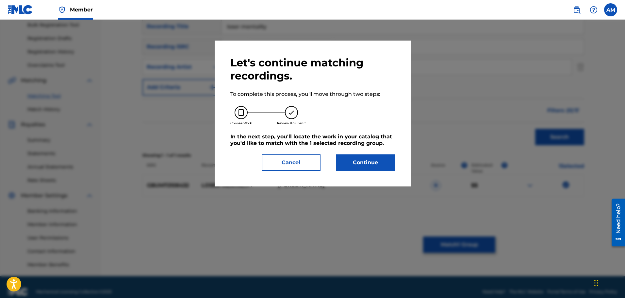
click at [340, 164] on button "Continue" at bounding box center [365, 162] width 59 height 16
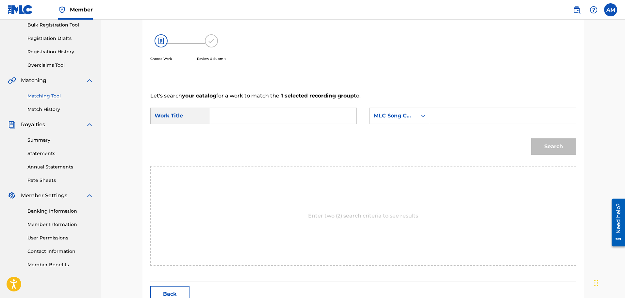
click at [269, 122] on input "Search Form" at bounding box center [283, 116] width 135 height 16
type input "m"
click at [239, 140] on span "r mentality" at bounding box center [233, 134] width 25 height 14
type input "loser mentality"
click at [404, 112] on div "MLC Song Code" at bounding box center [394, 116] width 40 height 8
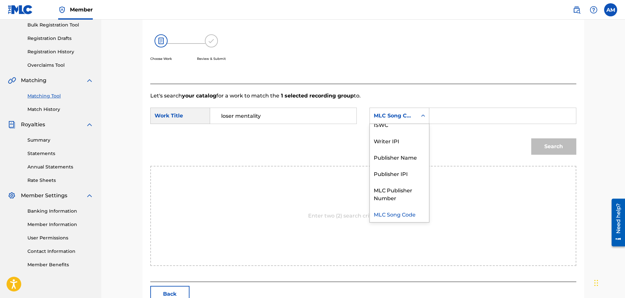
scroll to position [0, 0]
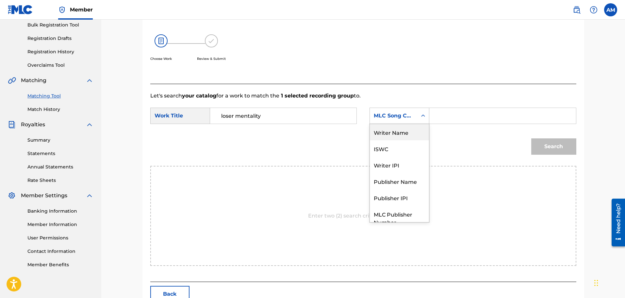
click at [402, 132] on div "Writer Name" at bounding box center [399, 132] width 59 height 16
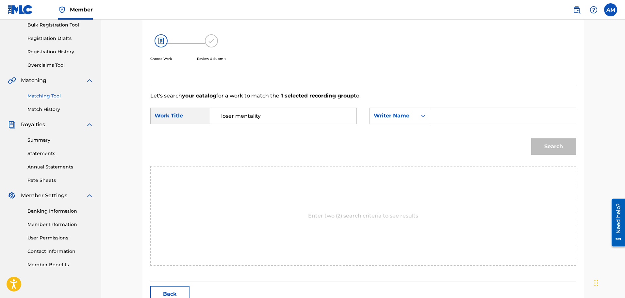
click at [454, 119] on input "Search Form" at bounding box center [502, 116] width 135 height 16
type input "[PERSON_NAME]"
click at [549, 142] on button "Search" at bounding box center [553, 146] width 45 height 16
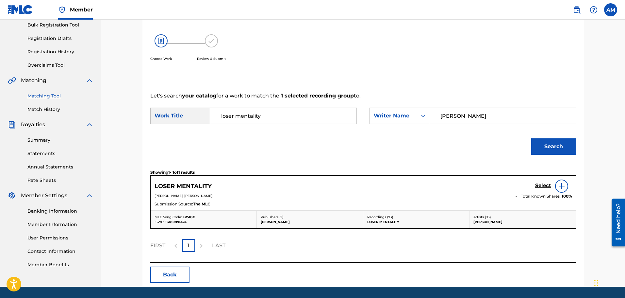
click at [538, 186] on h5 "Select" at bounding box center [543, 185] width 16 height 6
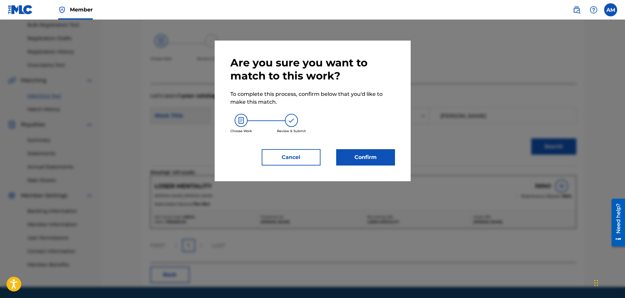
click at [384, 162] on button "Confirm" at bounding box center [365, 157] width 59 height 16
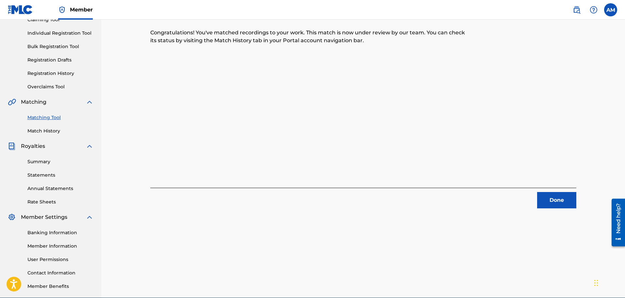
scroll to position [65, 0]
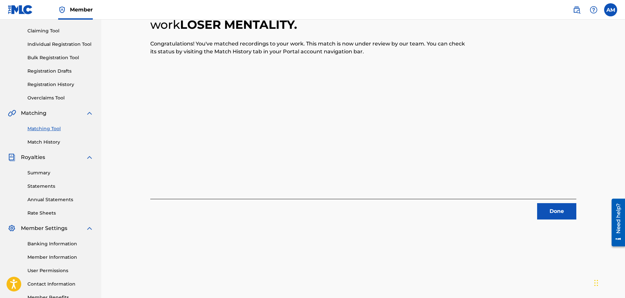
click at [567, 228] on div "1 Recording Groups are pending usage match to the work LOSER MENTALITY . Congra…" at bounding box center [363, 140] width 457 height 338
click at [562, 221] on div "1 Recording Groups are pending usage match to the work LOSER MENTALITY . Congra…" at bounding box center [363, 140] width 457 height 338
click at [556, 216] on button "Done" at bounding box center [556, 211] width 39 height 16
